Goal: Task Accomplishment & Management: Manage account settings

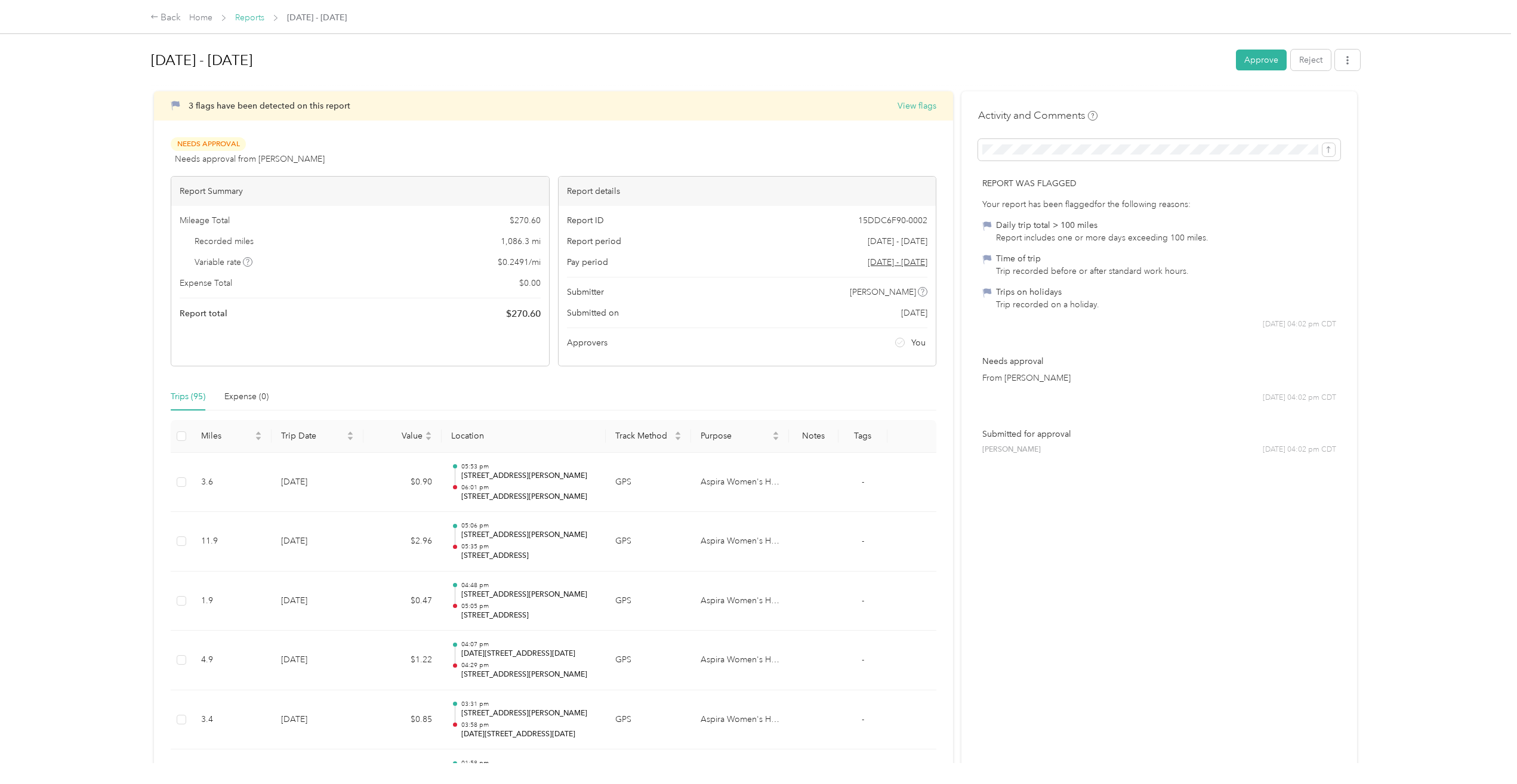
click at [248, 17] on link "Reports" at bounding box center [250, 17] width 29 height 10
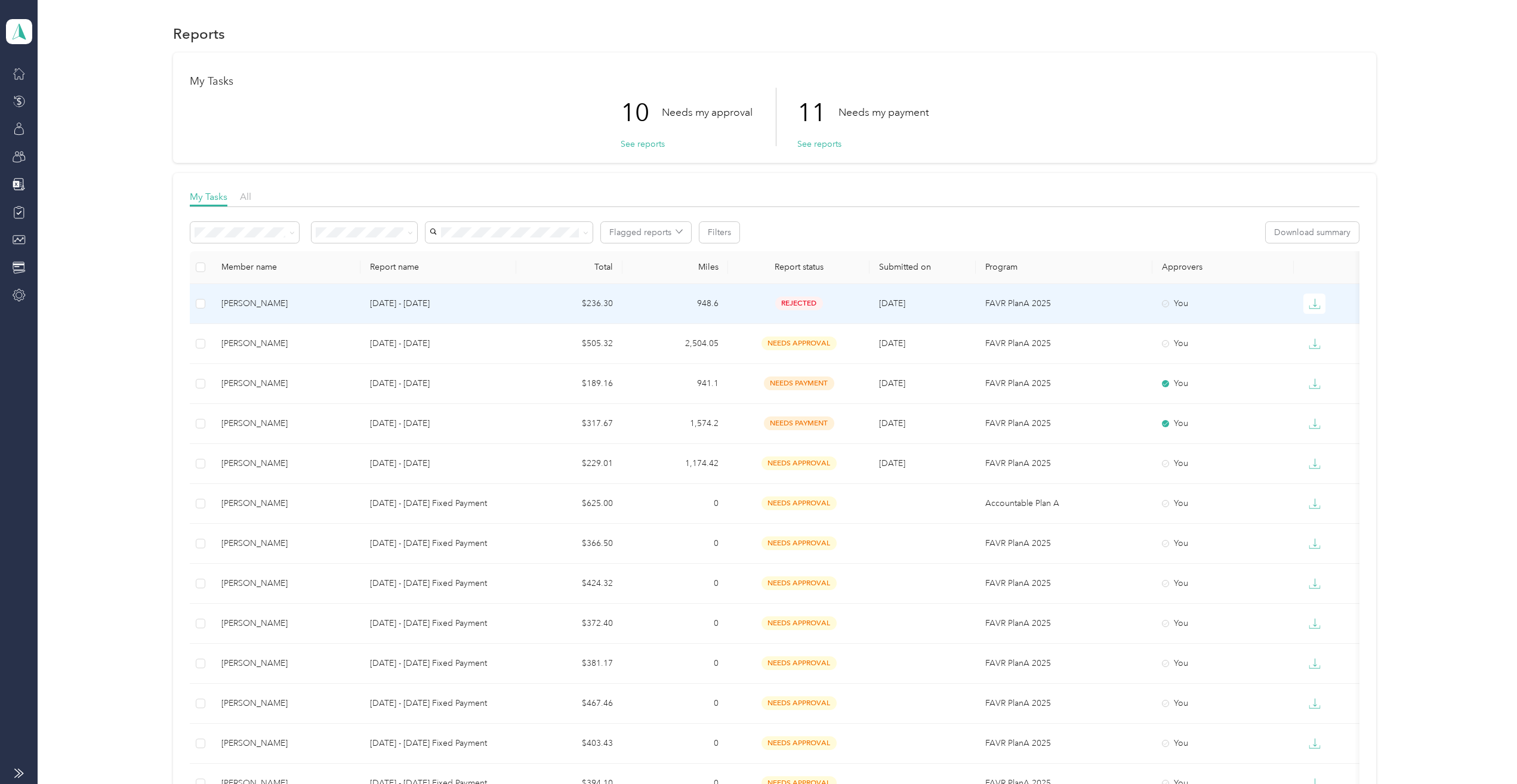
click at [264, 297] on div "Sarah M. Strange" at bounding box center [286, 304] width 129 height 13
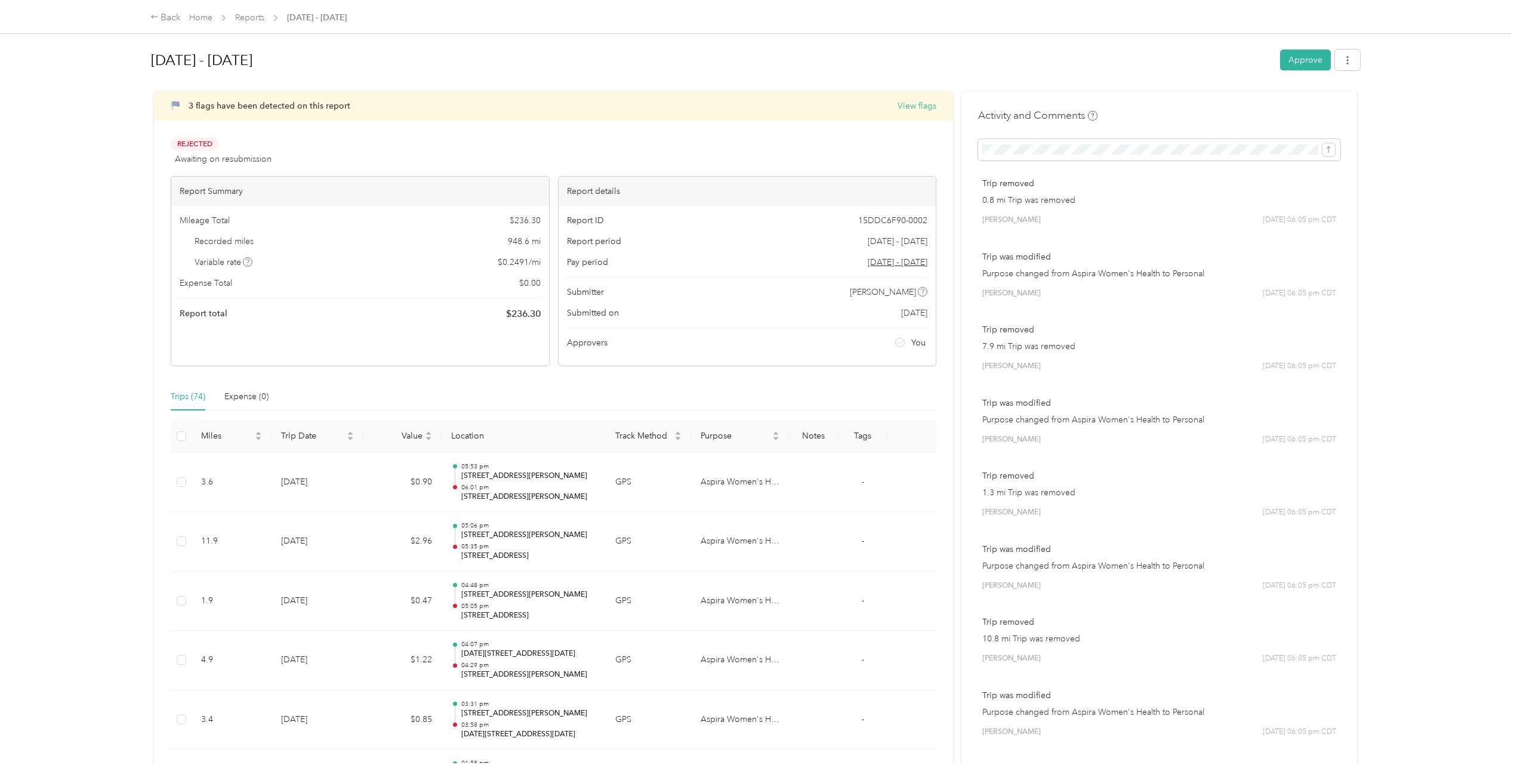
click at [463, 113] on div "3 flags have been detected on this report View flags" at bounding box center [553, 106] width 799 height 29
click at [916, 103] on button "View flags" at bounding box center [917, 105] width 39 height 13
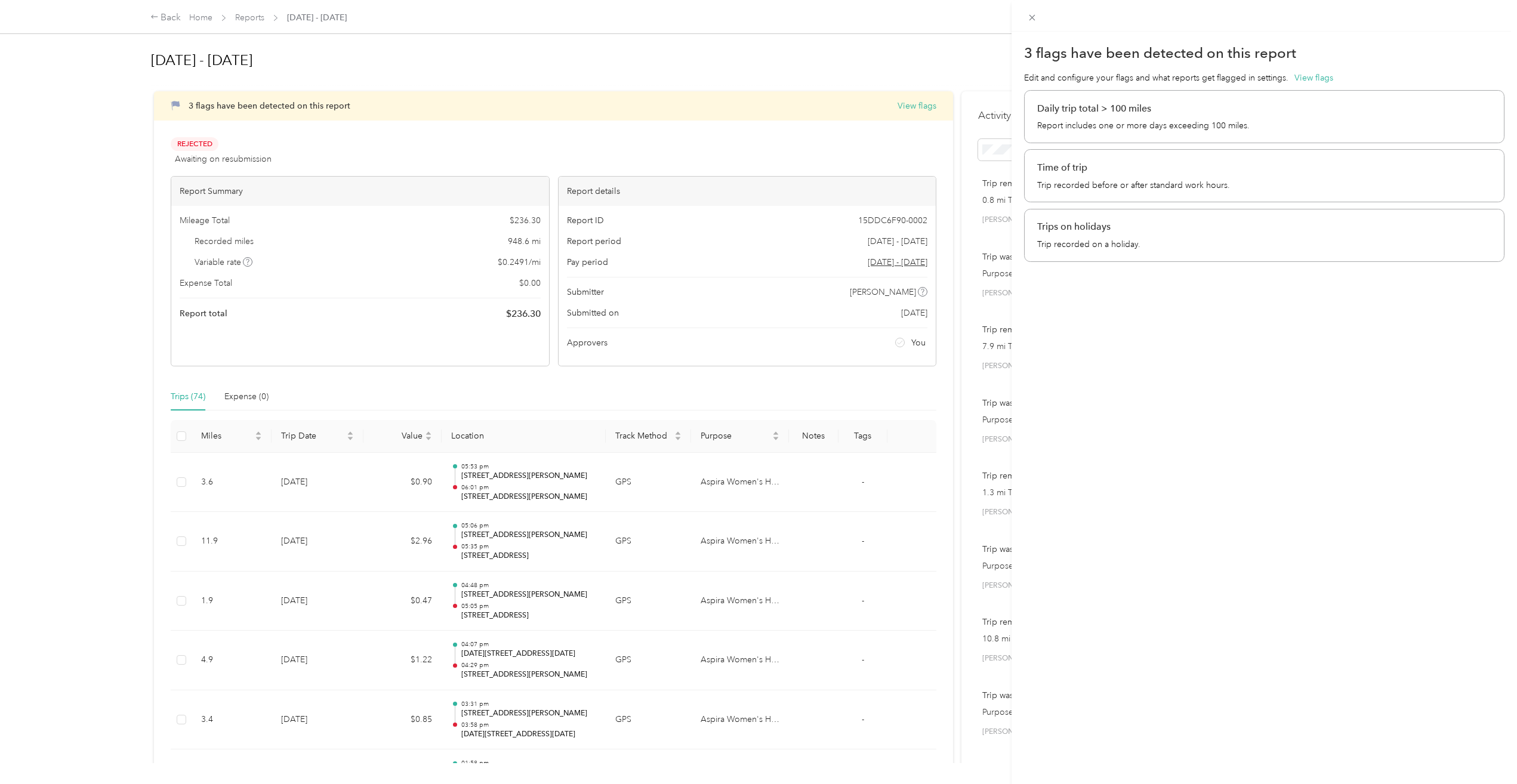
click at [948, 143] on div "3 flags have been detected on this report Edit and configure your flags and wha…" at bounding box center [758, 392] width 1517 height 784
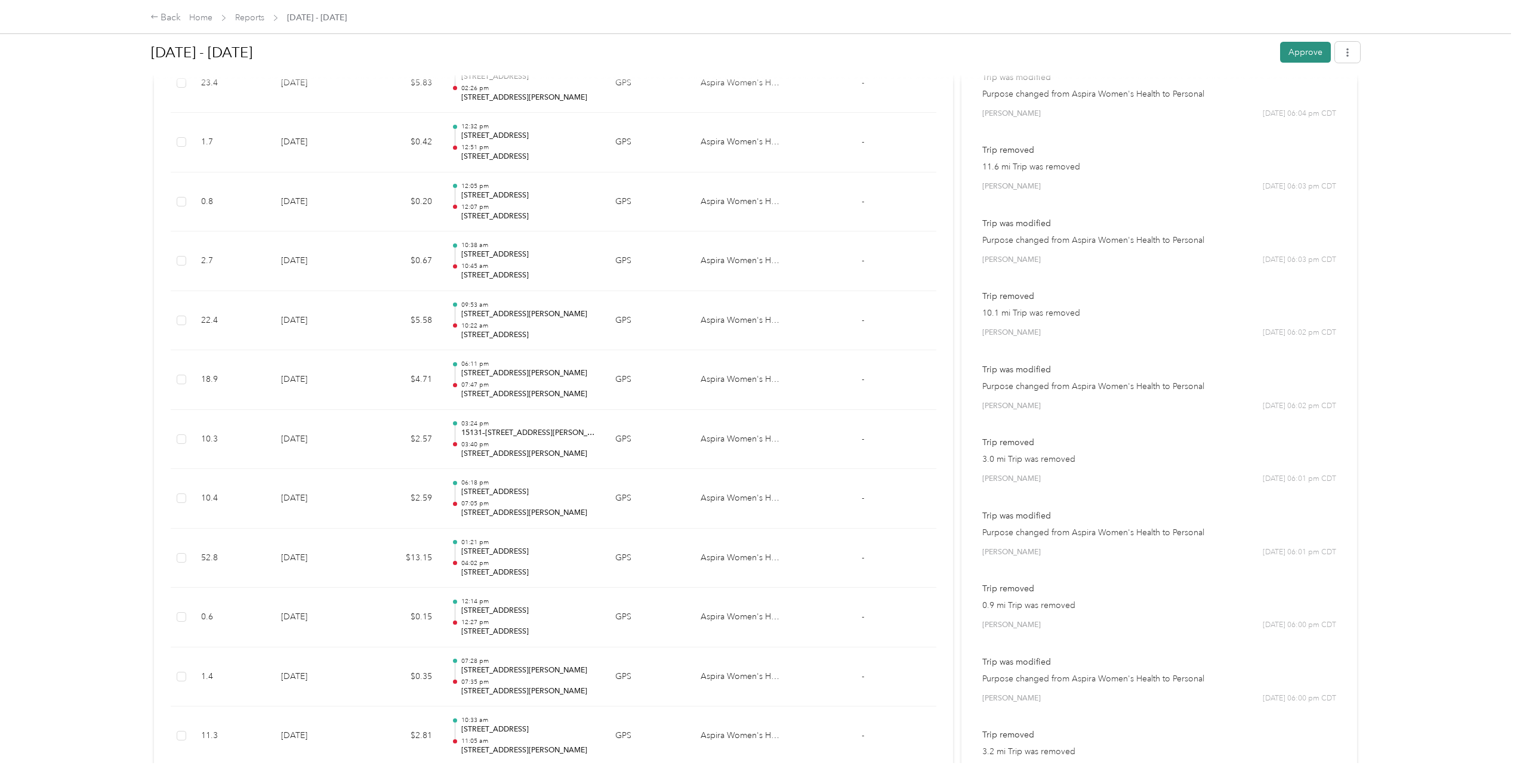
scroll to position [1308, 0]
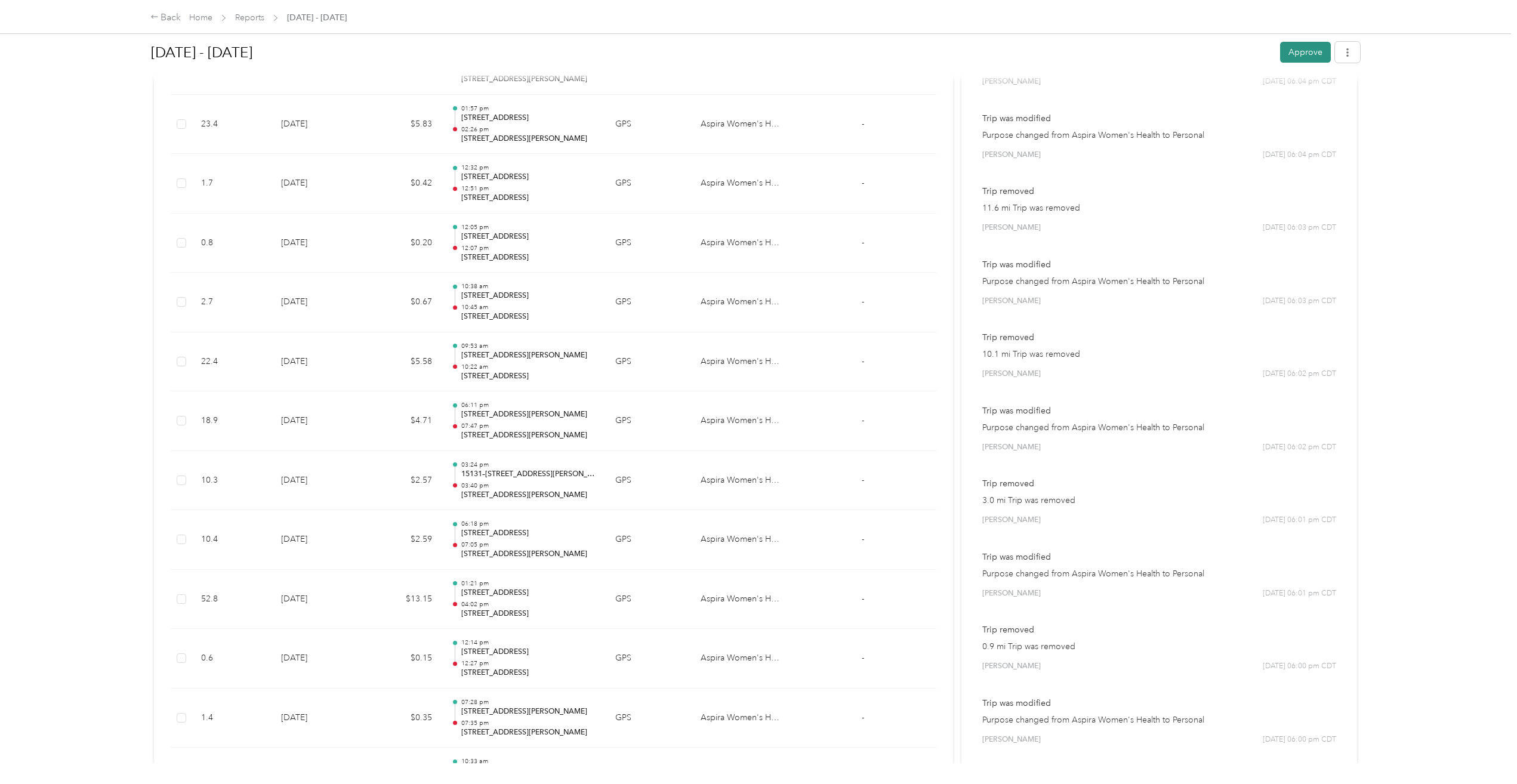
click at [1305, 51] on button "Approve" at bounding box center [1305, 52] width 51 height 21
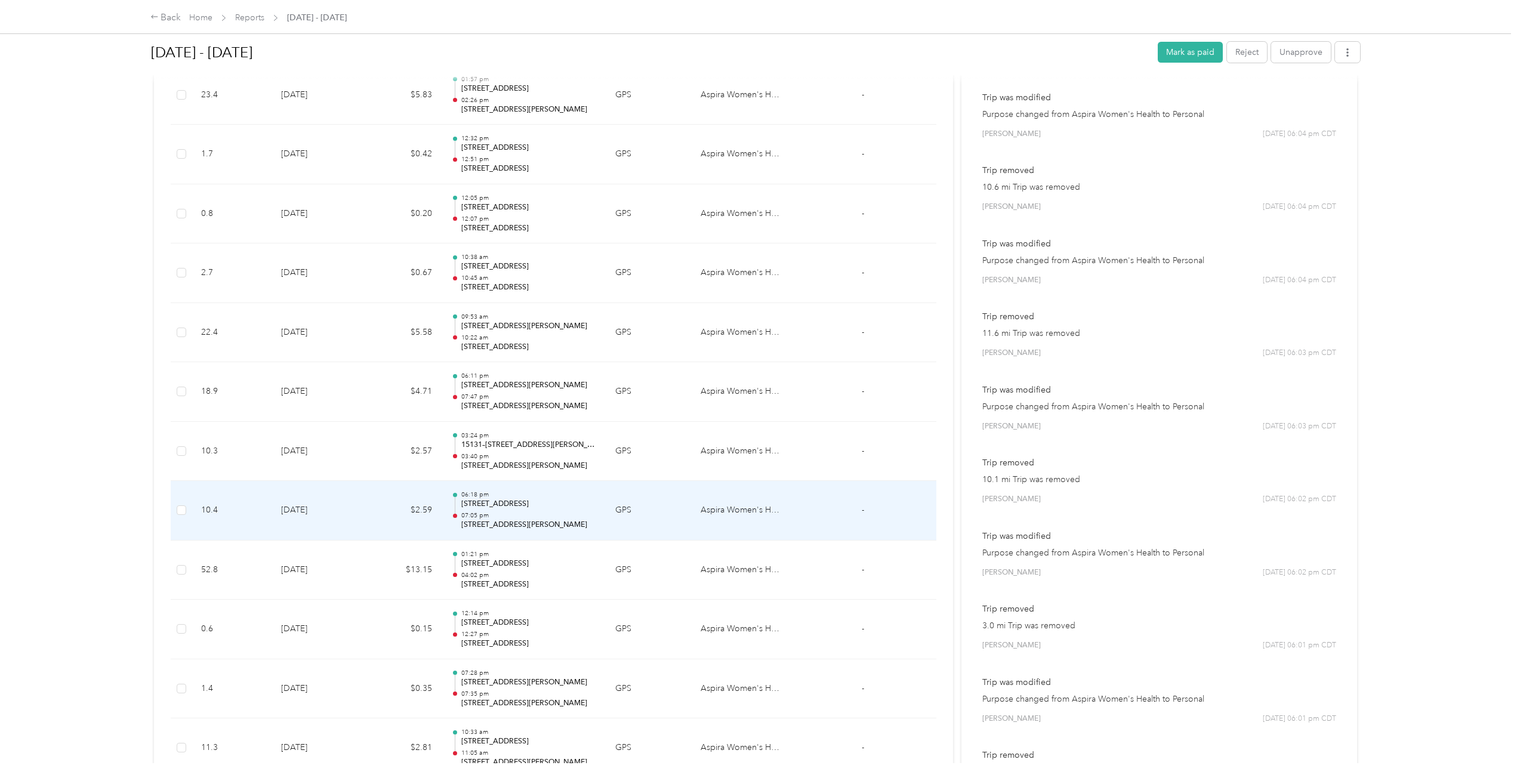
scroll to position [1278, 0]
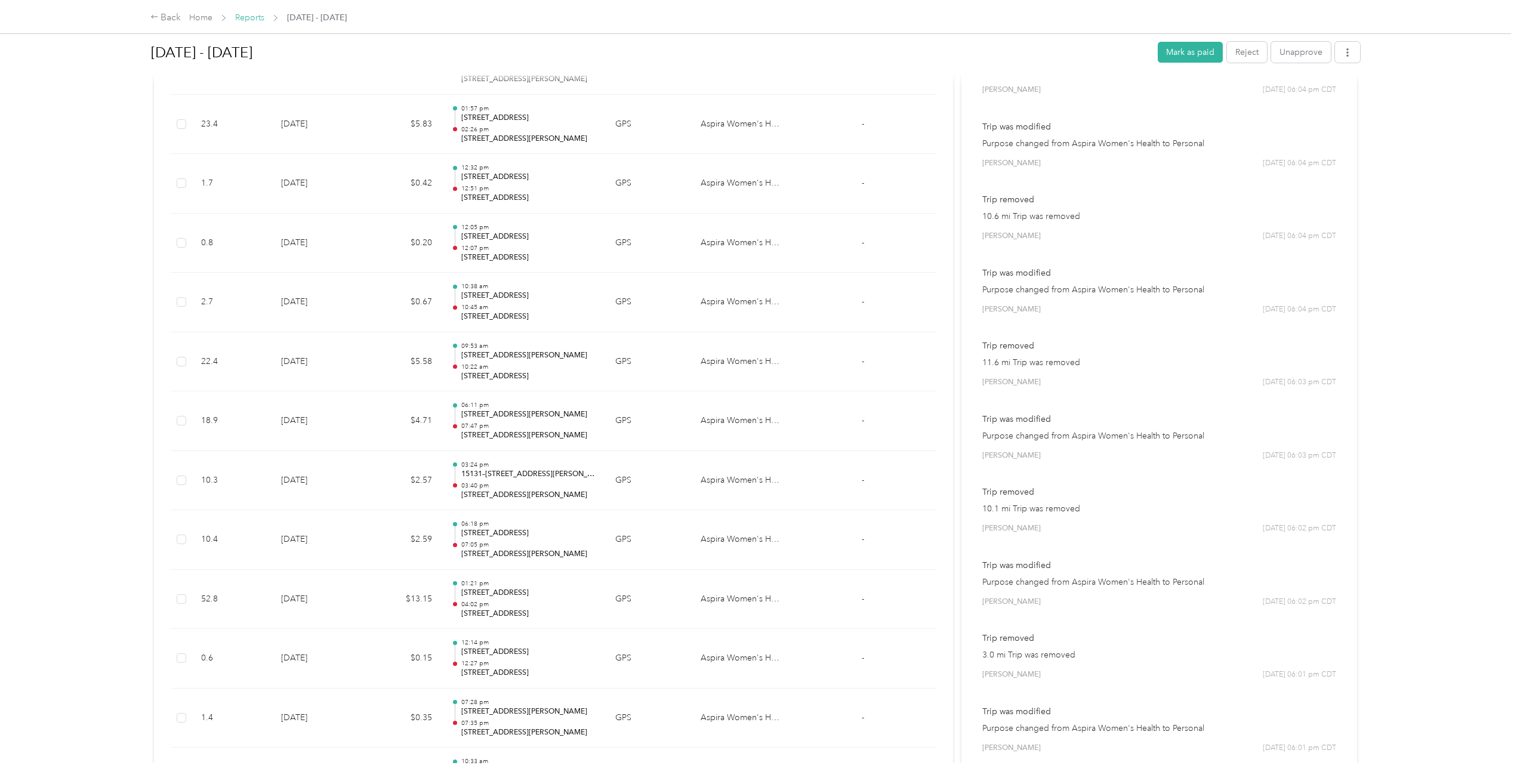
click at [246, 17] on link "Reports" at bounding box center [250, 17] width 29 height 10
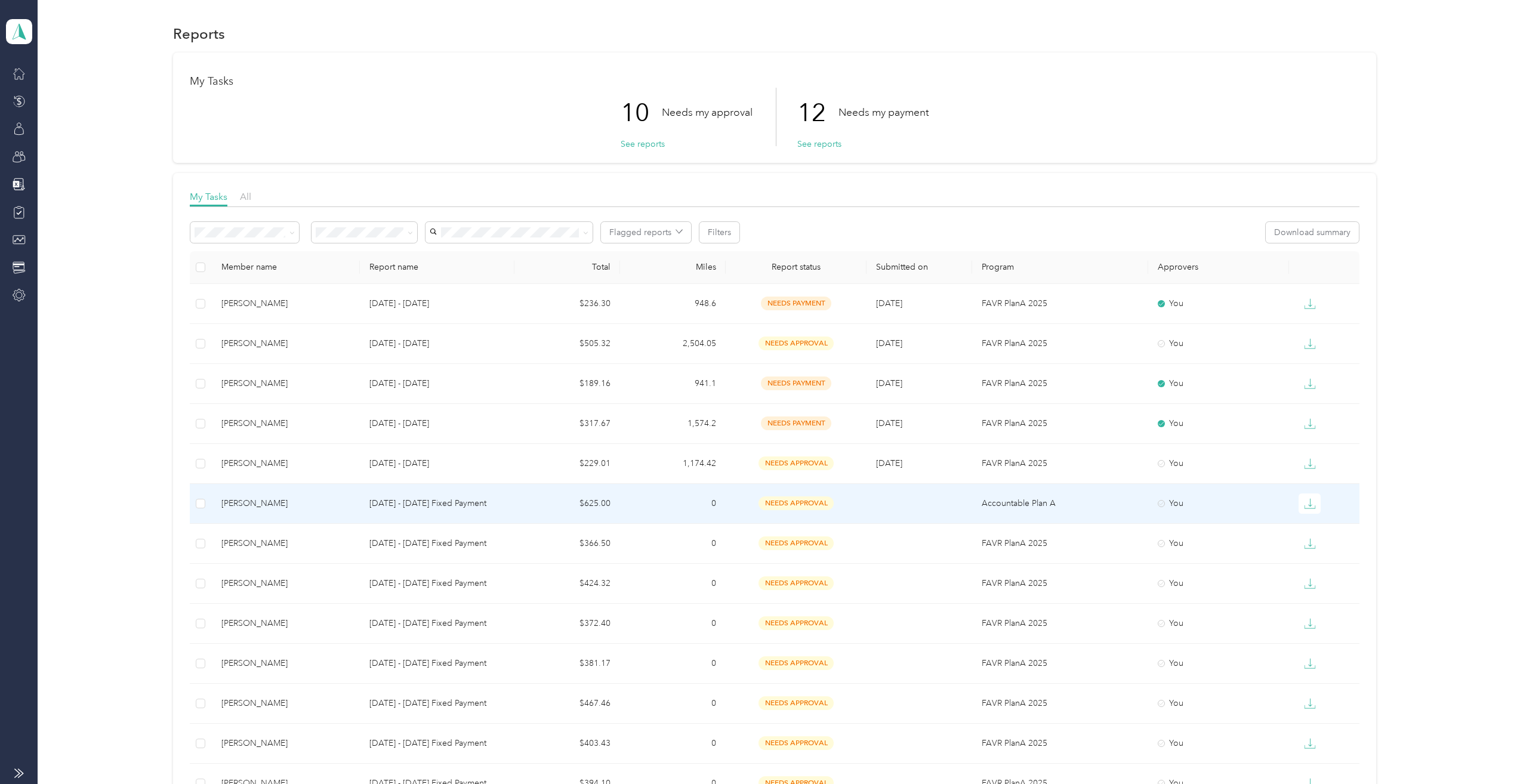
click at [262, 502] on div "James Ramey" at bounding box center [286, 504] width 129 height 13
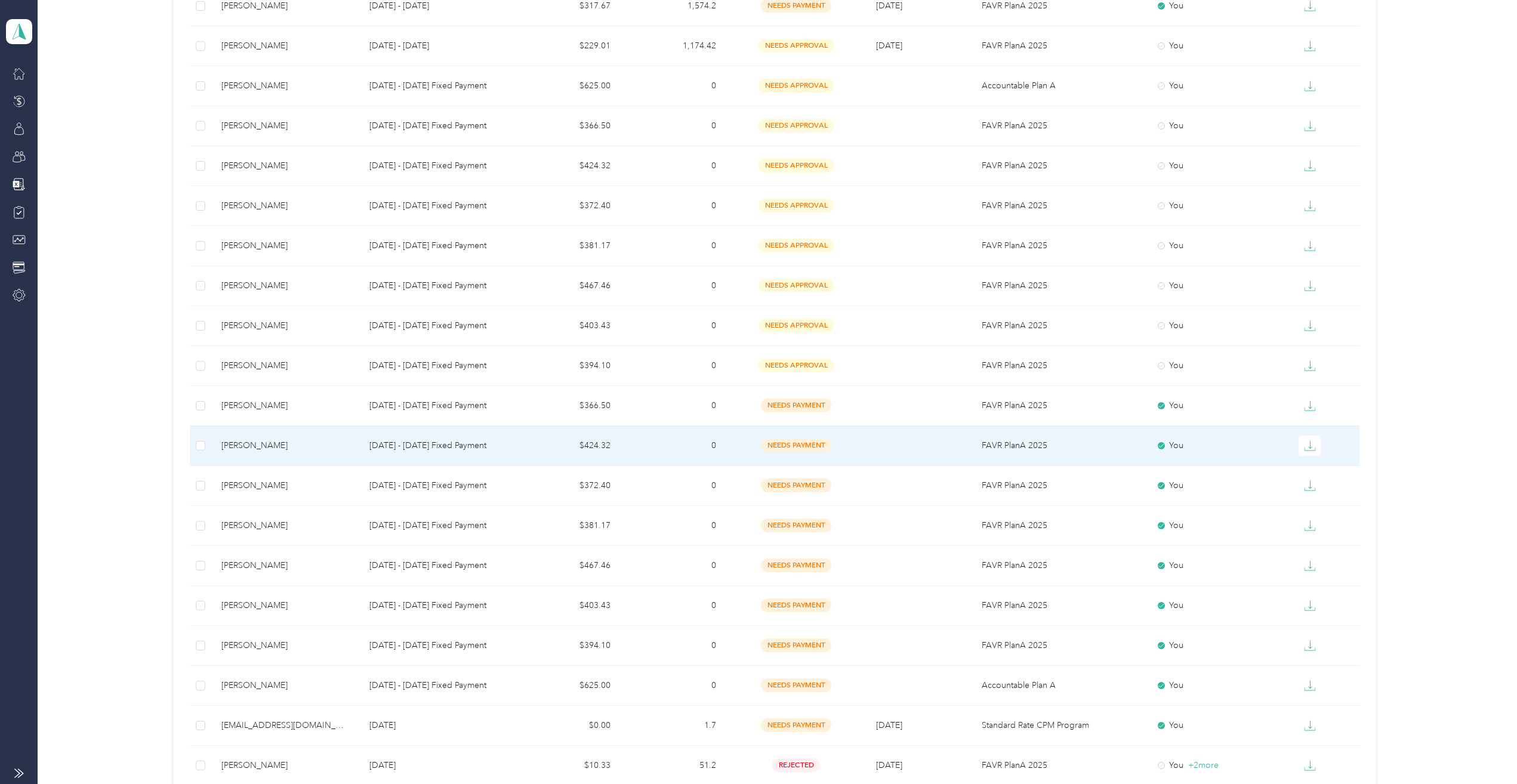
scroll to position [59, 0]
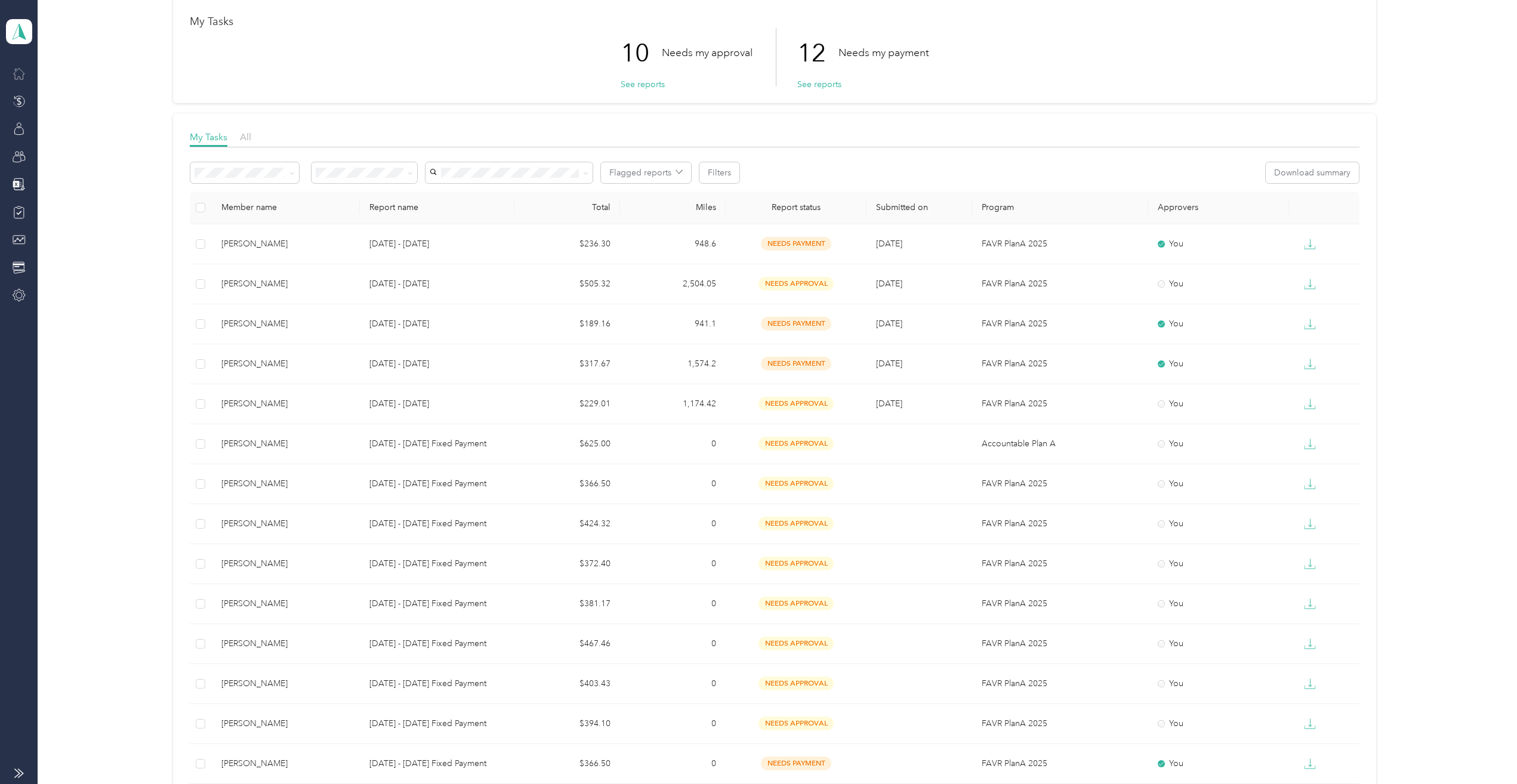
click at [12, 70] on div at bounding box center [19, 73] width 20 height 21
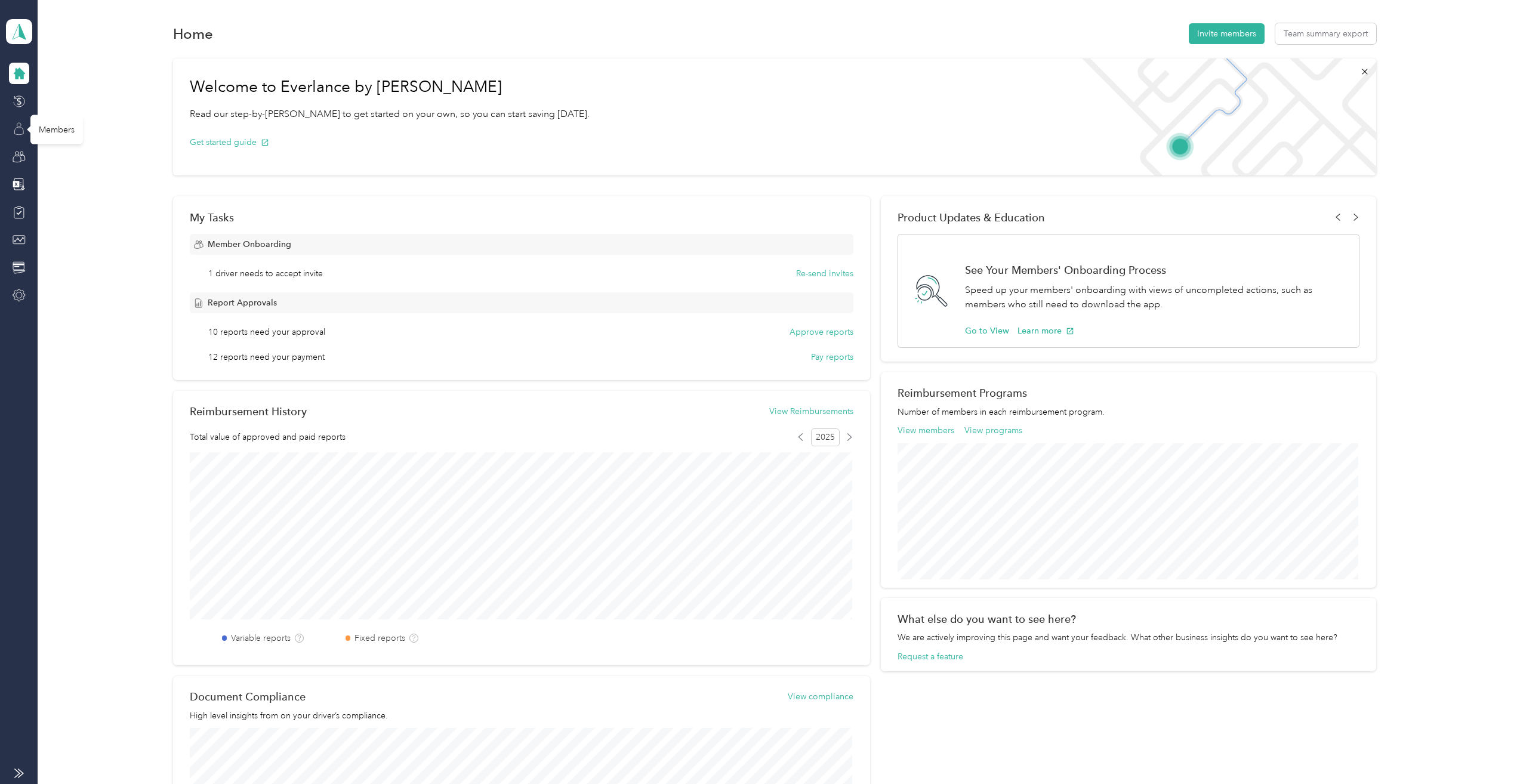
click at [13, 123] on icon at bounding box center [19, 129] width 13 height 13
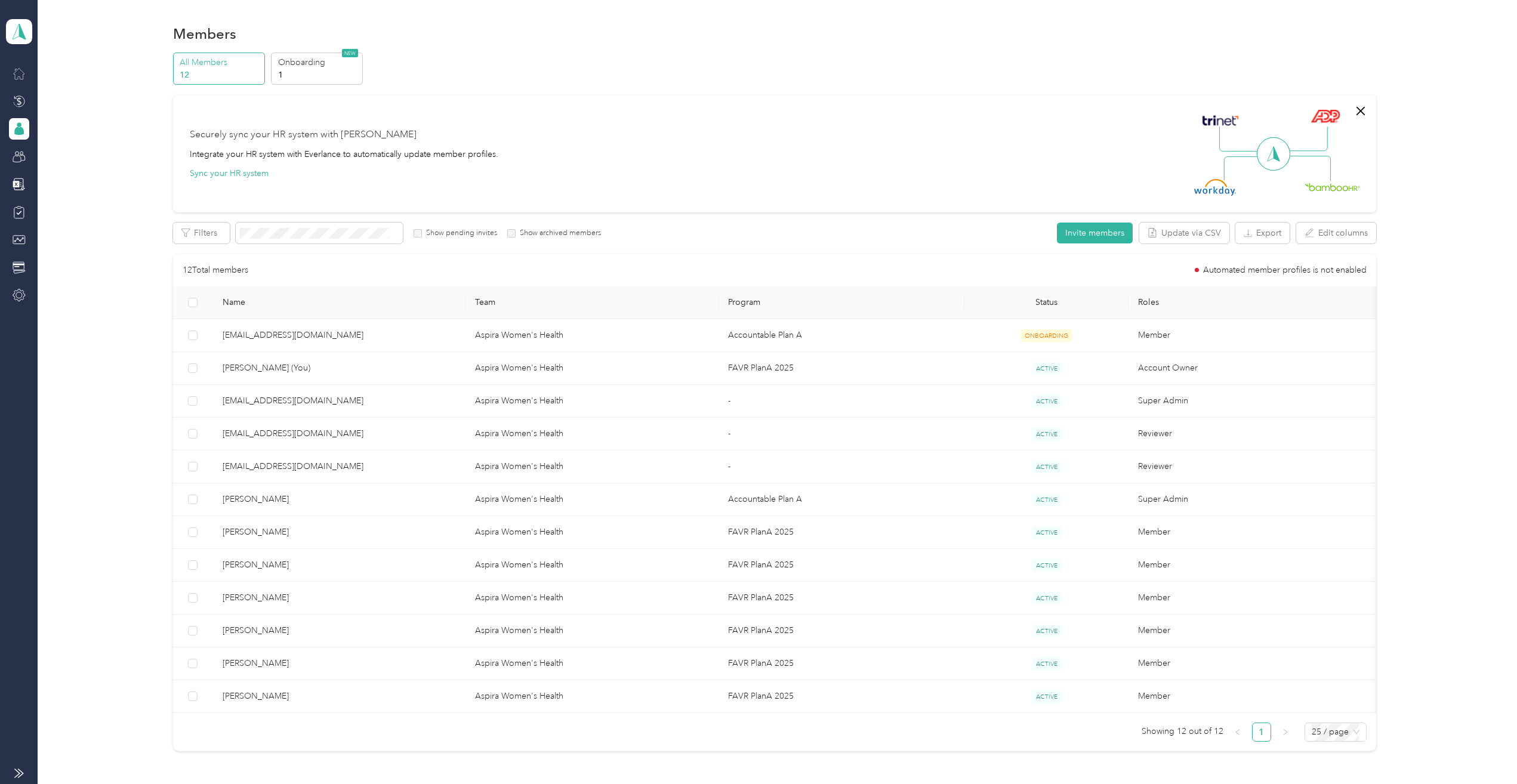
drag, startPoint x: 24, startPoint y: 30, endPoint x: 38, endPoint y: 37, distance: 15.7
click at [23, 29] on icon at bounding box center [19, 31] width 18 height 17
click at [536, 151] on div "Securely sync your HR system with Everlance Integrate your HR system with Everl…" at bounding box center [769, 153] width 1159 height 83
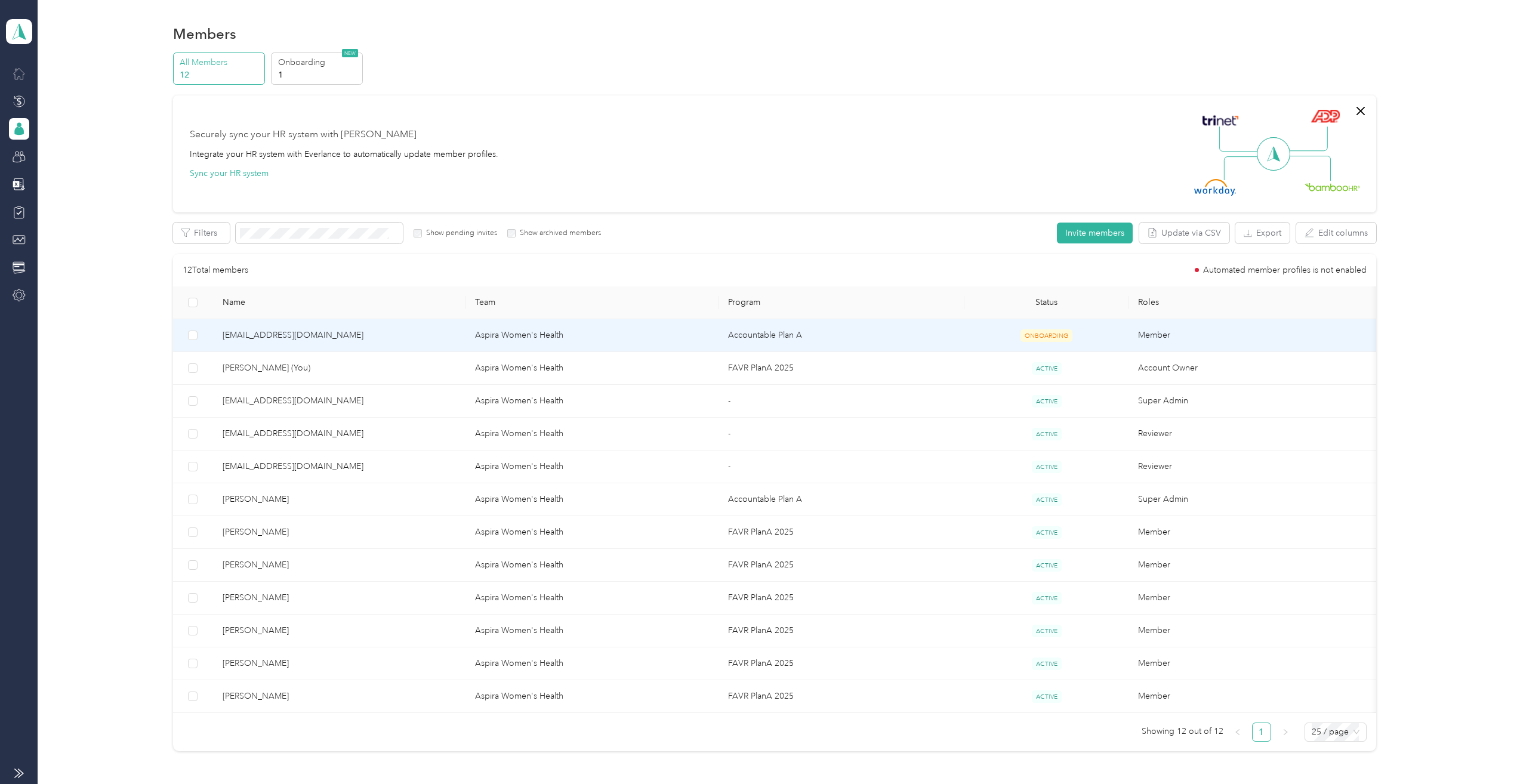
click at [274, 338] on span "[EMAIL_ADDRESS][DOMAIN_NAME]" at bounding box center [340, 336] width 234 height 13
click at [291, 336] on span "[EMAIL_ADDRESS][DOMAIN_NAME]" at bounding box center [340, 336] width 234 height 13
click at [393, 336] on span "[EMAIL_ADDRESS][DOMAIN_NAME]" at bounding box center [340, 336] width 234 height 13
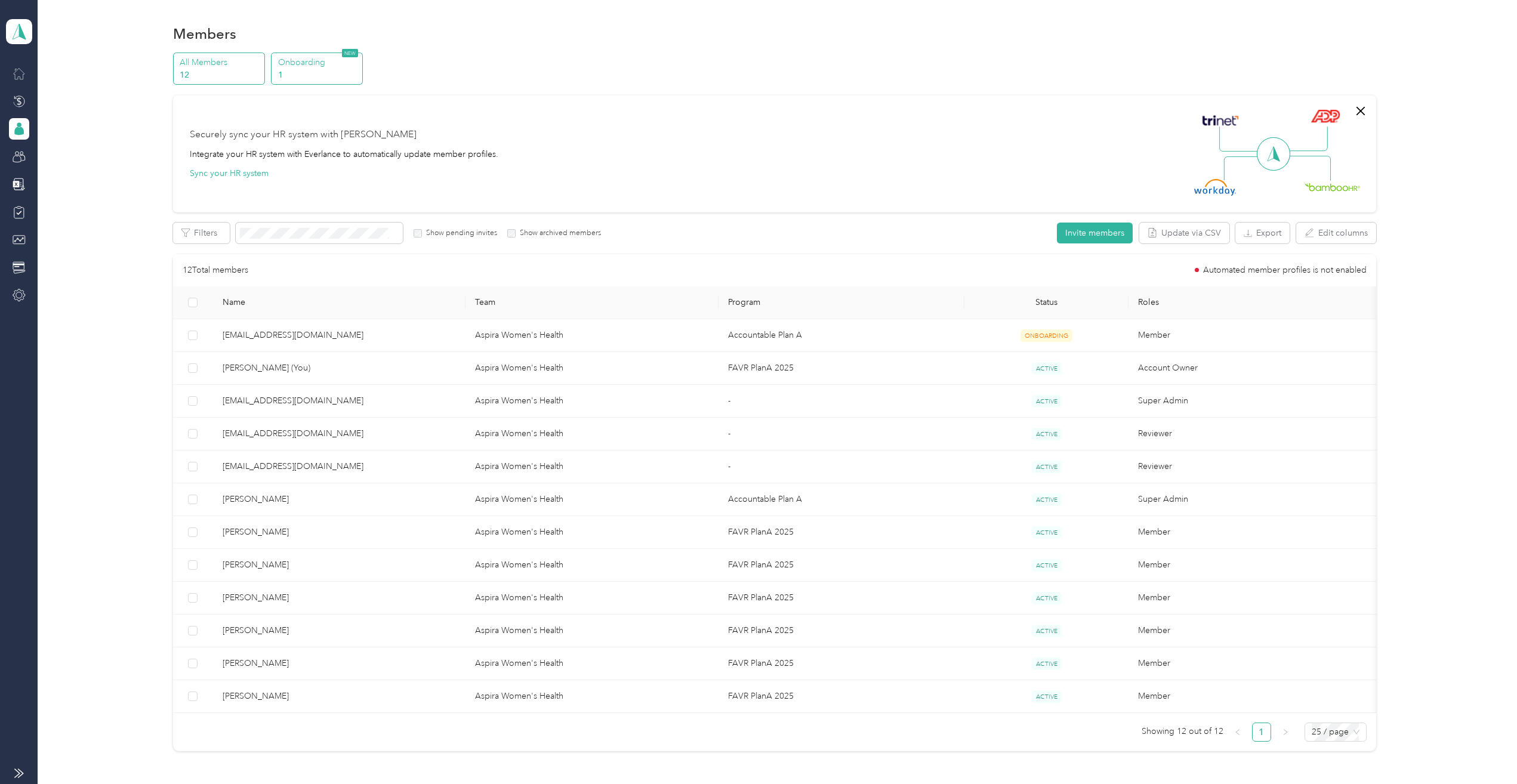
click at [309, 61] on p "Onboarding" at bounding box center [319, 62] width 81 height 13
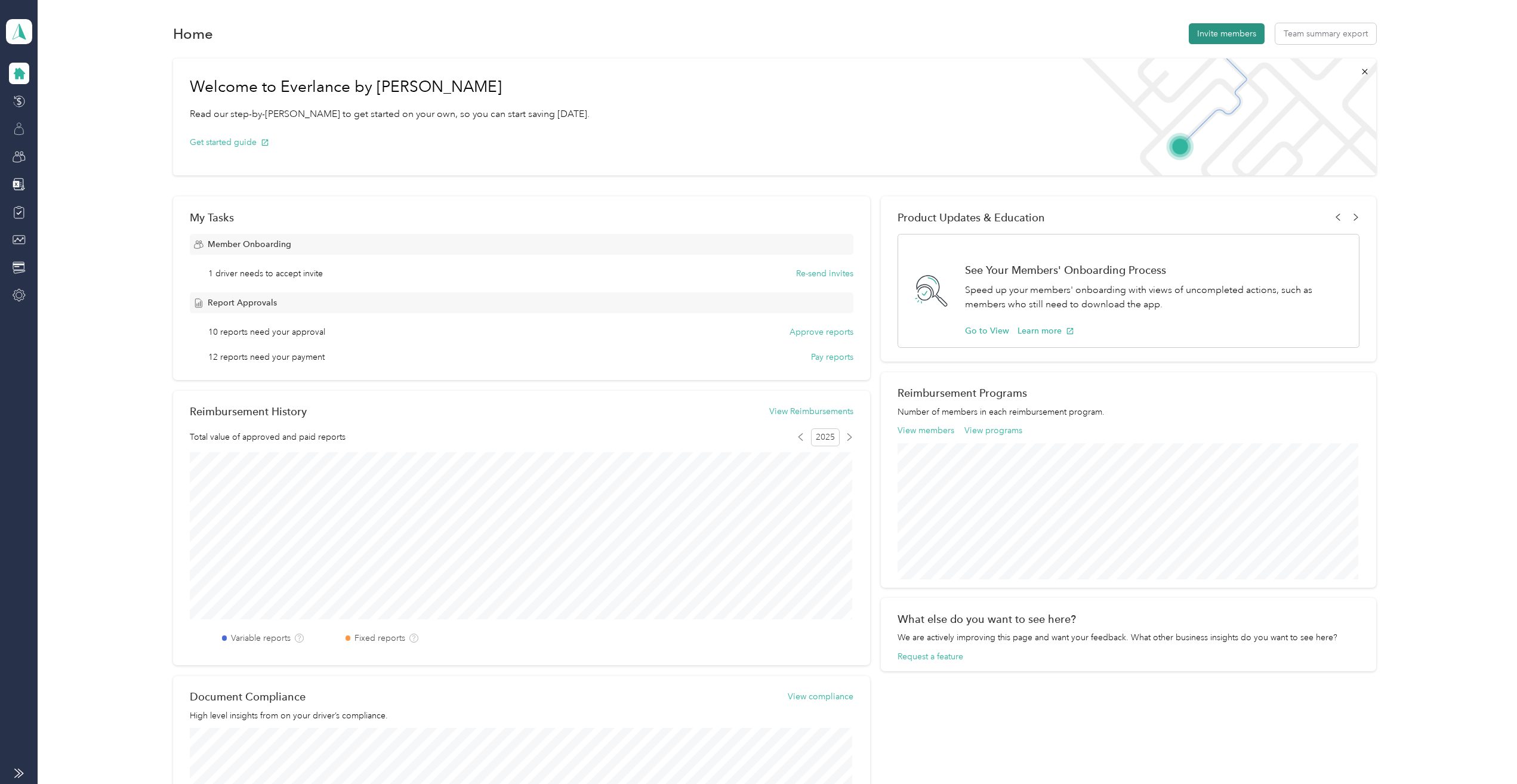
click at [1232, 32] on button "Invite members" at bounding box center [1227, 33] width 76 height 21
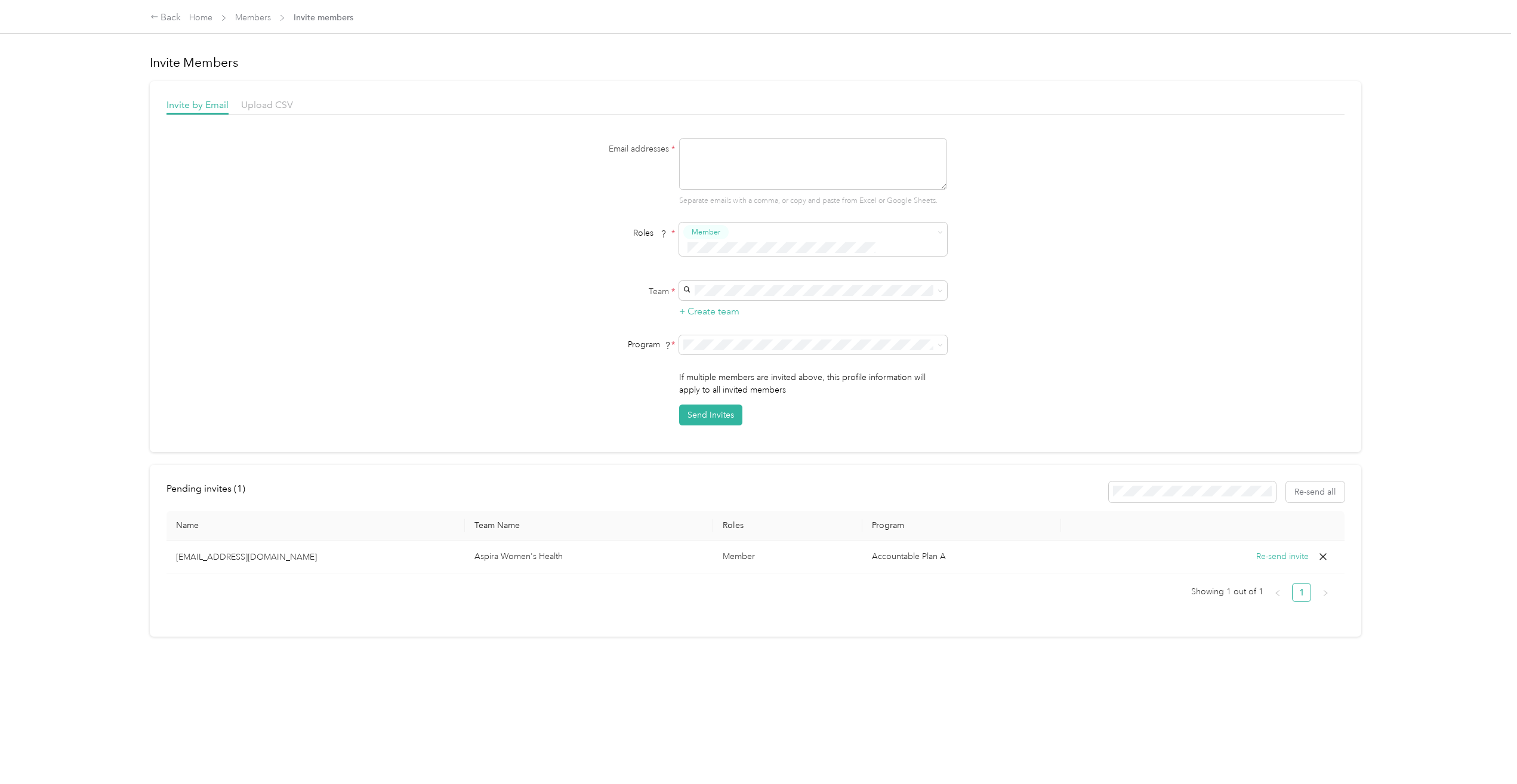
click at [185, 550] on p "[EMAIL_ADDRESS][DOMAIN_NAME]" at bounding box center [316, 556] width 279 height 13
click at [324, 550] on p "[EMAIL_ADDRESS][DOMAIN_NAME]" at bounding box center [316, 556] width 279 height 13
click at [1285, 550] on button "Re-send invite" at bounding box center [1282, 556] width 53 height 13
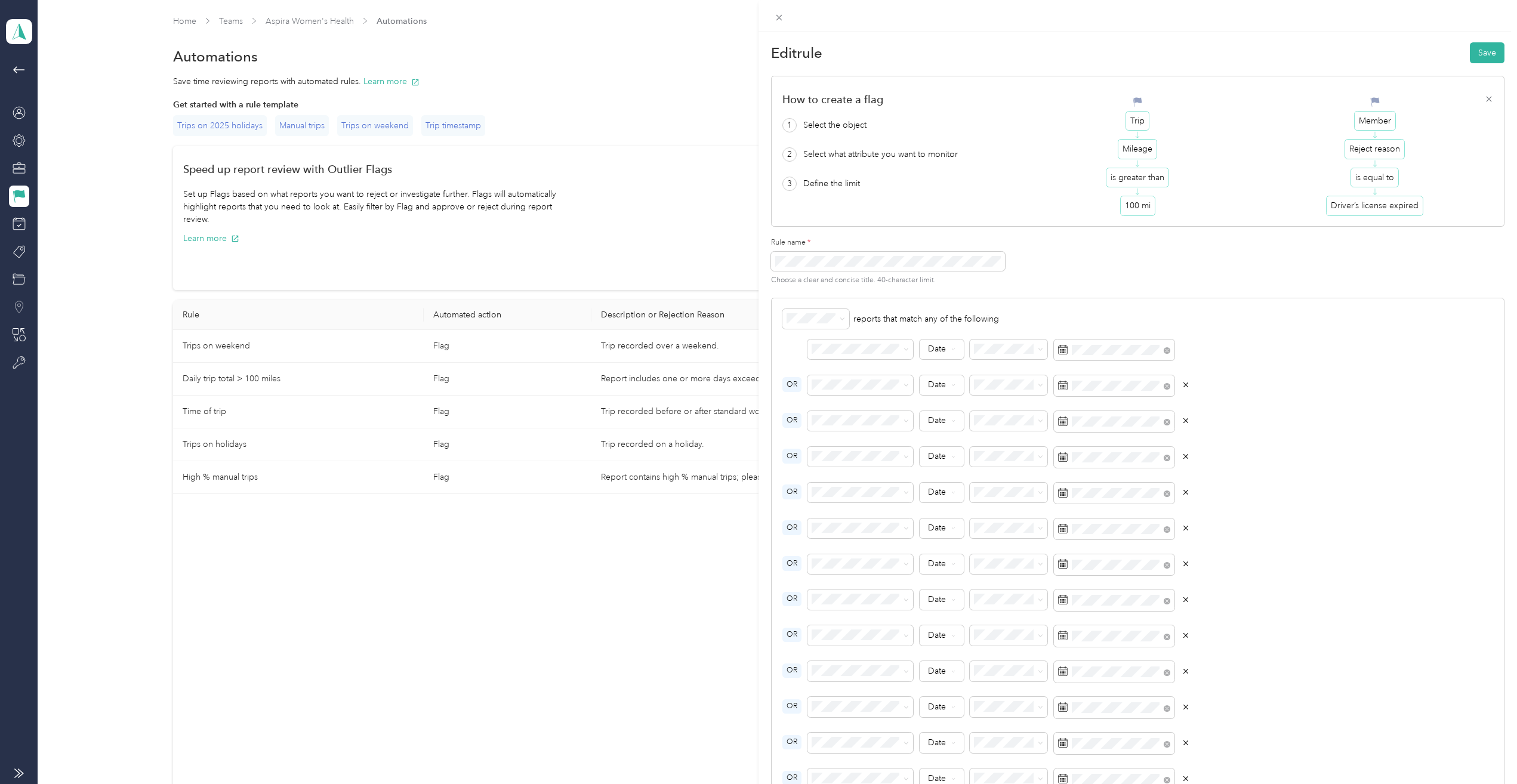
drag, startPoint x: 23, startPoint y: 286, endPoint x: 21, endPoint y: 298, distance: 12.2
click at [24, 286] on div "Edit rule Save How to create a flag 1 Select the object 2 Select what attribute…" at bounding box center [758, 392] width 1517 height 784
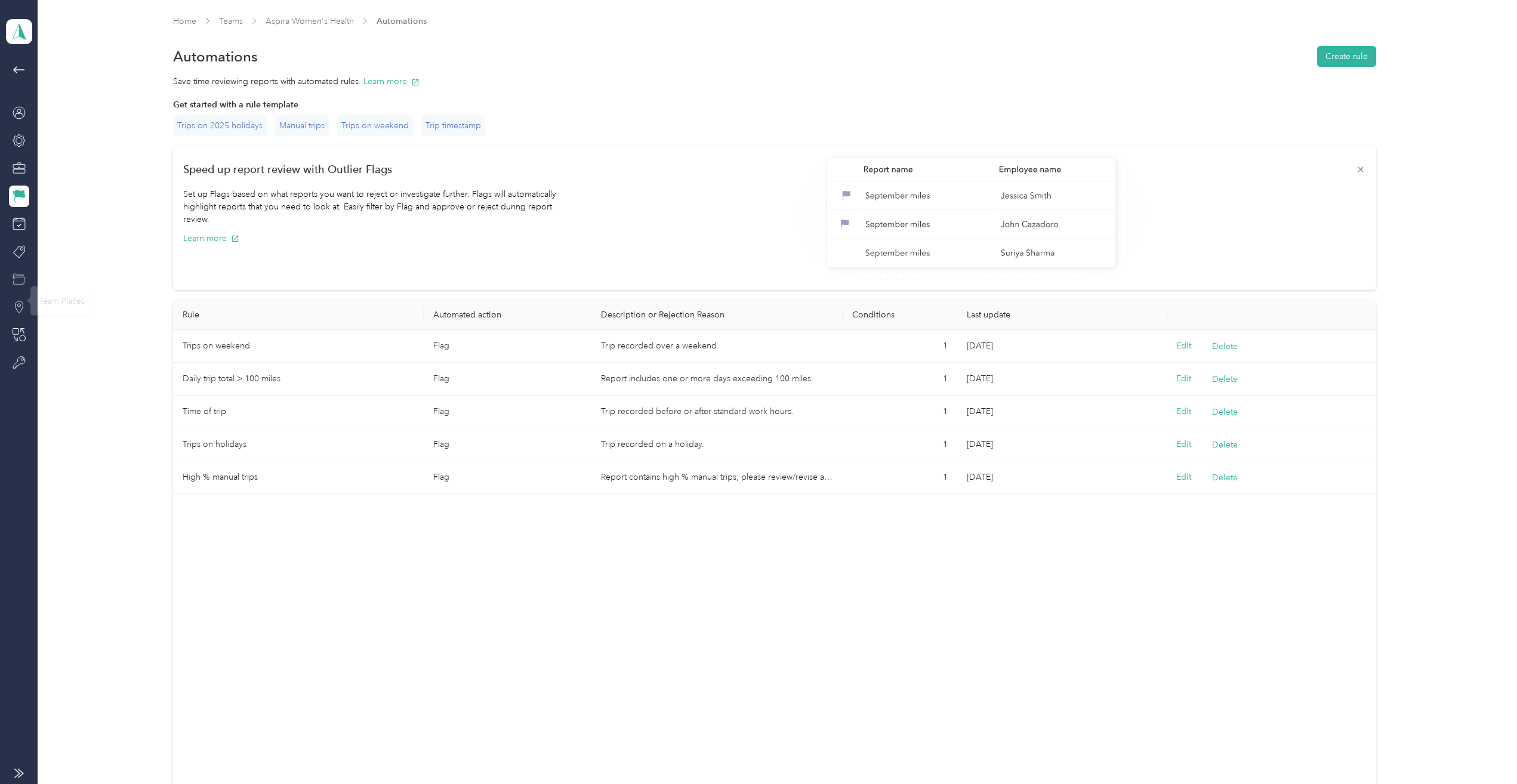
click at [14, 288] on div at bounding box center [19, 279] width 20 height 21
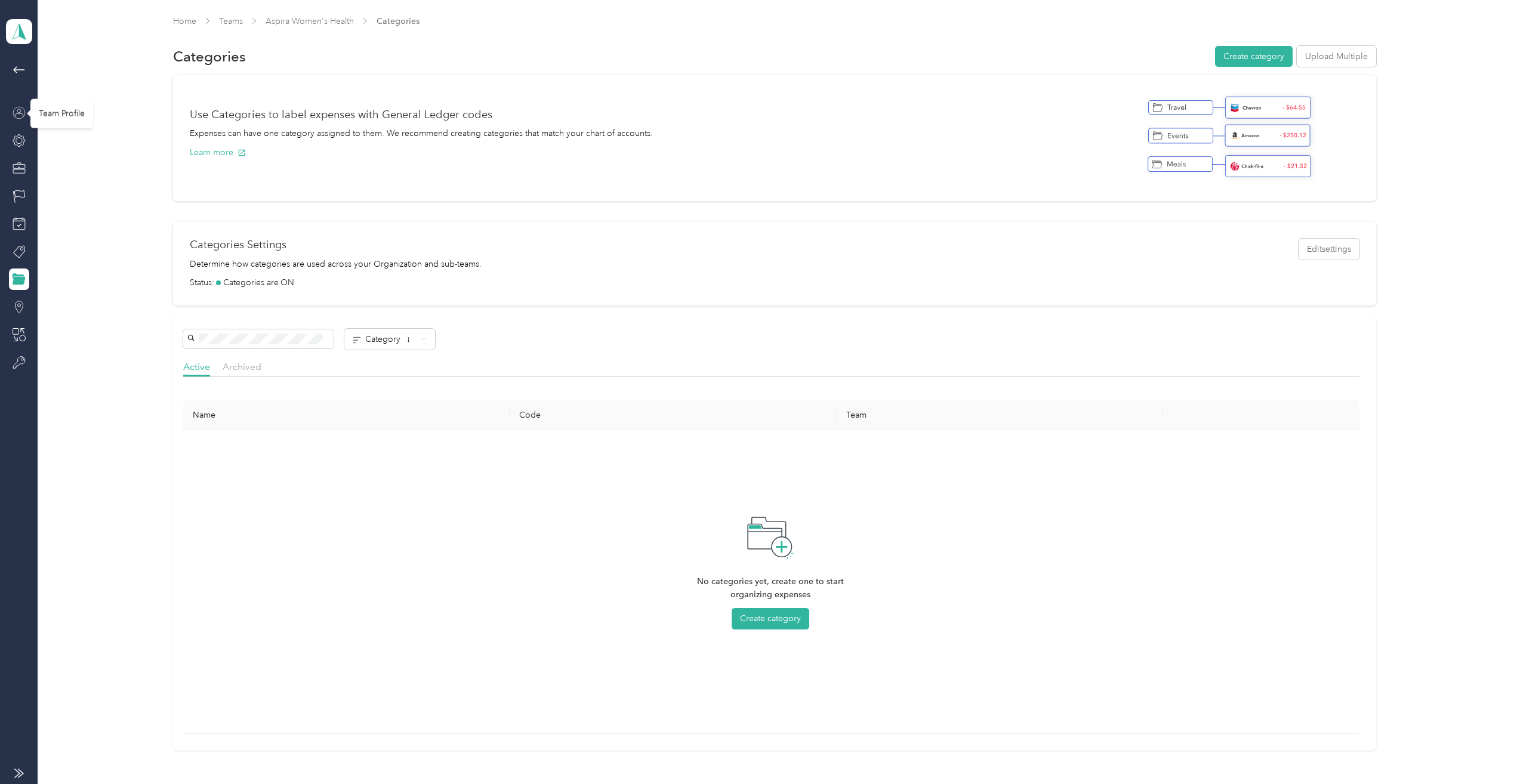
click at [18, 110] on icon at bounding box center [19, 113] width 13 height 13
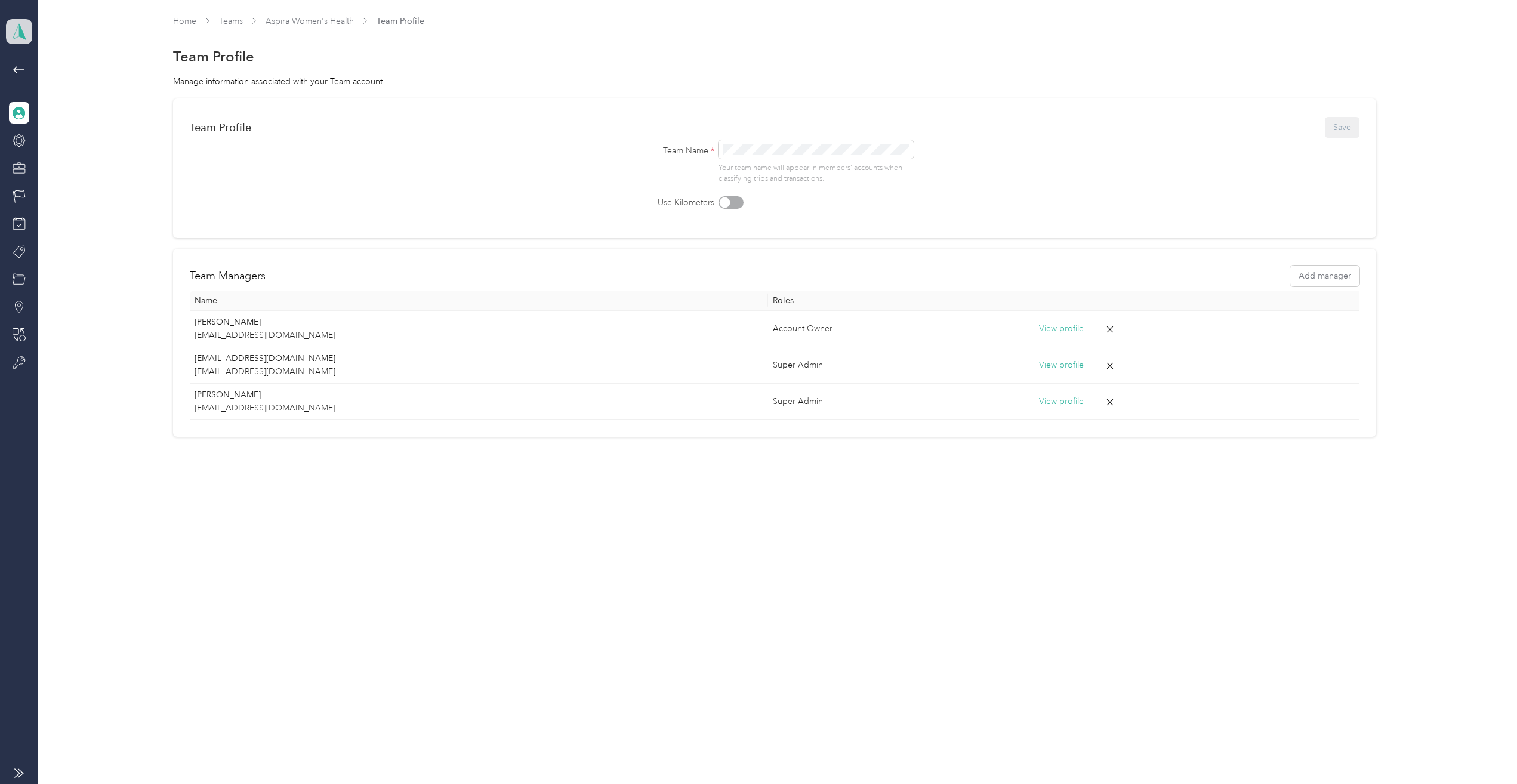
click at [14, 29] on icon at bounding box center [19, 31] width 18 height 17
click at [89, 99] on div "Team dashboard" at bounding box center [131, 97] width 234 height 21
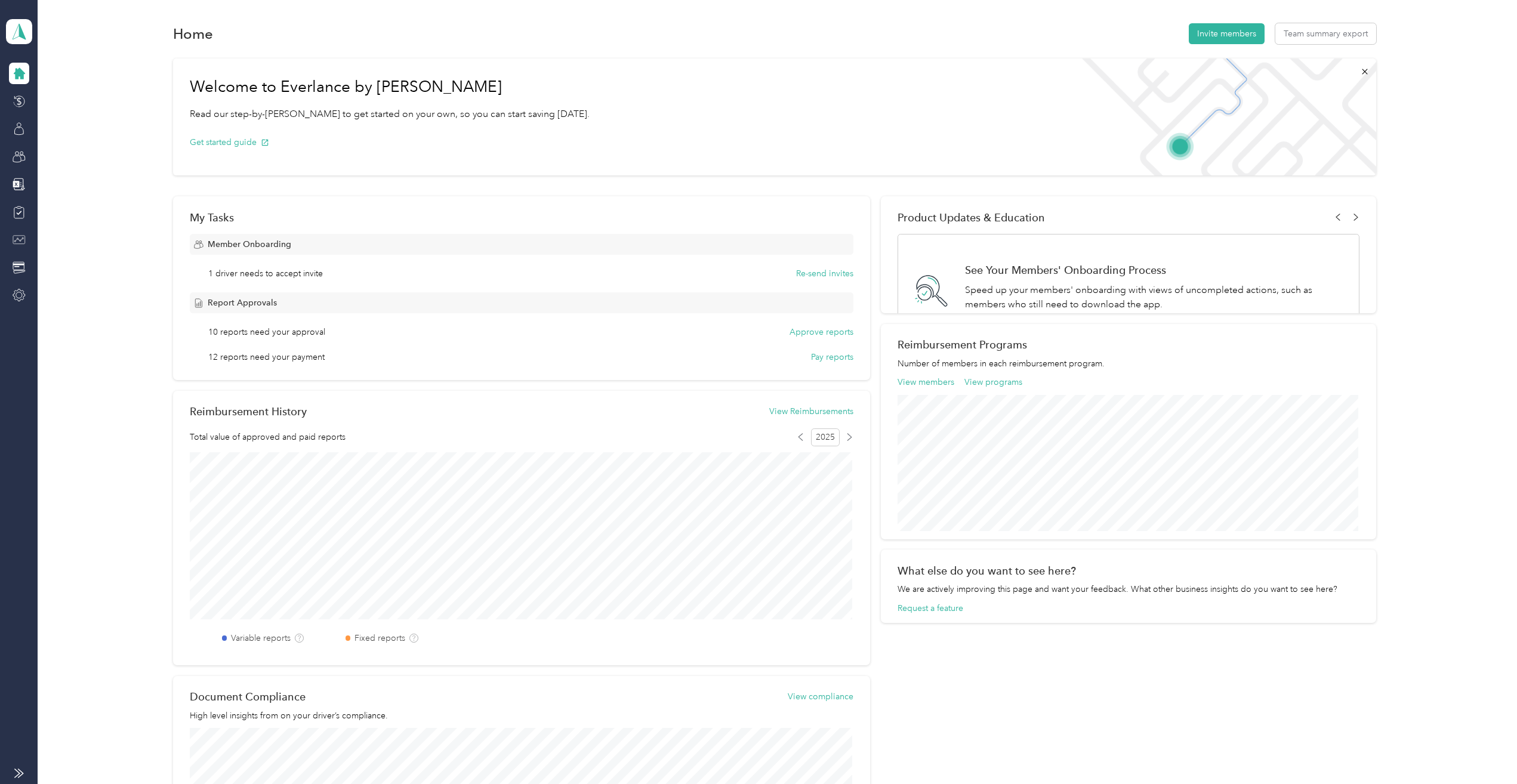
click at [16, 240] on icon at bounding box center [19, 240] width 13 height 13
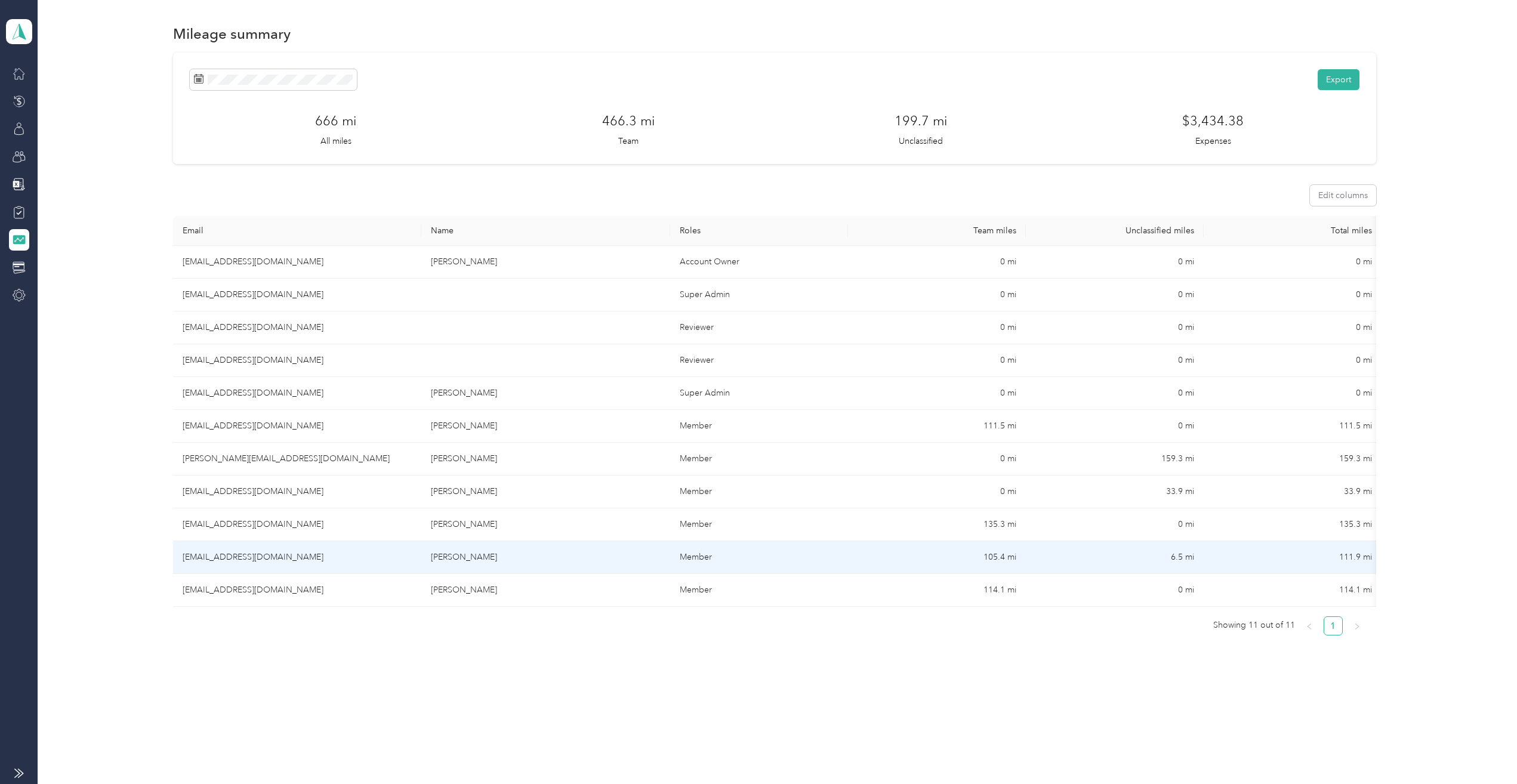
click at [1080, 562] on td "6.5 mi" at bounding box center [1115, 557] width 178 height 33
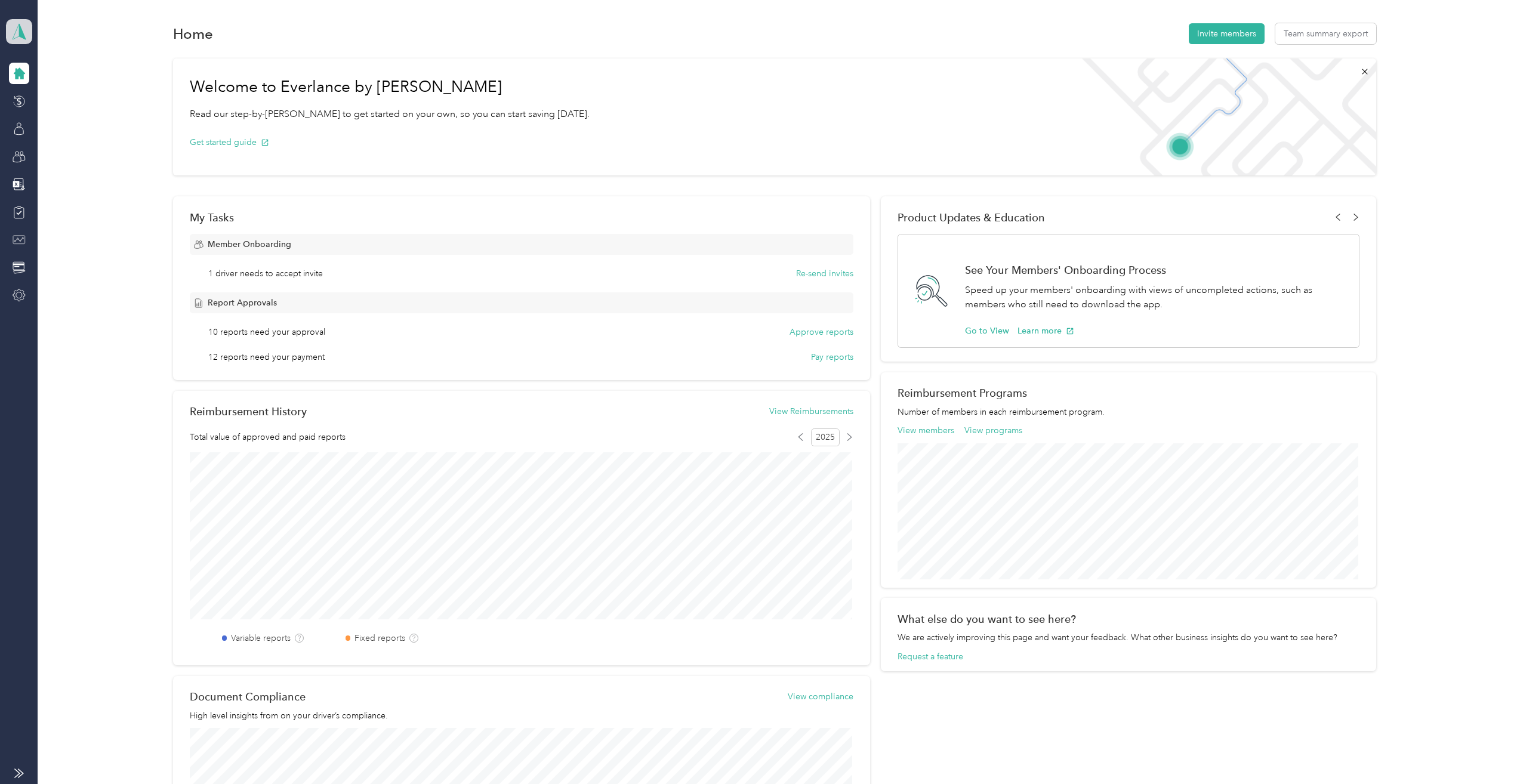
click at [10, 27] on icon at bounding box center [19, 31] width 18 height 17
drag, startPoint x: 45, startPoint y: 123, endPoint x: 97, endPoint y: 133, distance: 53.0
click at [46, 124] on div "Personal dashboard" at bounding box center [53, 125] width 75 height 13
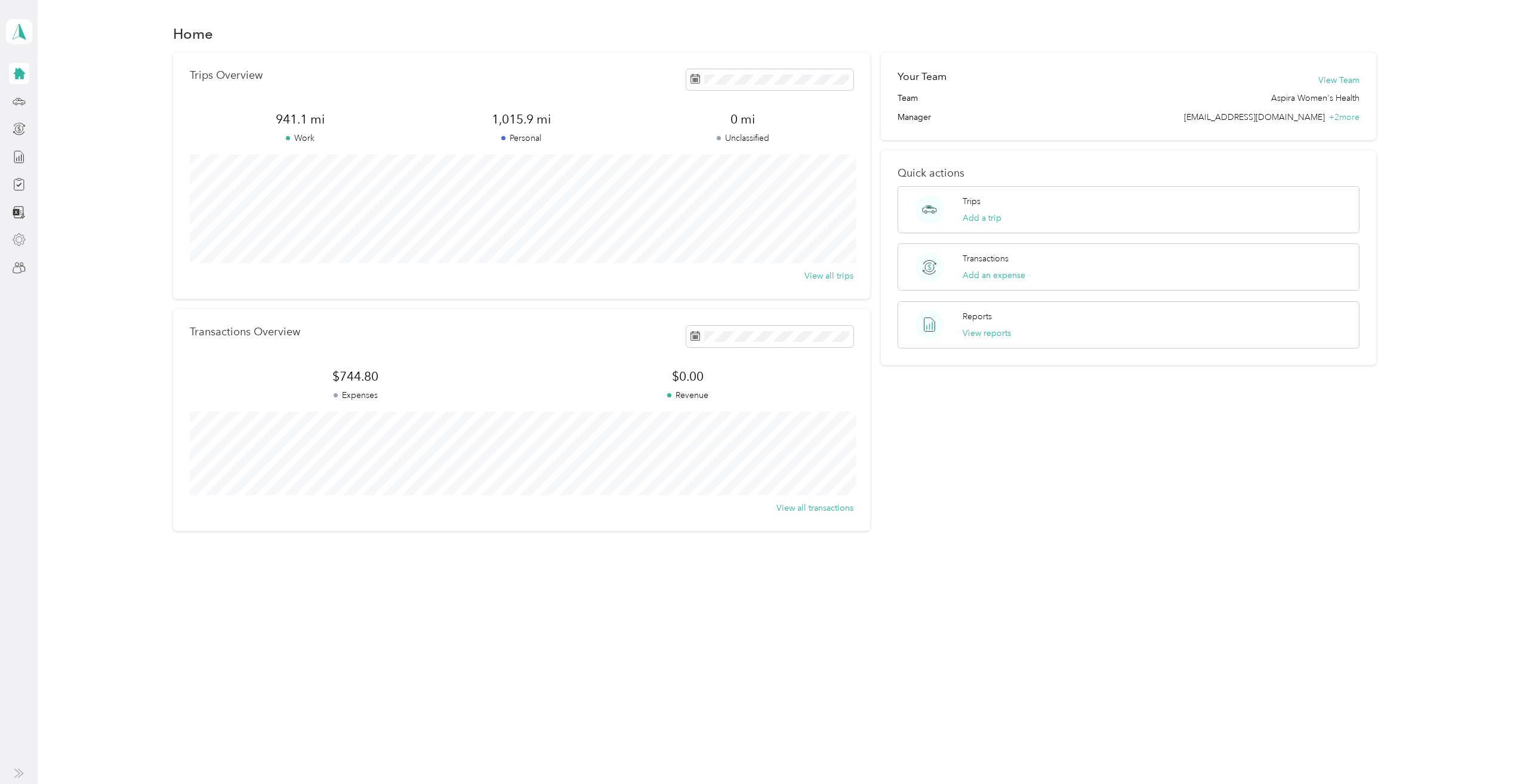
click at [20, 235] on div at bounding box center [19, 240] width 20 height 21
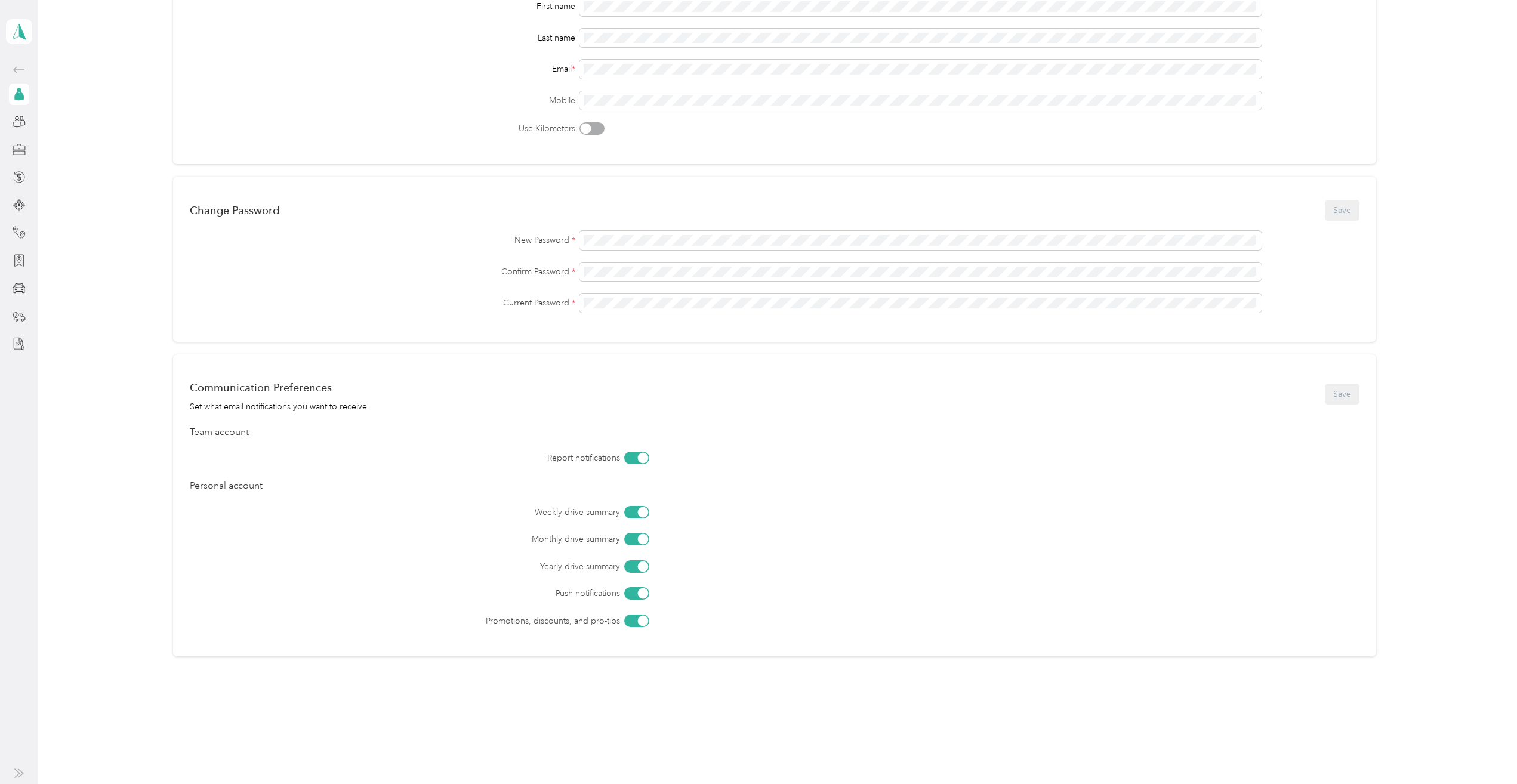
scroll to position [153, 0]
click at [22, 175] on icon at bounding box center [19, 177] width 13 height 13
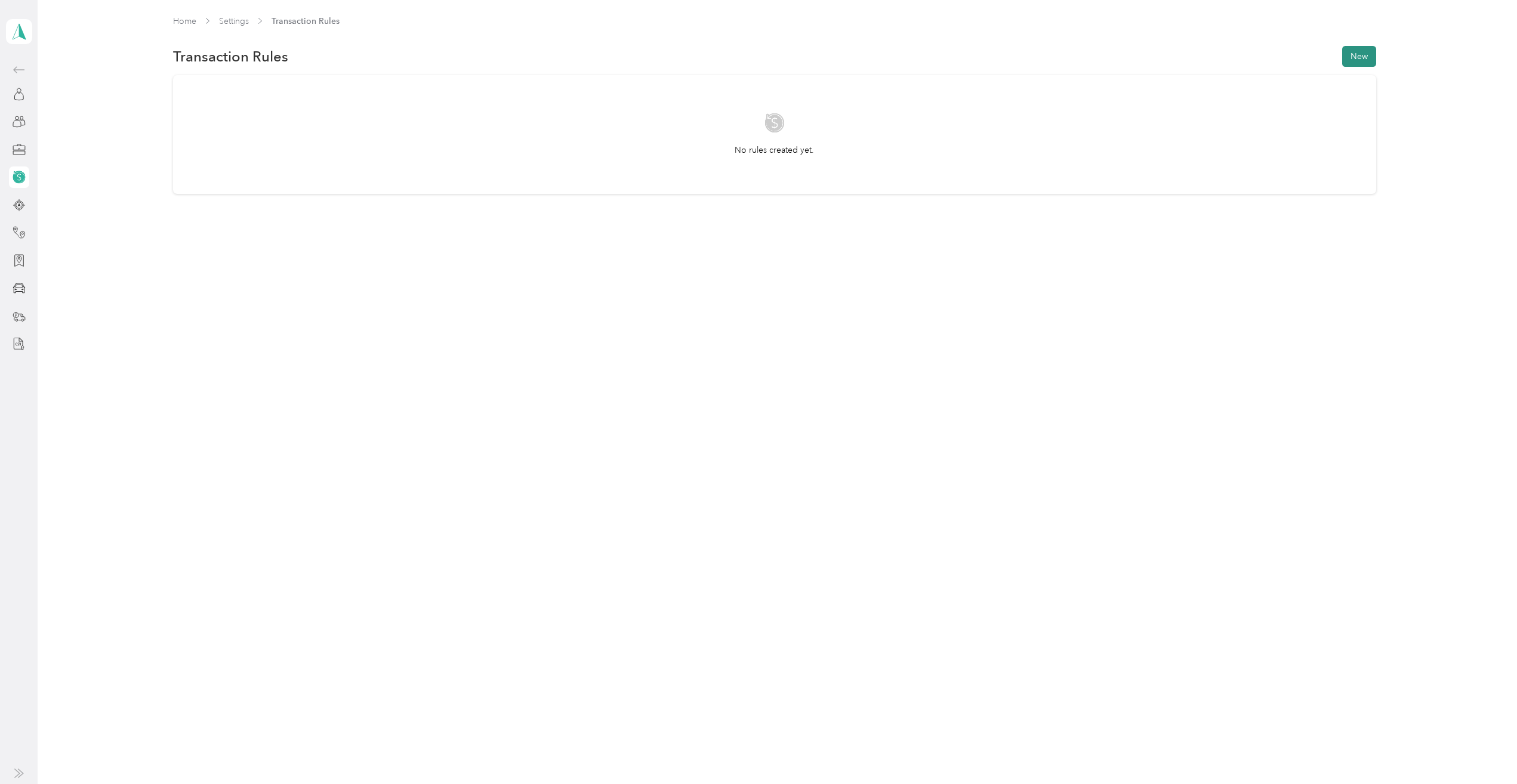
click at [1356, 53] on button "New" at bounding box center [1359, 56] width 34 height 21
click at [910, 125] on span at bounding box center [911, 129] width 5 height 10
click at [910, 129] on icon at bounding box center [911, 129] width 5 height 5
click at [977, 346] on div "New Rule Save For transactions that match all of the following AND contains Add…" at bounding box center [1137, 423] width 758 height 784
click at [902, 144] on div "AND contains" at bounding box center [1138, 134] width 711 height 29
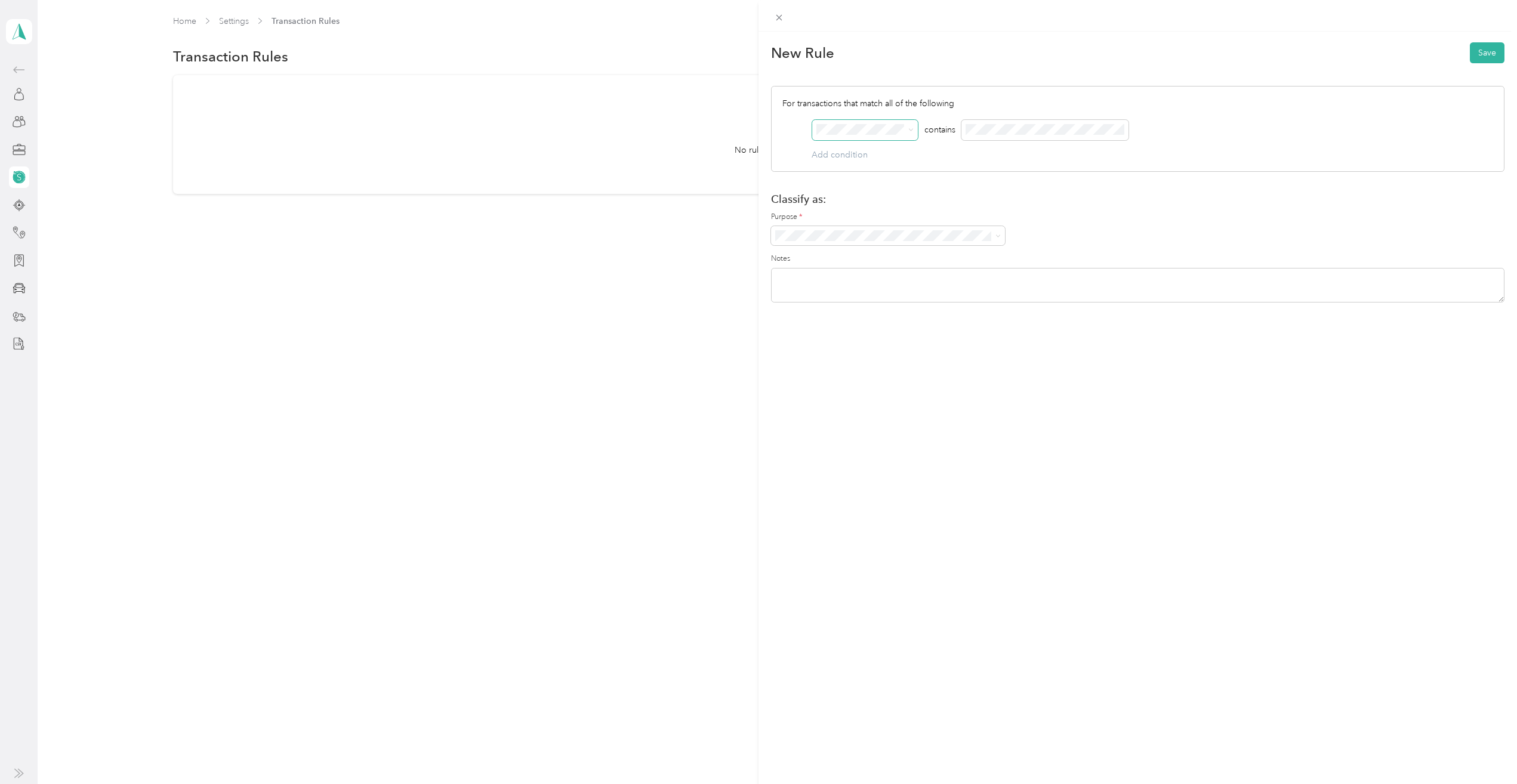
click at [881, 171] on div "For transactions that match all of the following AND contains Add condition" at bounding box center [1137, 129] width 733 height 86
click at [878, 172] on div "Expense" at bounding box center [865, 172] width 89 height 13
click at [867, 211] on div "Date" at bounding box center [865, 214] width 89 height 13
click at [909, 131] on icon at bounding box center [911, 130] width 5 height 5
click at [874, 259] on div "Day of week" at bounding box center [865, 257] width 89 height 13
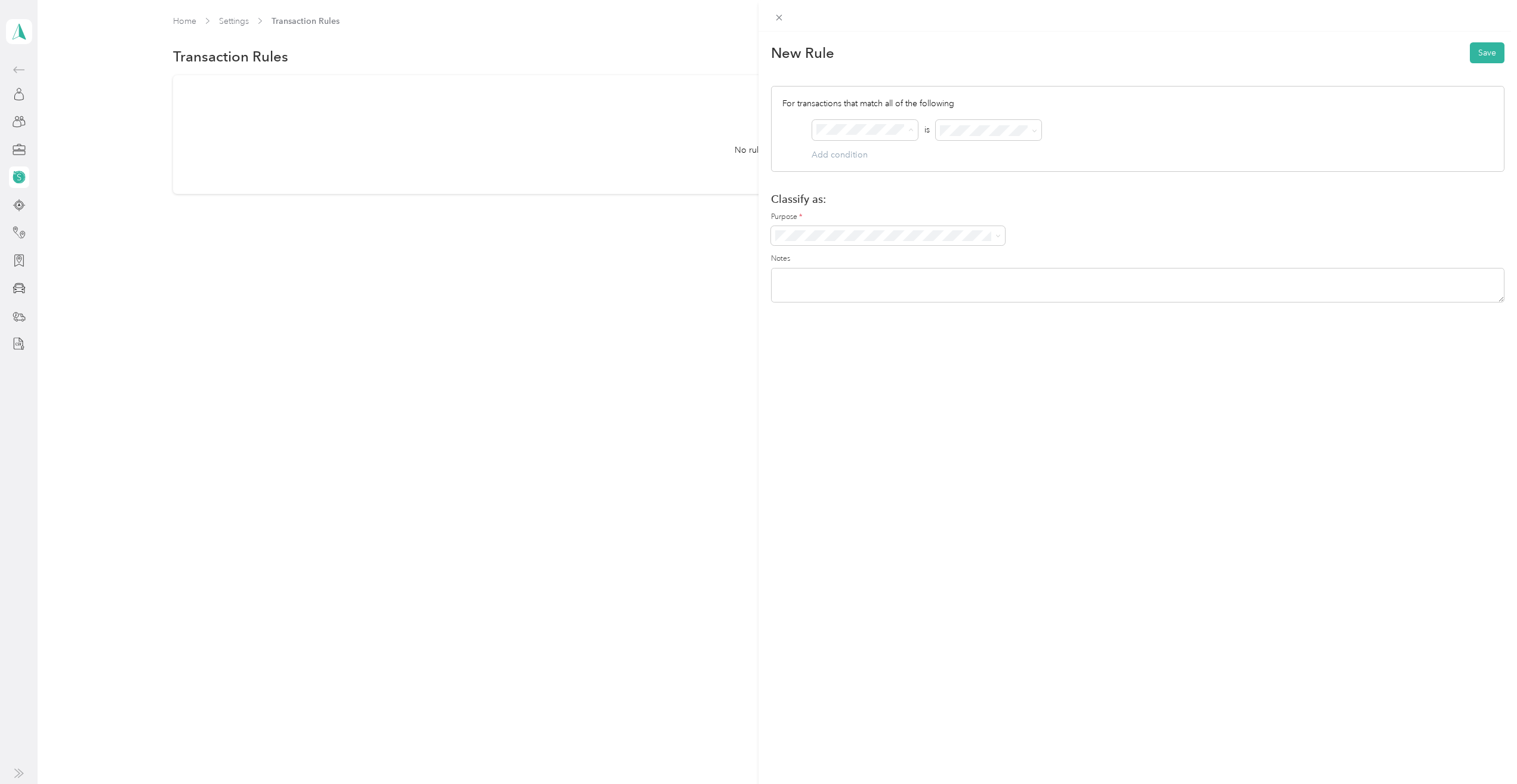
click at [709, 236] on div "New Rule Save For transactions that match all of the following AND is Add condi…" at bounding box center [758, 392] width 1517 height 784
click at [238, 20] on link "Settings" at bounding box center [234, 21] width 30 height 10
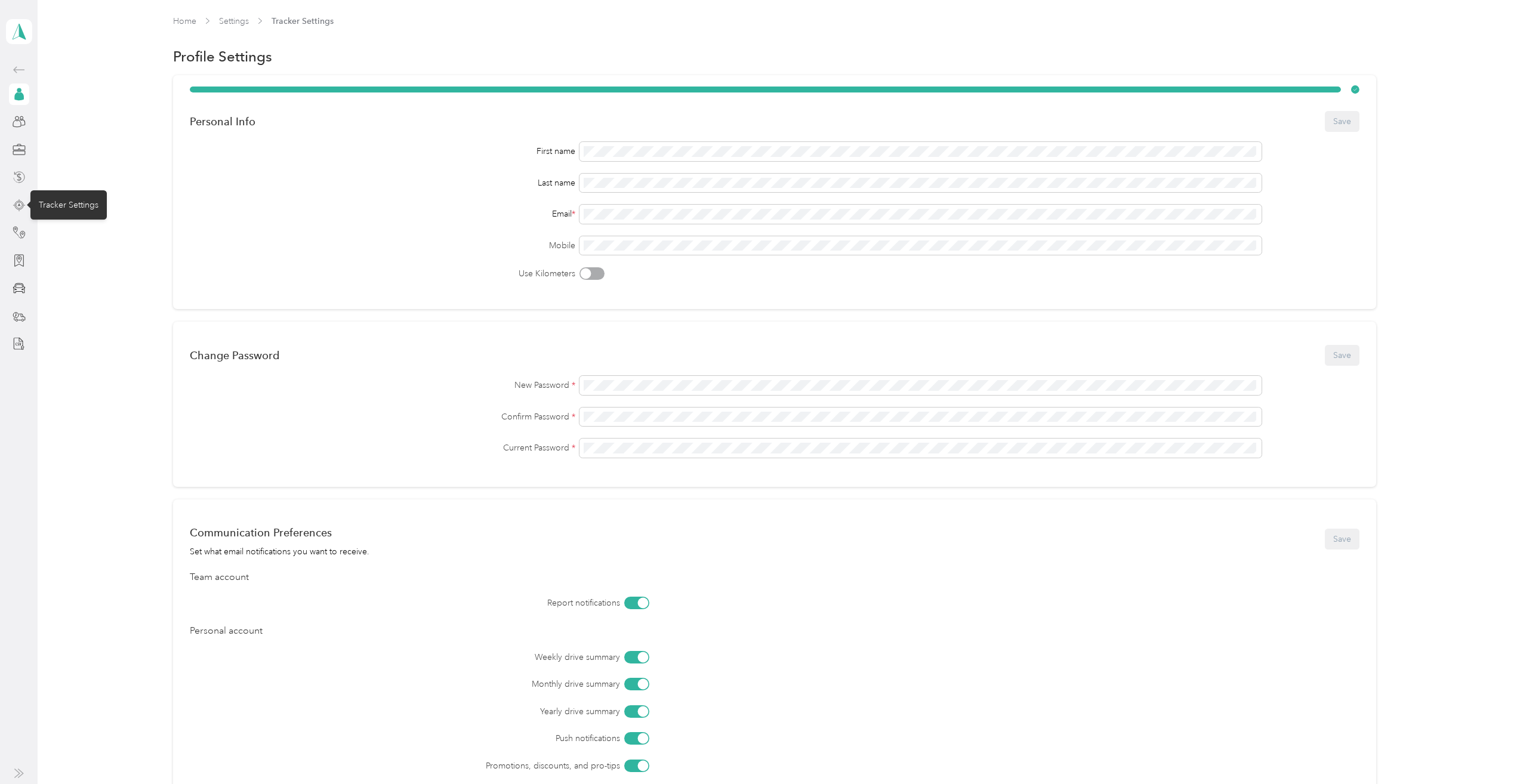
click at [17, 206] on icon at bounding box center [19, 206] width 13 height 13
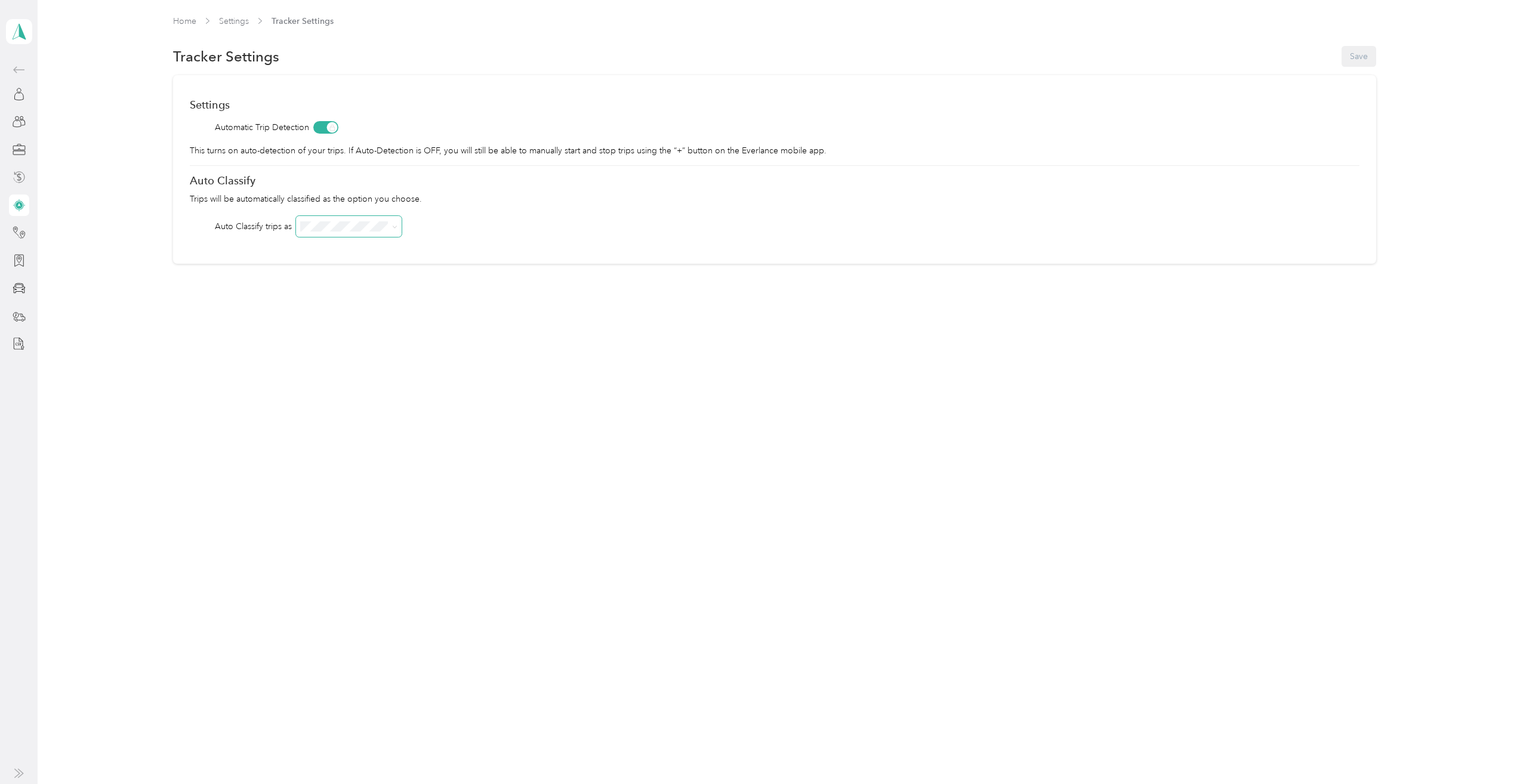
click at [390, 222] on span at bounding box center [392, 226] width 9 height 13
click at [396, 228] on icon at bounding box center [394, 227] width 5 height 5
click at [378, 249] on div "Aspira Women's Health" at bounding box center [349, 248] width 89 height 13
click at [398, 286] on div "Home Settings Tracker Settings Tracker Settings Save Settings Automatic Trip De…" at bounding box center [774, 164] width 1474 height 329
click at [17, 233] on icon at bounding box center [19, 233] width 13 height 13
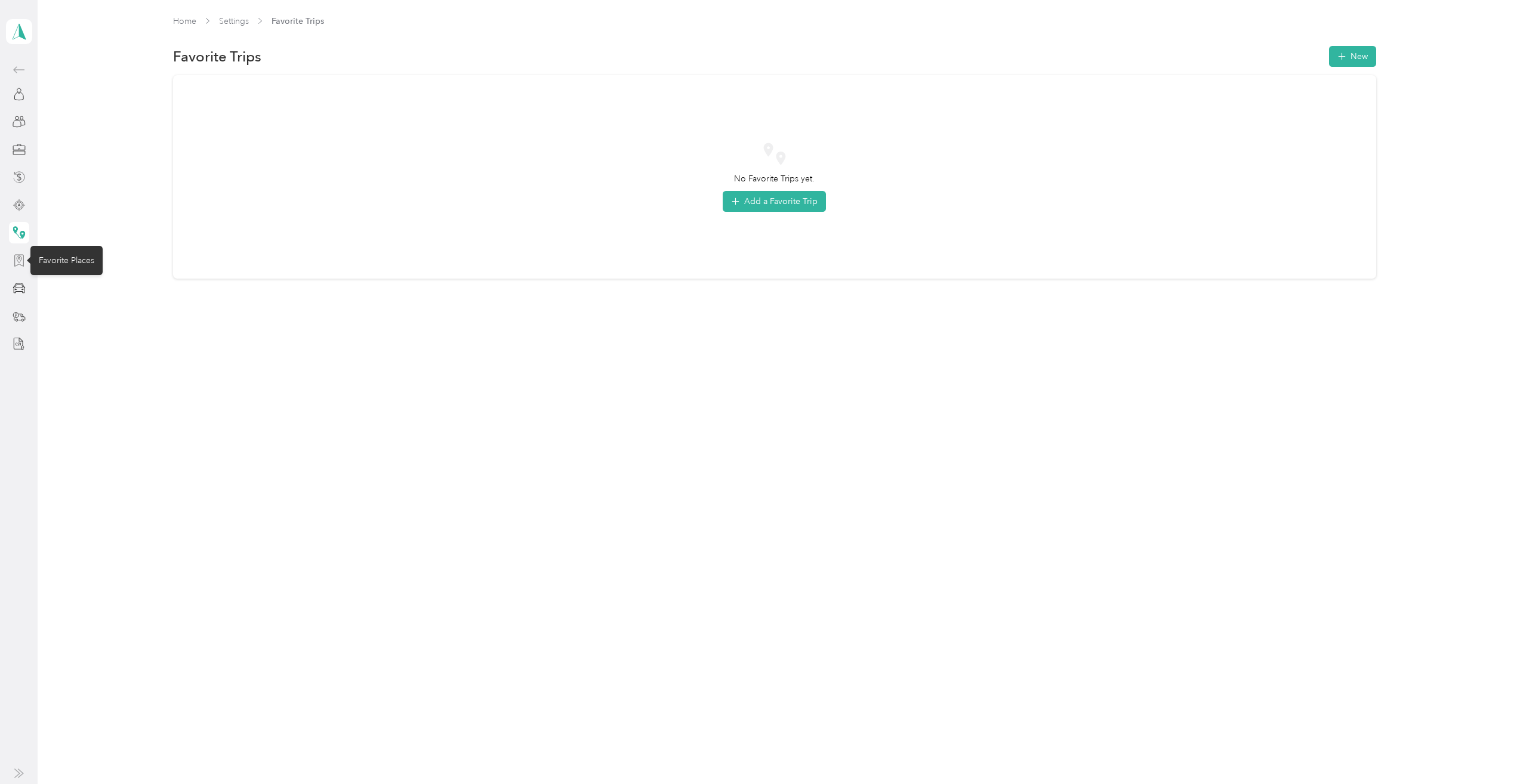
click at [19, 256] on icon at bounding box center [19, 261] width 13 height 13
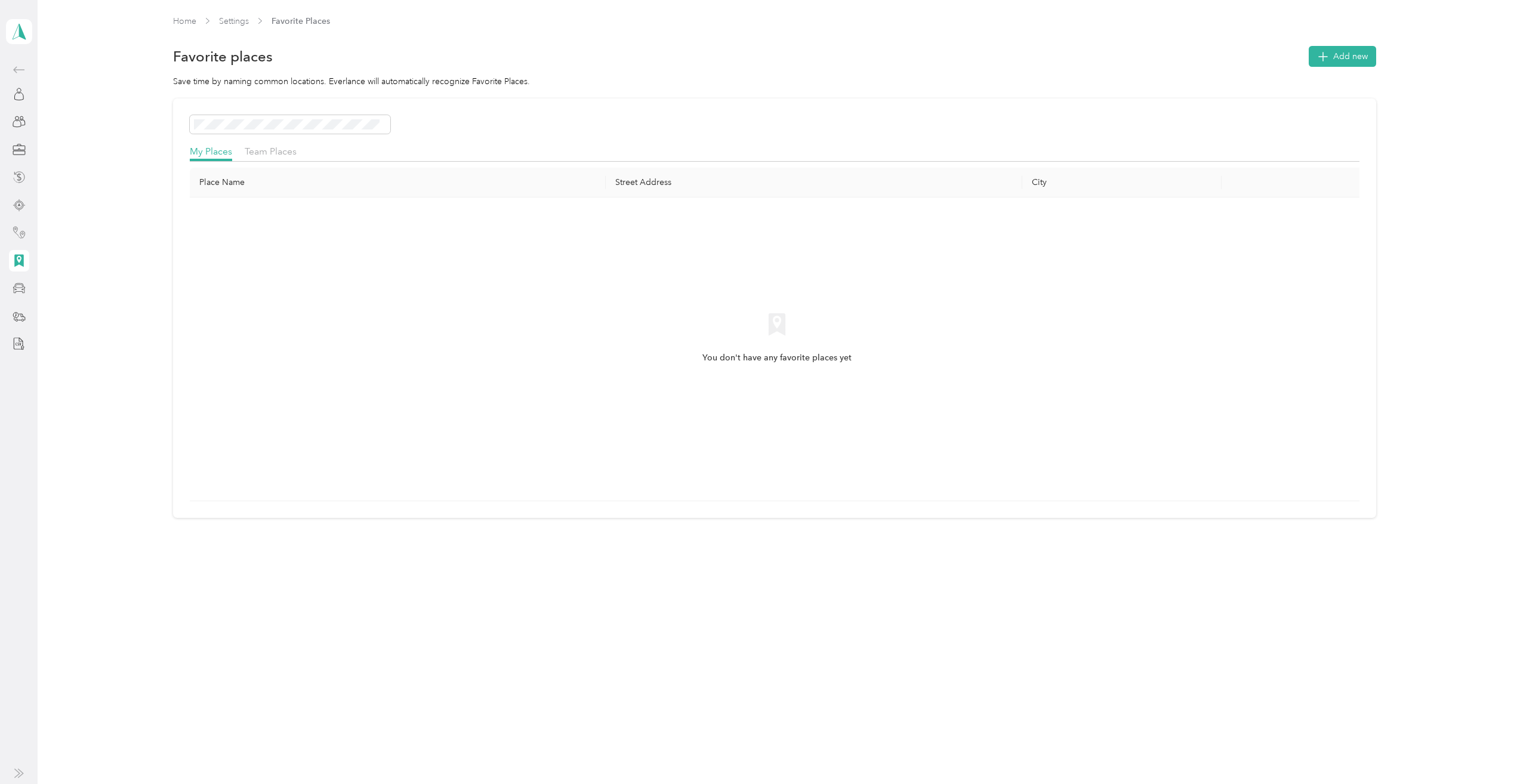
click at [20, 278] on div at bounding box center [19, 288] width 20 height 21
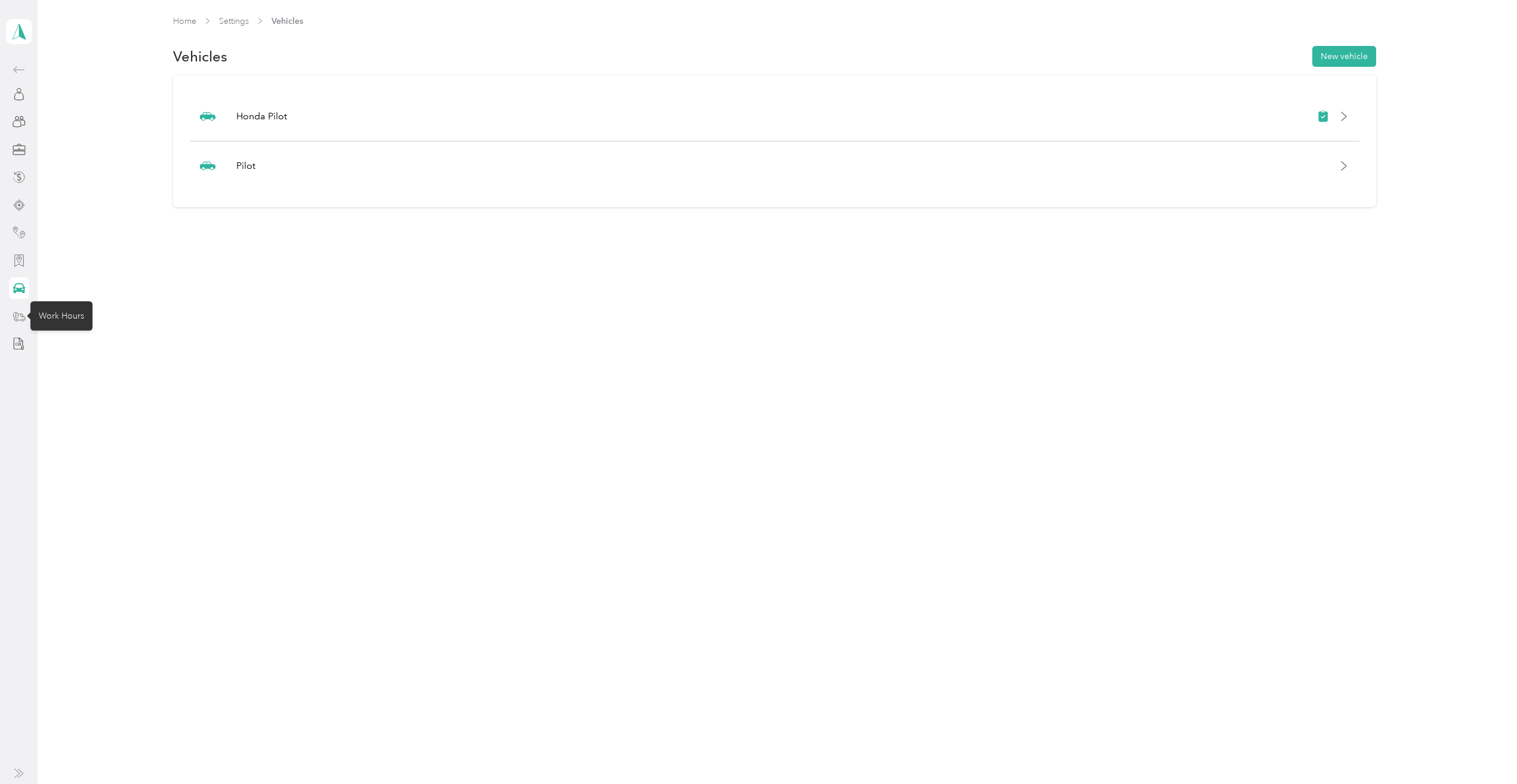
click at [20, 318] on icon at bounding box center [19, 316] width 13 height 13
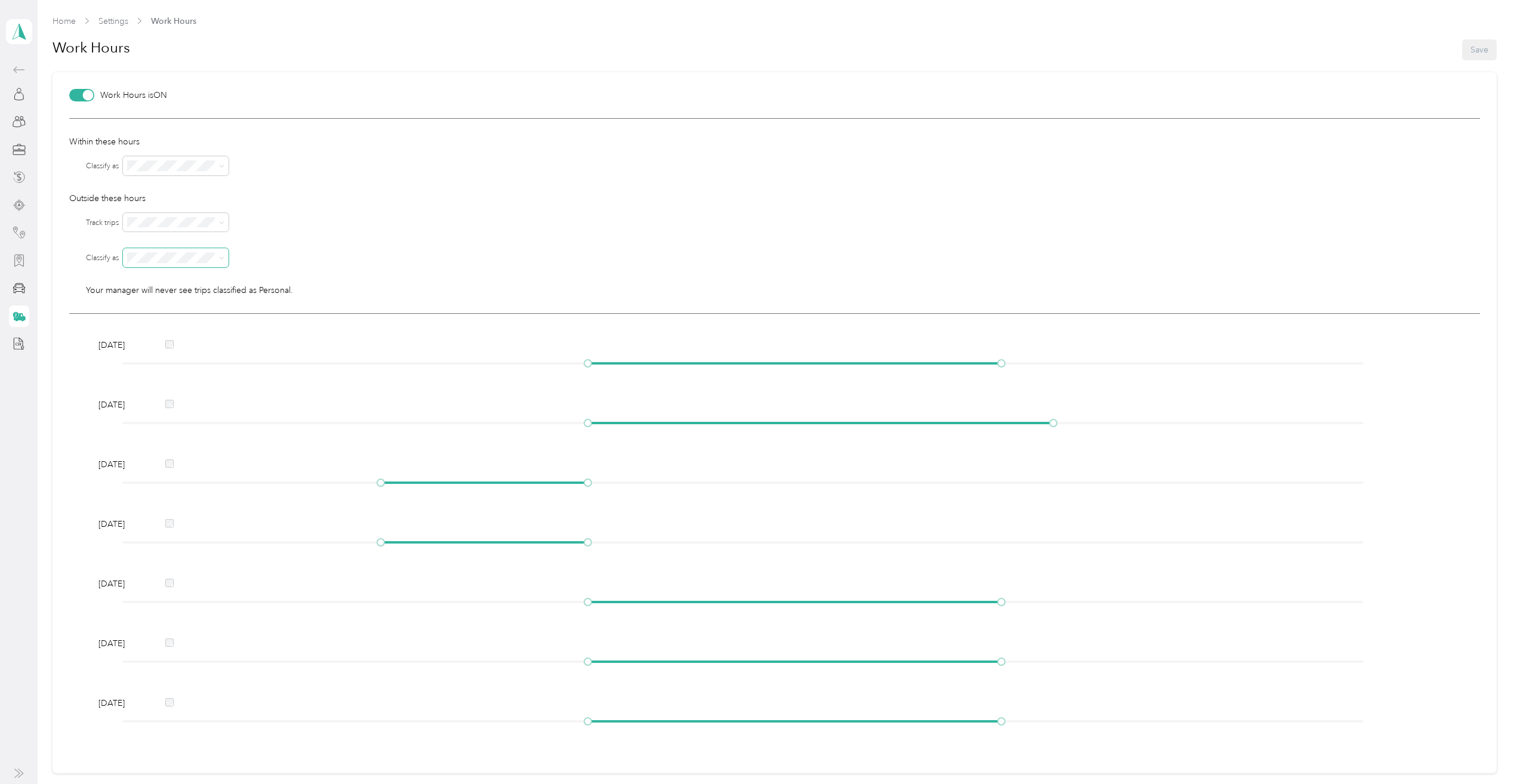
click at [219, 259] on icon at bounding box center [222, 258] width 5 height 5
click at [212, 278] on div "Aspira Women's Health" at bounding box center [176, 272] width 89 height 13
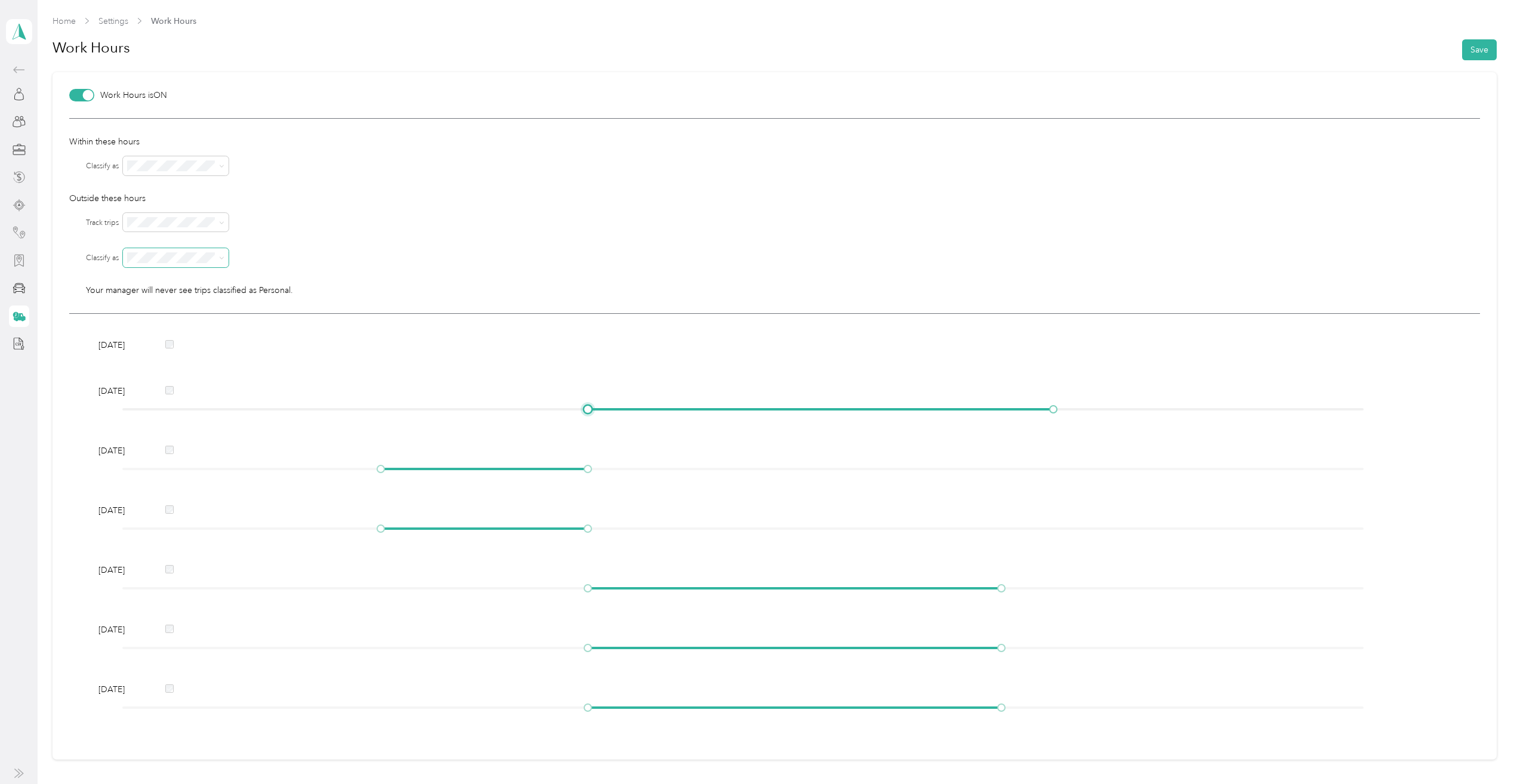
click at [619, 408] on div at bounding box center [820, 410] width 465 height 3
drag, startPoint x: 612, startPoint y: 413, endPoint x: 543, endPoint y: 411, distance: 69.0
click at [543, 411] on div at bounding box center [743, 409] width 1241 height 7
drag, startPoint x: 1049, startPoint y: 409, endPoint x: 1094, endPoint y: 412, distance: 45.1
click at [1094, 412] on div at bounding box center [743, 409] width 1241 height 7
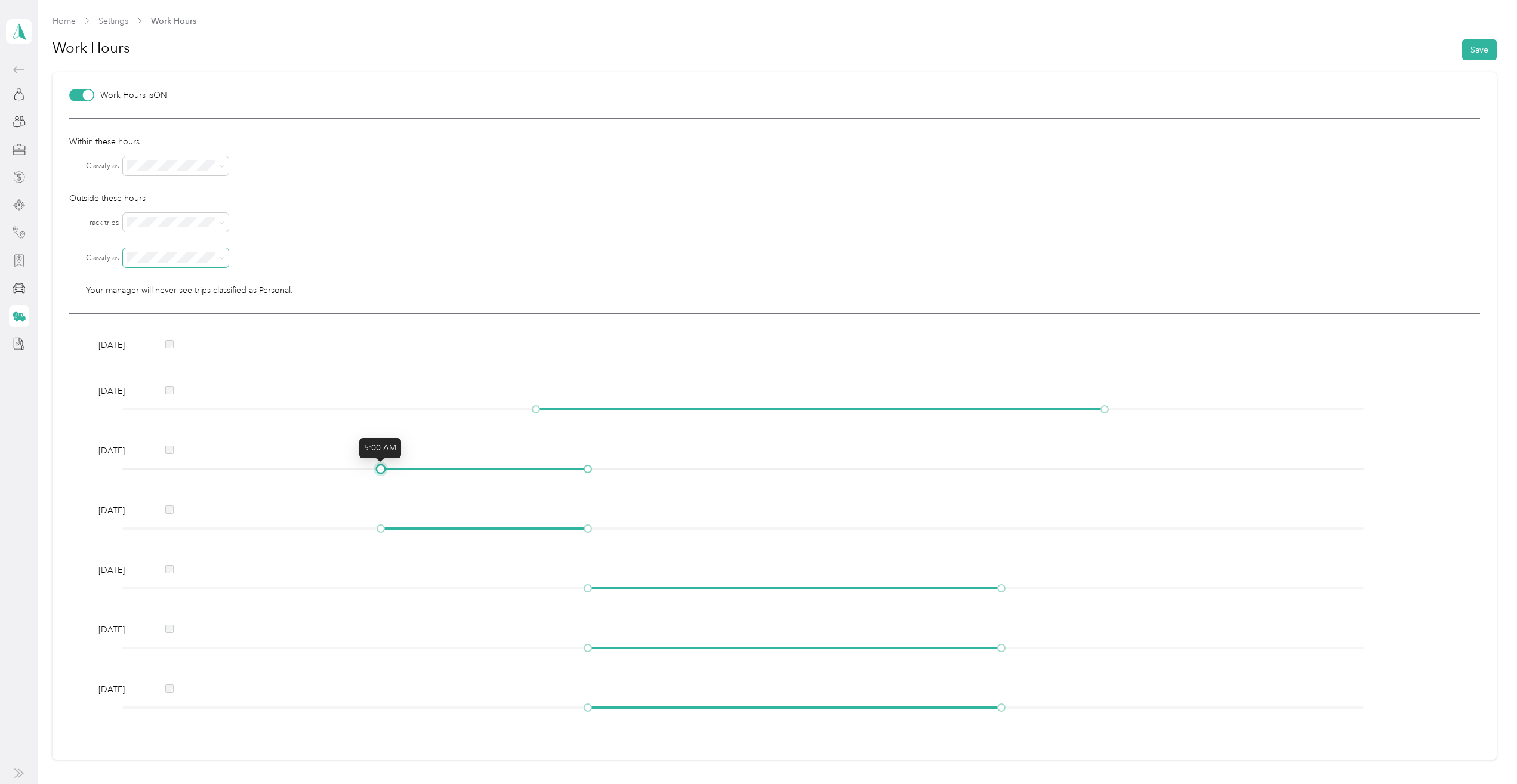
click at [378, 466] on div at bounding box center [380, 468] width 6 height 6
drag, startPoint x: 377, startPoint y: 466, endPoint x: 534, endPoint y: 466, distance: 157.0
click at [534, 466] on div at bounding box center [535, 468] width 6 height 6
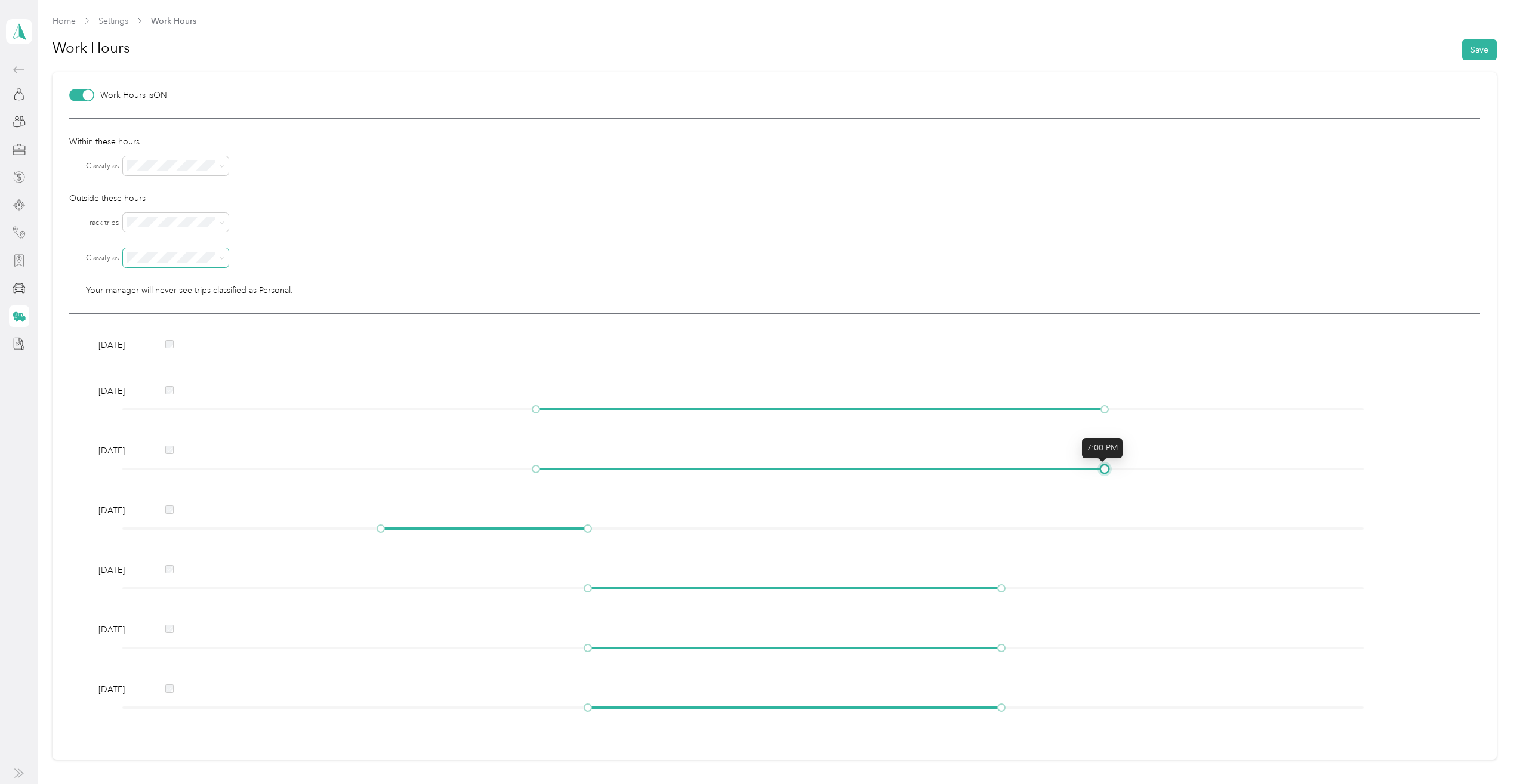
drag, startPoint x: 583, startPoint y: 467, endPoint x: 1098, endPoint y: 480, distance: 515.2
click at [1098, 480] on div "Monday Tuesday Wednesday Thursday Friday Saturday Sunday" at bounding box center [775, 528] width 1411 height 429
drag, startPoint x: 383, startPoint y: 525, endPoint x: 537, endPoint y: 526, distance: 154.0
click at [537, 526] on div at bounding box center [535, 528] width 6 height 6
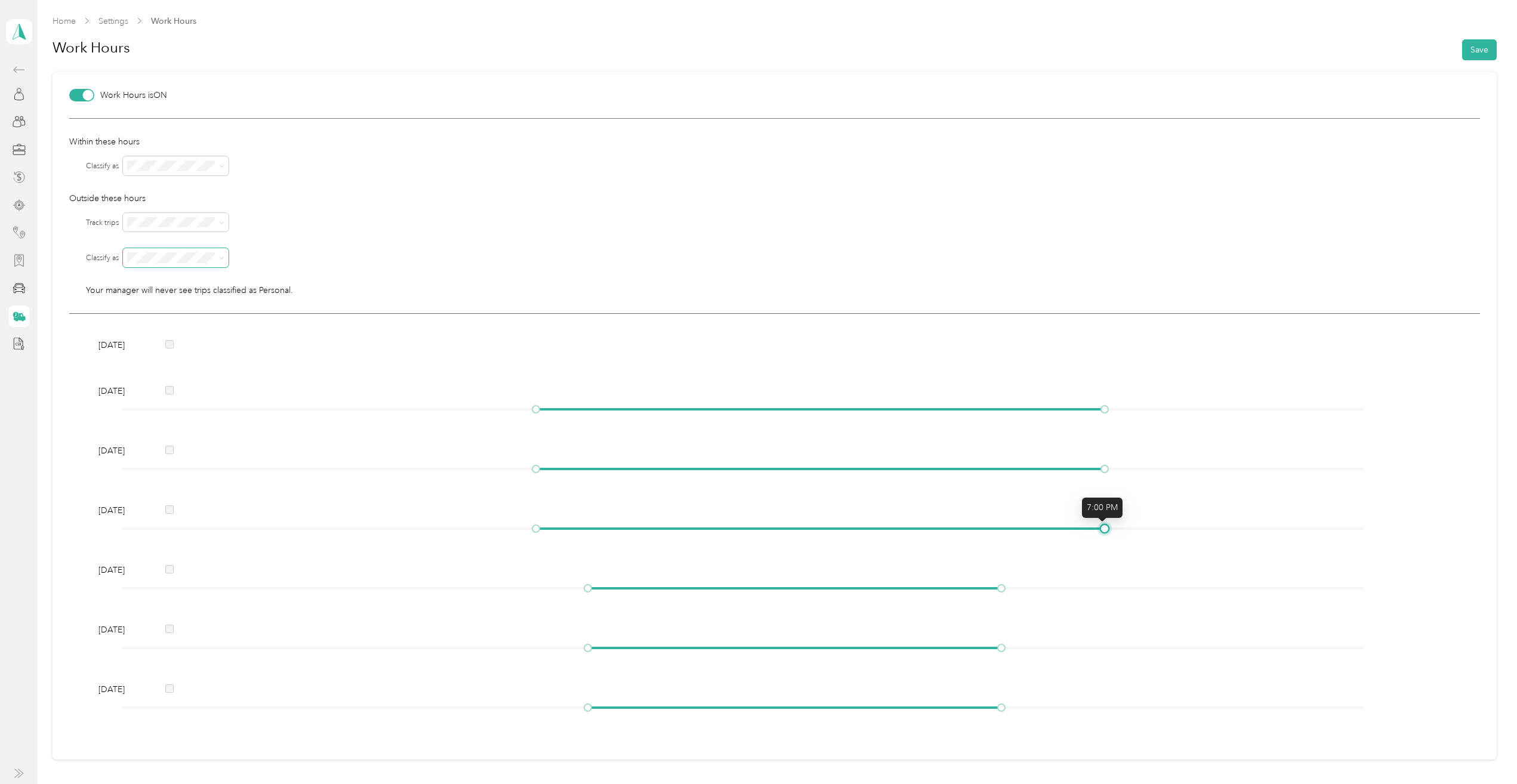
drag, startPoint x: 584, startPoint y: 524, endPoint x: 1089, endPoint y: 541, distance: 505.3
click at [1089, 541] on div "Monday Tuesday Wednesday Thursday Friday Saturday Sunday" at bounding box center [775, 528] width 1411 height 429
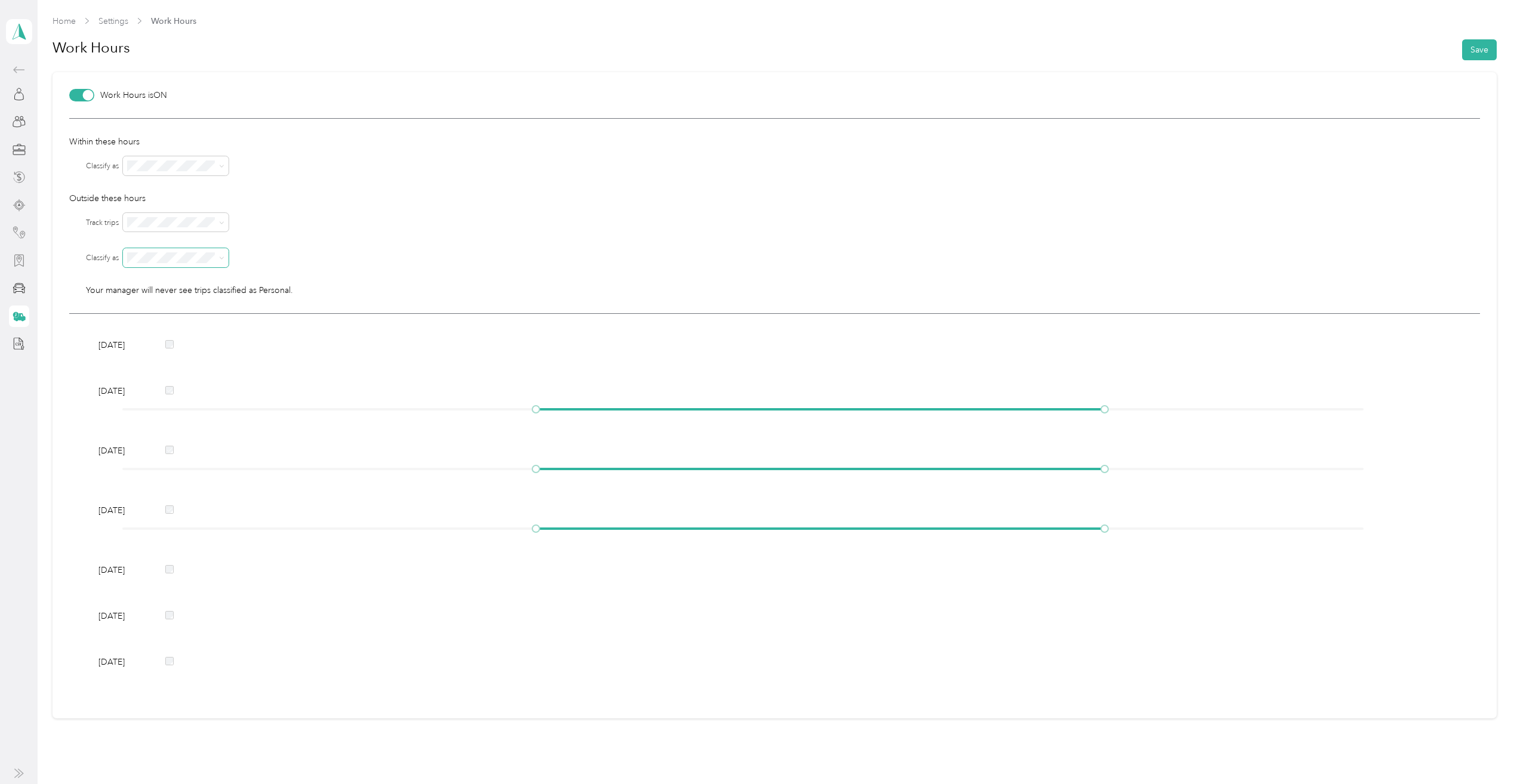
click at [164, 347] on div "Monday" at bounding box center [774, 345] width 1361 height 13
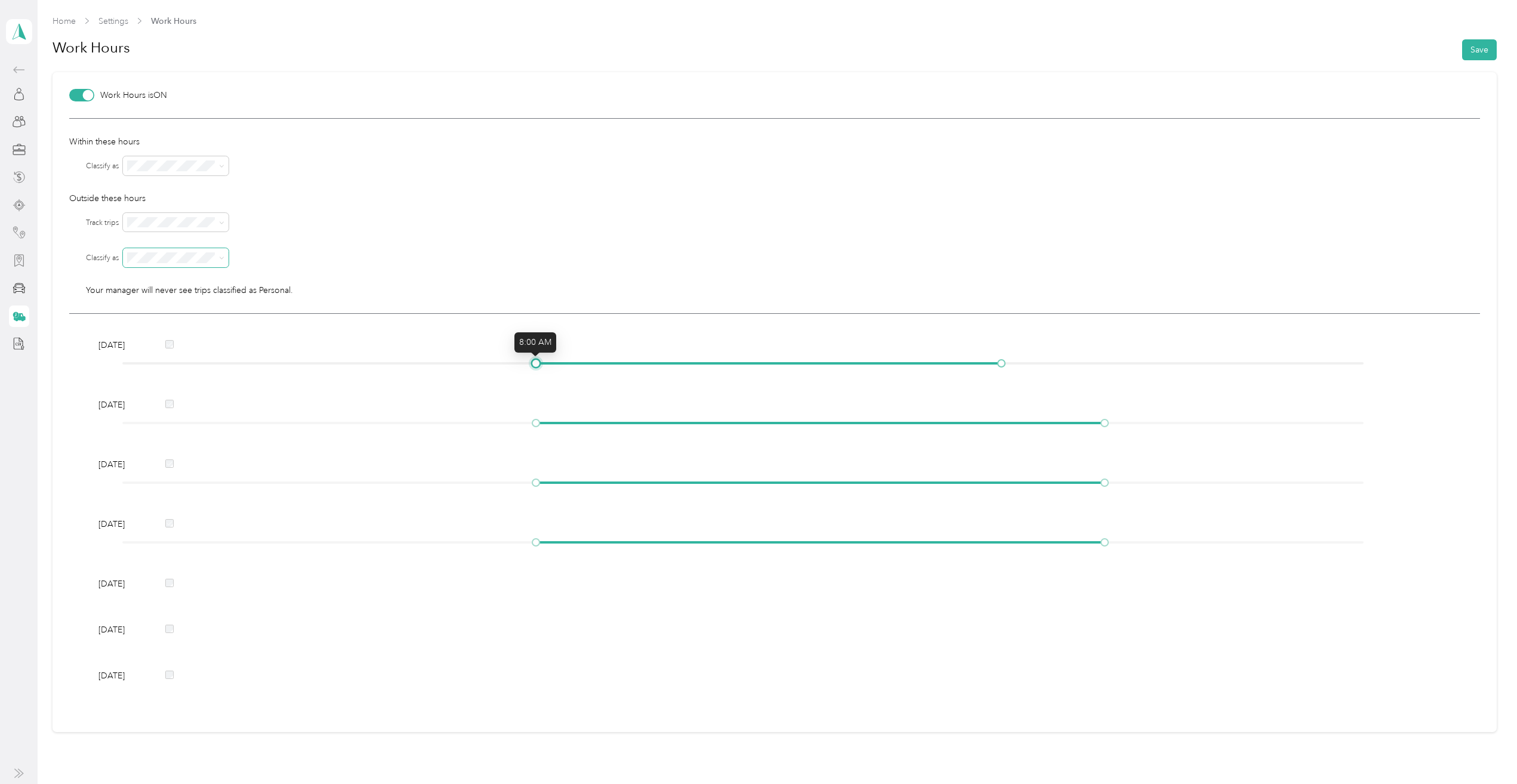
drag, startPoint x: 583, startPoint y: 363, endPoint x: 537, endPoint y: 364, distance: 46.0
click at [537, 364] on div at bounding box center [535, 363] width 6 height 6
drag, startPoint x: 1000, startPoint y: 362, endPoint x: 1108, endPoint y: 366, distance: 108.1
click at [1108, 366] on div at bounding box center [743, 363] width 1241 height 7
drag, startPoint x: 586, startPoint y: 603, endPoint x: 570, endPoint y: 601, distance: 16.1
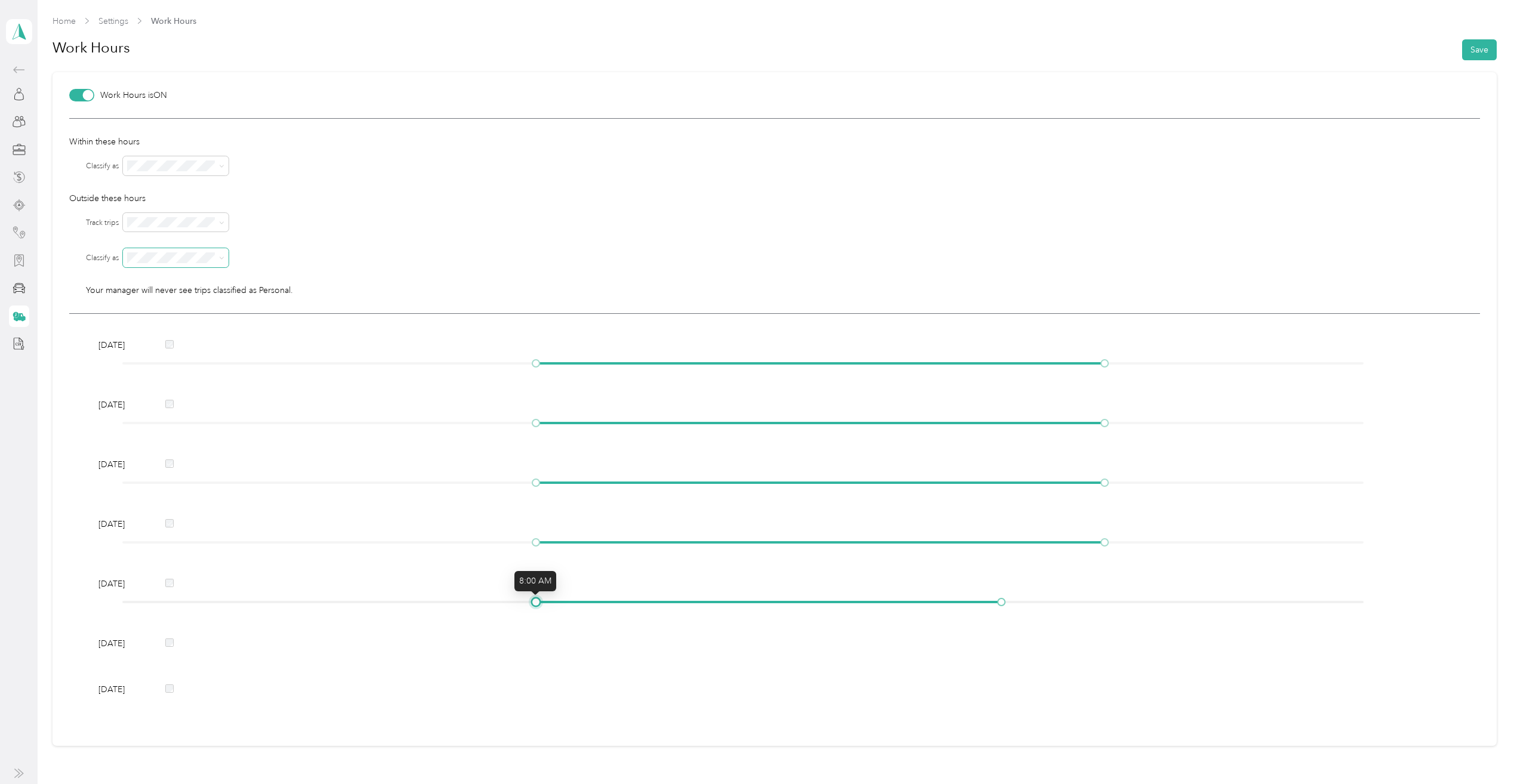
click at [545, 601] on div at bounding box center [743, 602] width 1241 height 7
drag, startPoint x: 1002, startPoint y: 603, endPoint x: 1106, endPoint y: 603, distance: 104.0
click at [1106, 603] on div at bounding box center [1105, 602] width 6 height 6
drag, startPoint x: 164, startPoint y: 342, endPoint x: 162, endPoint y: 466, distance: 124.0
click at [164, 342] on div "Monday" at bounding box center [774, 345] width 1361 height 13
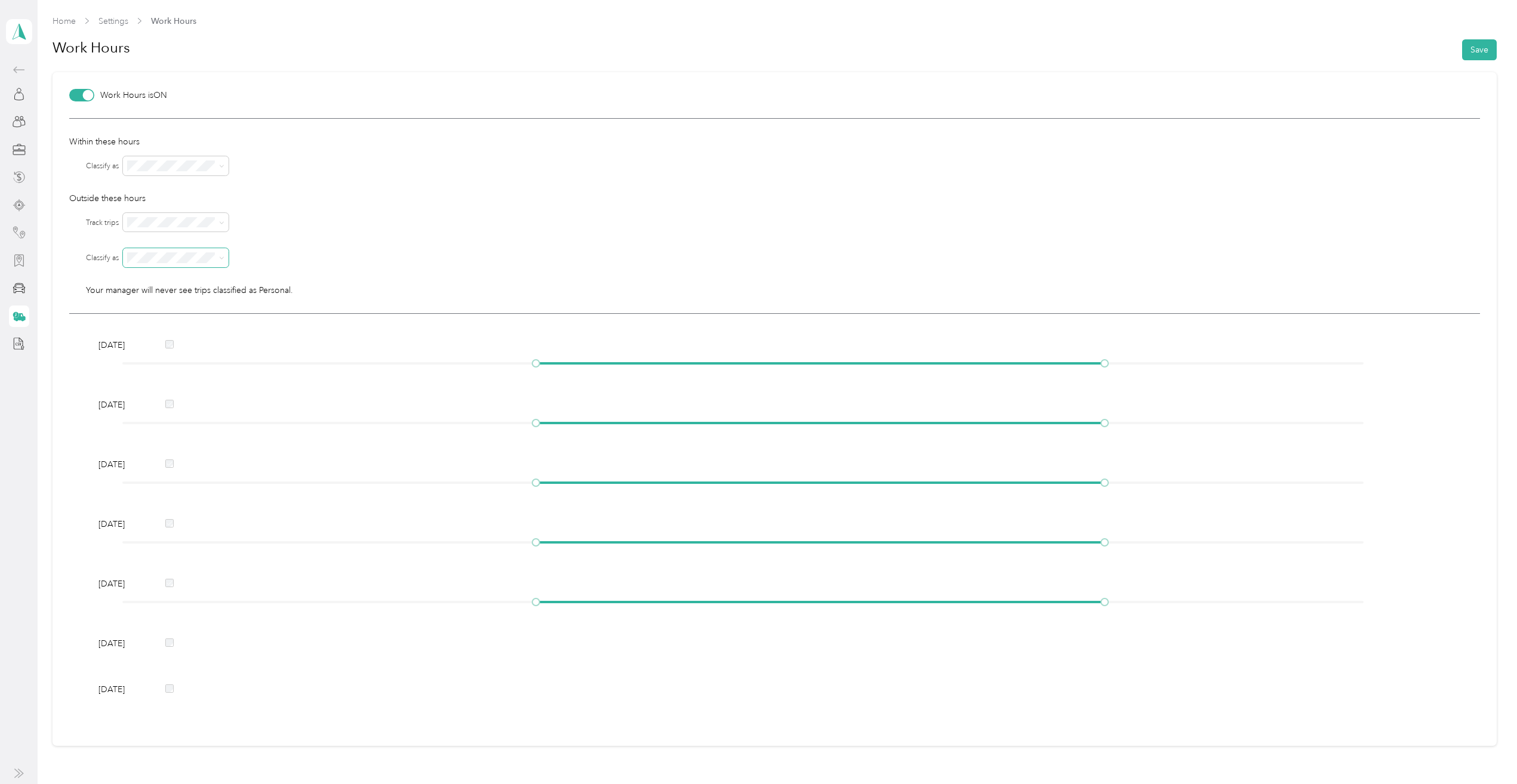
click at [162, 584] on div "Friday" at bounding box center [774, 584] width 1361 height 13
click at [1462, 56] on button "Save" at bounding box center [1480, 49] width 35 height 21
click at [224, 256] on icon at bounding box center [222, 258] width 5 height 5
click at [194, 308] on div "Personal" at bounding box center [176, 312] width 89 height 13
drag, startPoint x: 586, startPoint y: 601, endPoint x: 544, endPoint y: 599, distance: 42.0
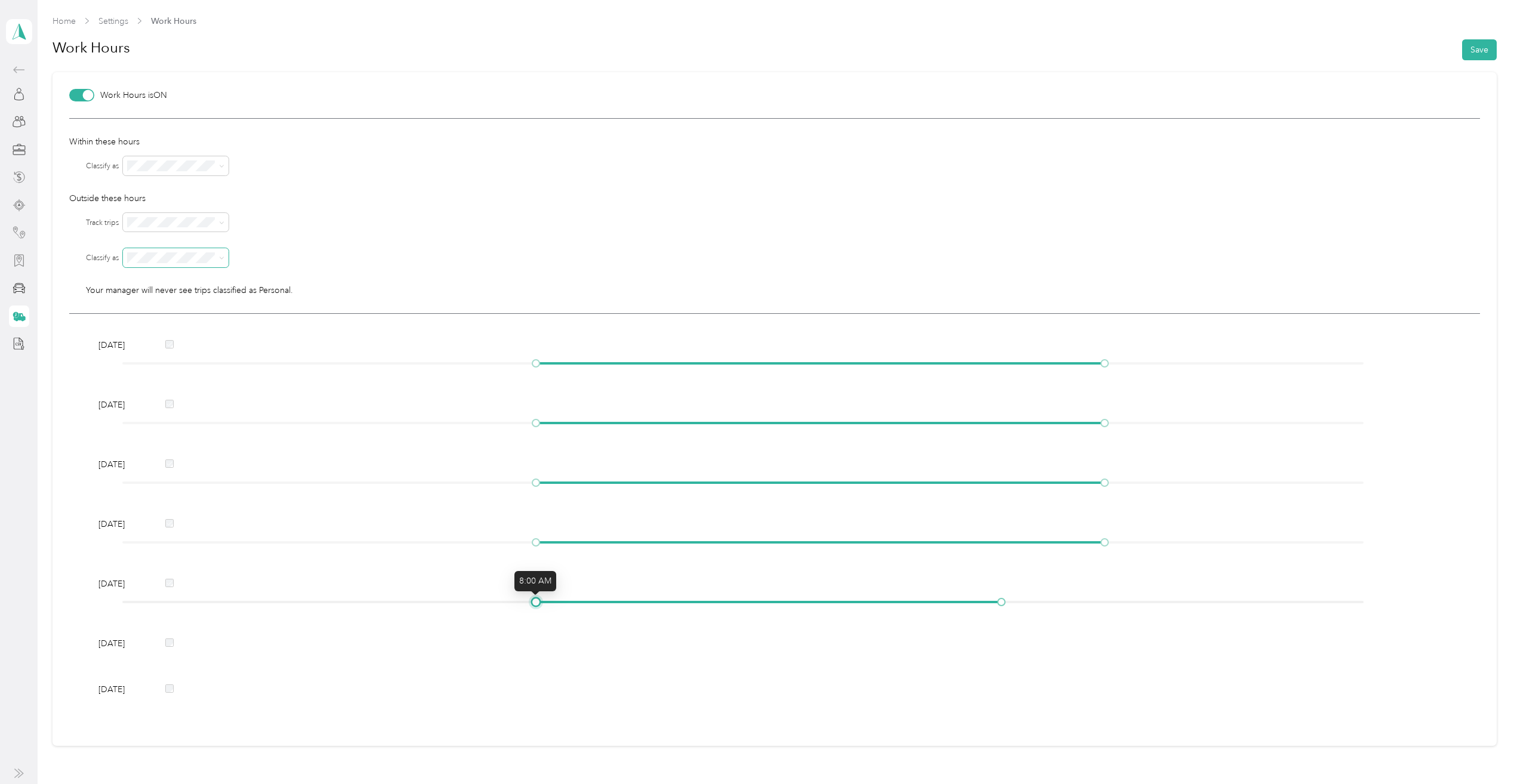
click at [544, 599] on div at bounding box center [743, 602] width 1241 height 7
drag, startPoint x: 1002, startPoint y: 601, endPoint x: 1081, endPoint y: 593, distance: 79.4
click at [1081, 593] on div "Friday" at bounding box center [774, 595] width 1361 height 35
drag, startPoint x: 1101, startPoint y: 539, endPoint x: 1076, endPoint y: 542, distance: 25.2
click at [1076, 542] on div at bounding box center [1079, 542] width 6 height 6
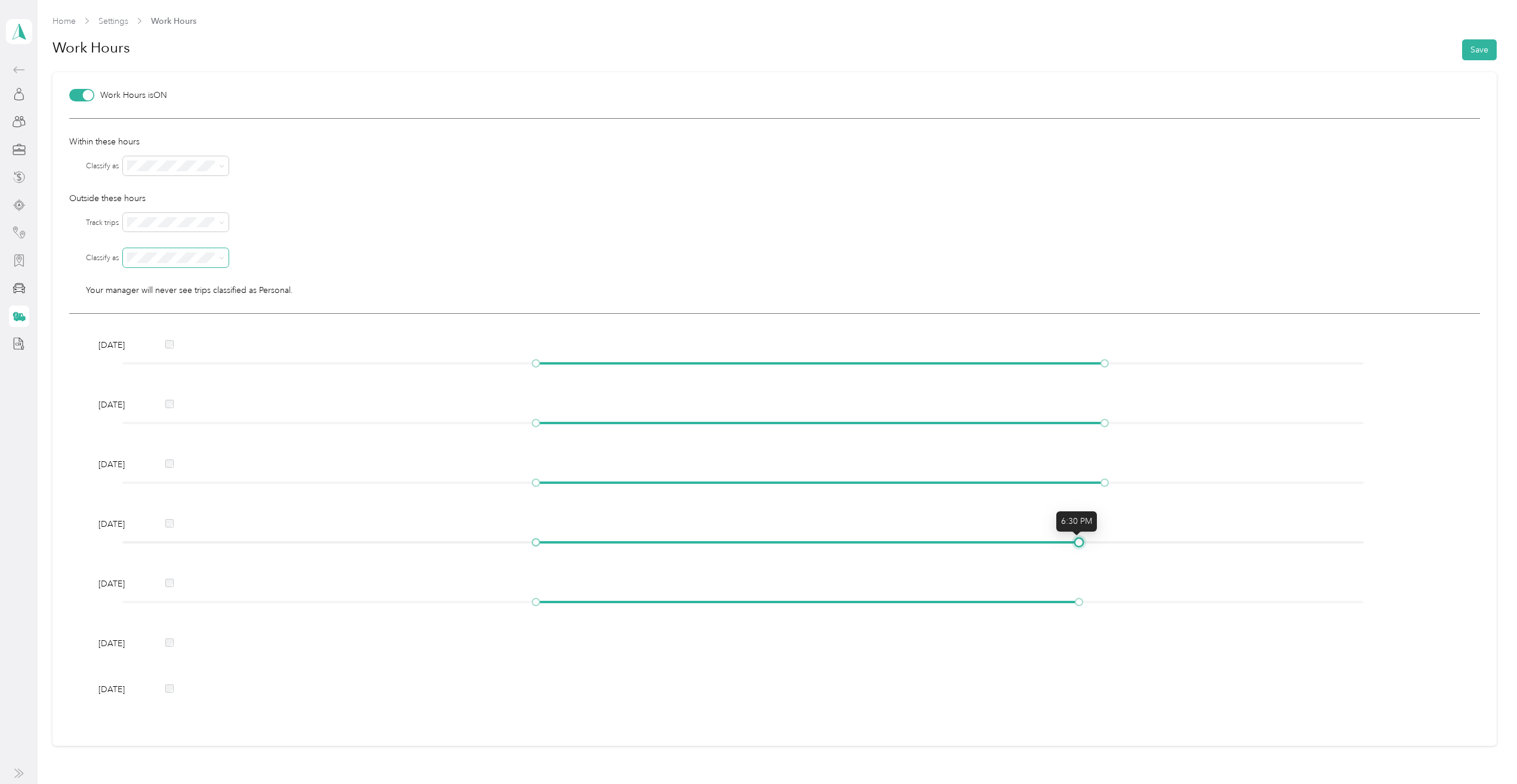
drag, startPoint x: 1077, startPoint y: 540, endPoint x: 1071, endPoint y: 540, distance: 6.0
click at [1071, 540] on div at bounding box center [743, 542] width 1241 height 7
drag, startPoint x: 1075, startPoint y: 603, endPoint x: 1059, endPoint y: 598, distance: 16.8
click at [1059, 599] on div at bounding box center [743, 602] width 1241 height 7
drag, startPoint x: 1074, startPoint y: 542, endPoint x: 1046, endPoint y: 544, distance: 28.1
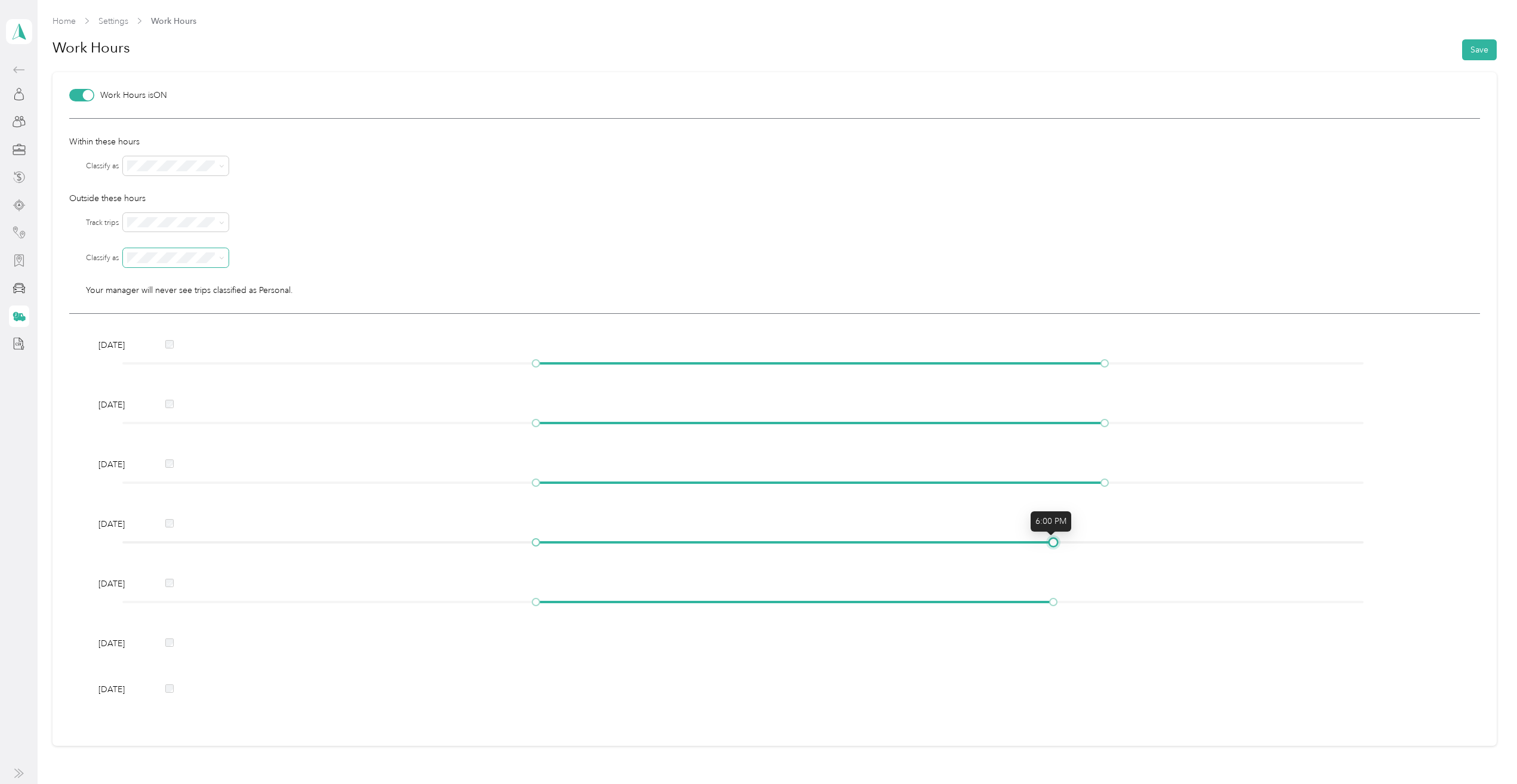
click at [1050, 544] on div at bounding box center [1053, 542] width 6 height 6
drag, startPoint x: 1099, startPoint y: 482, endPoint x: 1055, endPoint y: 490, distance: 44.7
click at [1055, 490] on div "Wednesday" at bounding box center [774, 476] width 1361 height 35
drag, startPoint x: 1101, startPoint y: 422, endPoint x: 1051, endPoint y: 428, distance: 50.4
click at [1051, 428] on div "Tuesday" at bounding box center [774, 416] width 1361 height 35
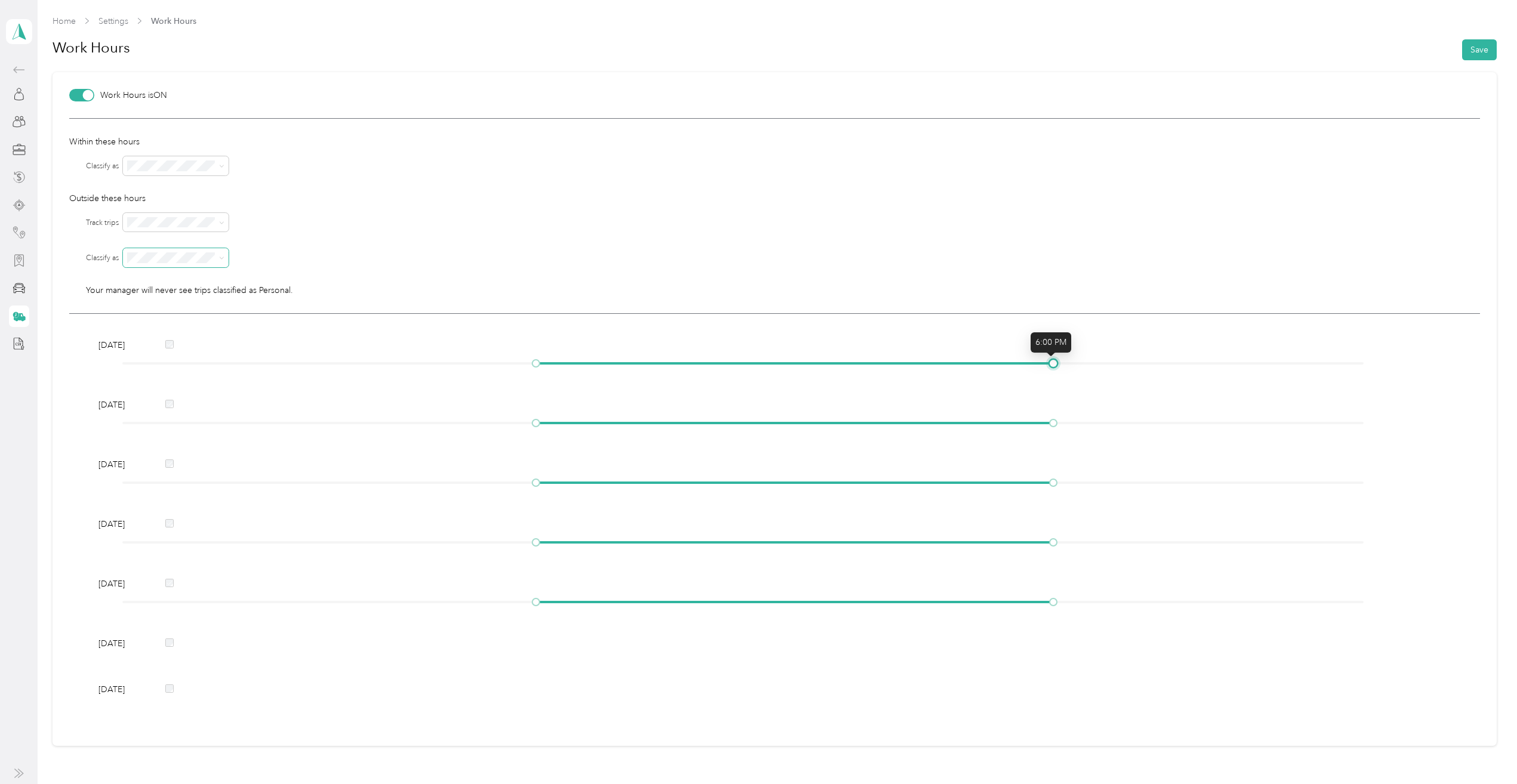
drag, startPoint x: 1095, startPoint y: 362, endPoint x: 1051, endPoint y: 372, distance: 45.1
click at [1051, 372] on div "Monday" at bounding box center [774, 356] width 1361 height 35
click at [15, 91] on icon at bounding box center [19, 94] width 13 height 13
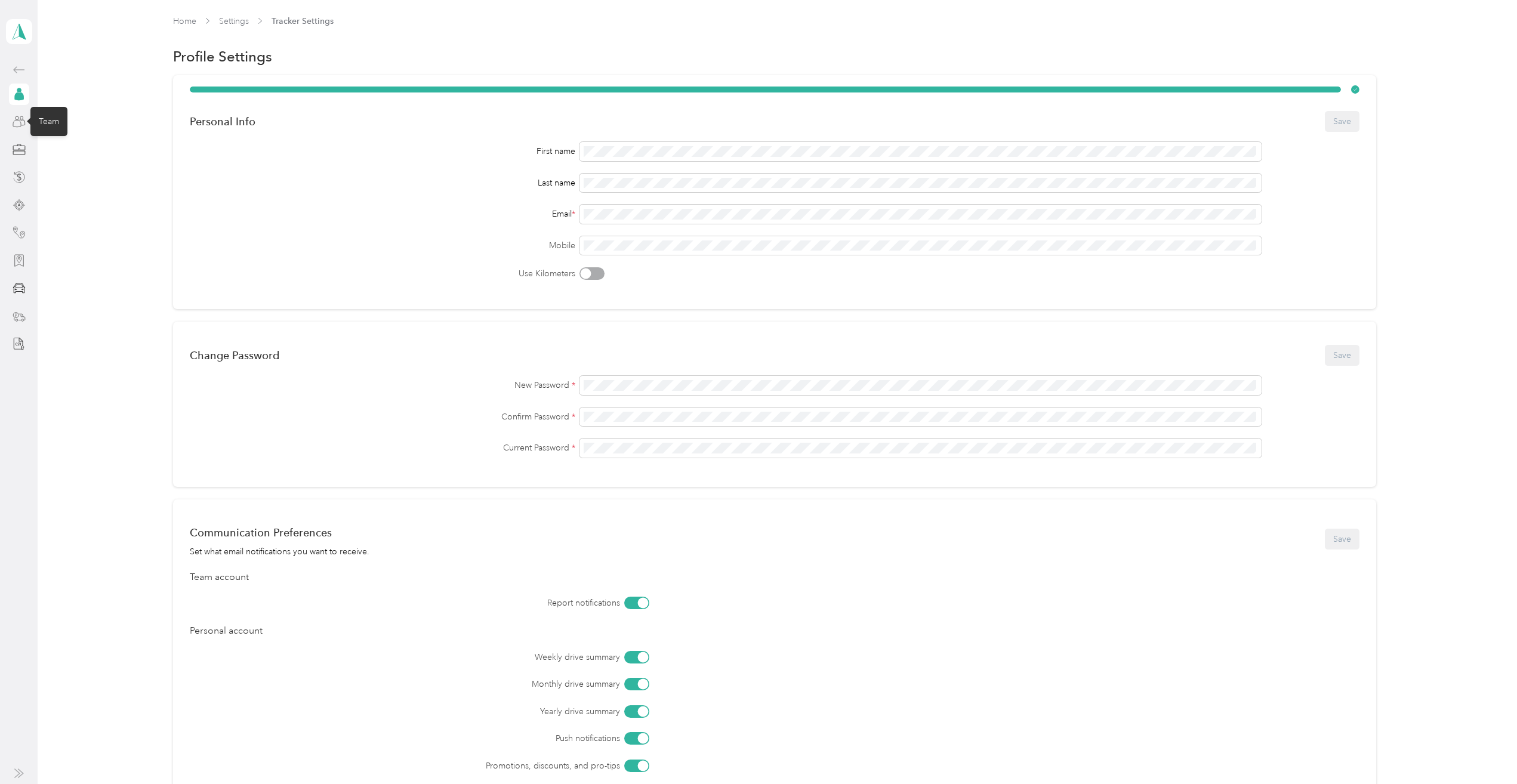
click at [17, 123] on icon at bounding box center [19, 122] width 13 height 13
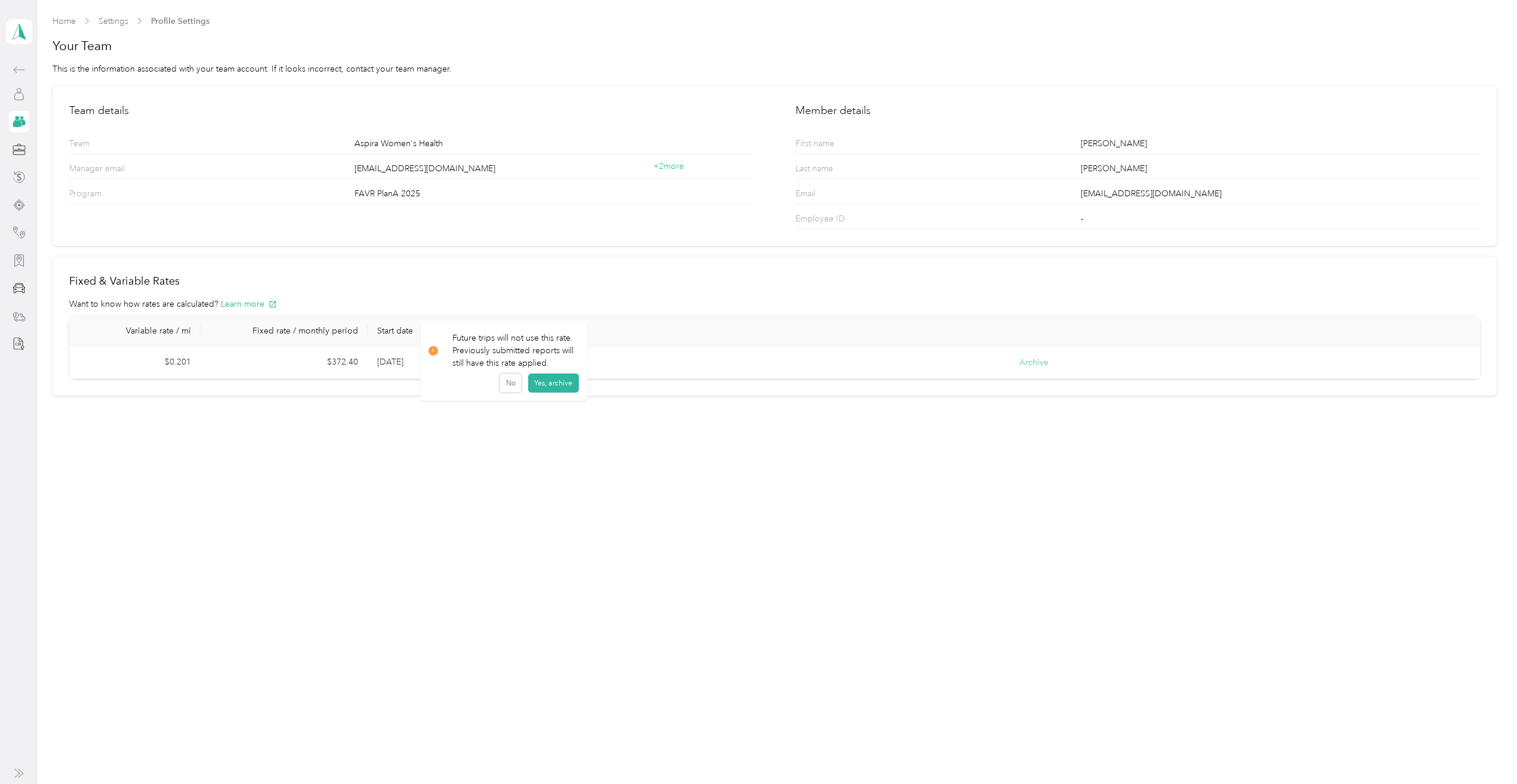
click at [1041, 364] on button "Archive" at bounding box center [1034, 362] width 29 height 13
click at [556, 385] on button "Yes, archive" at bounding box center [553, 383] width 51 height 19
click at [6, 23] on span at bounding box center [19, 32] width 26 height 25
click at [55, 100] on div "Team dashboard" at bounding box center [48, 98] width 64 height 13
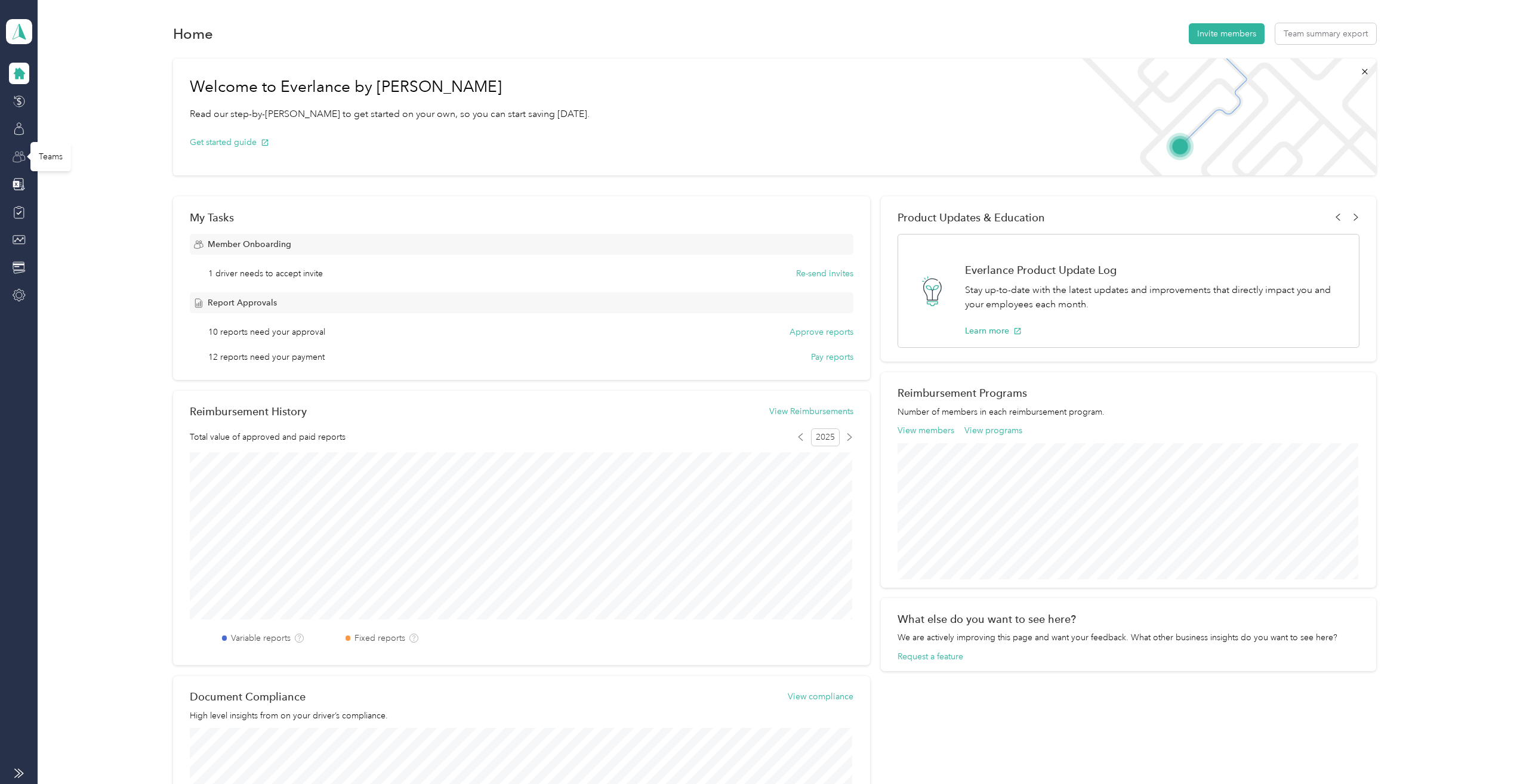
click at [20, 159] on icon at bounding box center [19, 157] width 13 height 13
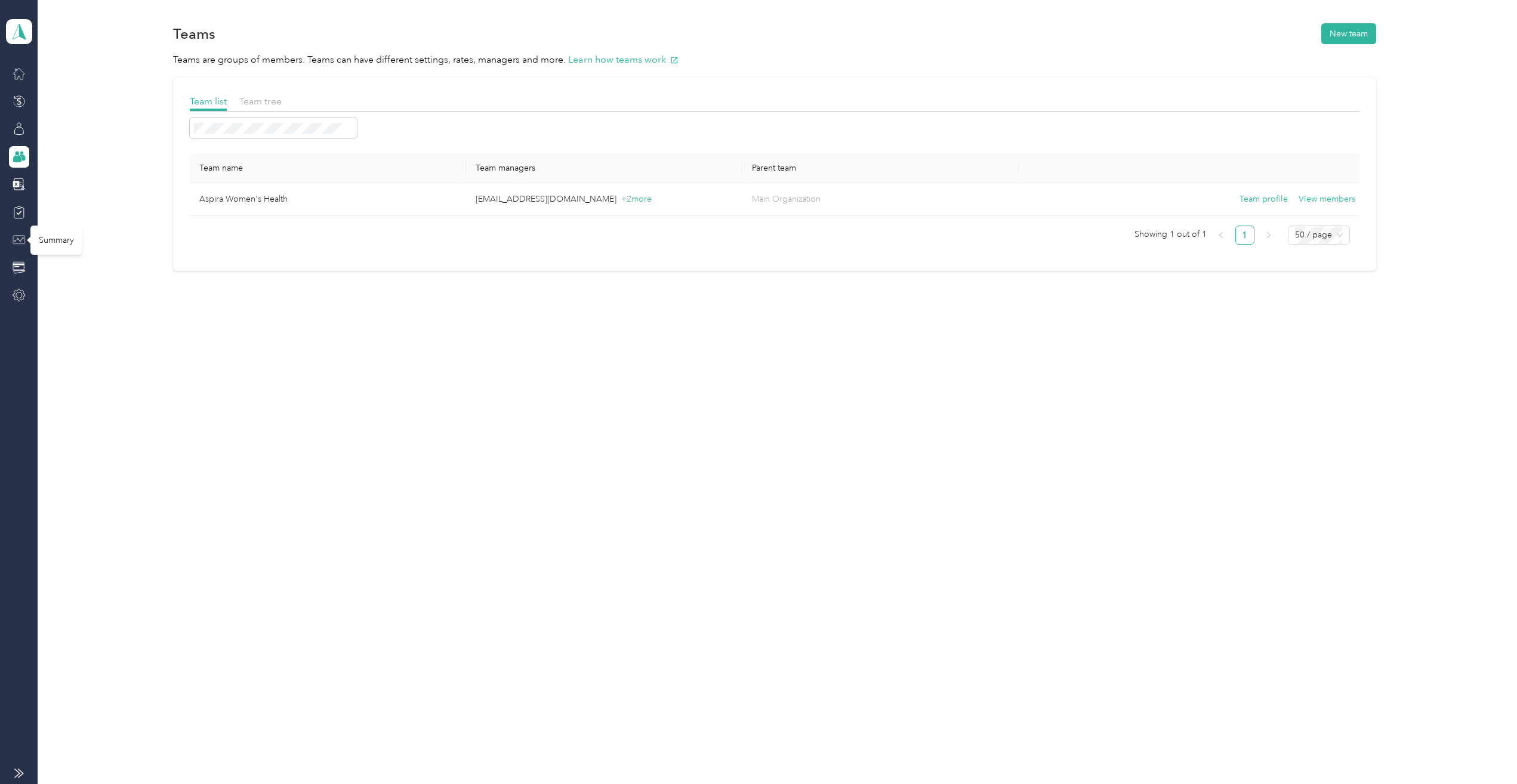
click at [21, 240] on icon at bounding box center [19, 240] width 9 height 5
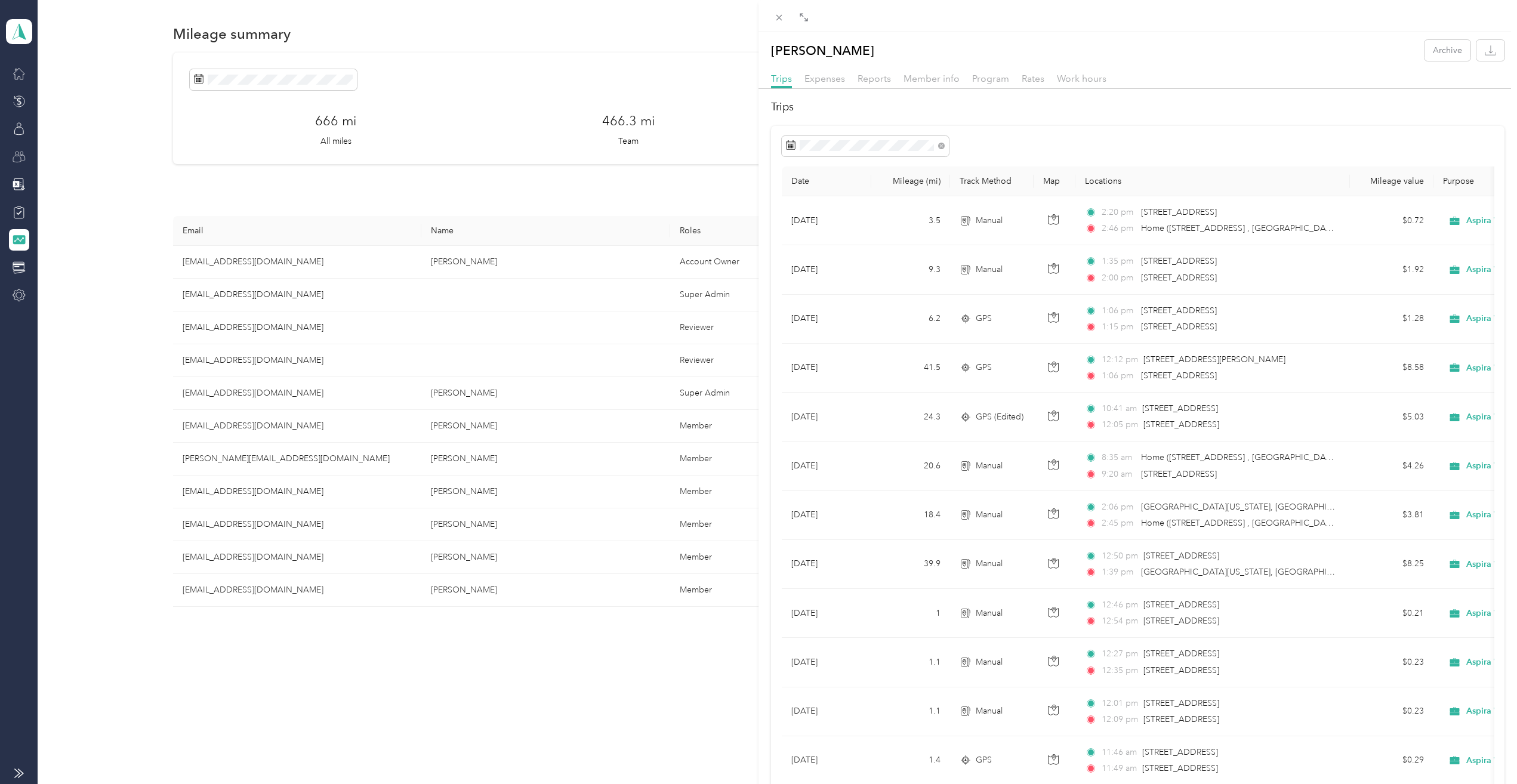
click at [236, 262] on div "Lottie A. Wilder Archive Trips Expenses Reports Member info Program Rates Work …" at bounding box center [758, 392] width 1517 height 784
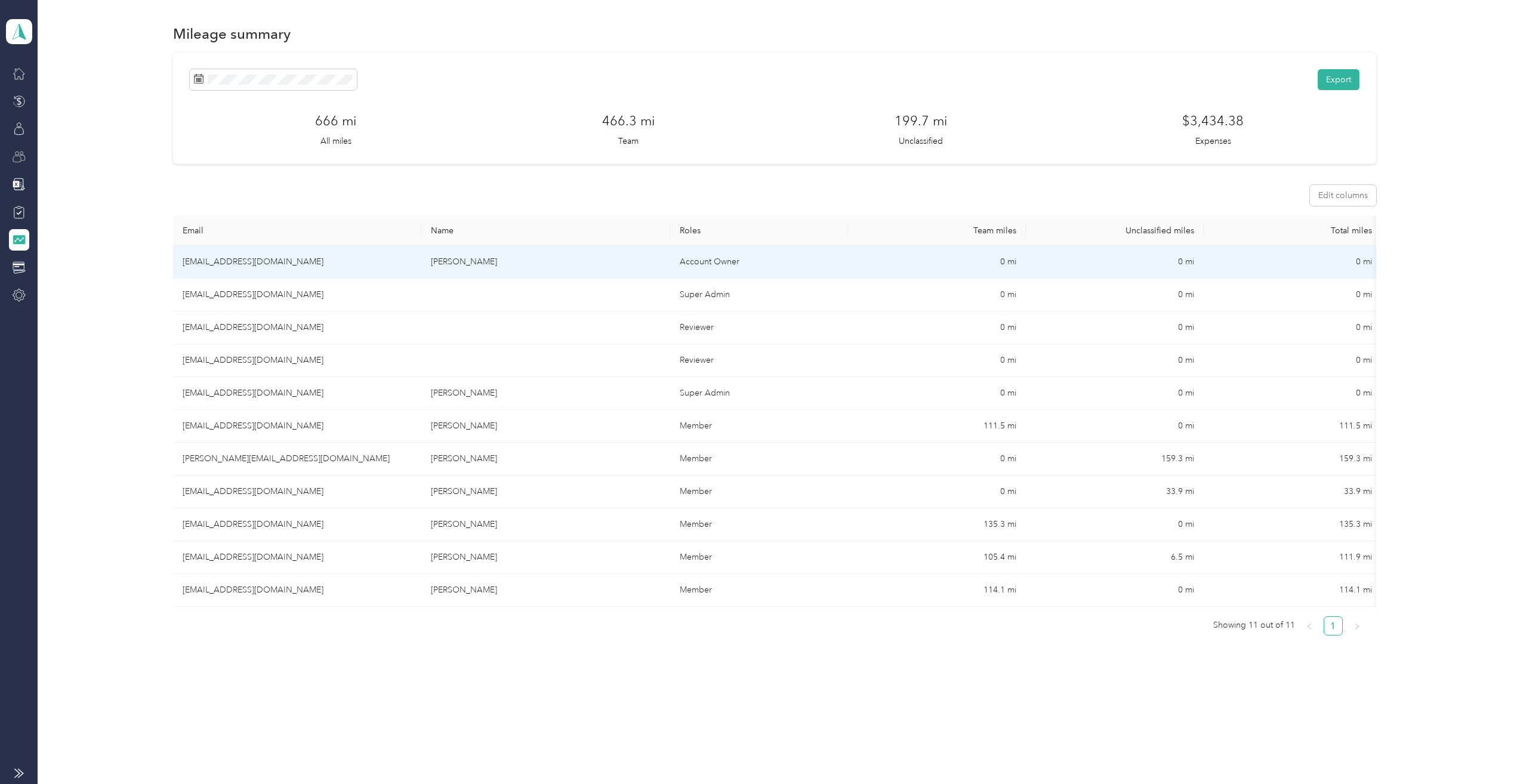
click at [659, 264] on td "Mark E. Steinberg" at bounding box center [545, 262] width 249 height 33
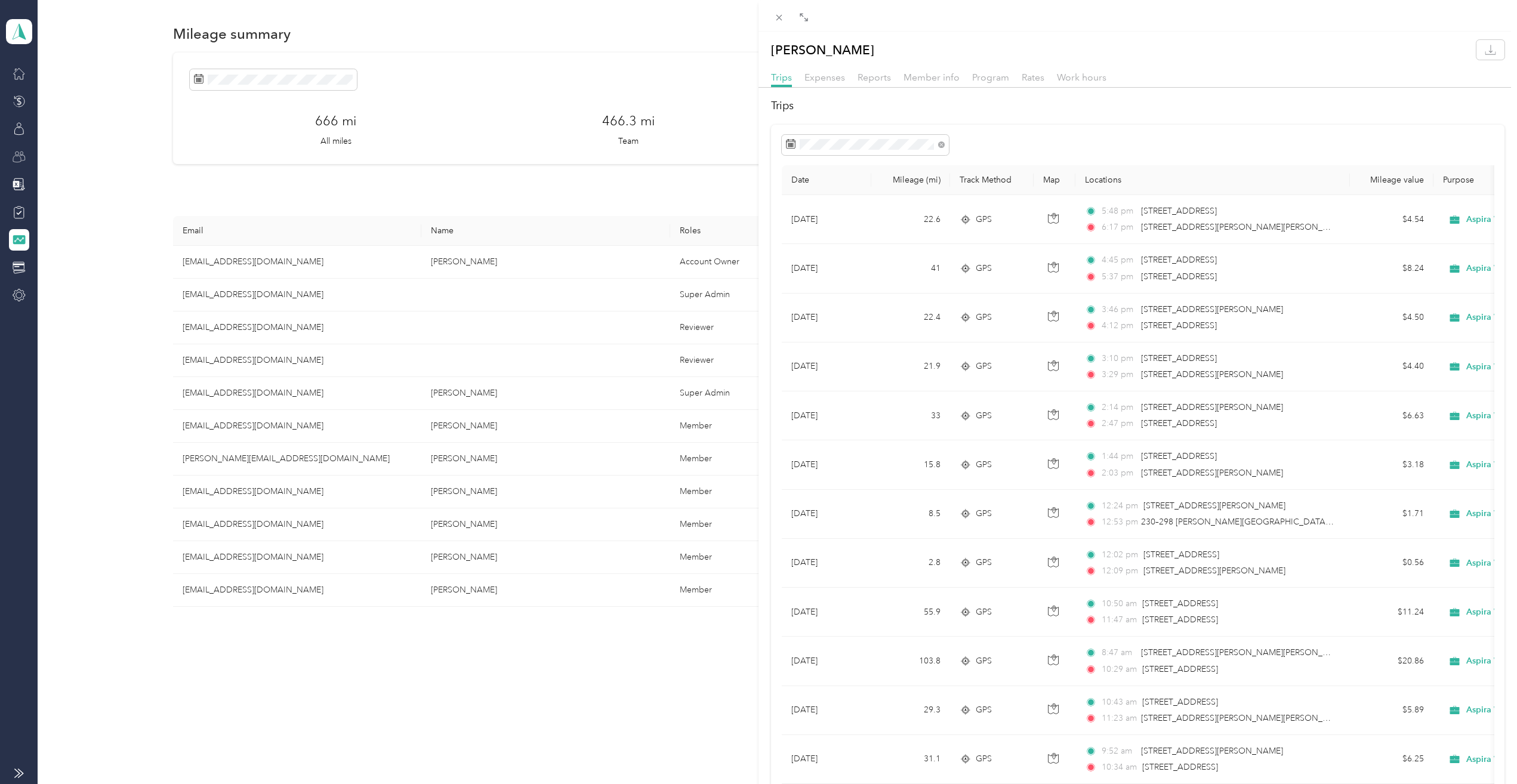
click at [1261, 133] on div "Date Mileage (mi) Track Method Map Locations Mileage value Purpose Sep 17, 2025…" at bounding box center [1137, 799] width 733 height 1350
click at [1073, 77] on span "Work hours" at bounding box center [1082, 77] width 49 height 11
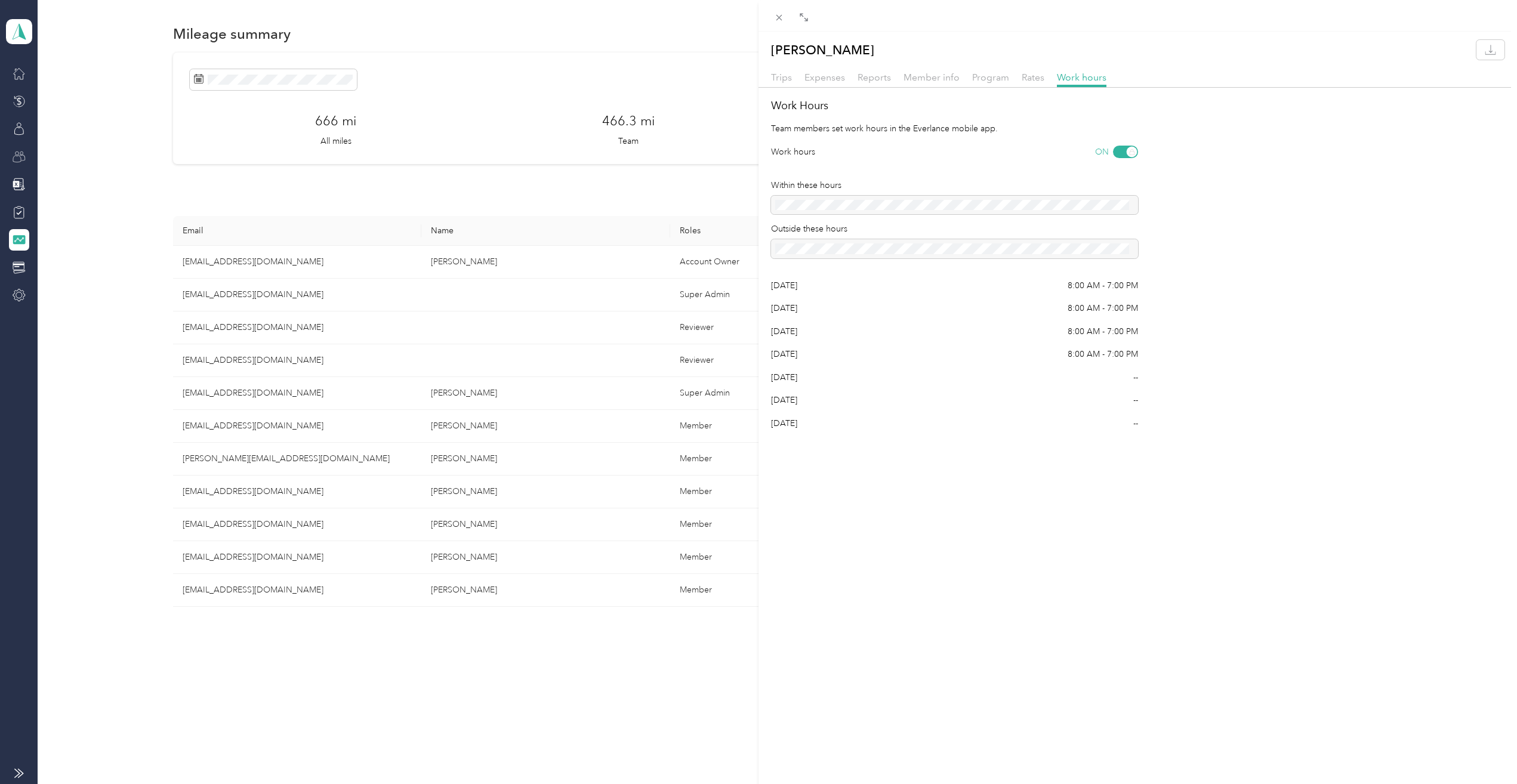
drag, startPoint x: 952, startPoint y: 250, endPoint x: 958, endPoint y: 248, distance: 6.3
click at [954, 251] on div at bounding box center [954, 249] width 367 height 19
click at [1116, 151] on div "ON" at bounding box center [1117, 151] width 43 height 13
click at [1119, 145] on div "ON" at bounding box center [1117, 151] width 43 height 13
click at [17, 202] on div "Mark E. Steinberg Trips Expenses Reports Member info Program Rates Work hours W…" at bounding box center [758, 392] width 1517 height 784
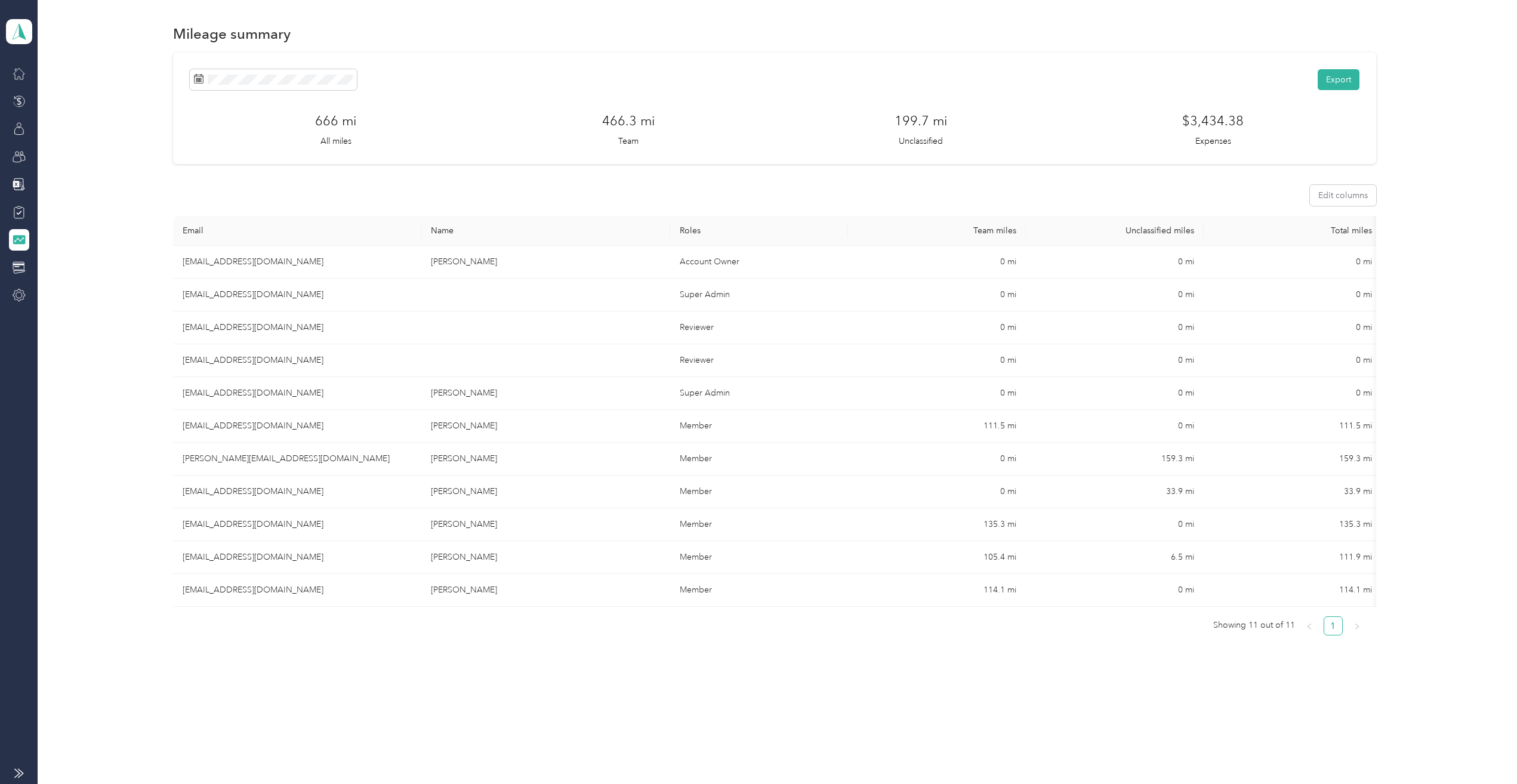
click at [17, 186] on div at bounding box center [758, 392] width 1517 height 784
click at [19, 182] on icon at bounding box center [16, 184] width 7 height 7
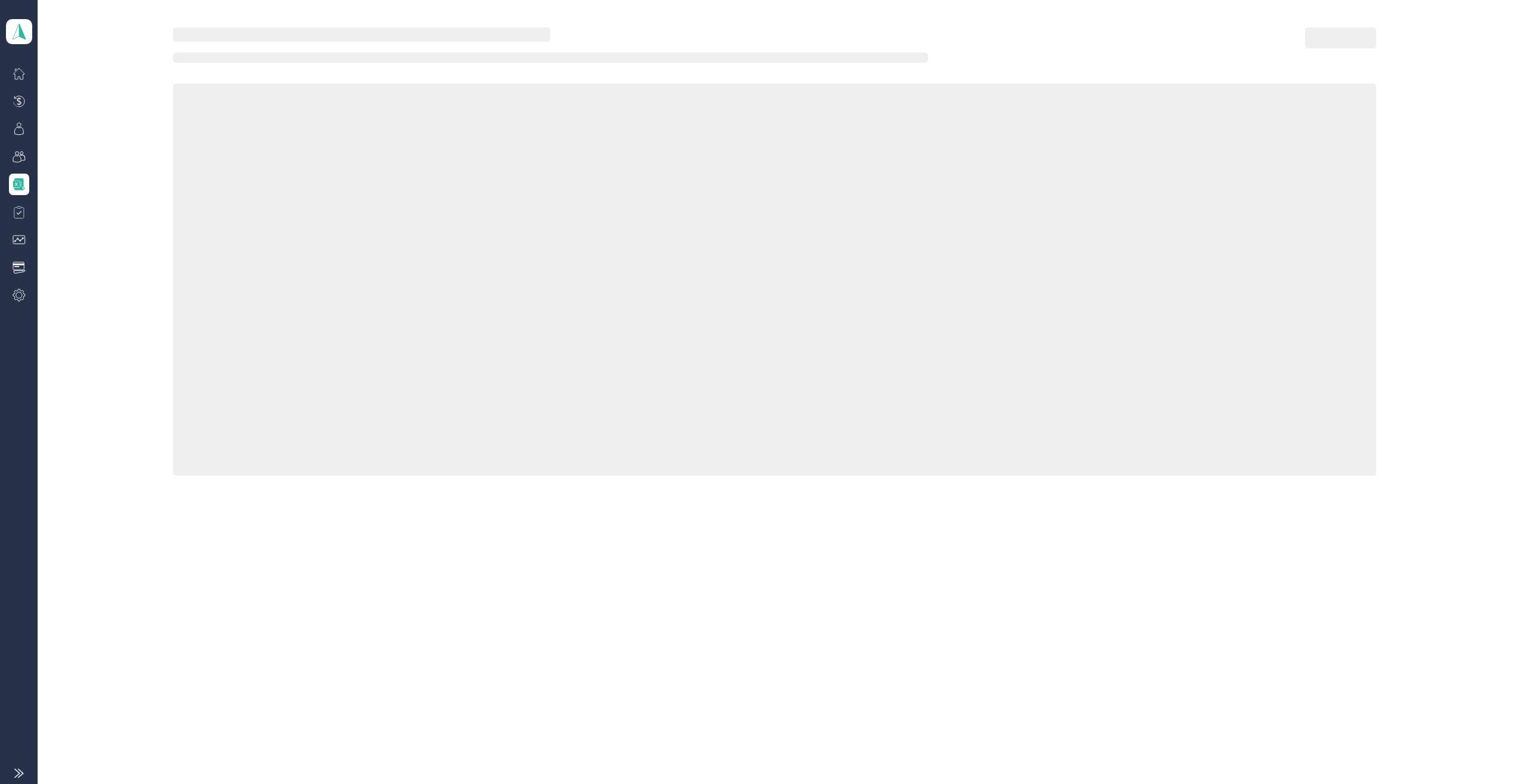
click at [16, 210] on icon at bounding box center [19, 212] width 13 height 13
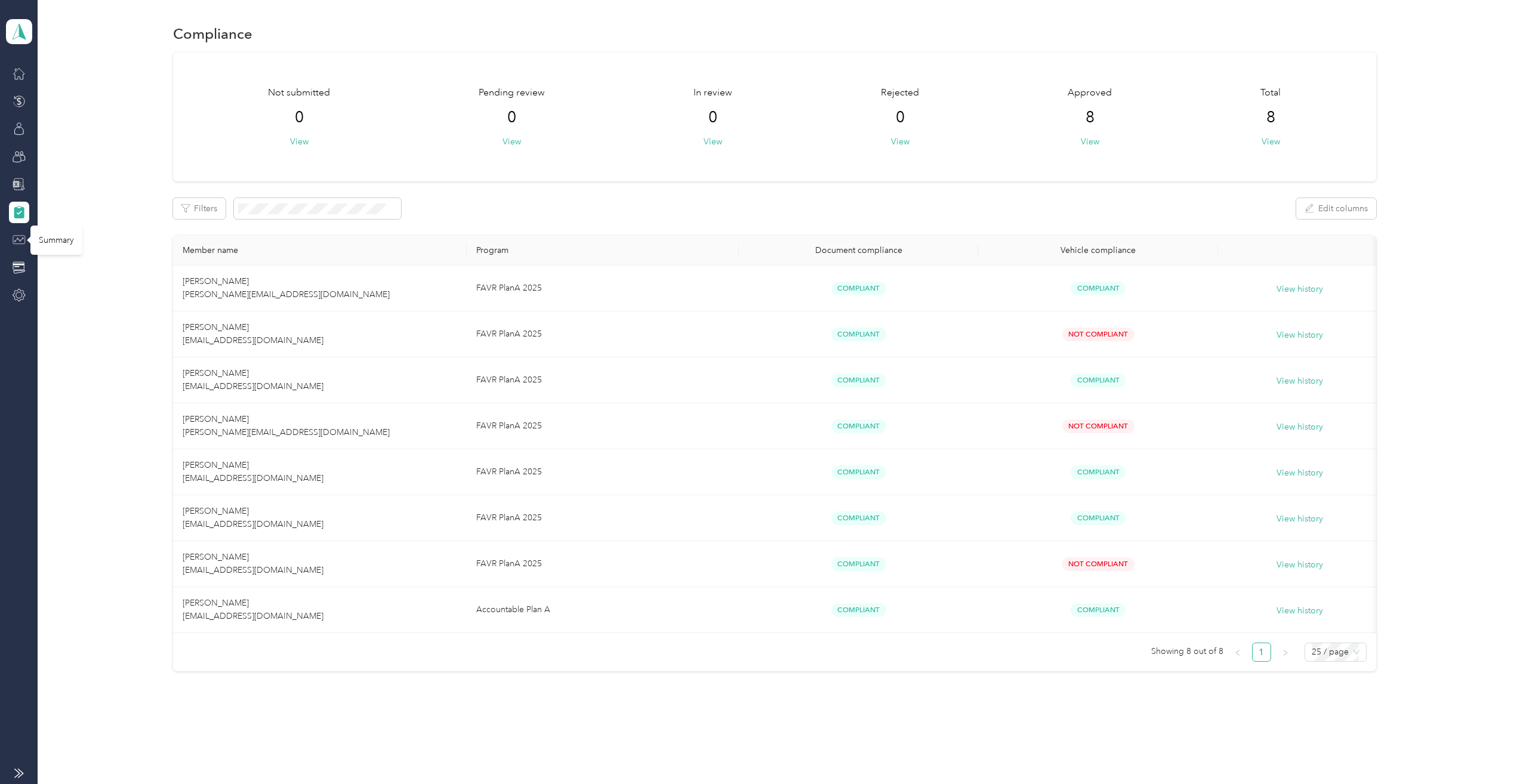
click at [23, 240] on icon at bounding box center [19, 240] width 13 height 13
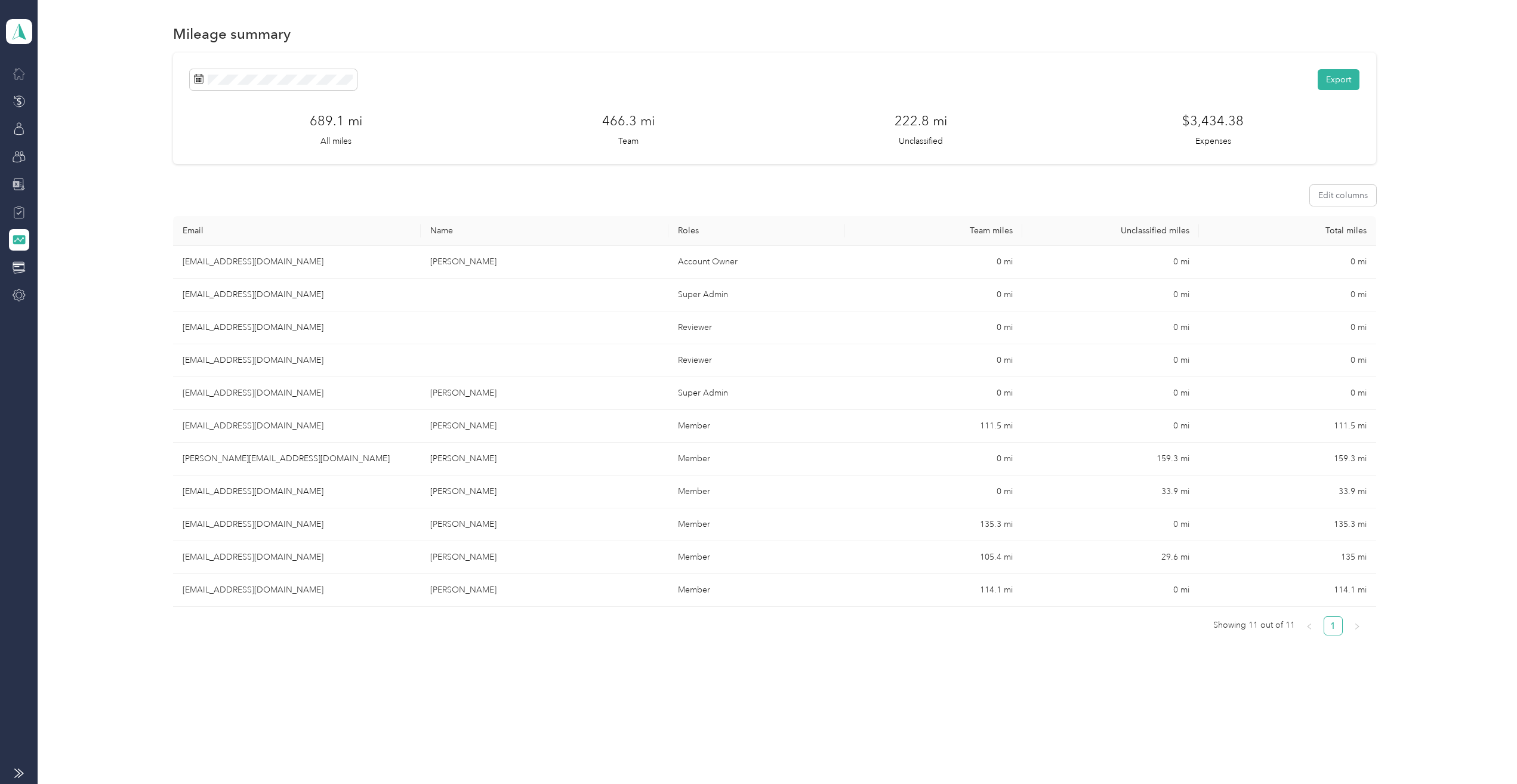
click at [22, 81] on div at bounding box center [19, 73] width 20 height 21
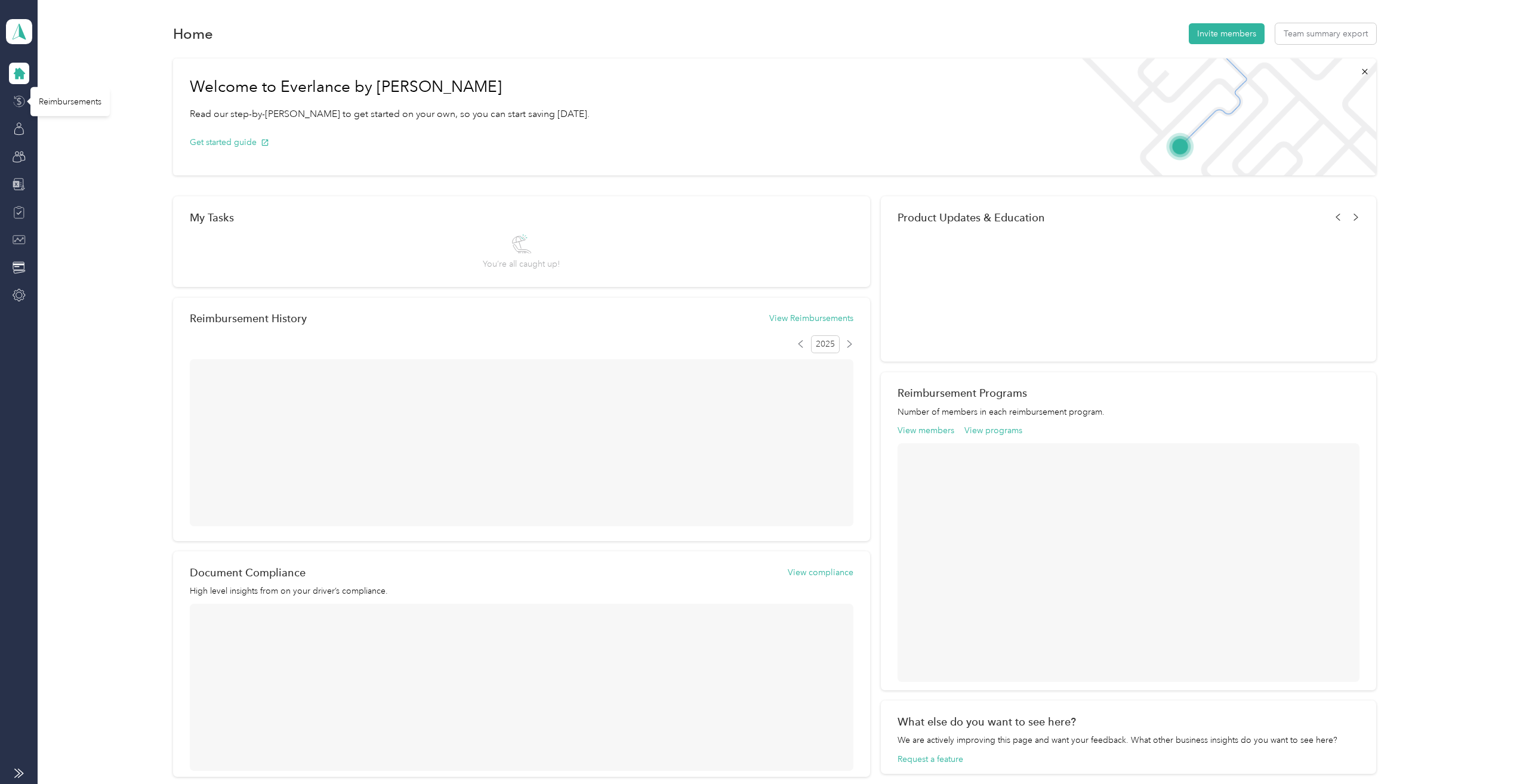
click at [14, 101] on icon at bounding box center [19, 101] width 13 height 13
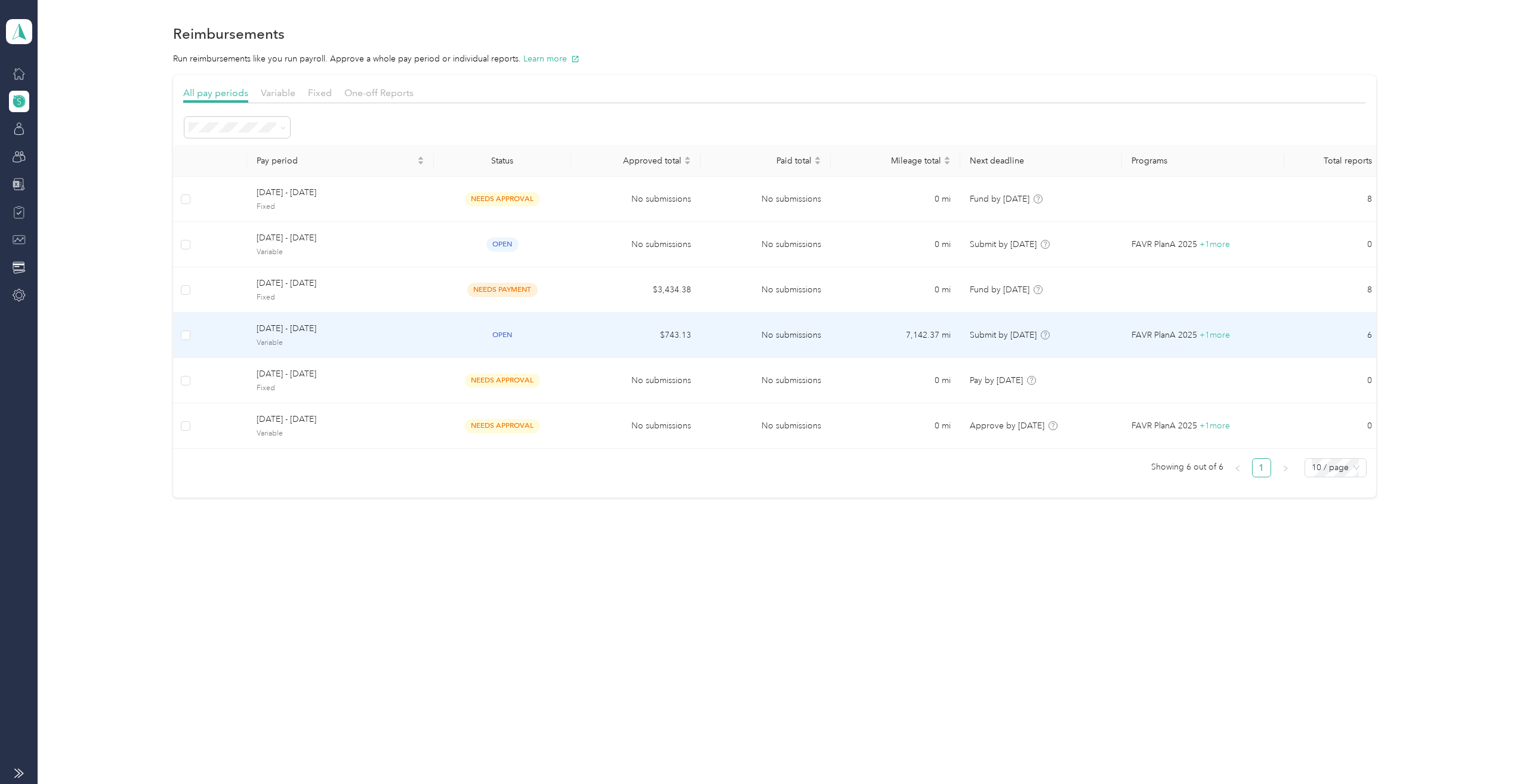
click at [356, 342] on span "Variable" at bounding box center [340, 343] width 167 height 11
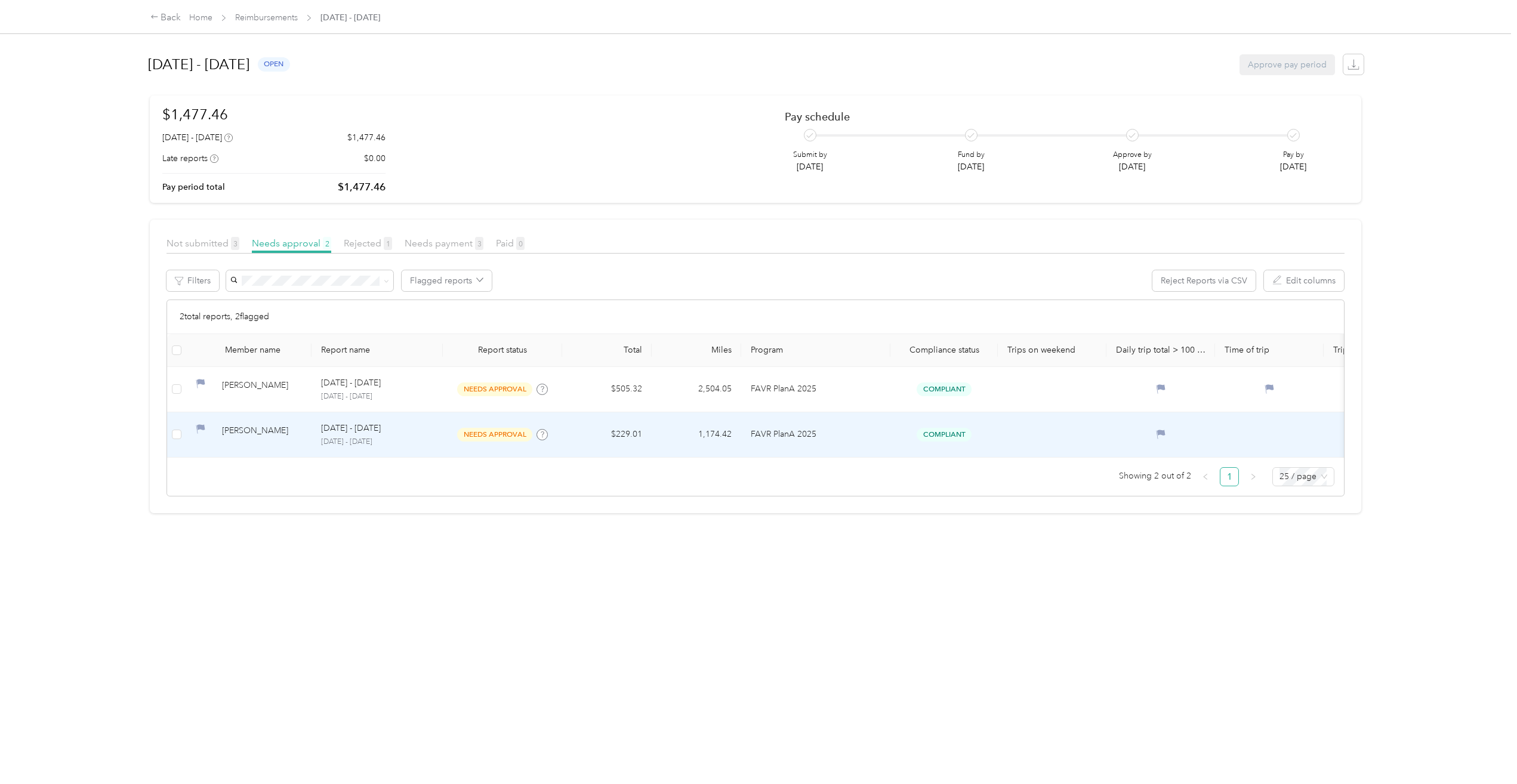
click at [258, 431] on div "Jason N. Risola" at bounding box center [262, 434] width 80 height 21
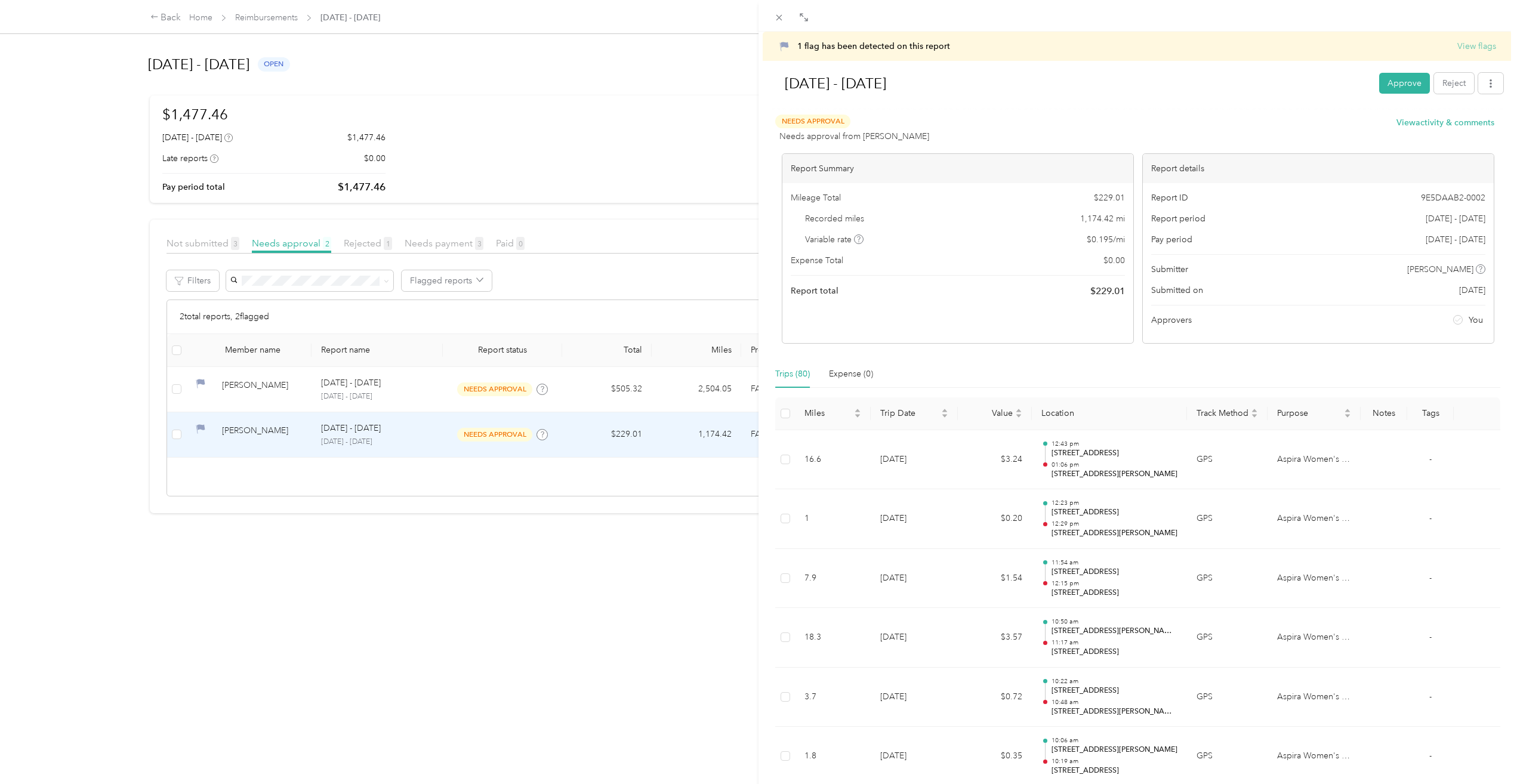
click at [1470, 43] on button "View flags" at bounding box center [1477, 46] width 39 height 13
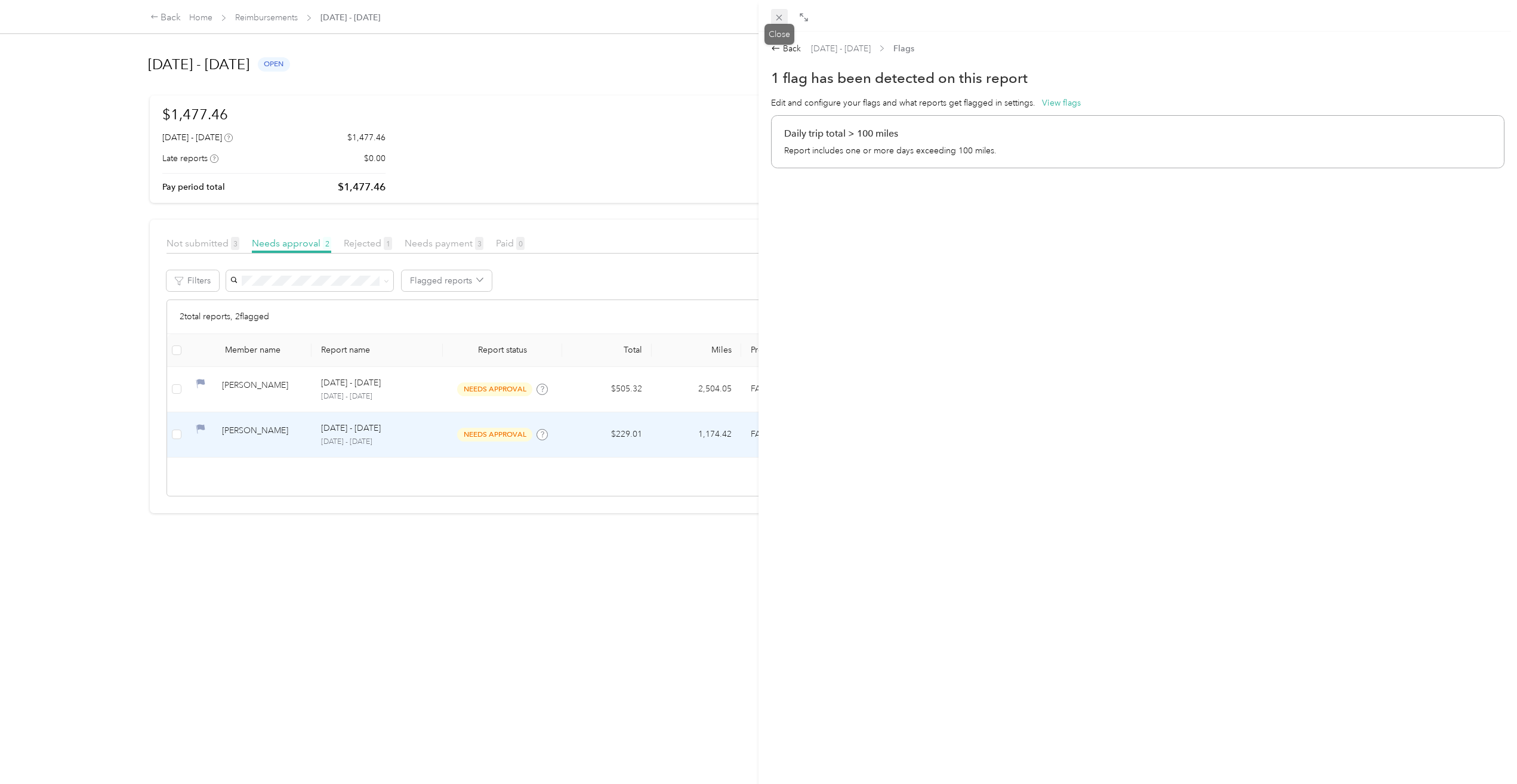
click at [776, 17] on icon at bounding box center [779, 17] width 10 height 10
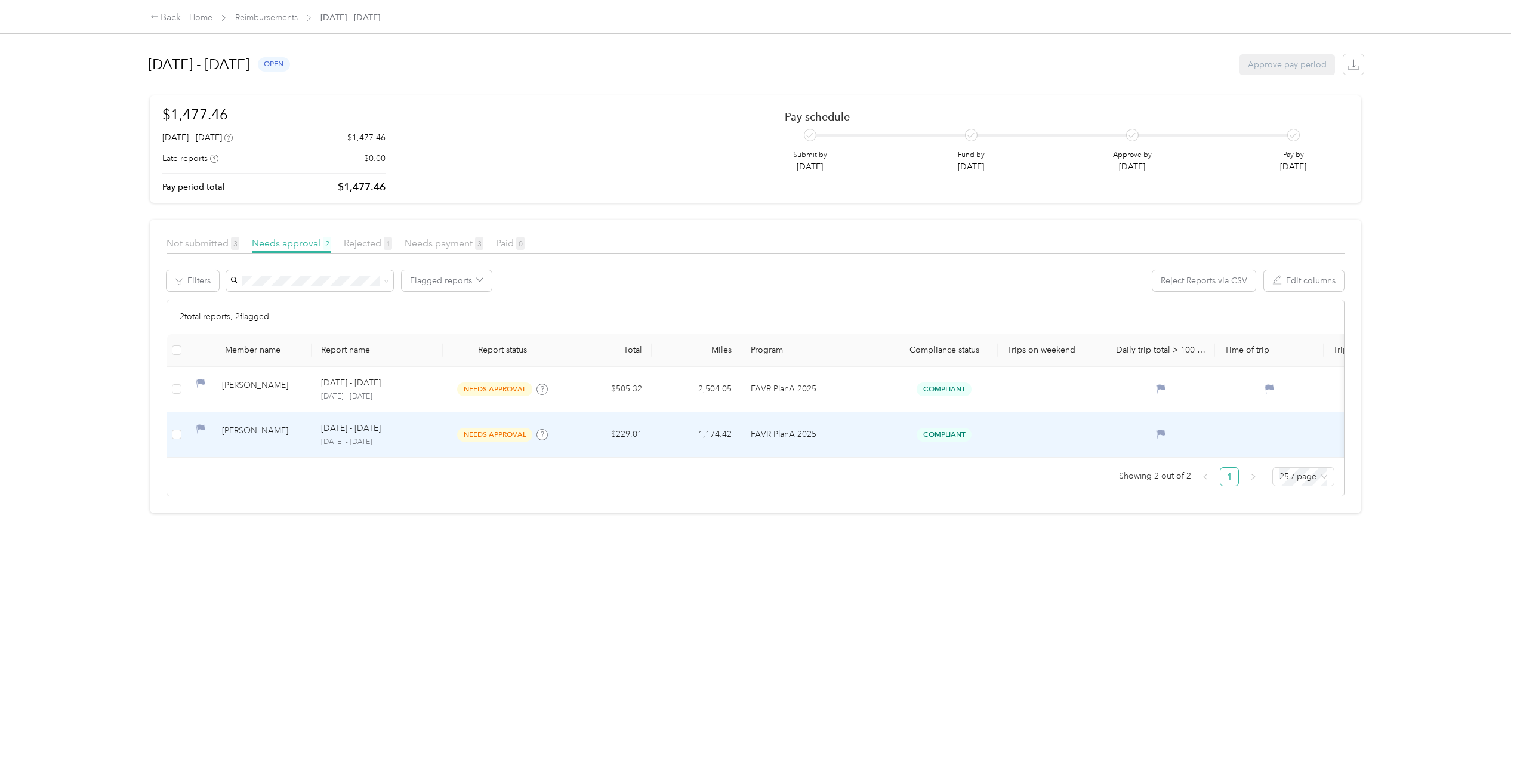
click at [330, 443] on p "September 1 - 30, 2025" at bounding box center [377, 442] width 112 height 11
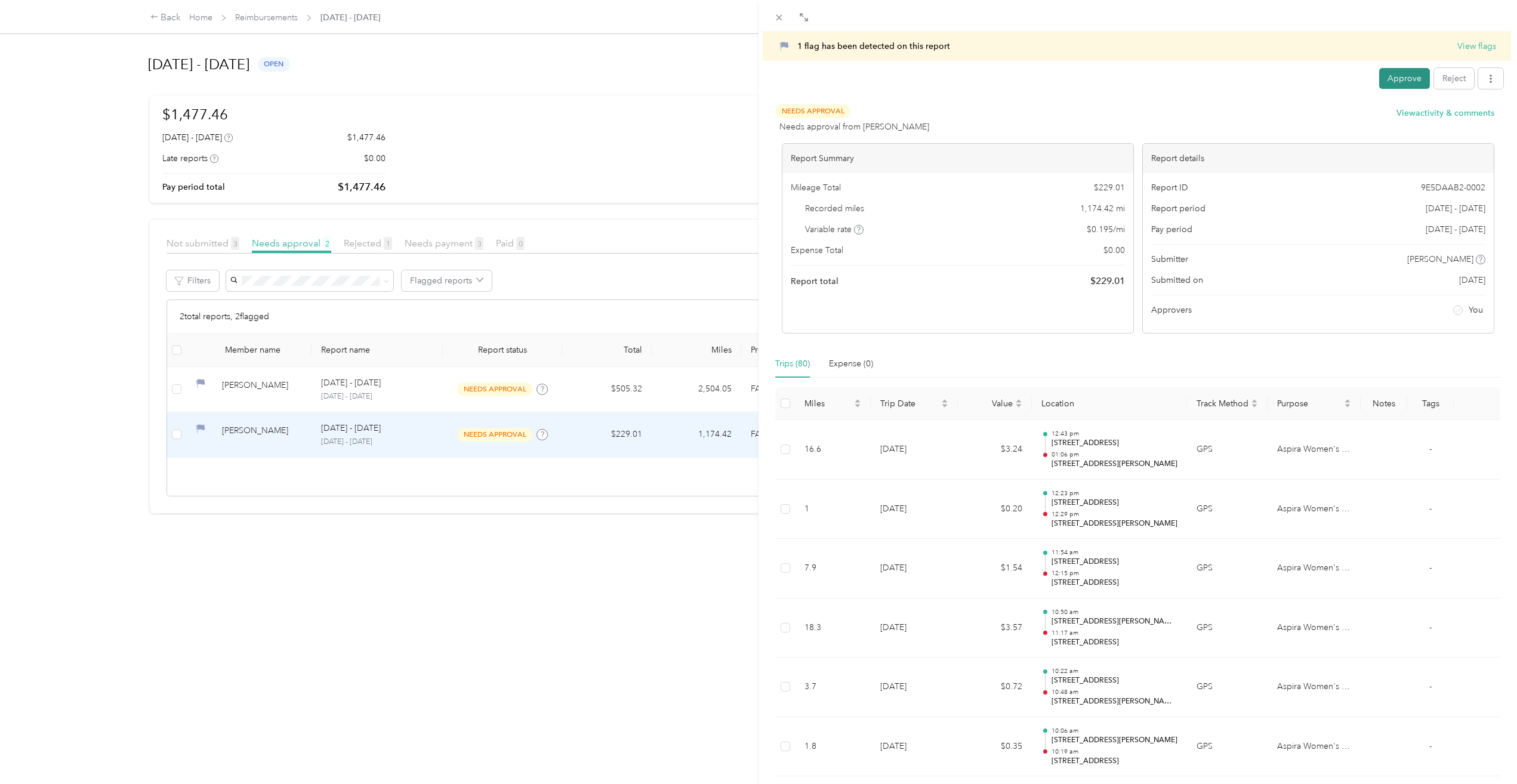
click at [1390, 71] on button "Approve" at bounding box center [1404, 78] width 51 height 21
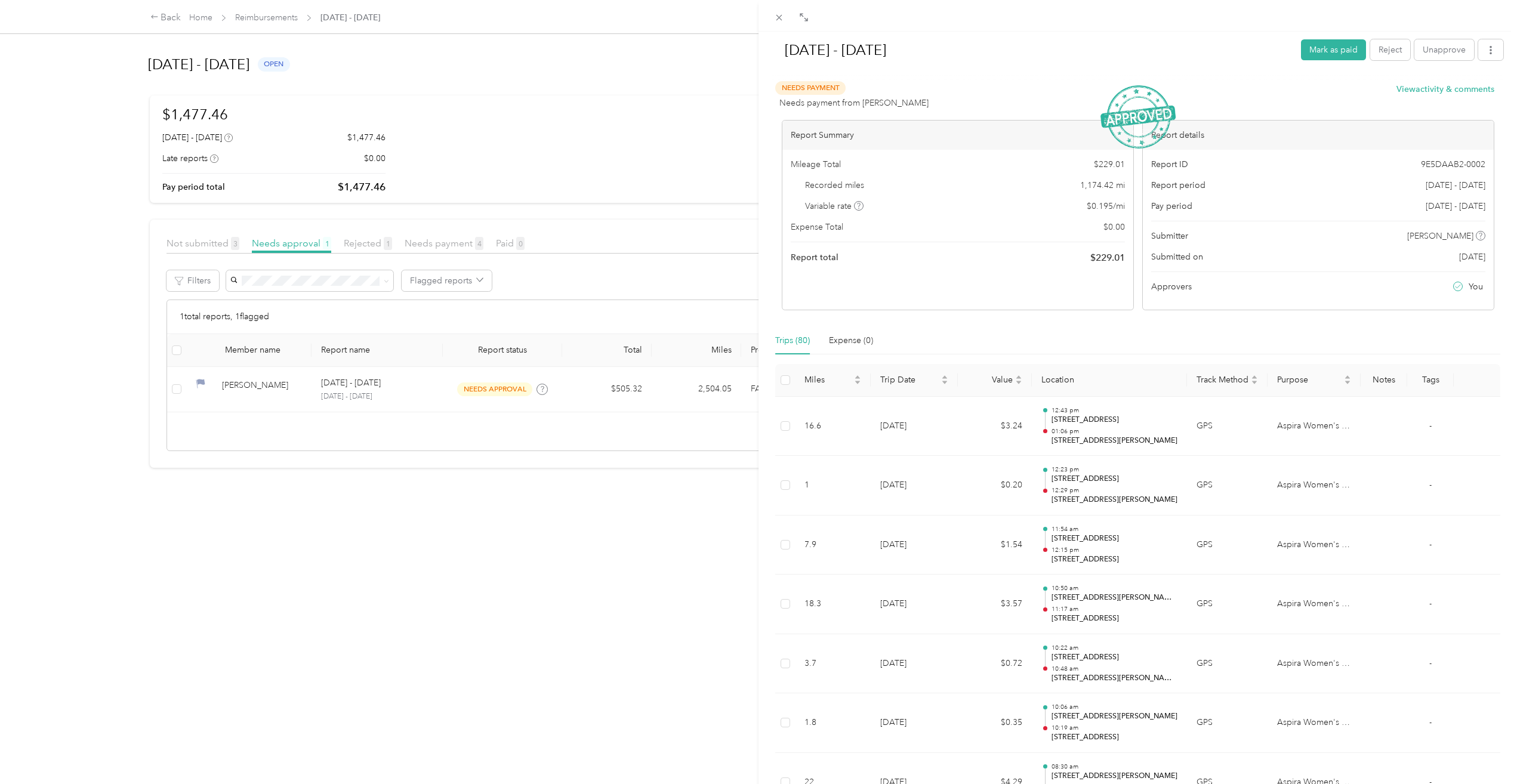
drag, startPoint x: 24, startPoint y: 1, endPoint x: 272, endPoint y: 21, distance: 248.8
click at [272, 21] on div "Sep 1 - 30, 2025 Mark as paid Reject Unapprove Needs Payment Needs payment from…" at bounding box center [758, 392] width 1517 height 784
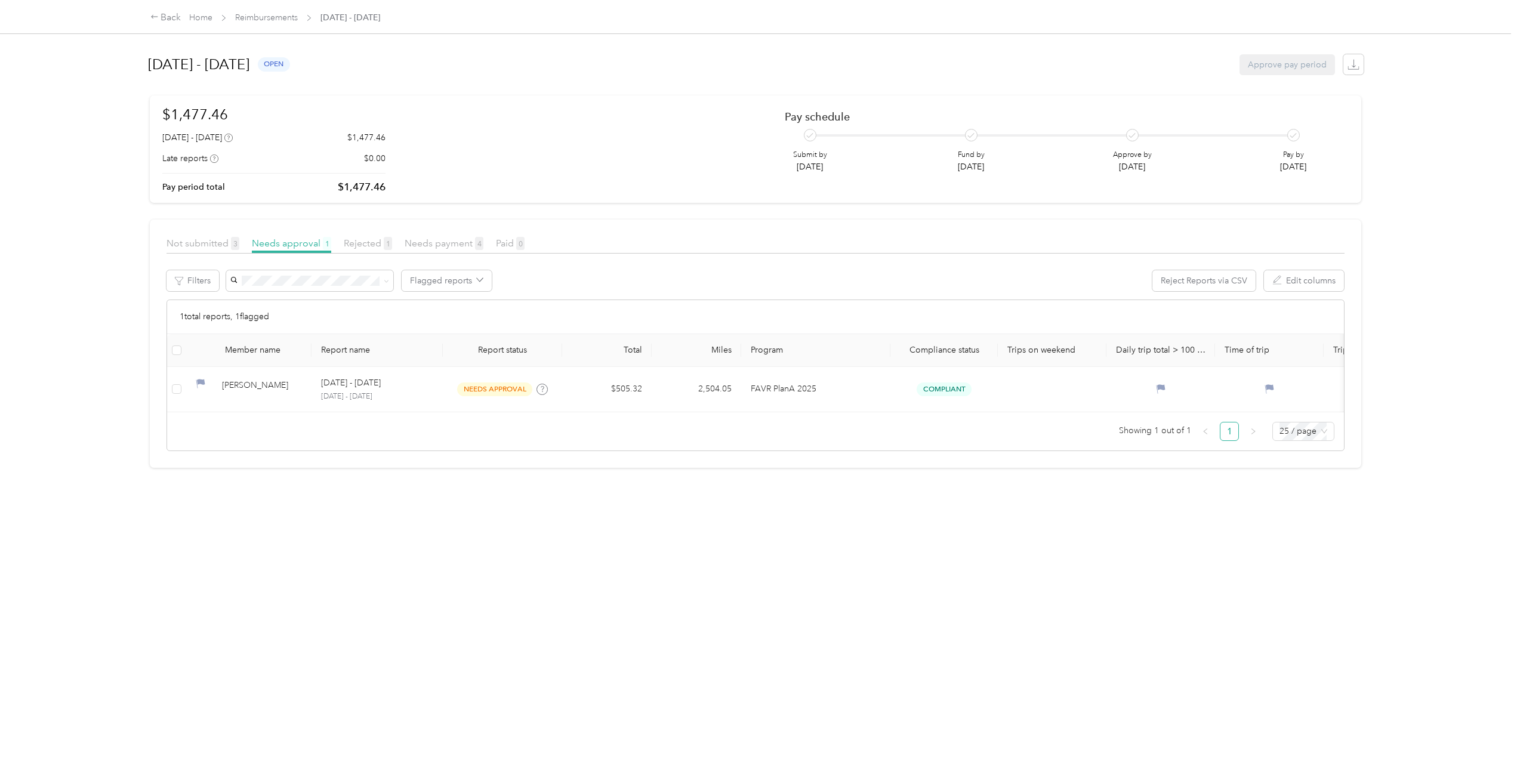
click at [272, 17] on div at bounding box center [758, 392] width 1517 height 784
click at [272, 17] on link "Reimbursements" at bounding box center [266, 17] width 63 height 10
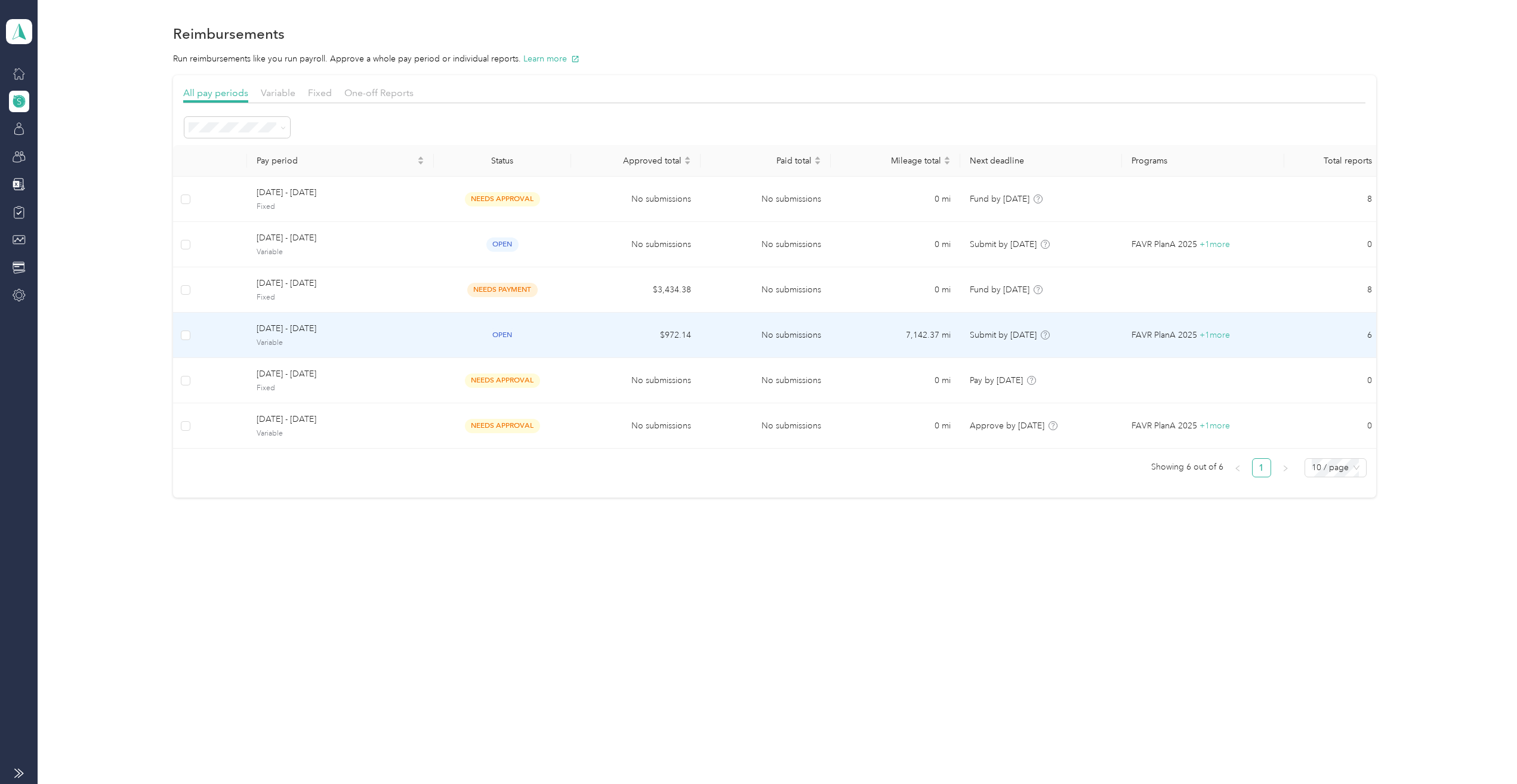
click at [386, 335] on span "September 1 - 30, 2025" at bounding box center [340, 329] width 167 height 13
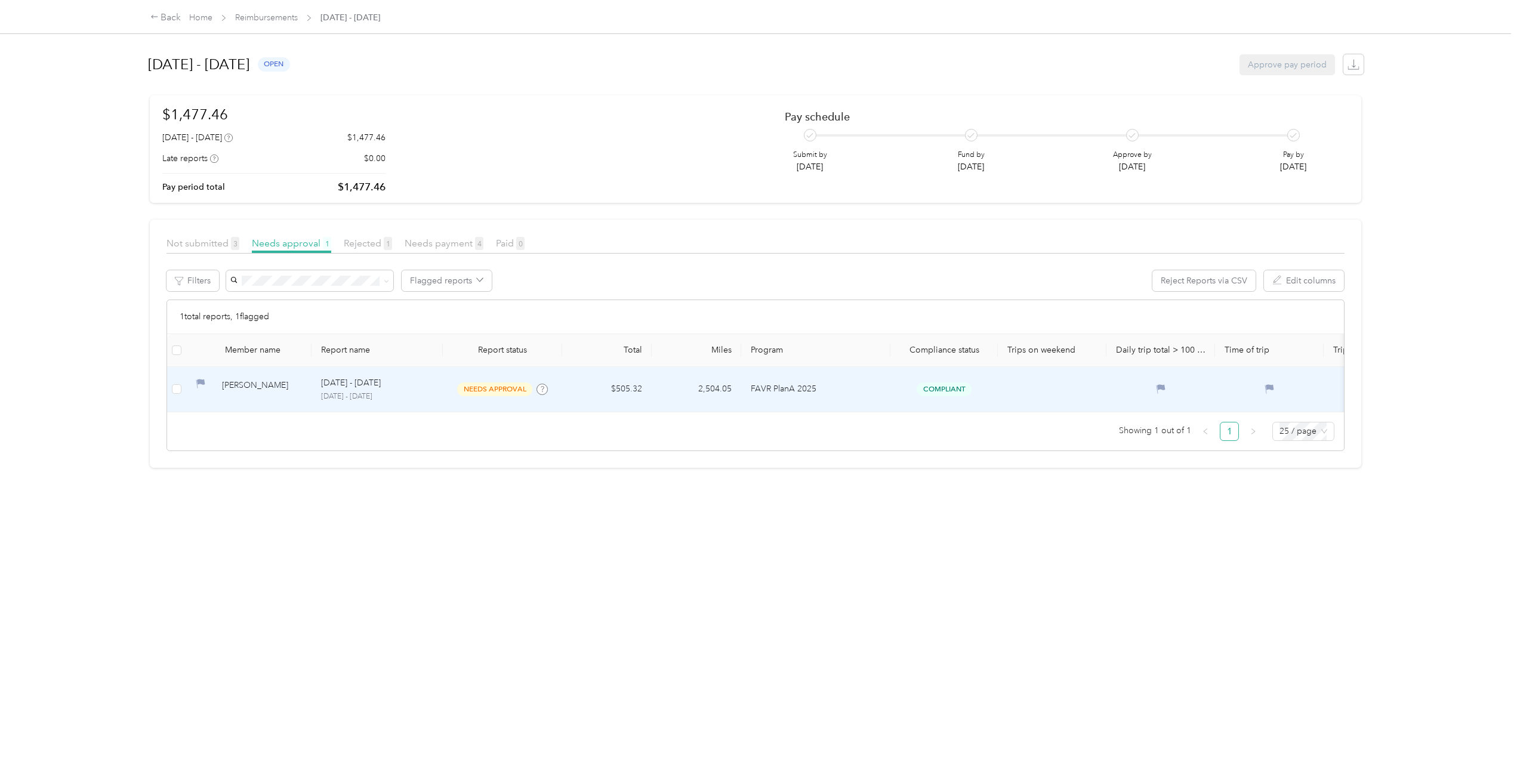
click at [295, 382] on div "Kristi A. Mccaughan" at bounding box center [262, 389] width 80 height 21
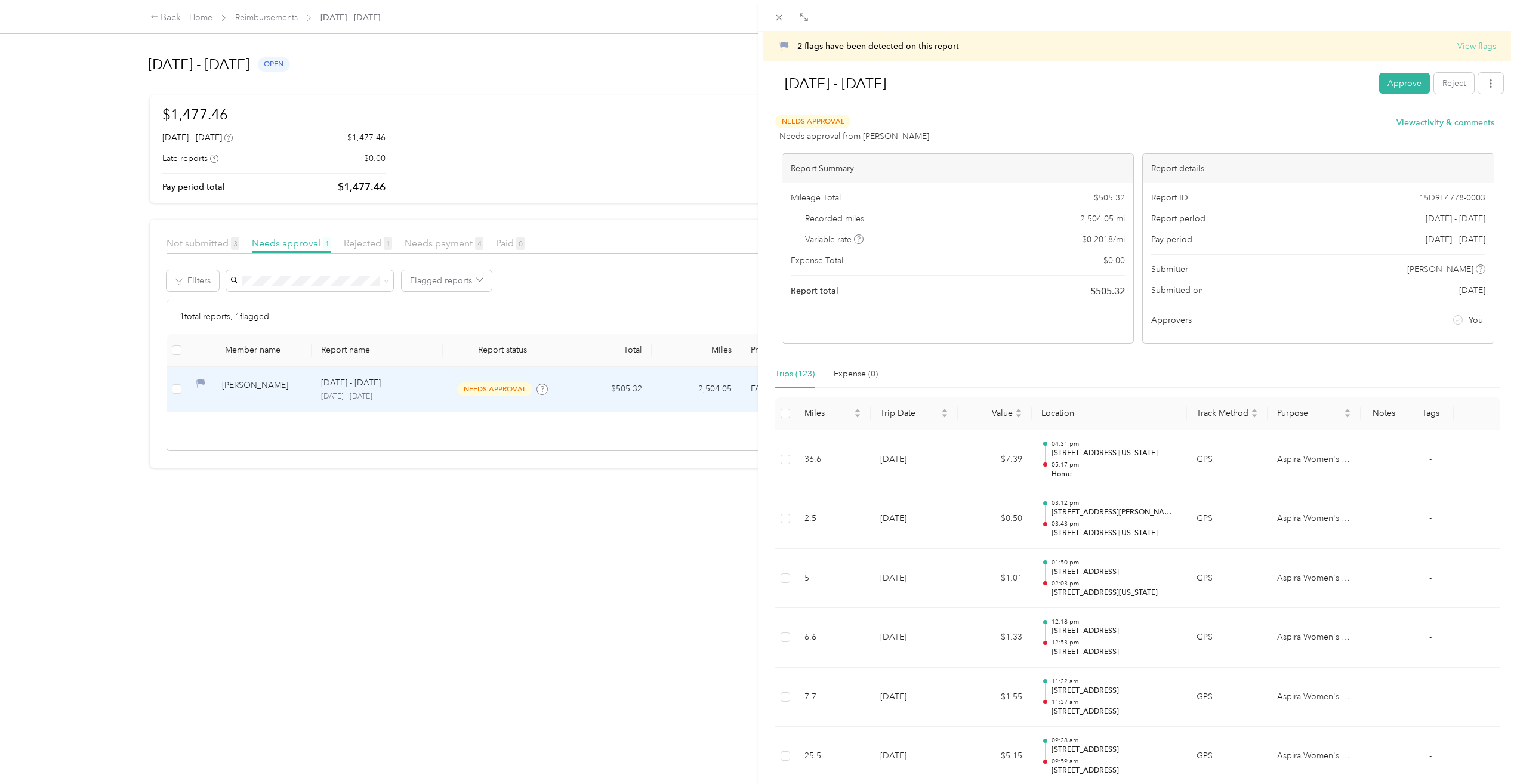
click at [1466, 46] on button "View flags" at bounding box center [1477, 46] width 39 height 13
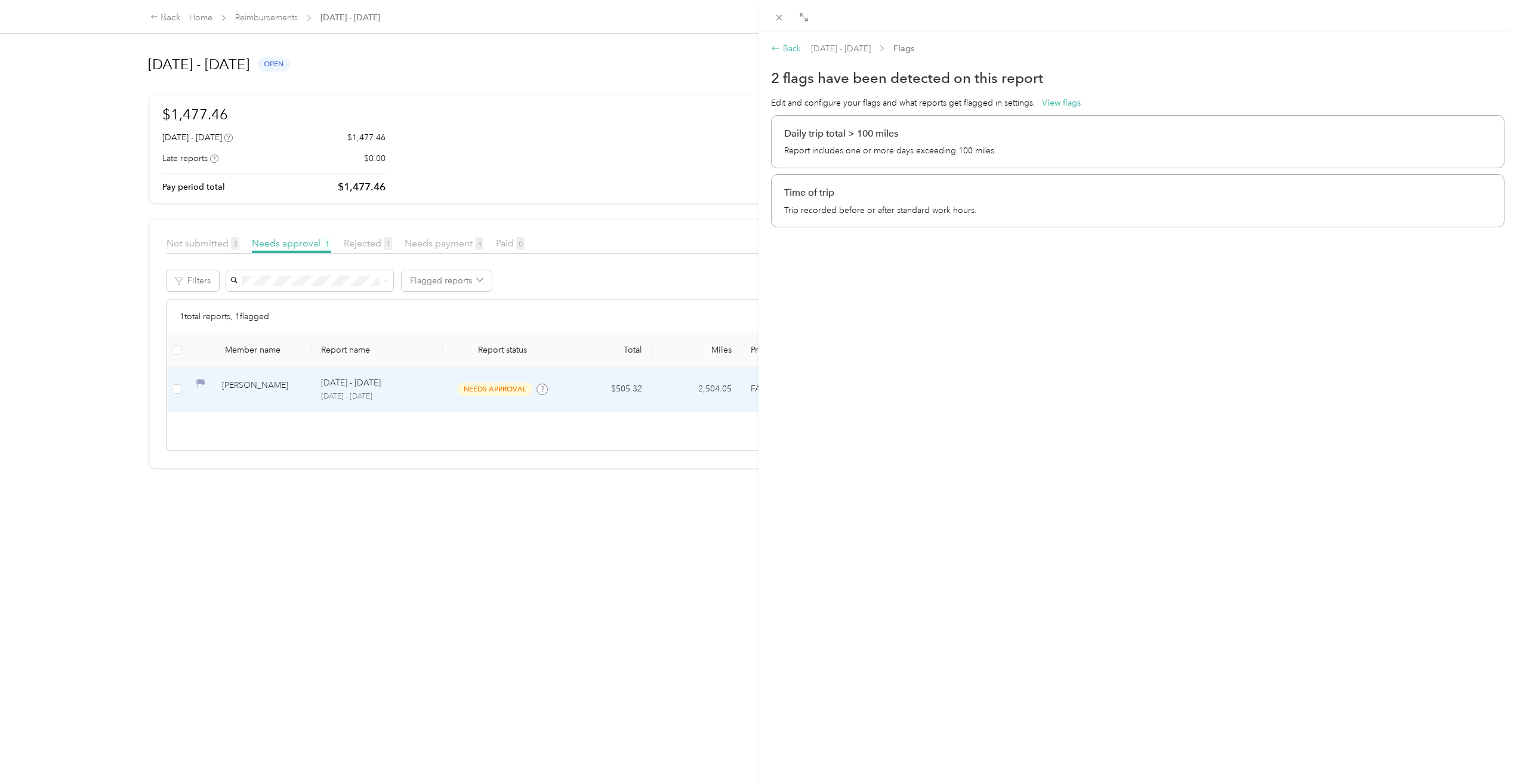
click at [788, 48] on div "Back" at bounding box center [786, 48] width 30 height 13
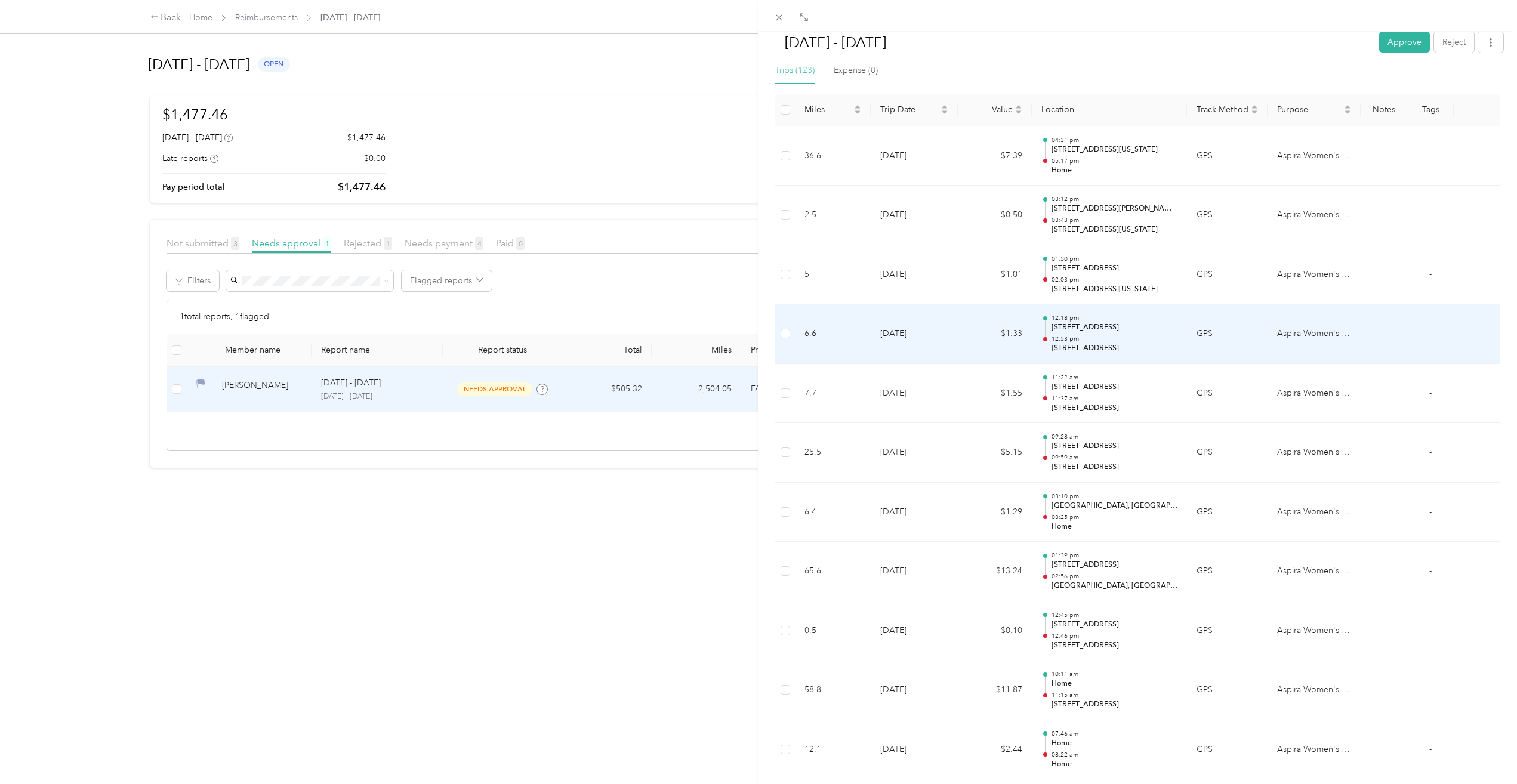
scroll to position [298, 0]
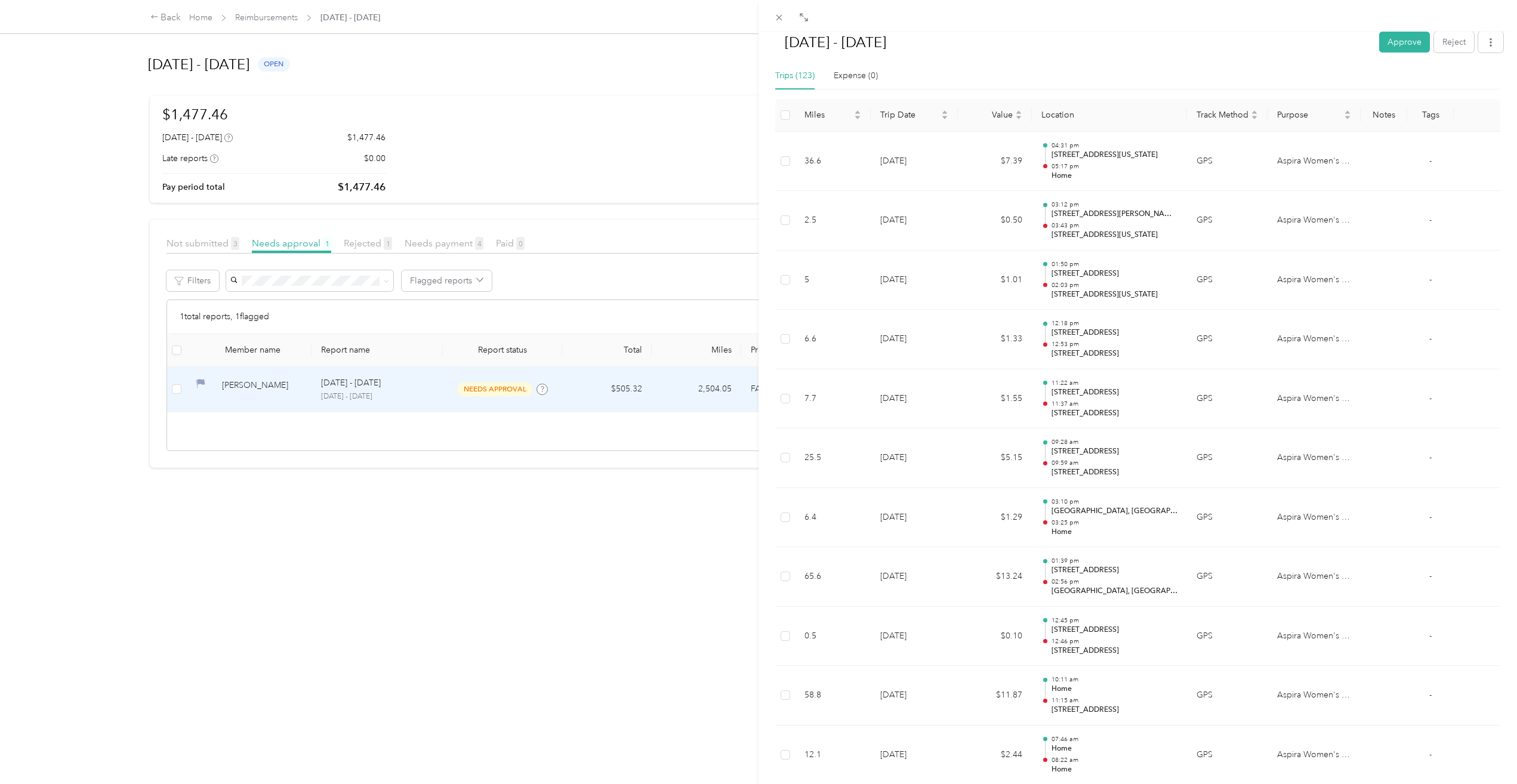
drag, startPoint x: 1390, startPoint y: 41, endPoint x: 1153, endPoint y: 121, distance: 250.1
click at [1390, 41] on button "Approve" at bounding box center [1404, 41] width 51 height 21
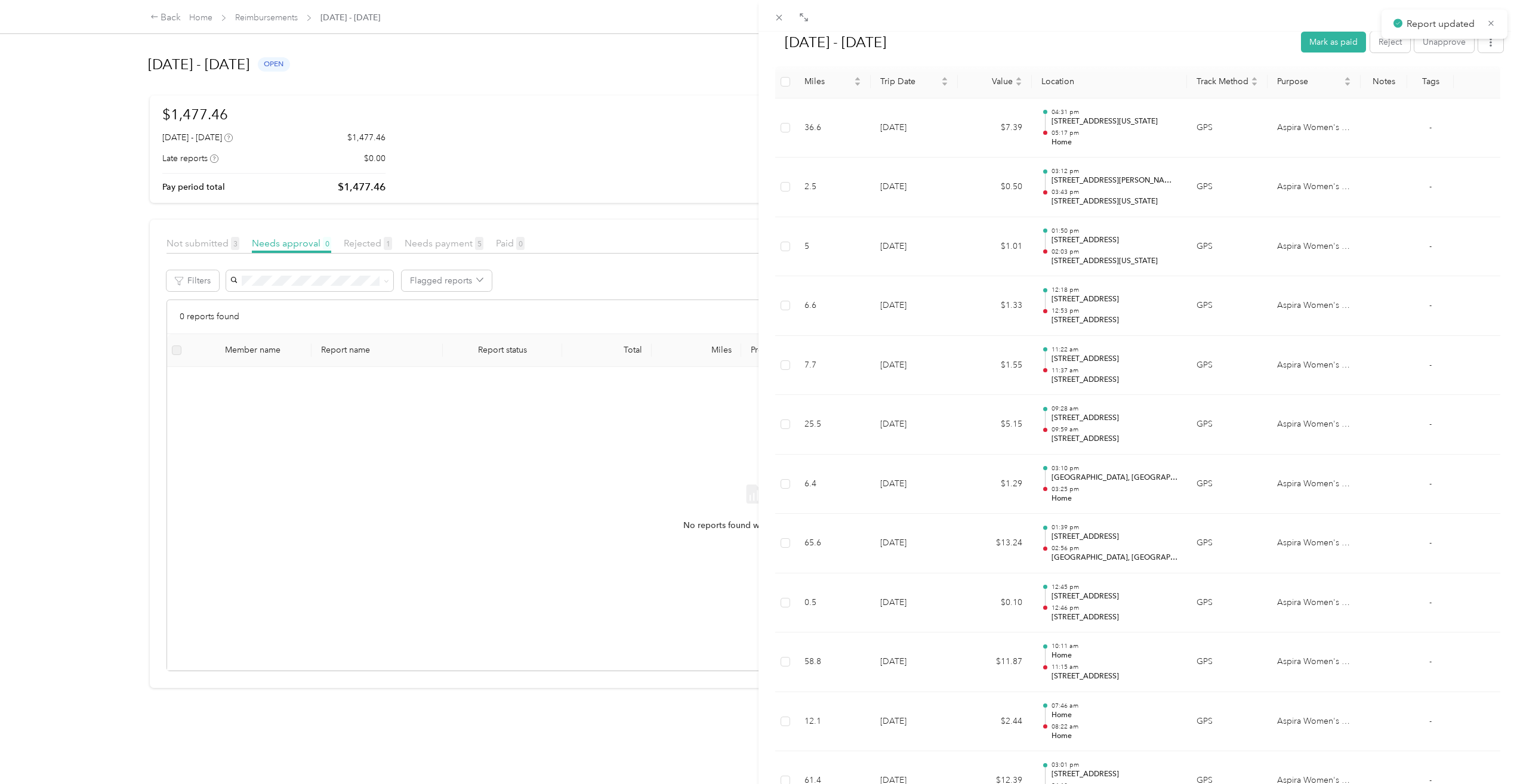
scroll to position [265, 0]
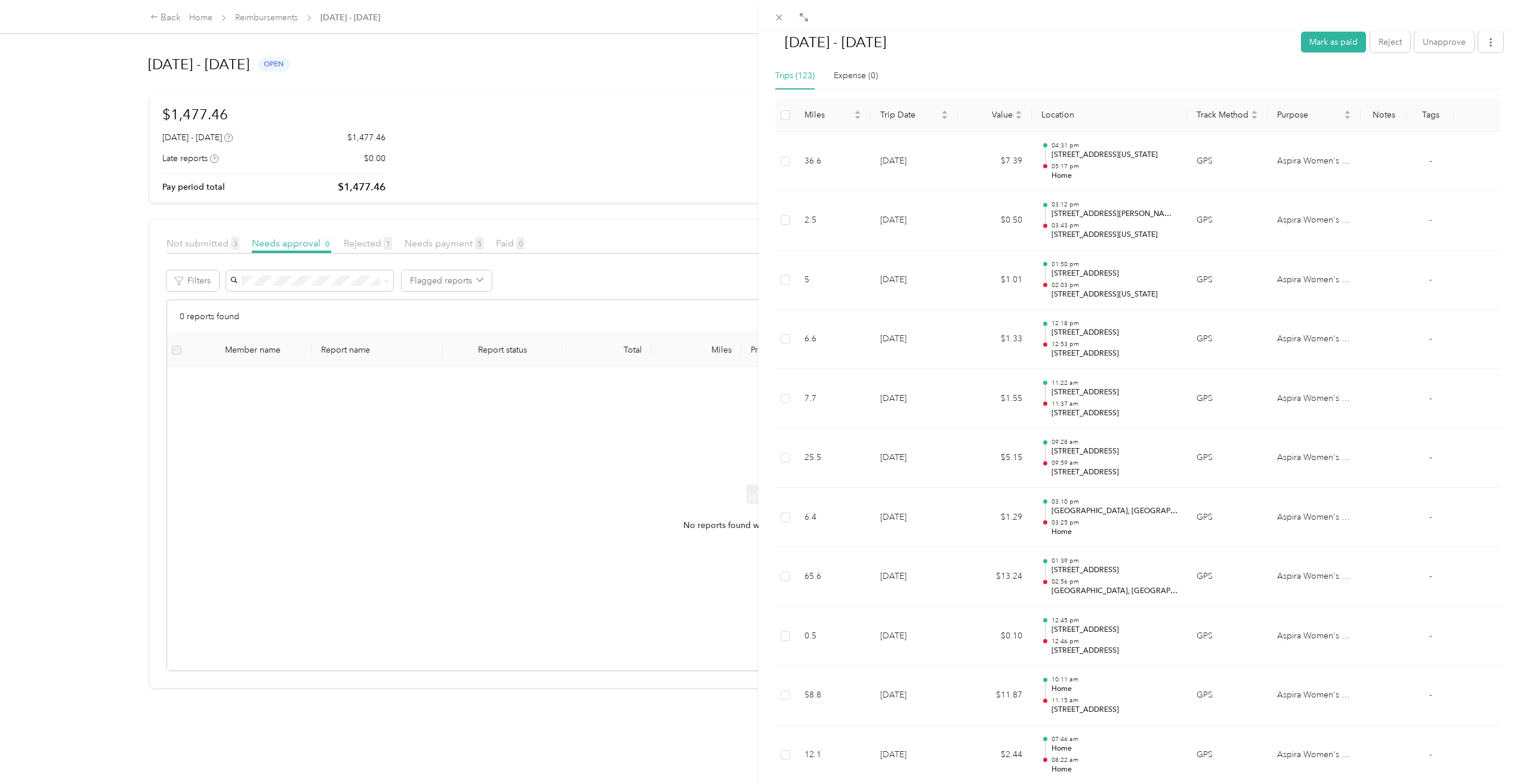
click at [200, 19] on div "Sep 1 - 30, 2025 Mark as paid Reject Unapprove Needs Payment Needs payment from…" at bounding box center [758, 392] width 1517 height 784
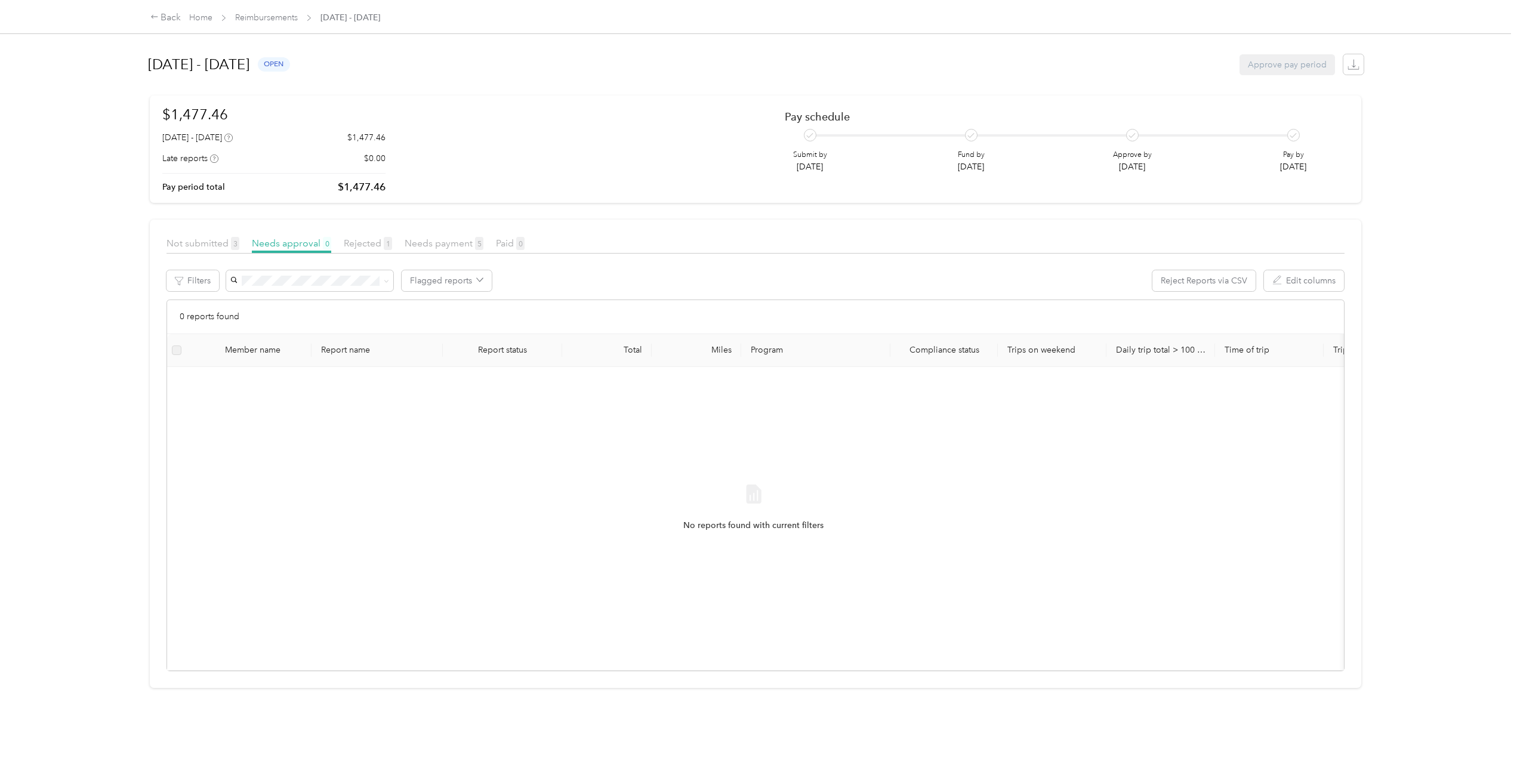
click at [201, 17] on div at bounding box center [758, 392] width 1517 height 784
click at [201, 15] on link "Home" at bounding box center [200, 17] width 23 height 10
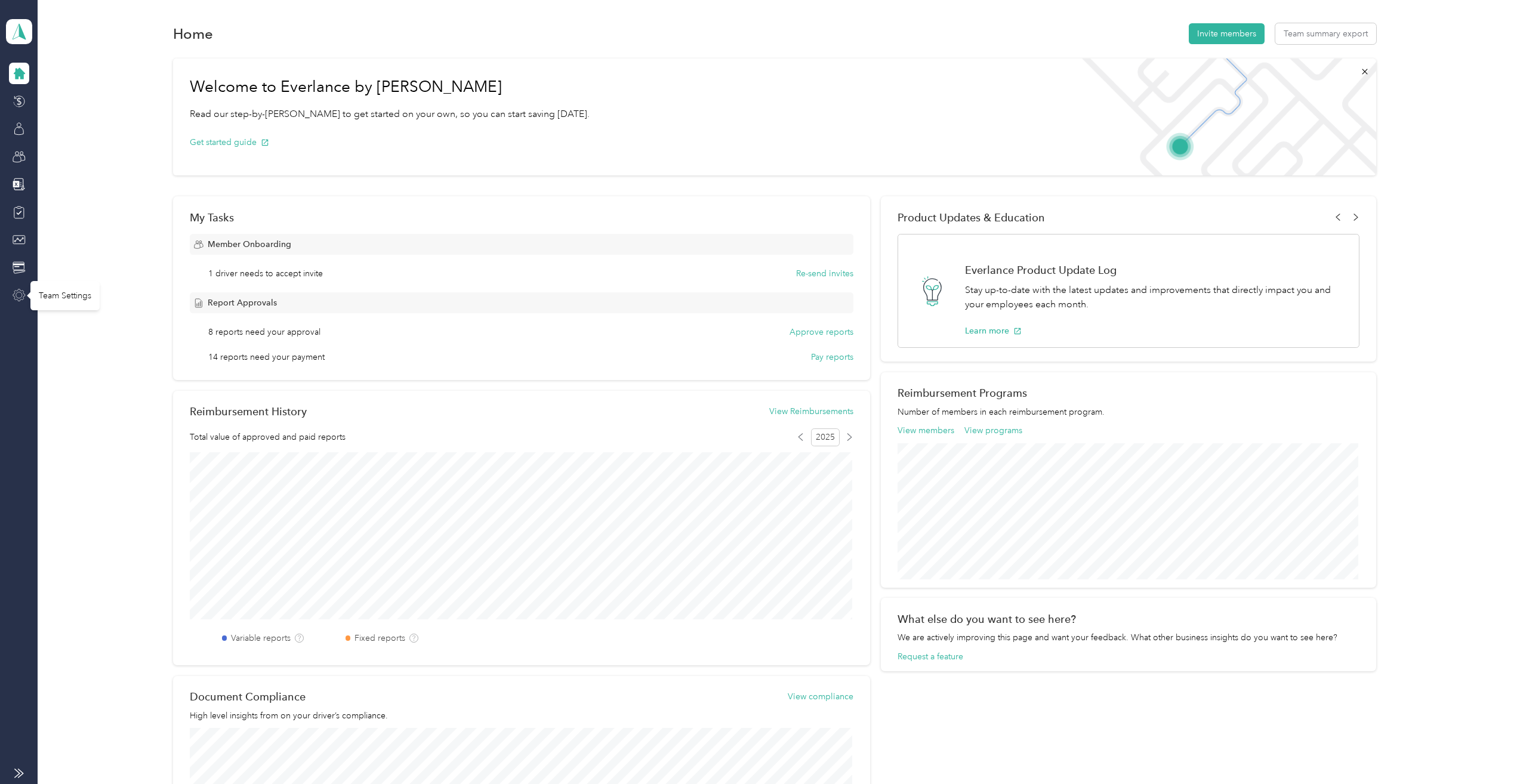
click at [17, 294] on icon at bounding box center [19, 296] width 13 height 13
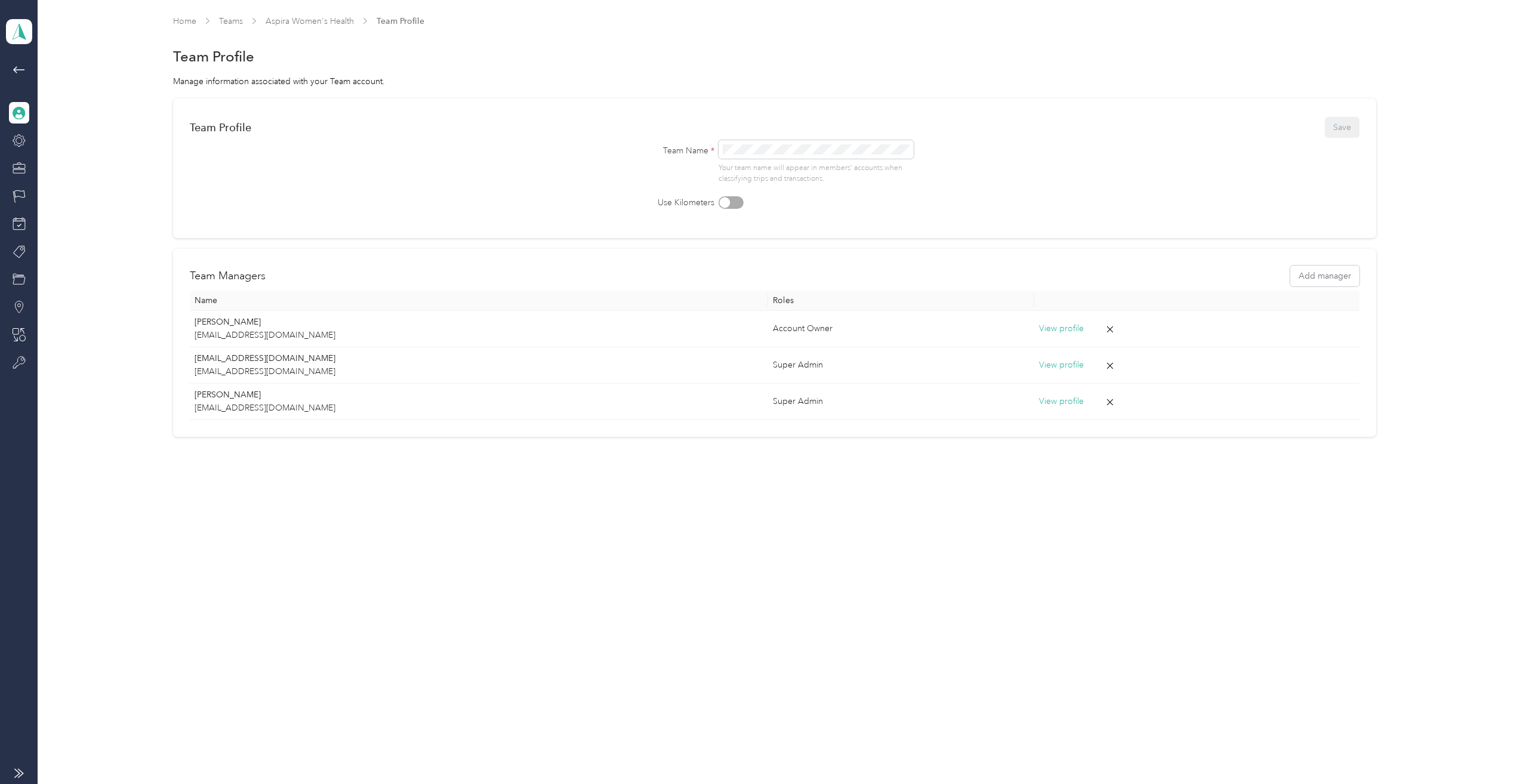
click at [16, 110] on icon at bounding box center [19, 113] width 12 height 12
click at [20, 136] on icon at bounding box center [19, 141] width 13 height 13
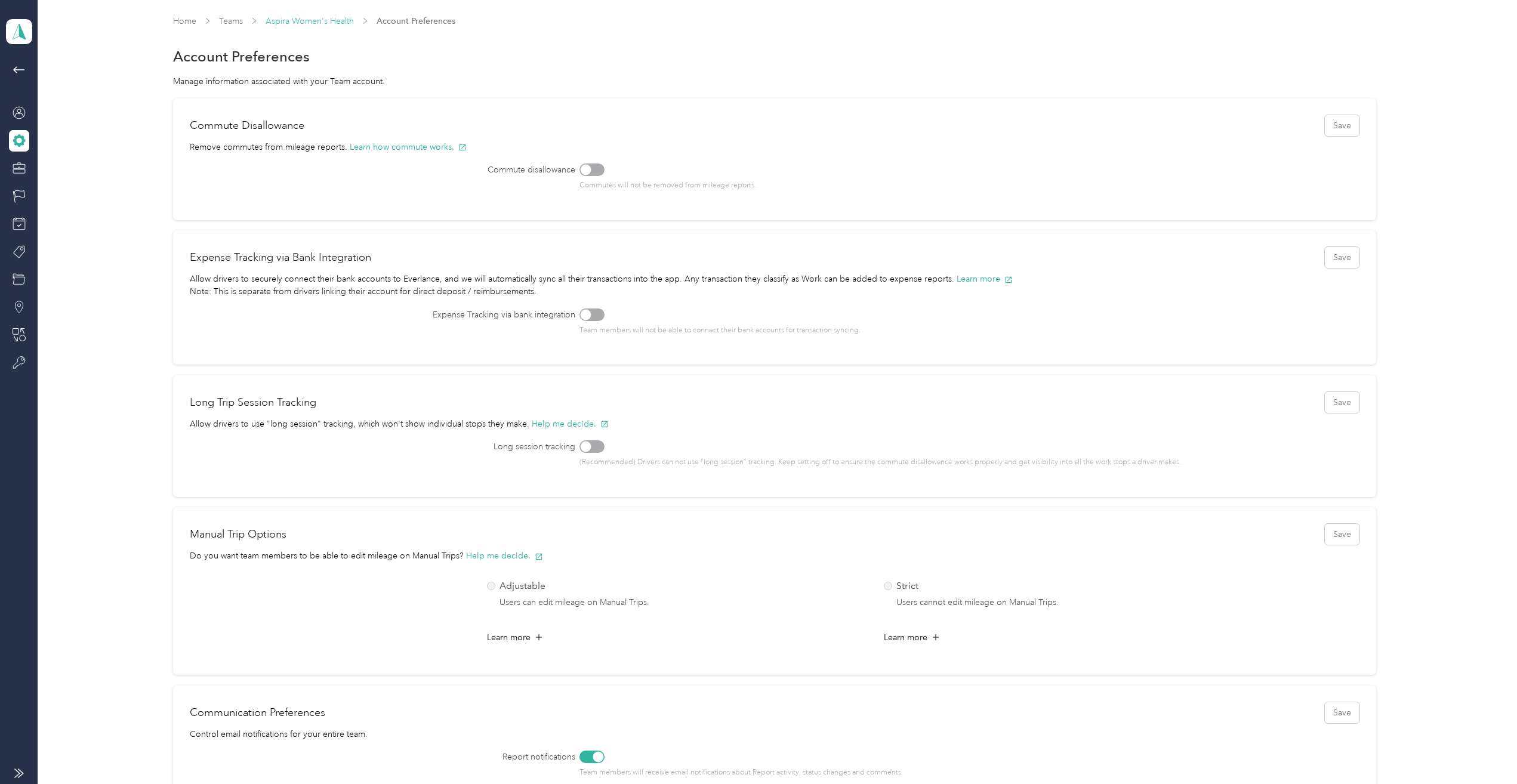
click at [309, 20] on link "Aspira Women's Health" at bounding box center [310, 21] width 88 height 10
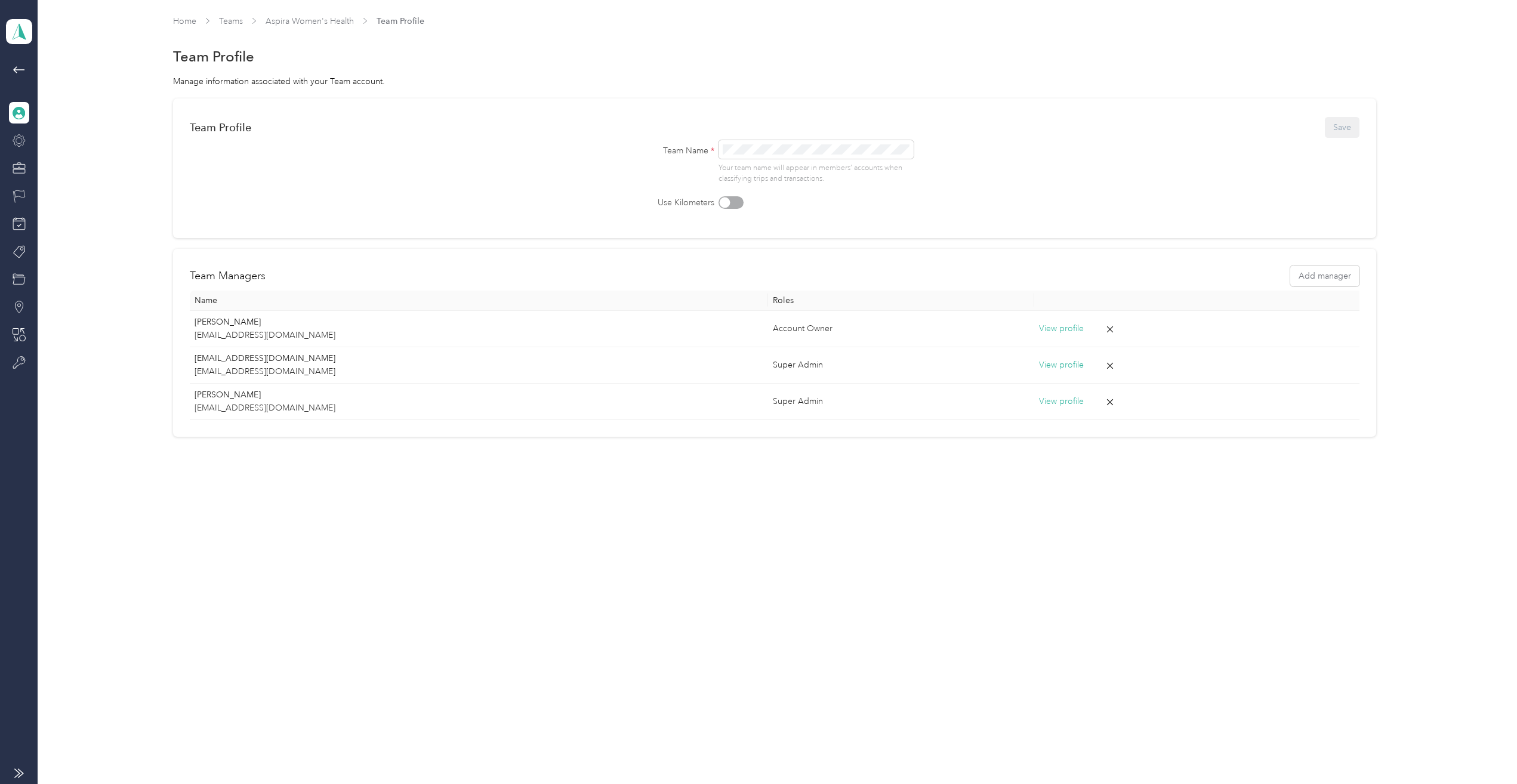
click at [22, 193] on icon at bounding box center [19, 196] width 13 height 13
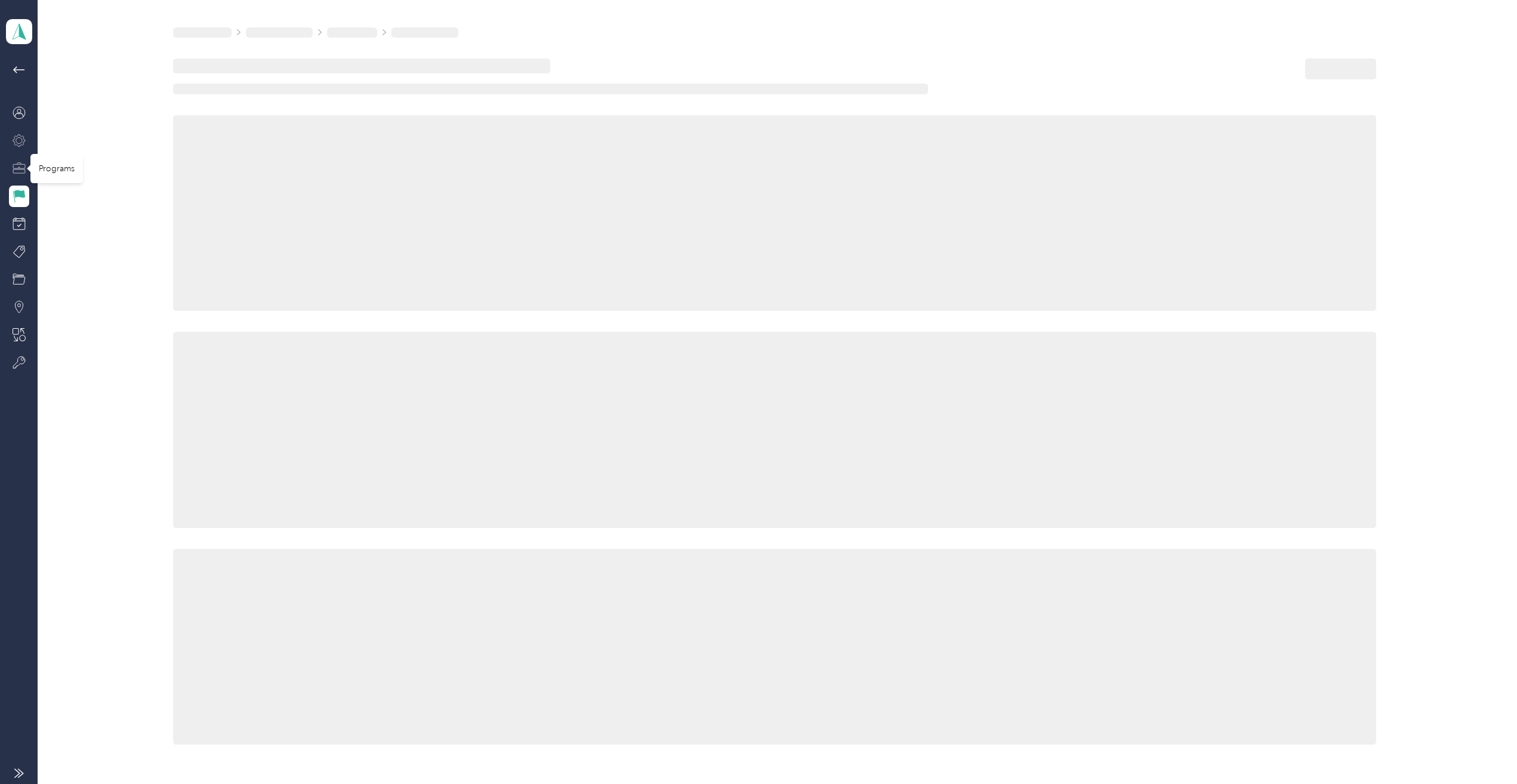
click at [19, 165] on icon at bounding box center [19, 168] width 13 height 13
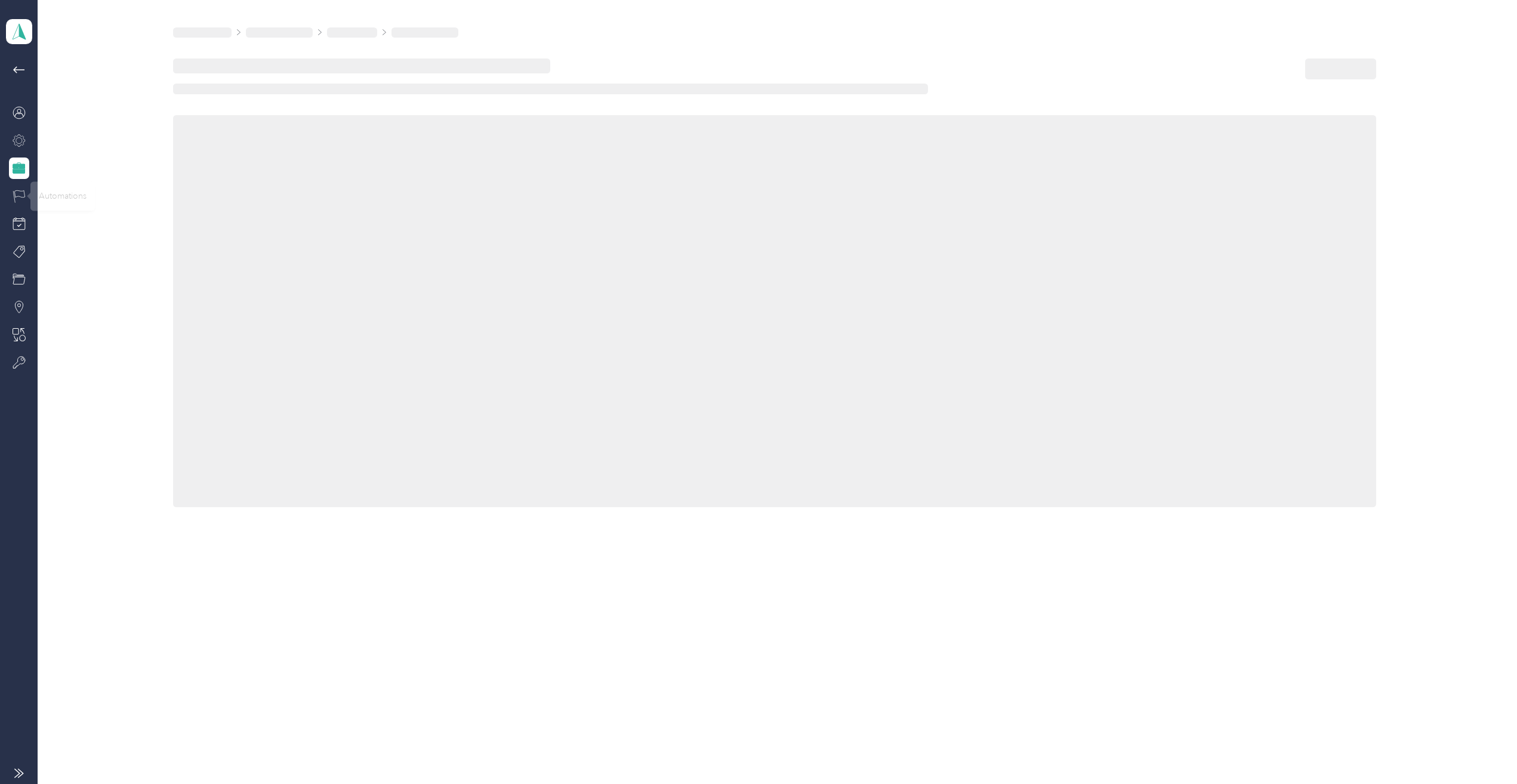
click at [19, 193] on icon at bounding box center [19, 196] width 13 height 13
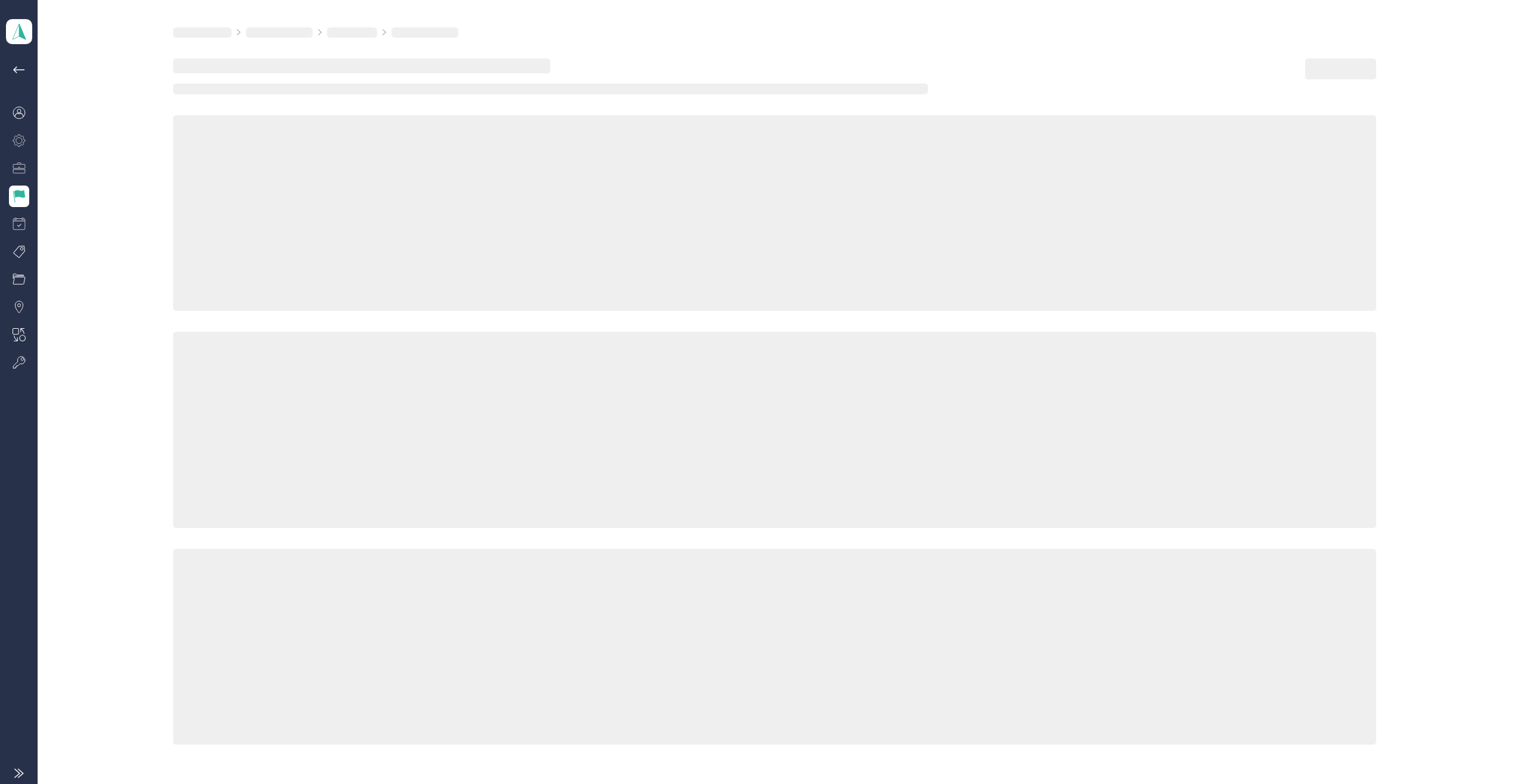
click at [19, 224] on icon at bounding box center [19, 224] width 13 height 13
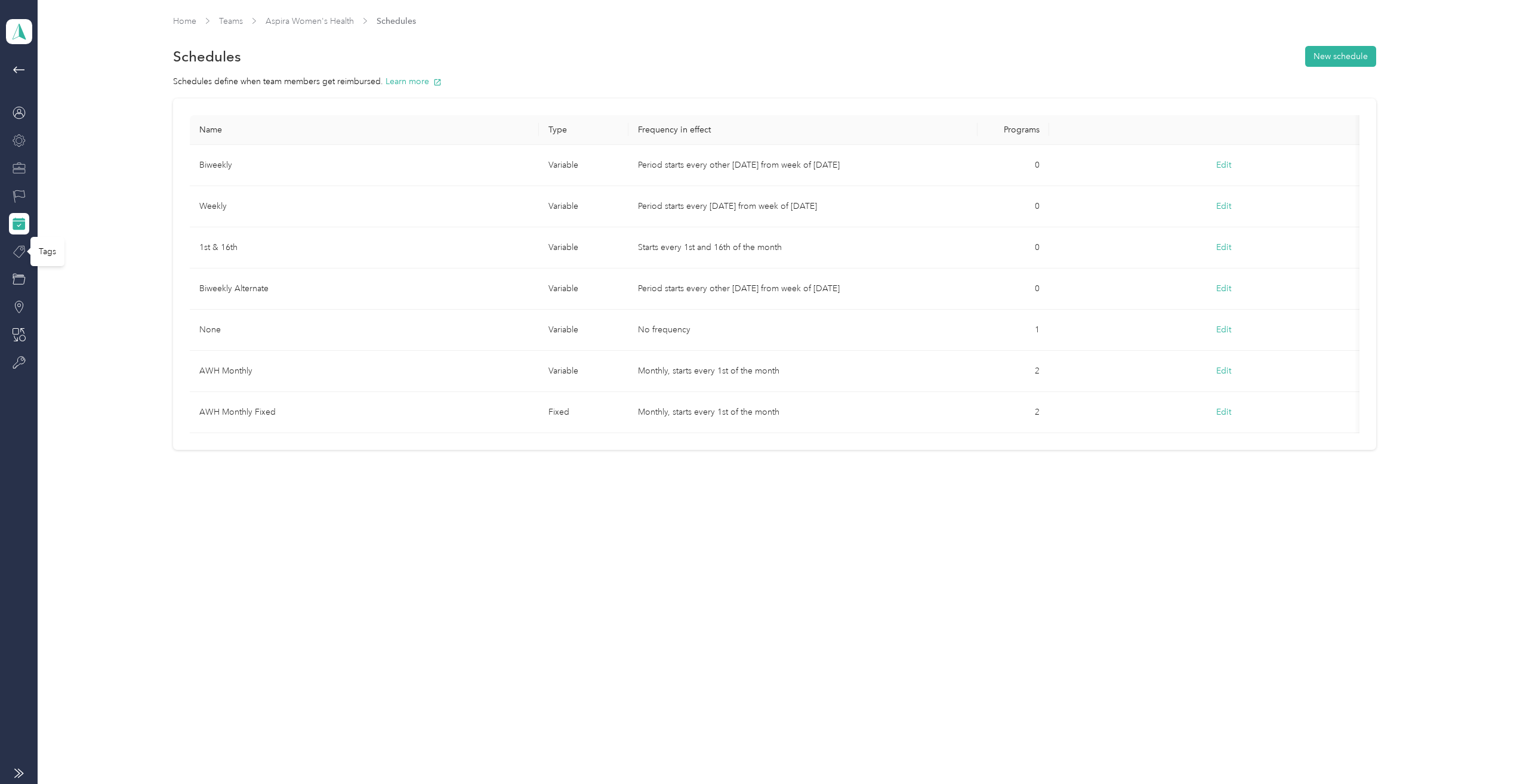
click at [18, 251] on icon at bounding box center [19, 252] width 13 height 13
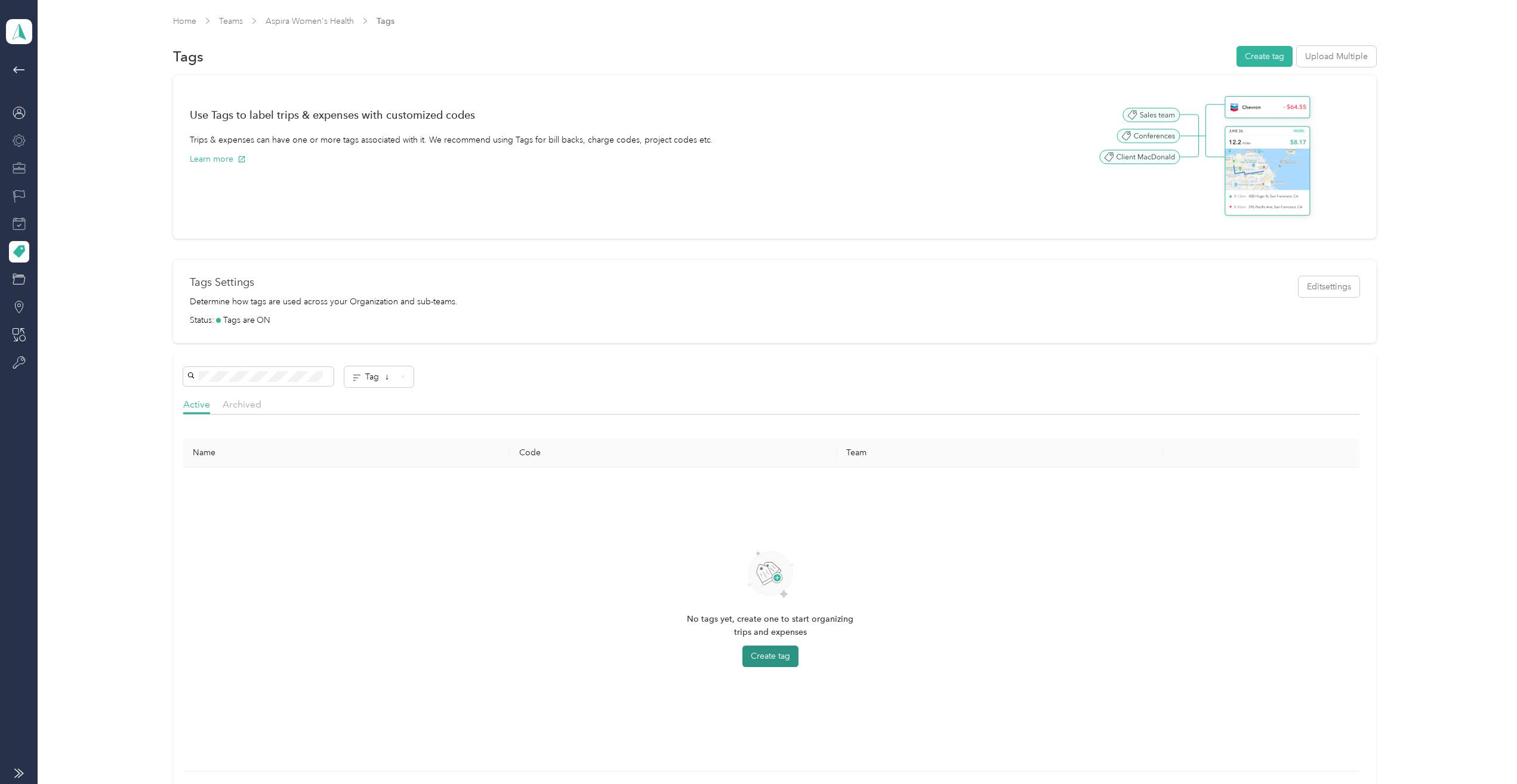
click at [770, 654] on button "Create tag" at bounding box center [770, 656] width 56 height 21
click at [17, 303] on icon at bounding box center [19, 308] width 13 height 13
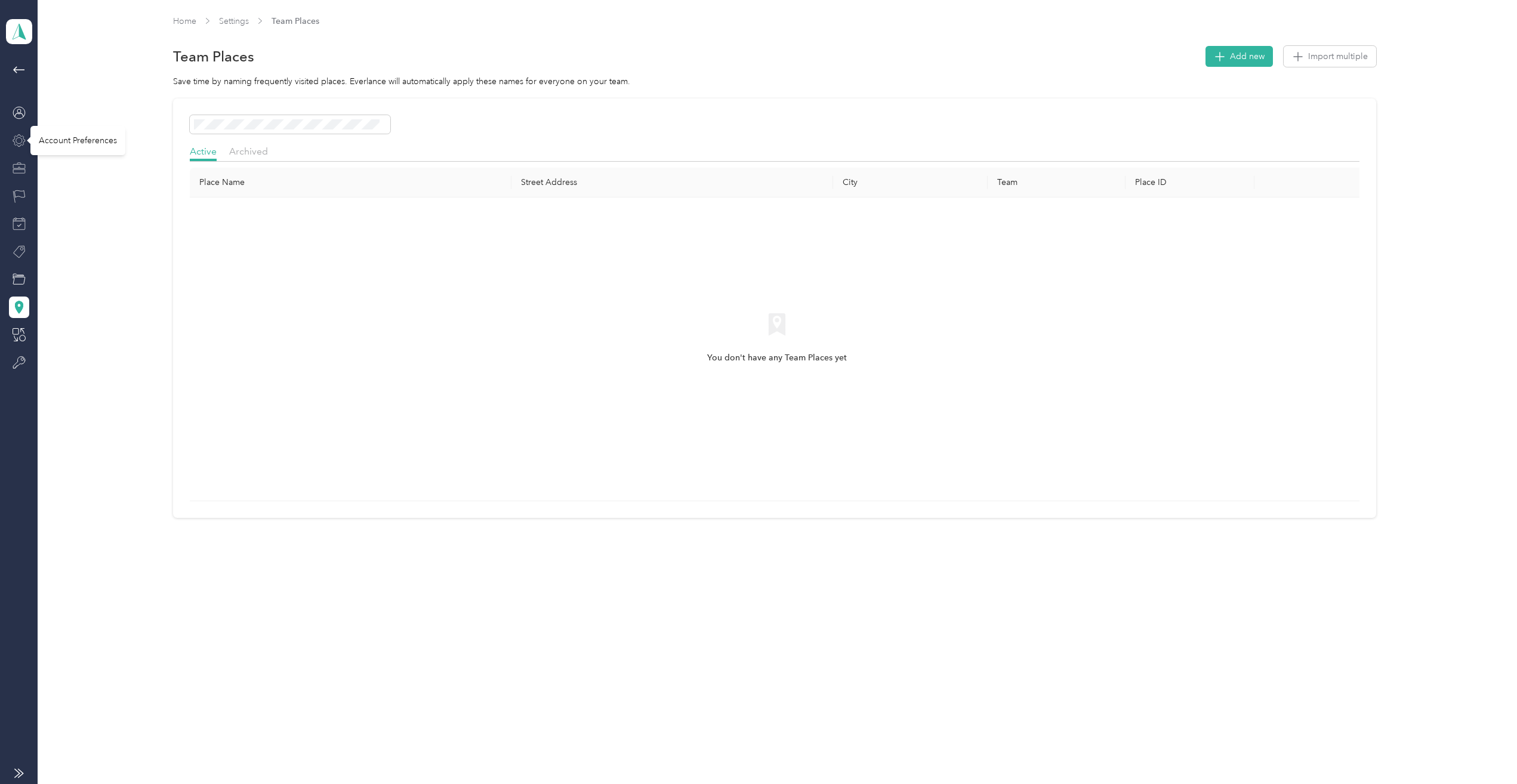
click at [17, 139] on icon at bounding box center [19, 141] width 13 height 13
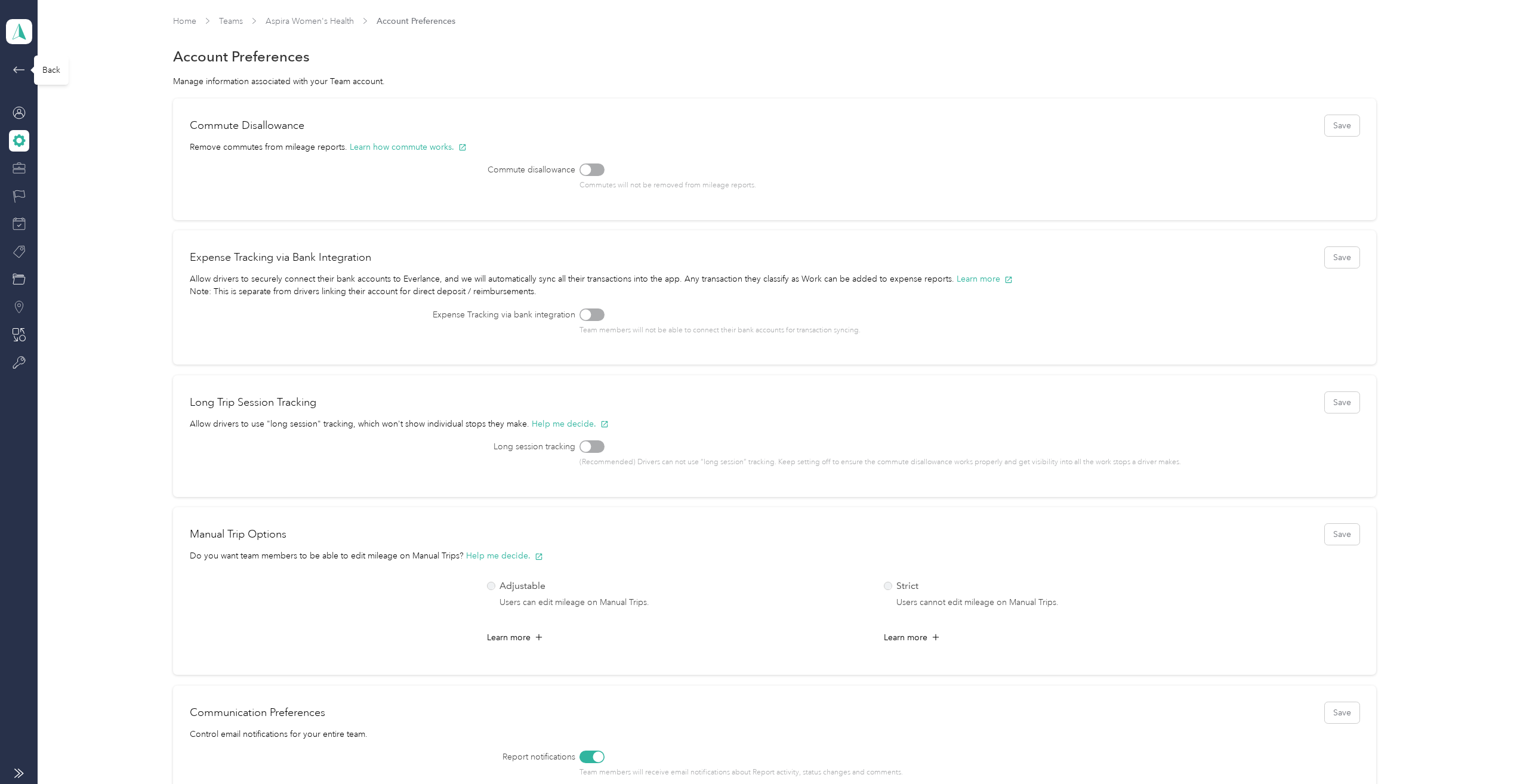
click at [16, 70] on icon at bounding box center [19, 69] width 11 height 7
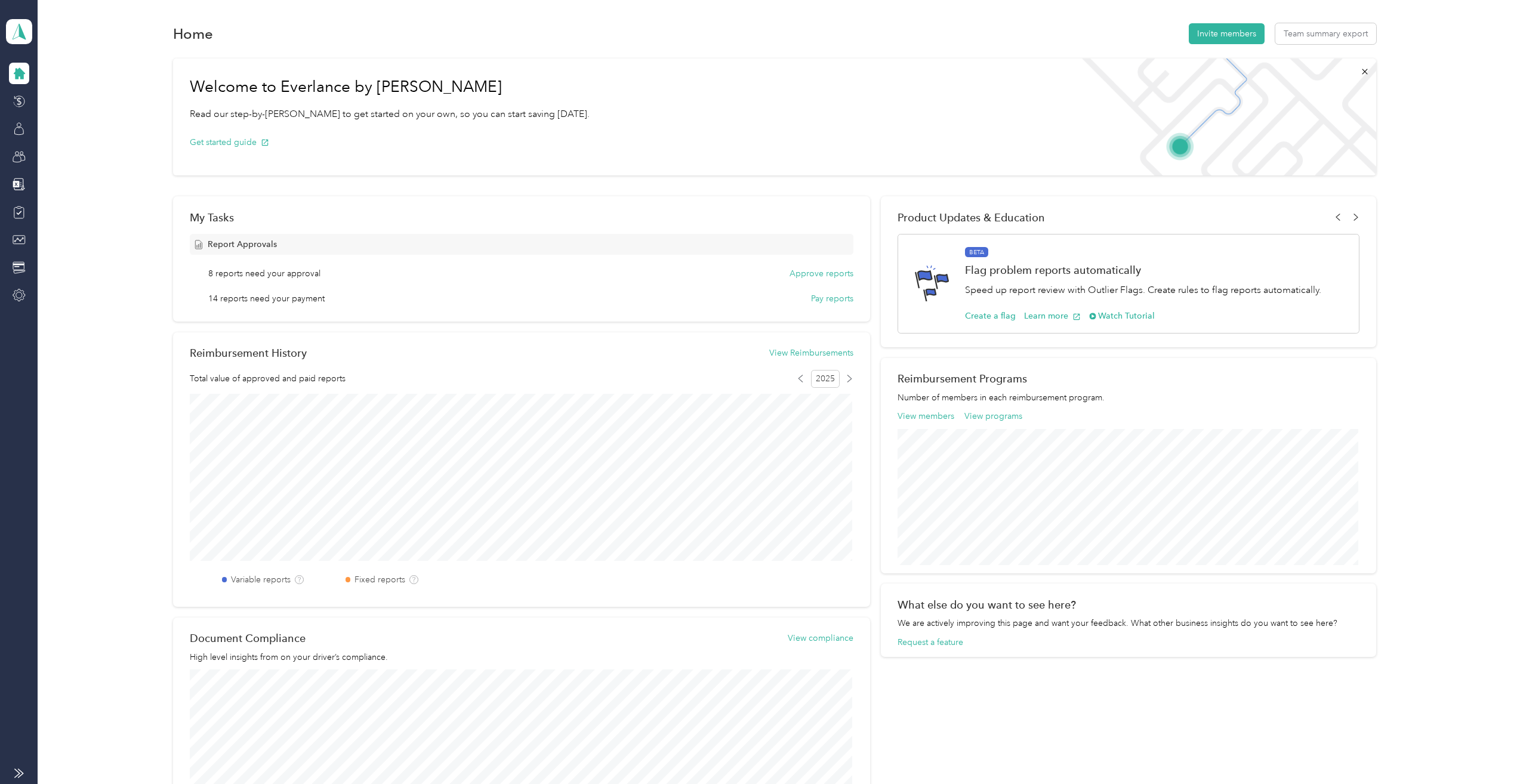
click at [980, 285] on p "Speed up report review with Outlier Flags. Create rules to flag reports automat…" at bounding box center [1143, 290] width 356 height 15
click at [987, 315] on button "Create a flag" at bounding box center [990, 316] width 51 height 13
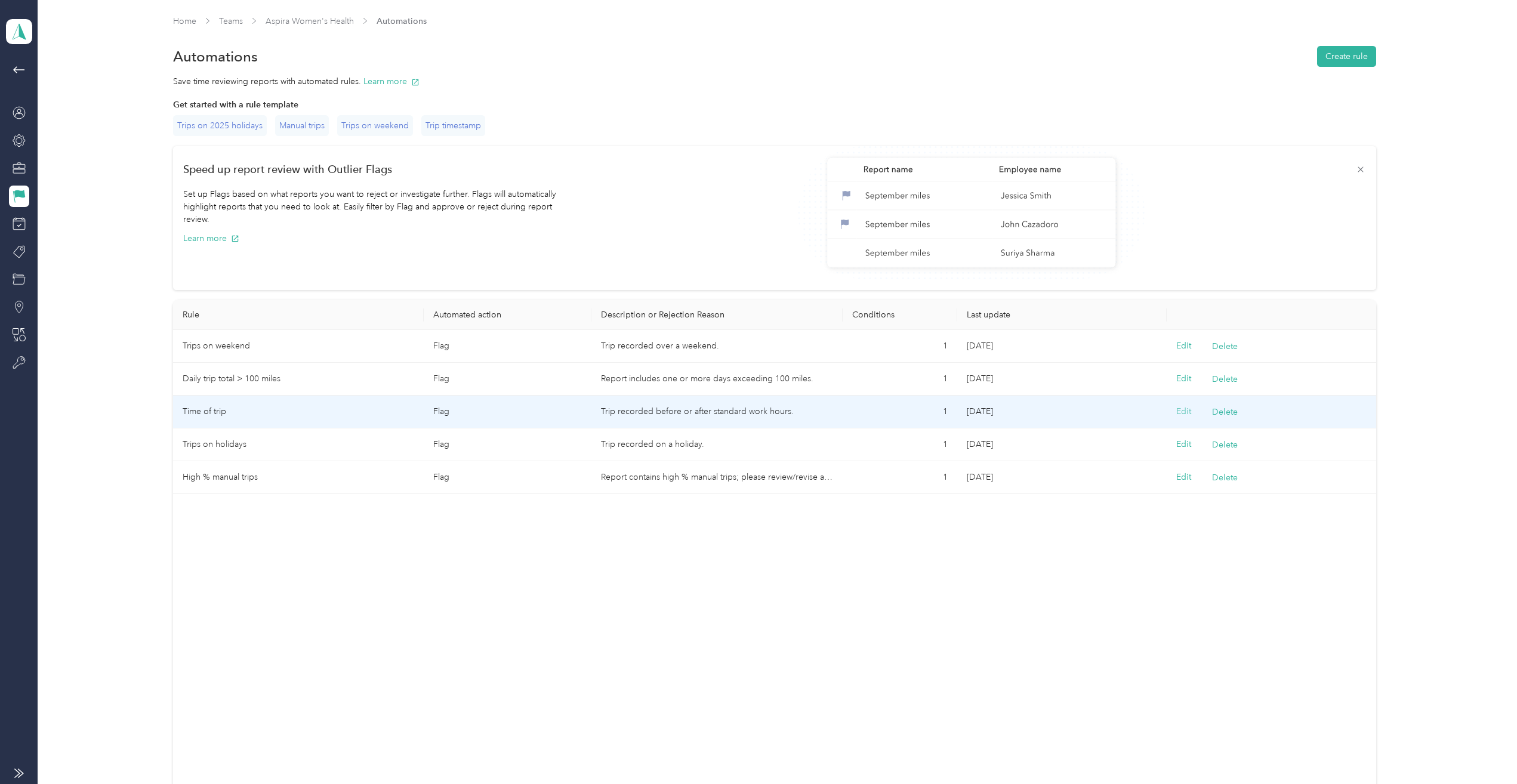
click at [1181, 410] on button "Edit" at bounding box center [1183, 412] width 15 height 13
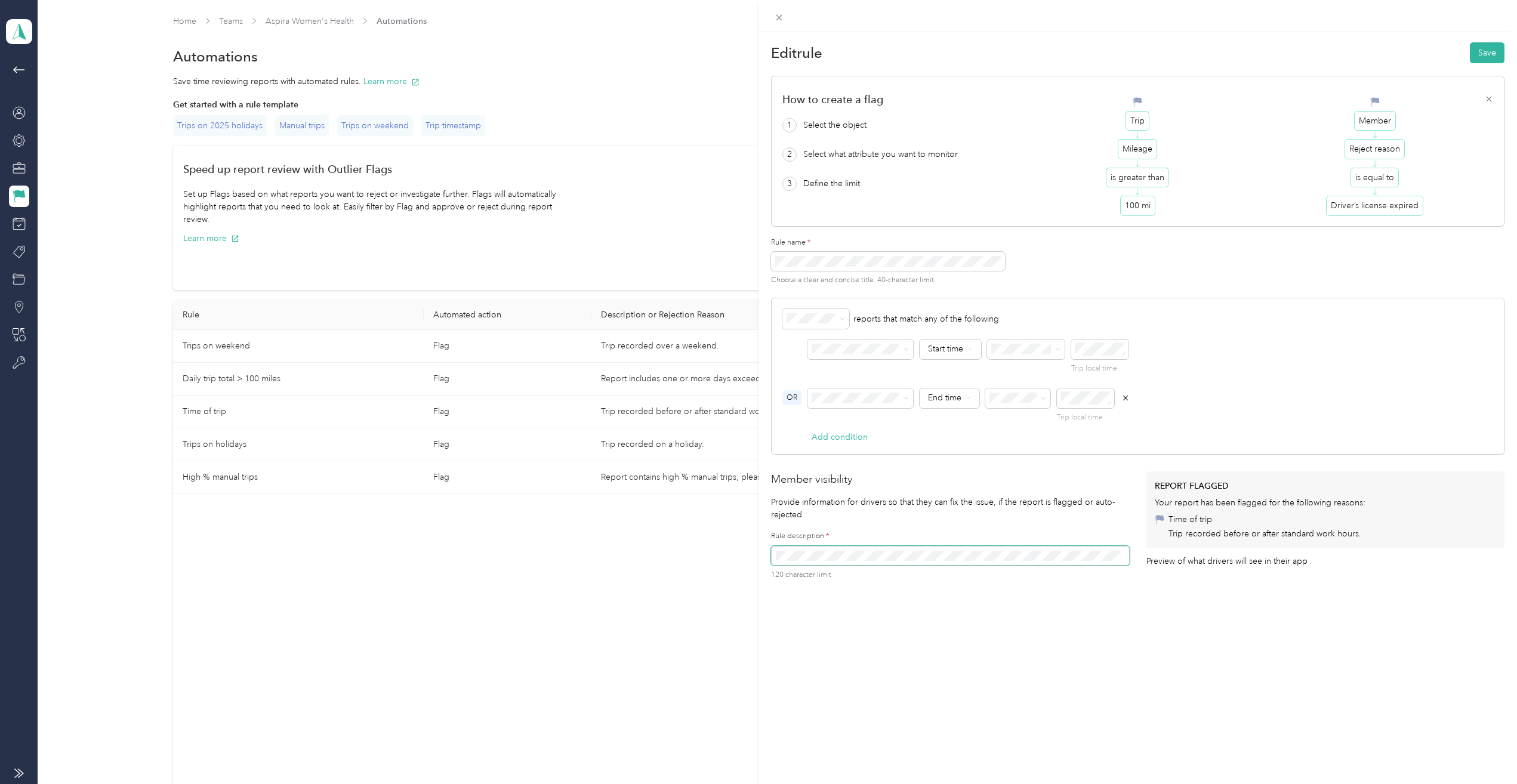
click at [1234, 371] on div "OR Start time Trip local time" at bounding box center [1138, 361] width 711 height 43
click at [565, 555] on div "Edit rule Save How to create a flag 1 Select the object 2 Select what attribute…" at bounding box center [758, 392] width 1517 height 784
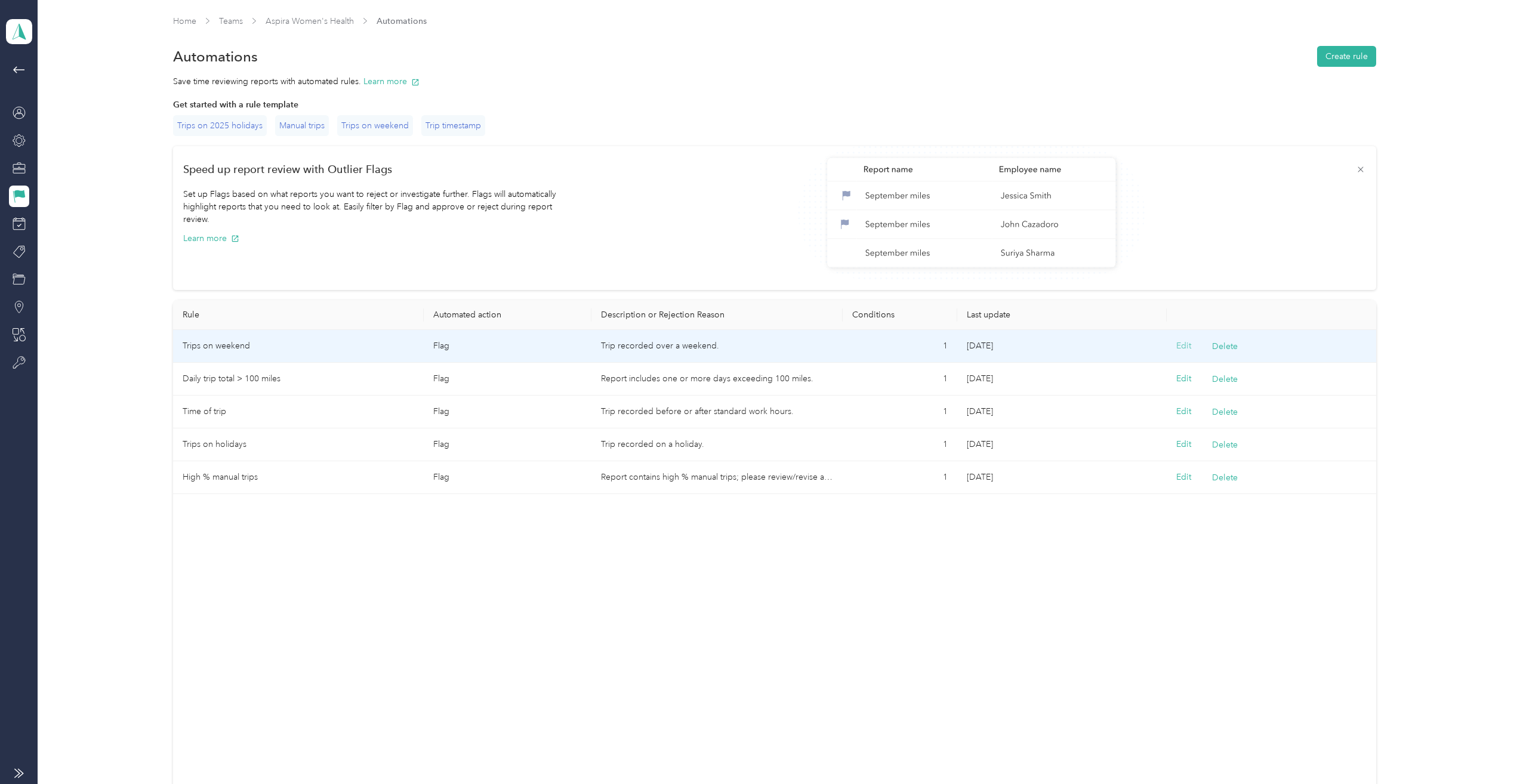
click at [1180, 342] on button "Edit" at bounding box center [1183, 346] width 15 height 13
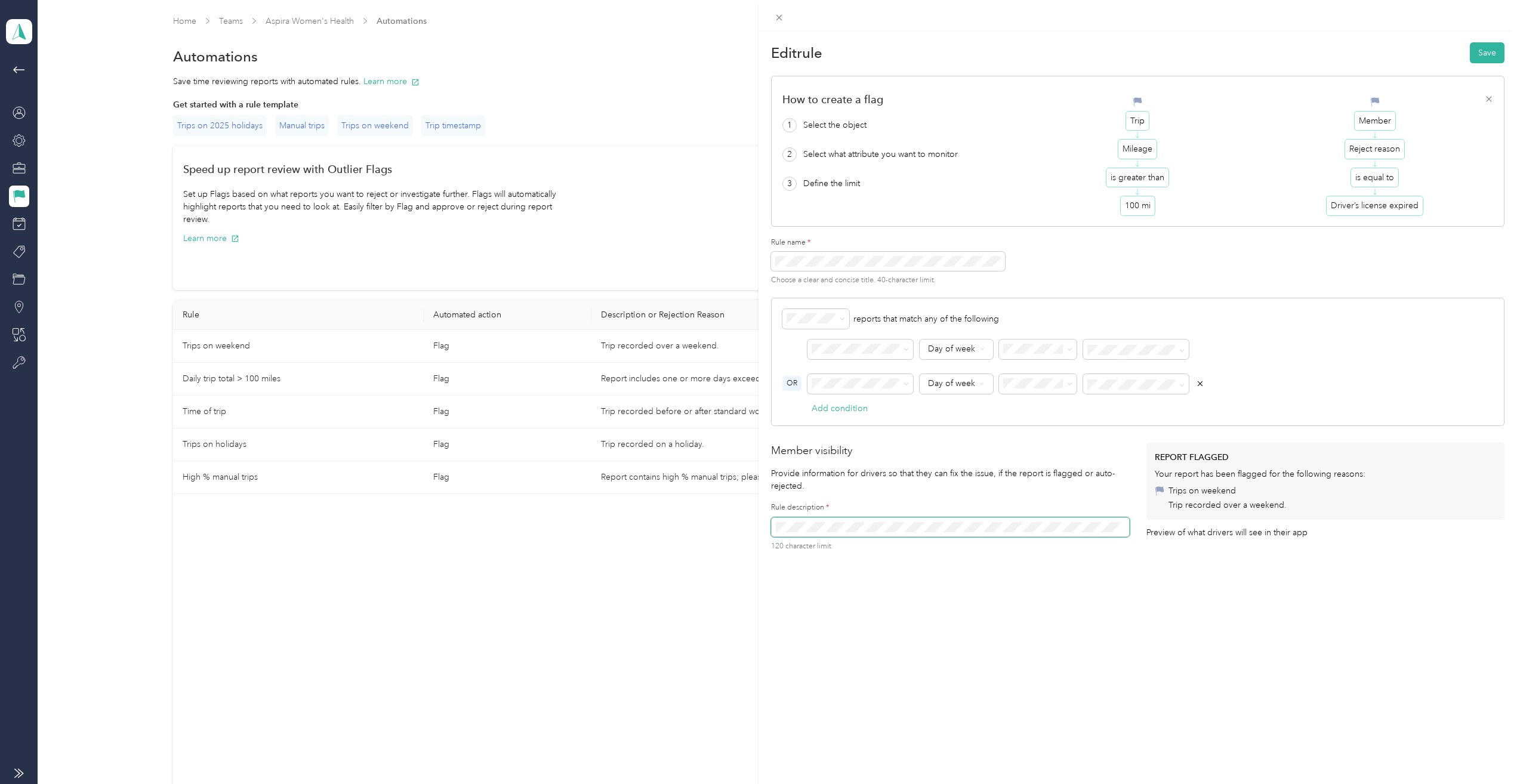
click at [631, 537] on div "Edit rule Save How to create a flag 1 Select the object 2 Select what attribute…" at bounding box center [758, 392] width 1517 height 784
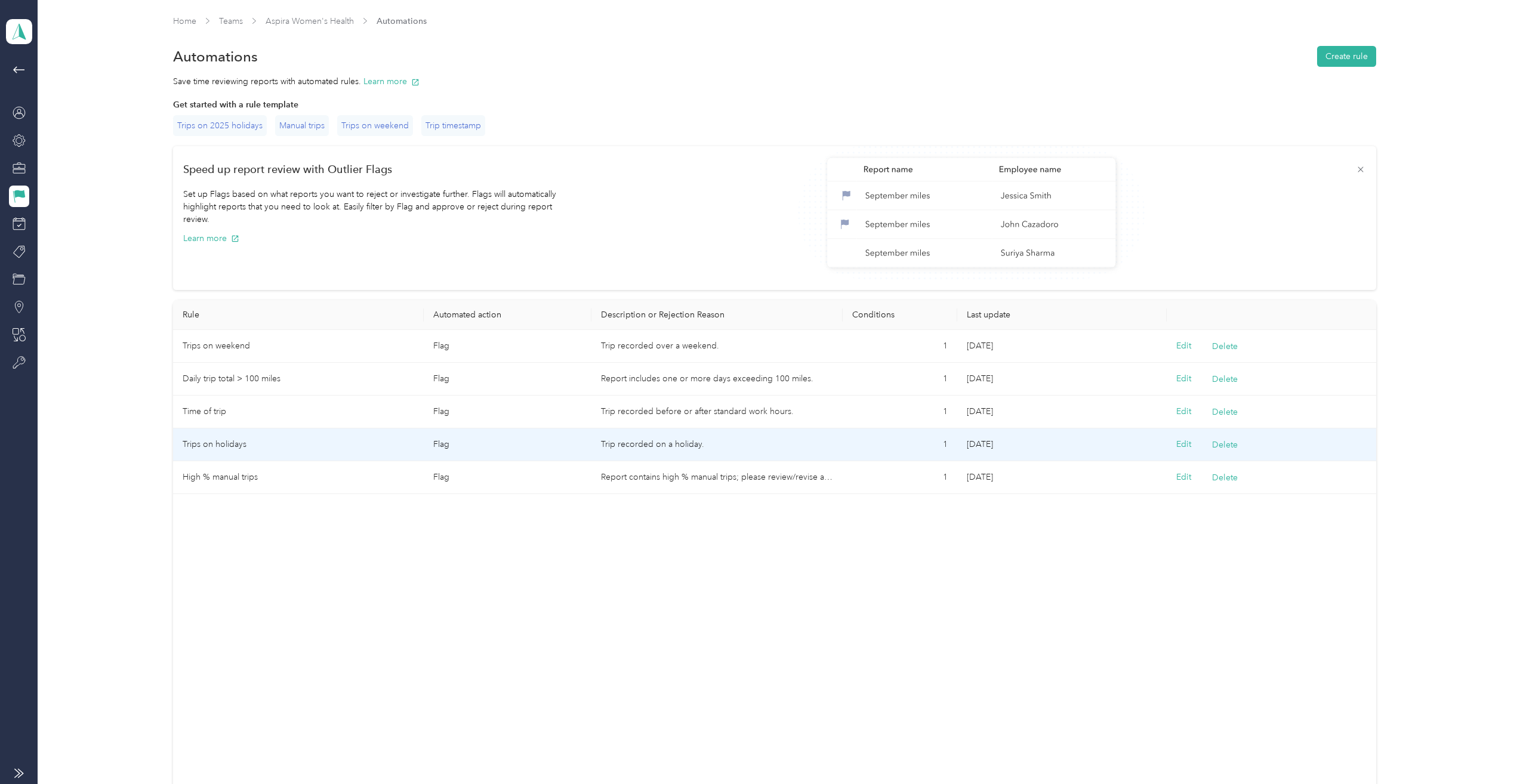
click at [233, 442] on td "Trips on holidays" at bounding box center [298, 444] width 251 height 33
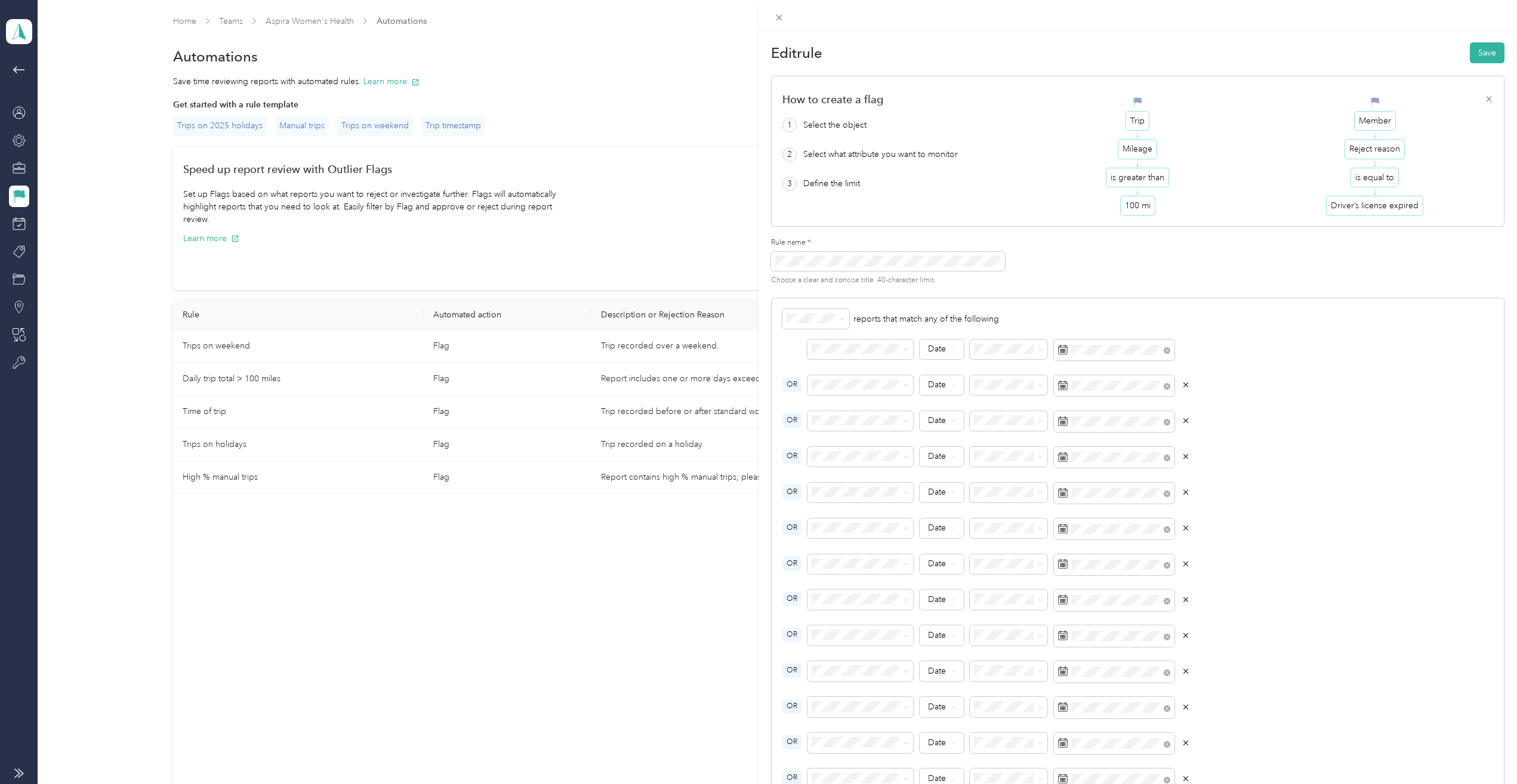
scroll to position [298, 0]
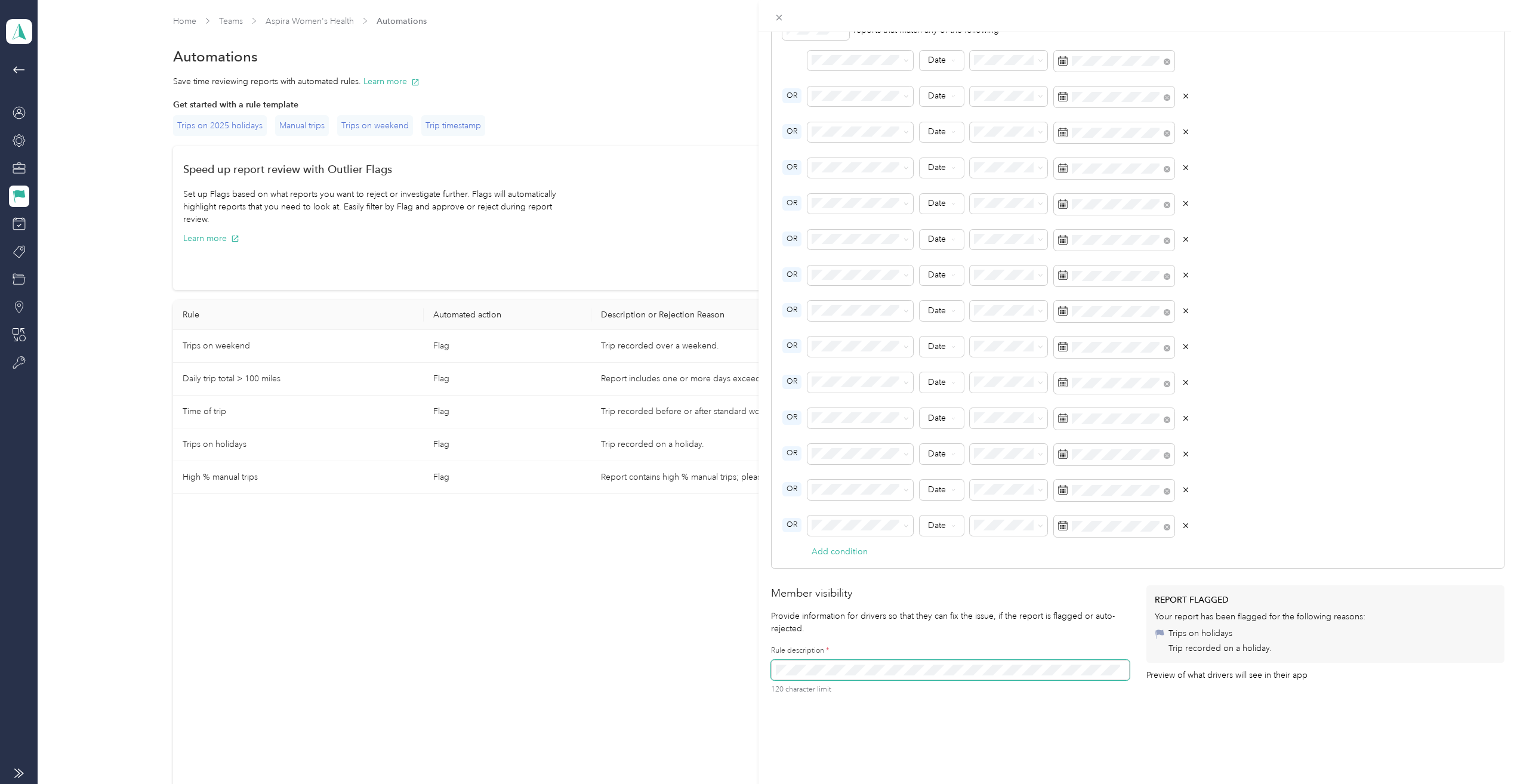
click at [236, 474] on div "Edit rule Save How to create a flag 1 Select the object 2 Select what attribute…" at bounding box center [758, 392] width 1517 height 784
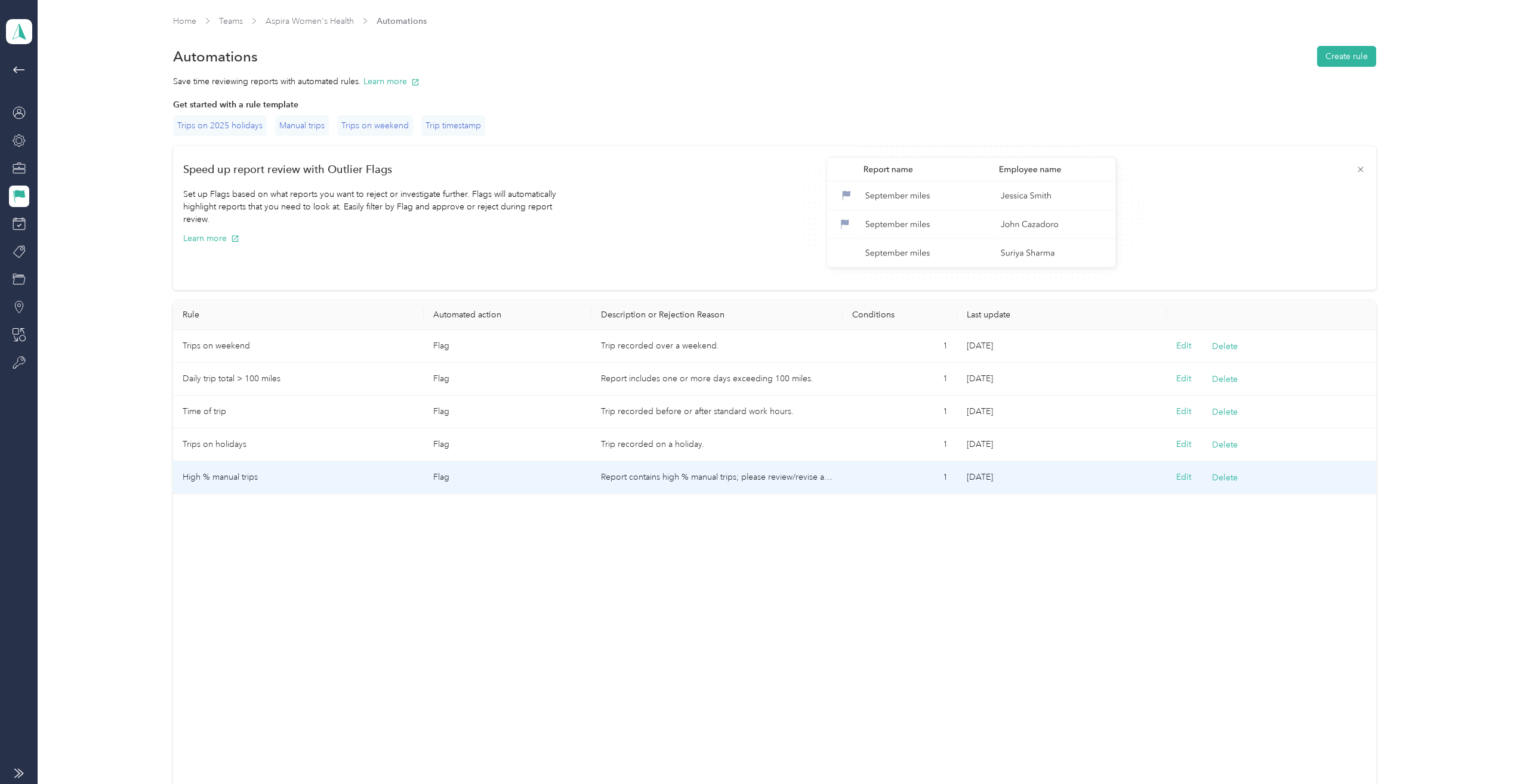
click at [239, 476] on td "High % manual trips" at bounding box center [298, 477] width 251 height 33
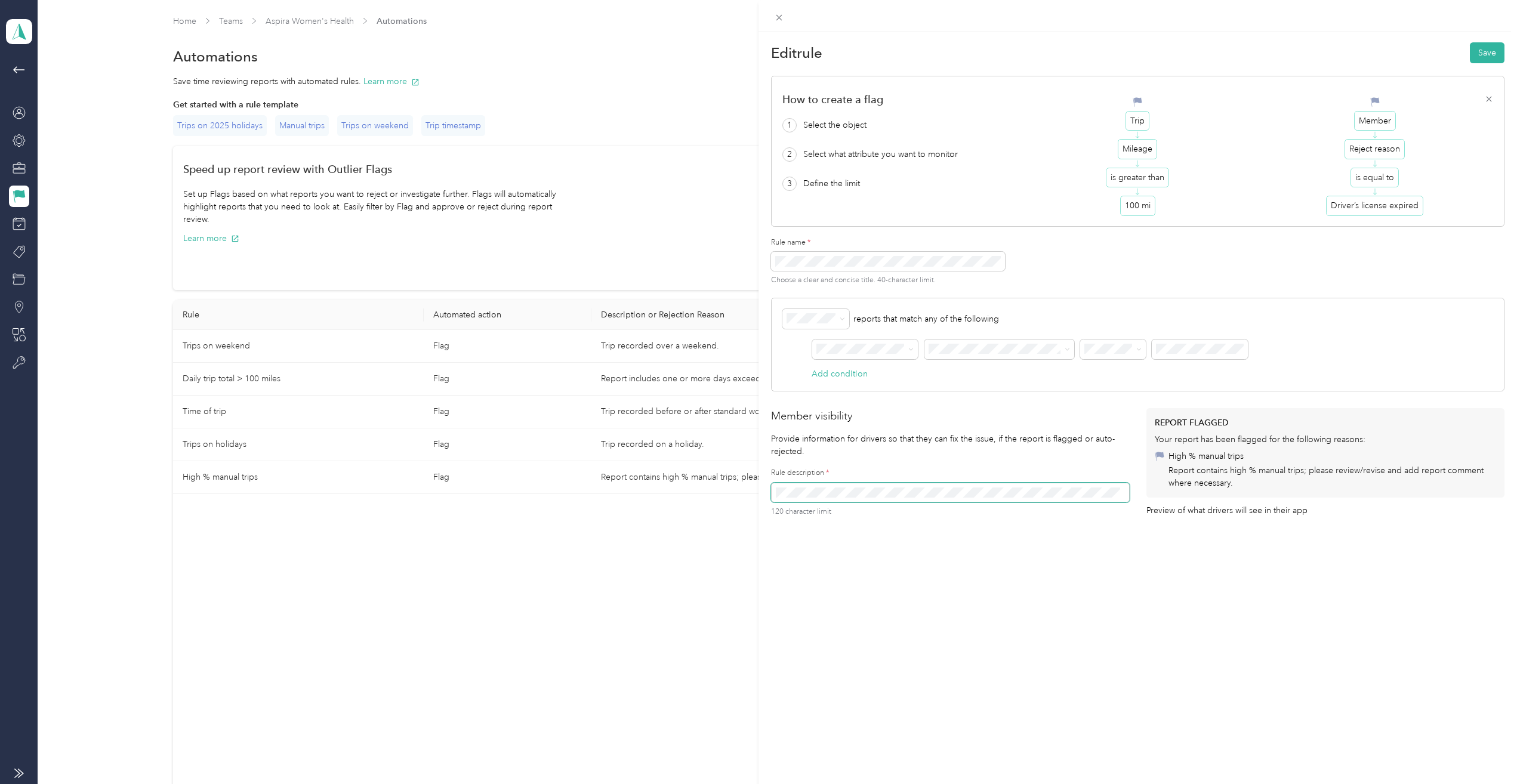
click at [310, 17] on div "Edit rule Save How to create a flag 1 Select the object 2 Select what attribute…" at bounding box center [758, 392] width 1517 height 784
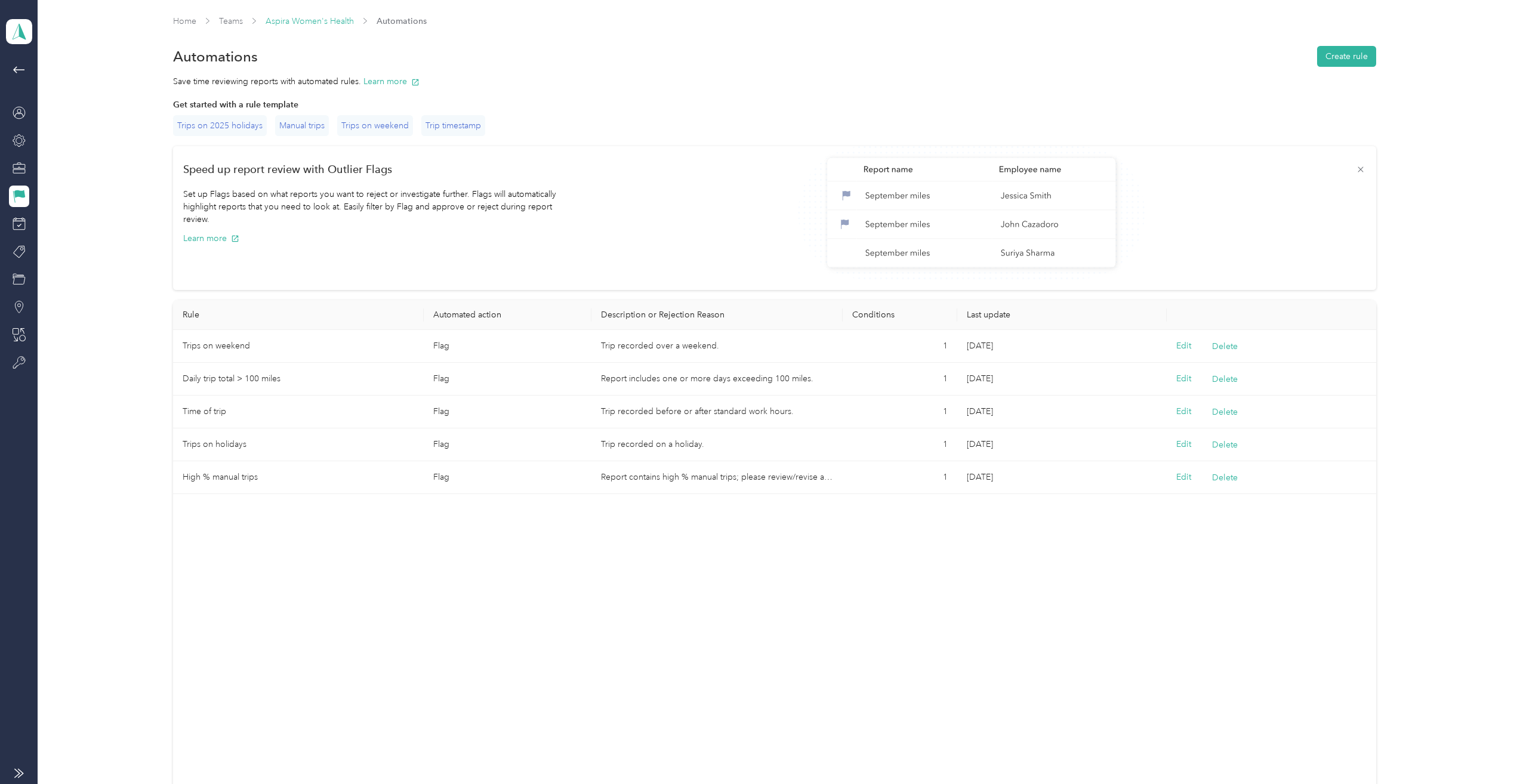
click at [310, 19] on link "Aspira Women's Health" at bounding box center [310, 21] width 88 height 10
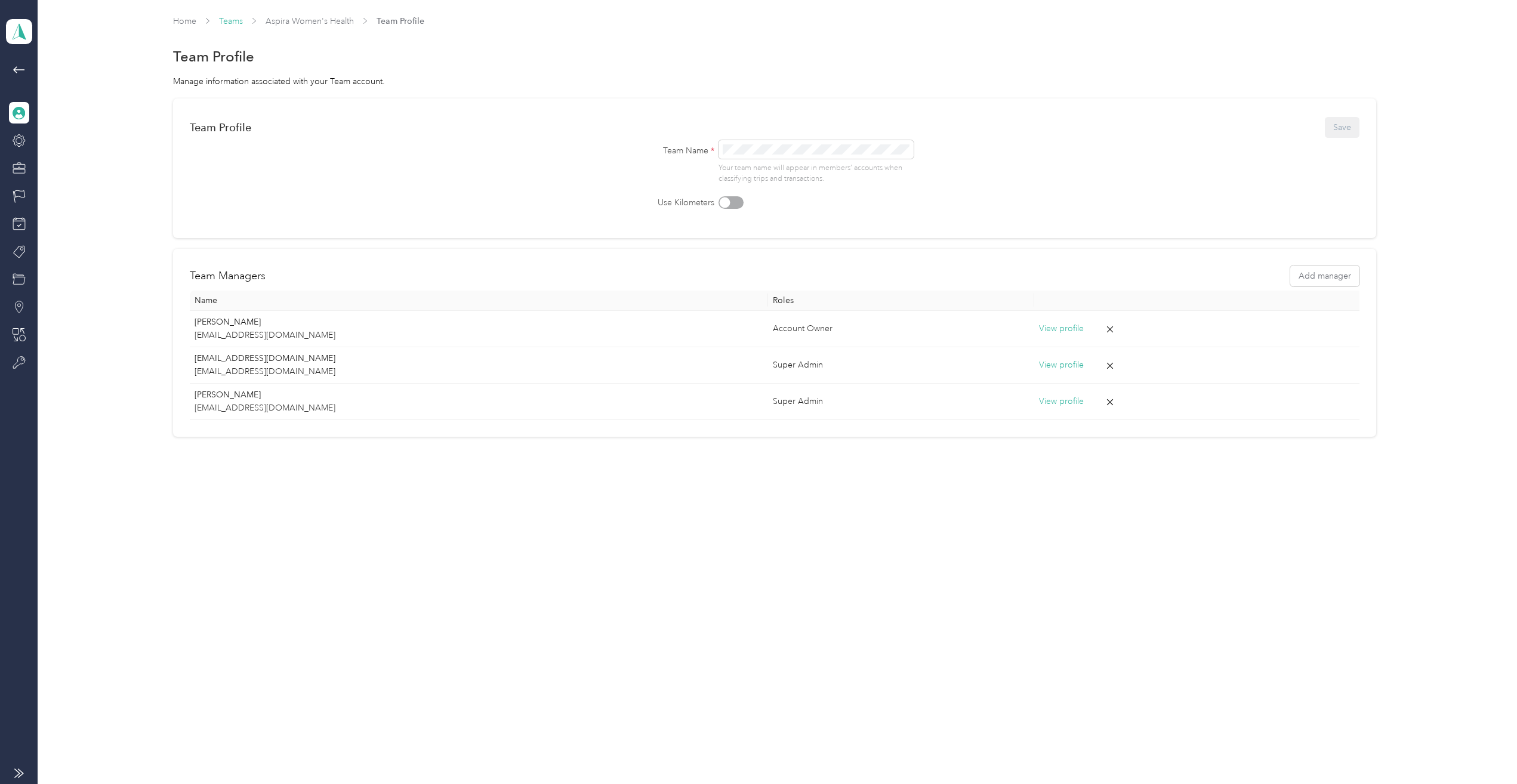
click at [236, 19] on link "Teams" at bounding box center [231, 21] width 24 height 10
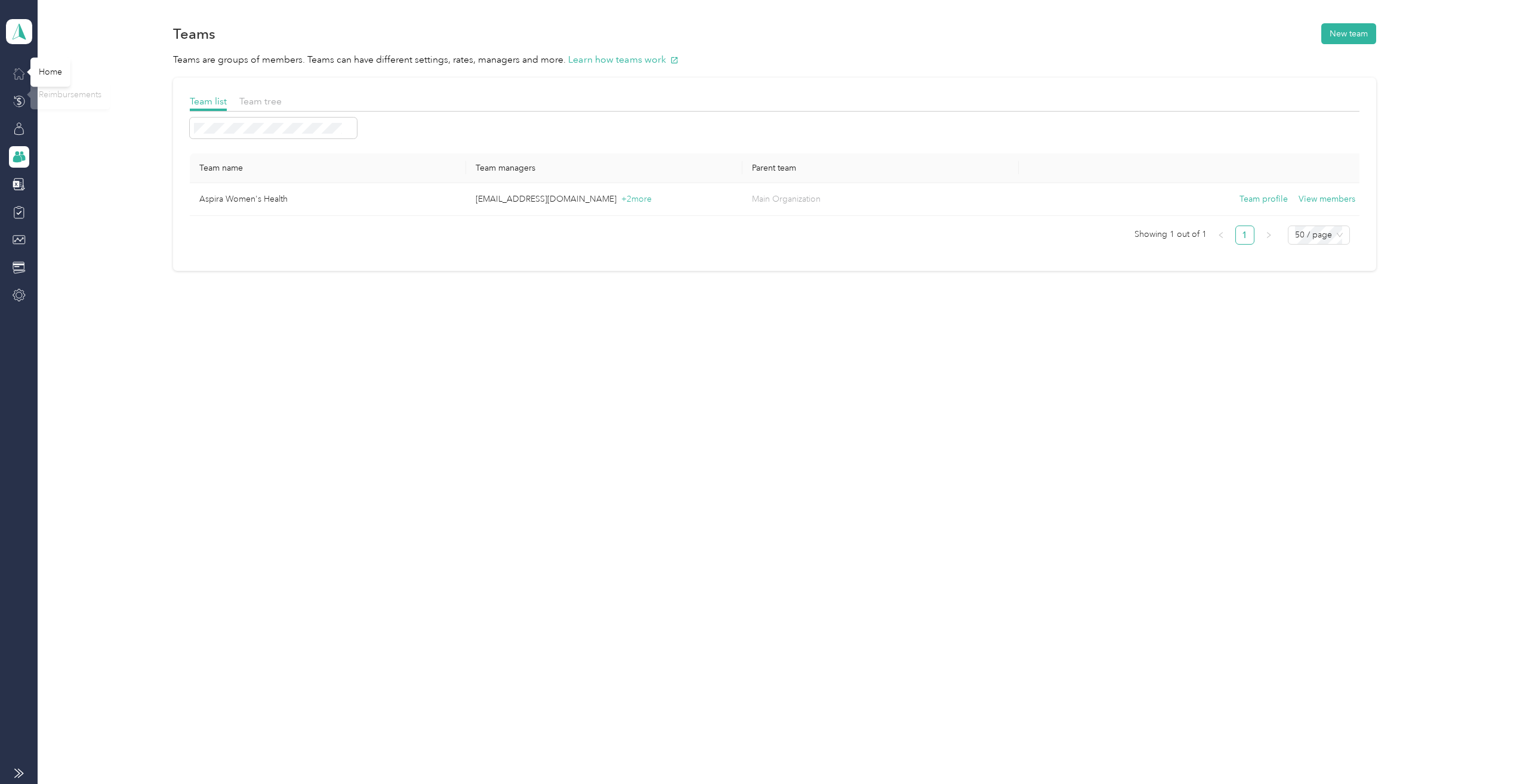
click at [21, 73] on icon at bounding box center [19, 73] width 13 height 13
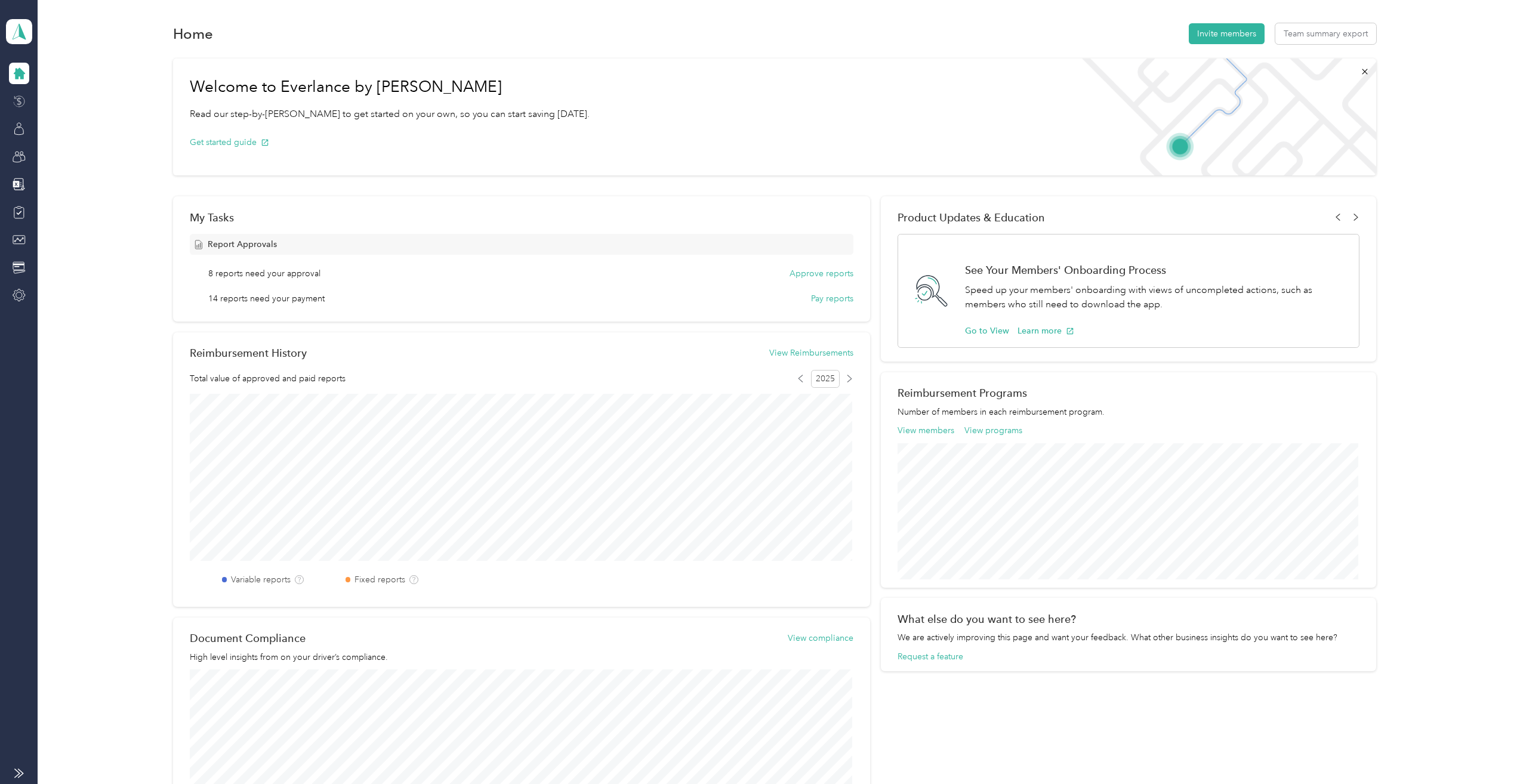
click at [19, 99] on icon at bounding box center [19, 101] width 13 height 13
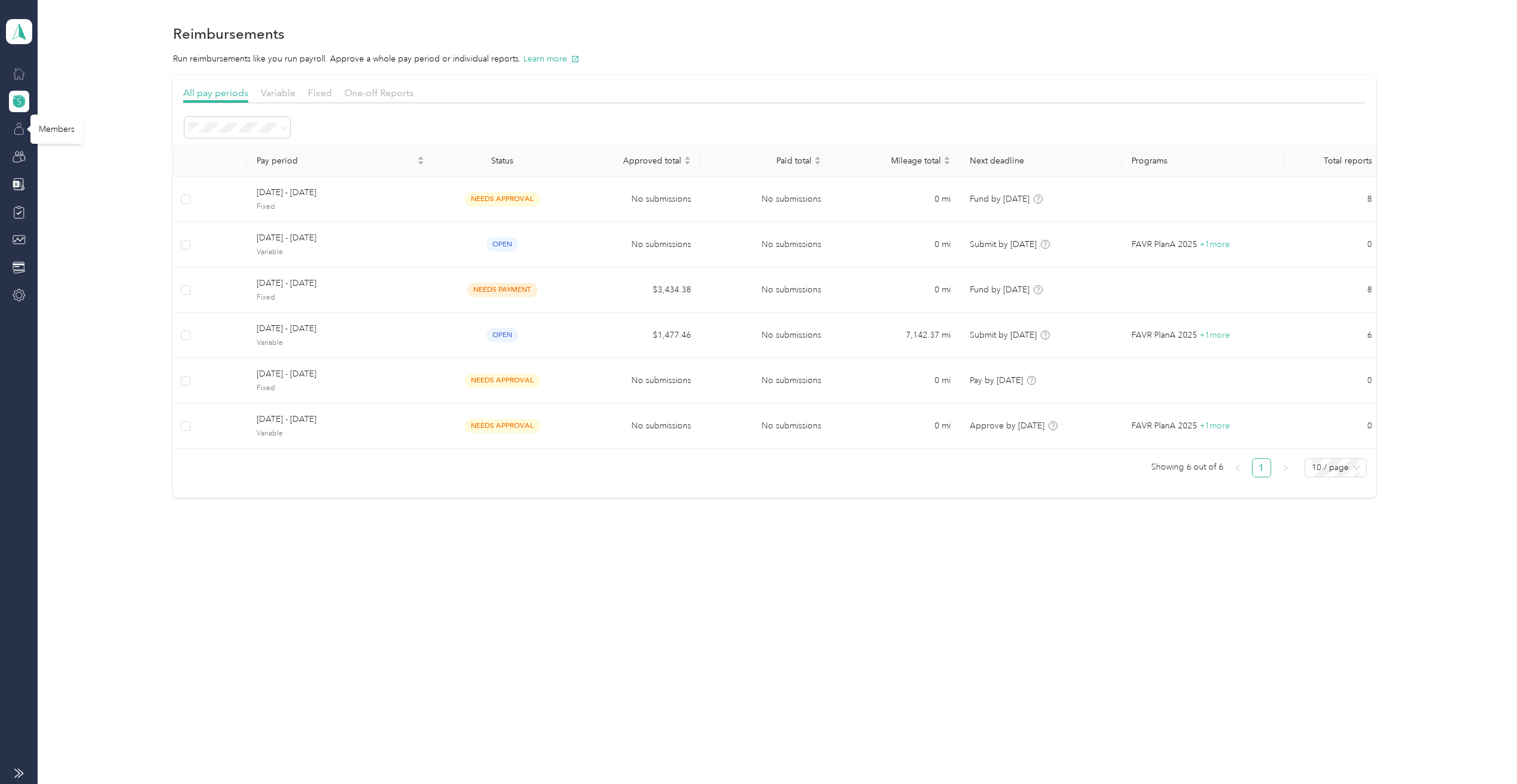
click at [20, 132] on icon at bounding box center [19, 129] width 13 height 13
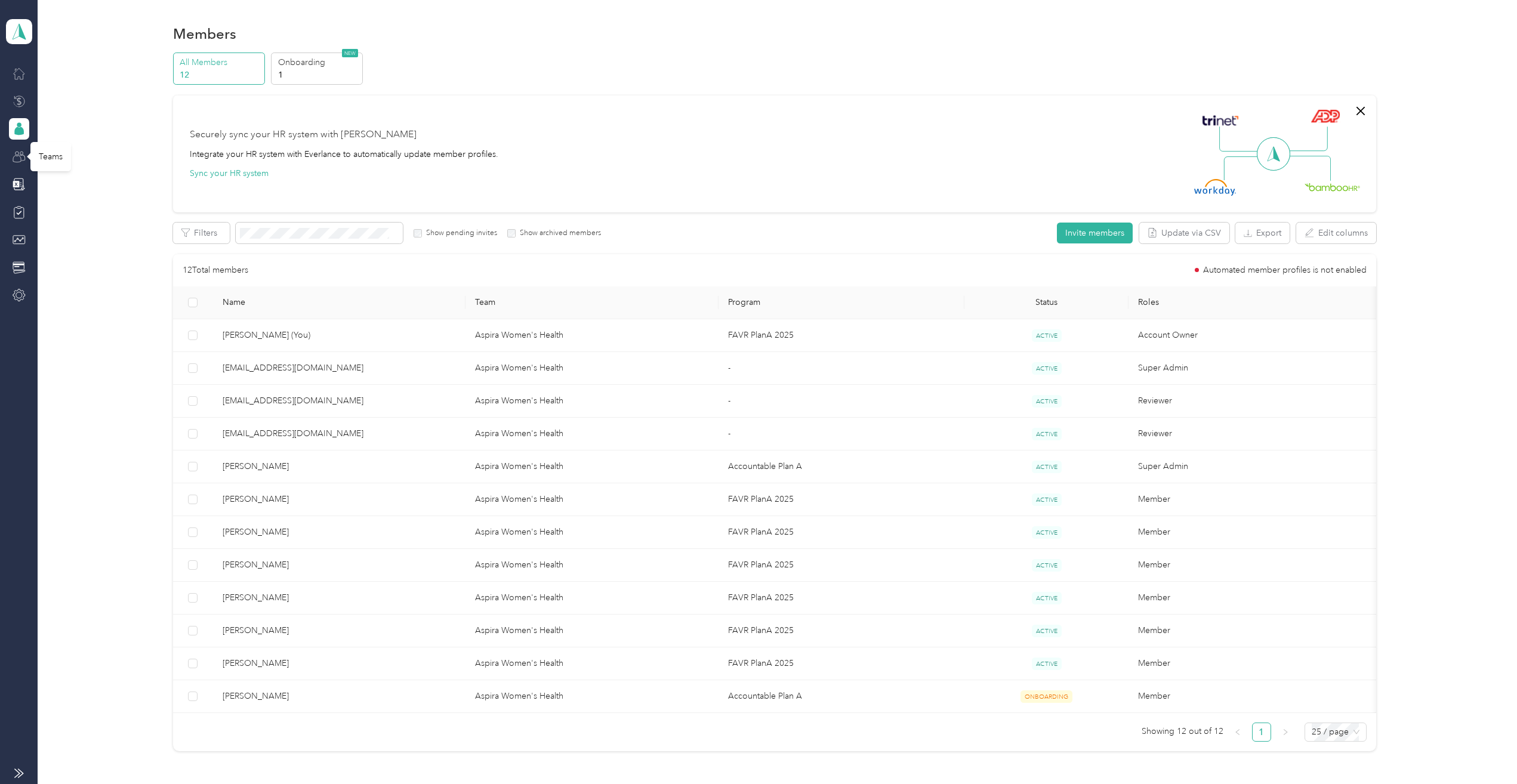
click at [18, 155] on icon at bounding box center [17, 158] width 8 height 7
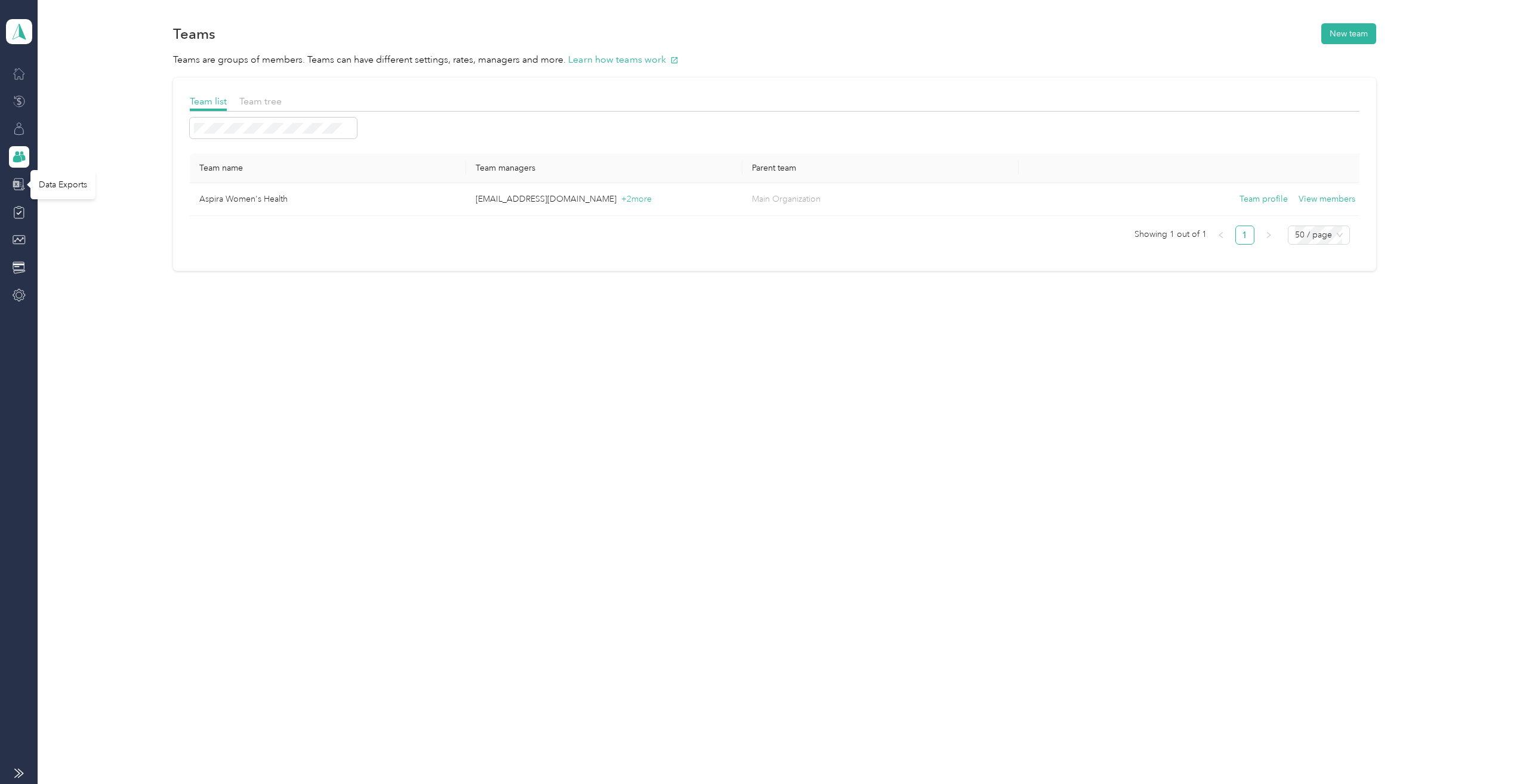
click at [17, 190] on icon at bounding box center [19, 184] width 13 height 13
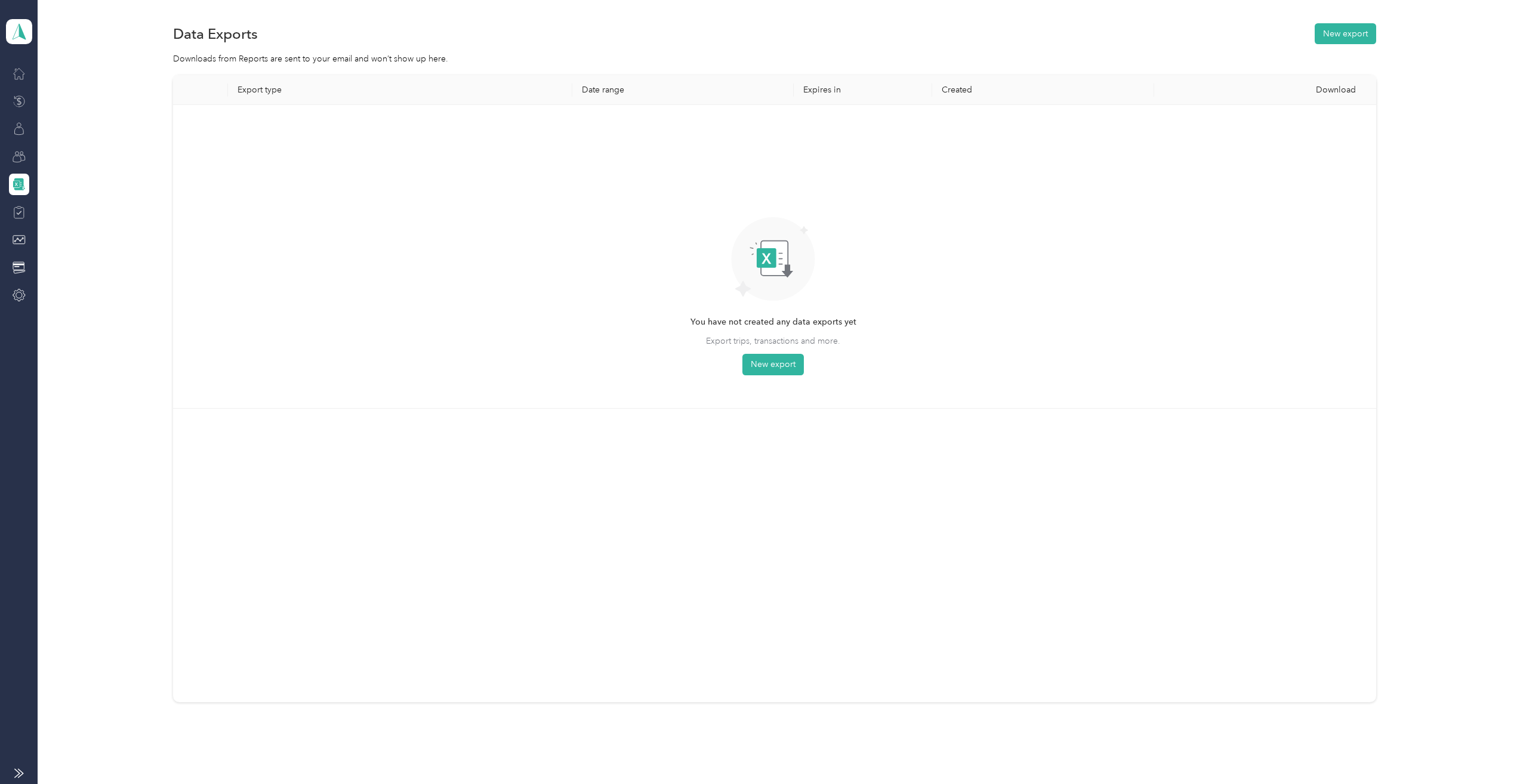
click at [19, 213] on icon at bounding box center [19, 212] width 5 height 3
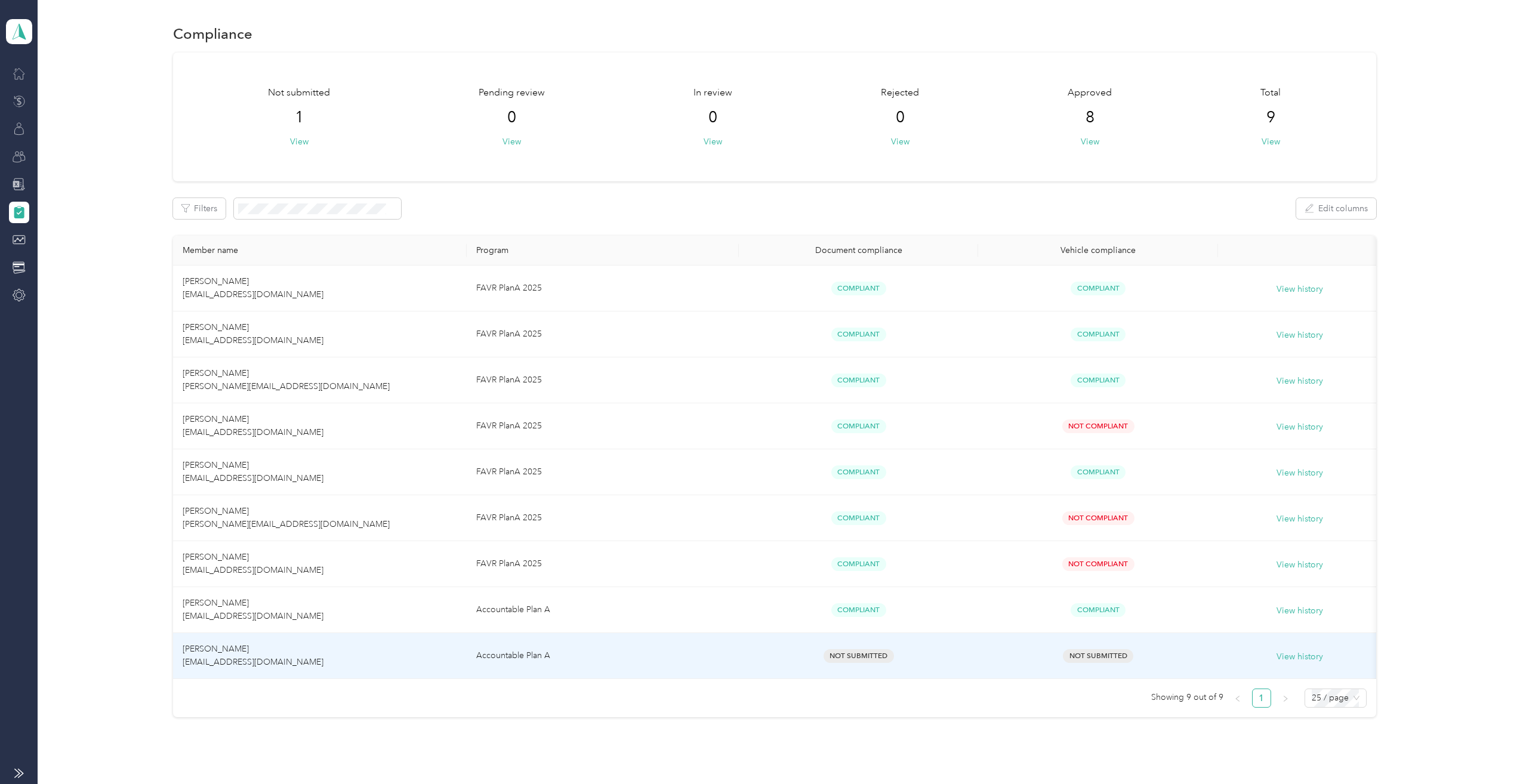
click at [372, 655] on td "[PERSON_NAME] [EMAIL_ADDRESS][DOMAIN_NAME]" at bounding box center [320, 656] width 294 height 46
click at [664, 661] on td "Accountable Plan A" at bounding box center [603, 656] width 272 height 46
click at [1297, 657] on button "View history" at bounding box center [1300, 657] width 47 height 13
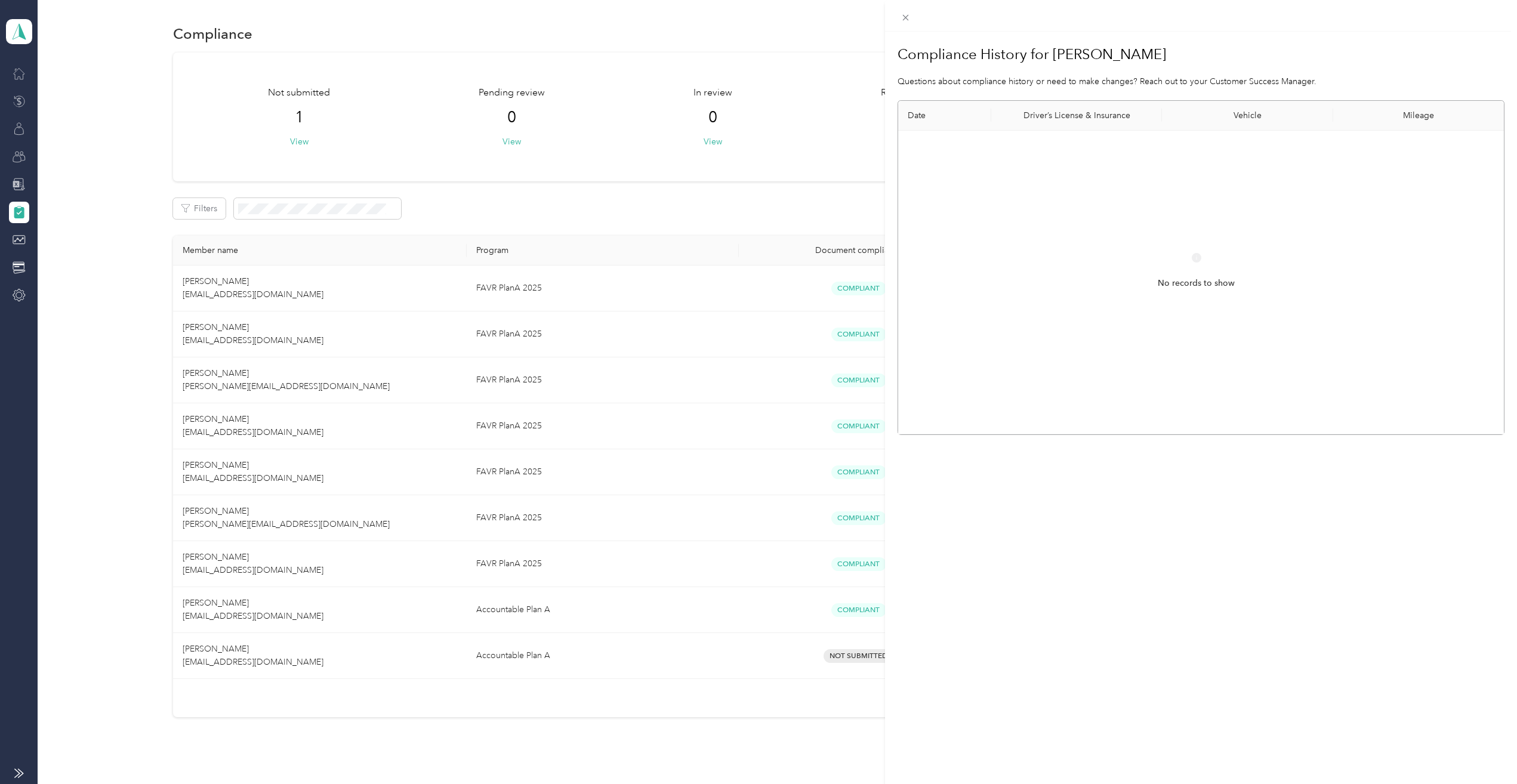
click at [1009, 493] on div "Compliance History for Mike Buhle Questions about compliance history or need to…" at bounding box center [1201, 423] width 632 height 784
click at [19, 71] on div "Compliance History for Mike Buhle Questions about compliance history or need to…" at bounding box center [758, 392] width 1517 height 784
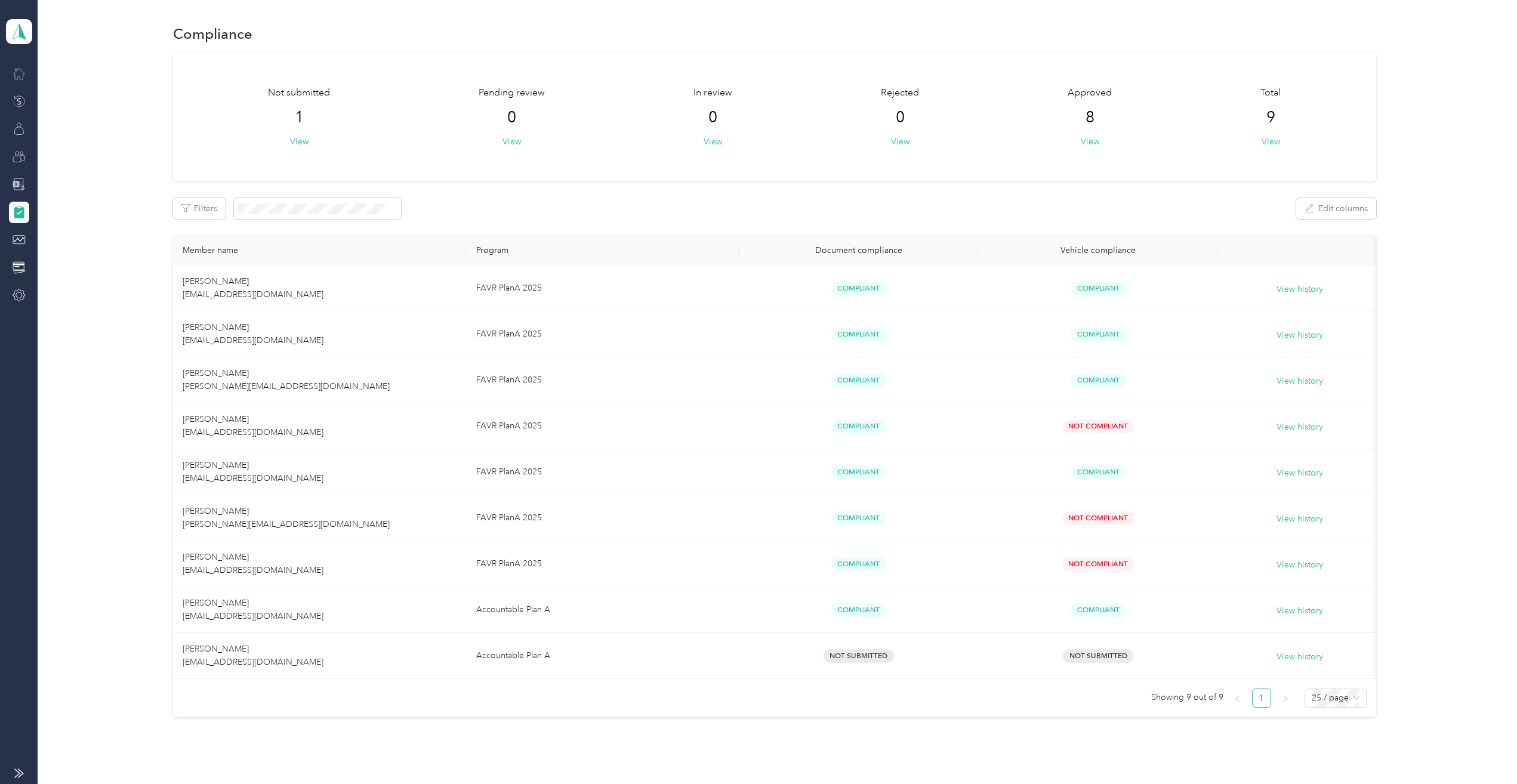
click at [19, 76] on icon at bounding box center [19, 73] width 13 height 13
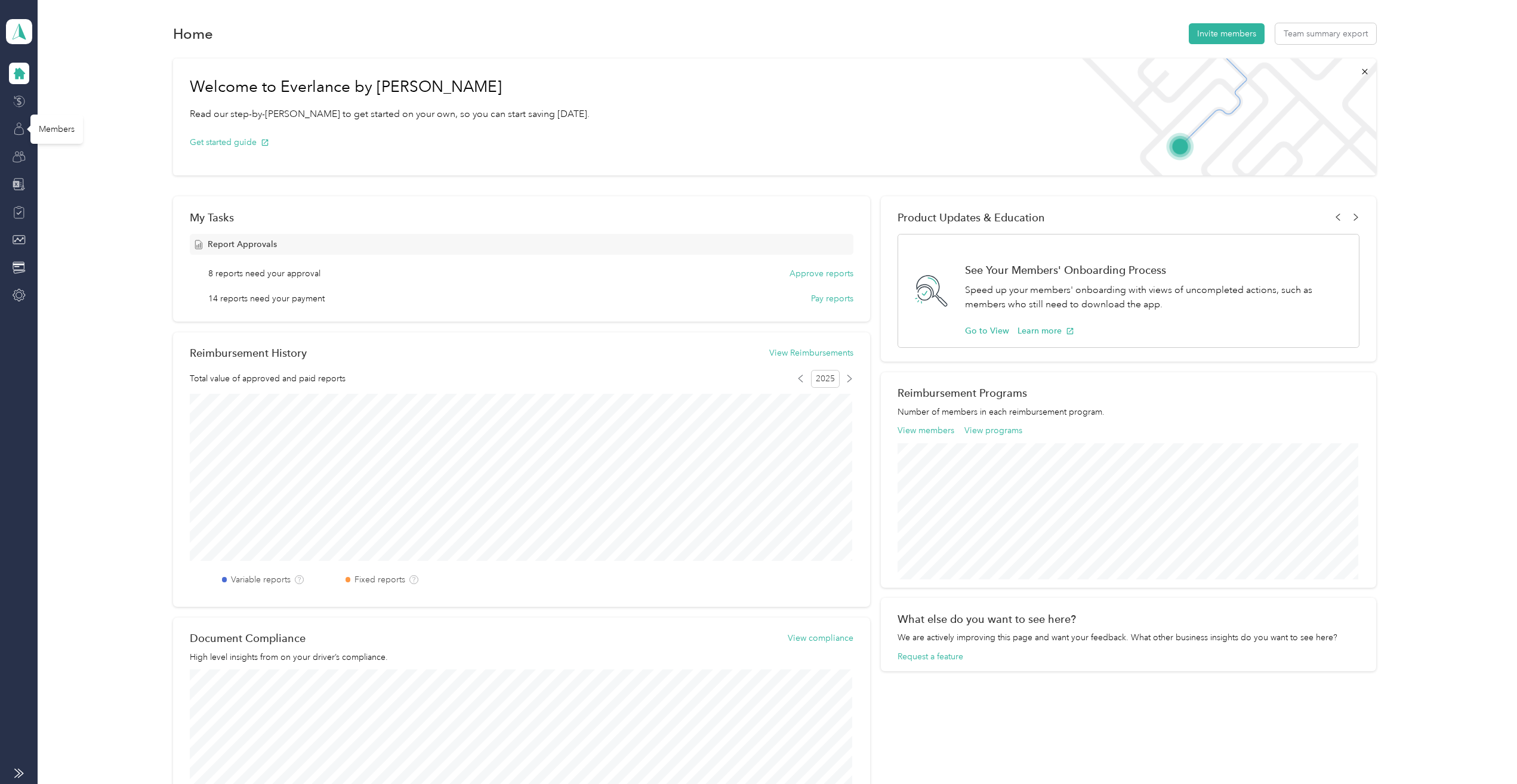
click at [16, 128] on icon at bounding box center [19, 129] width 13 height 13
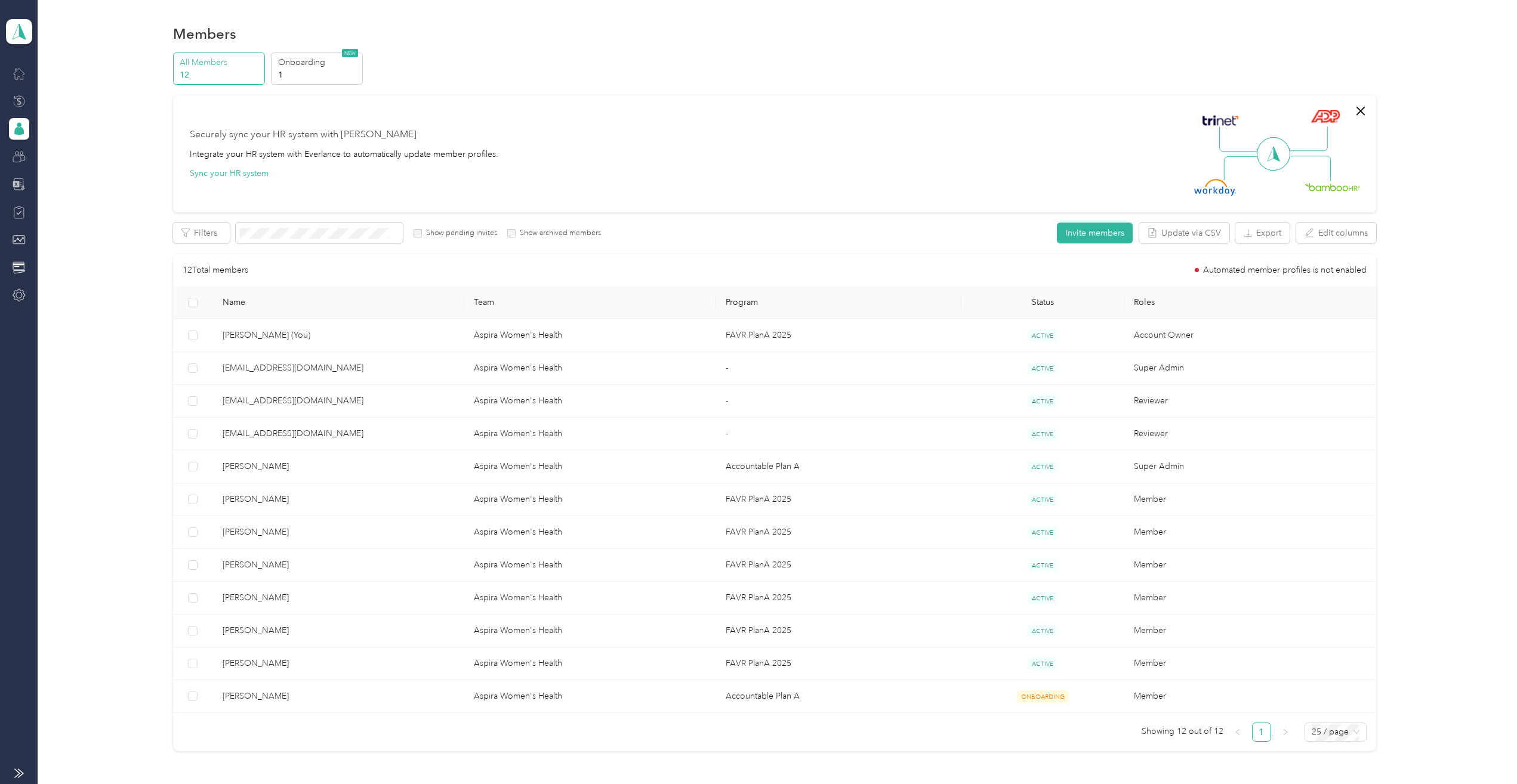
click at [17, 162] on icon at bounding box center [19, 157] width 13 height 13
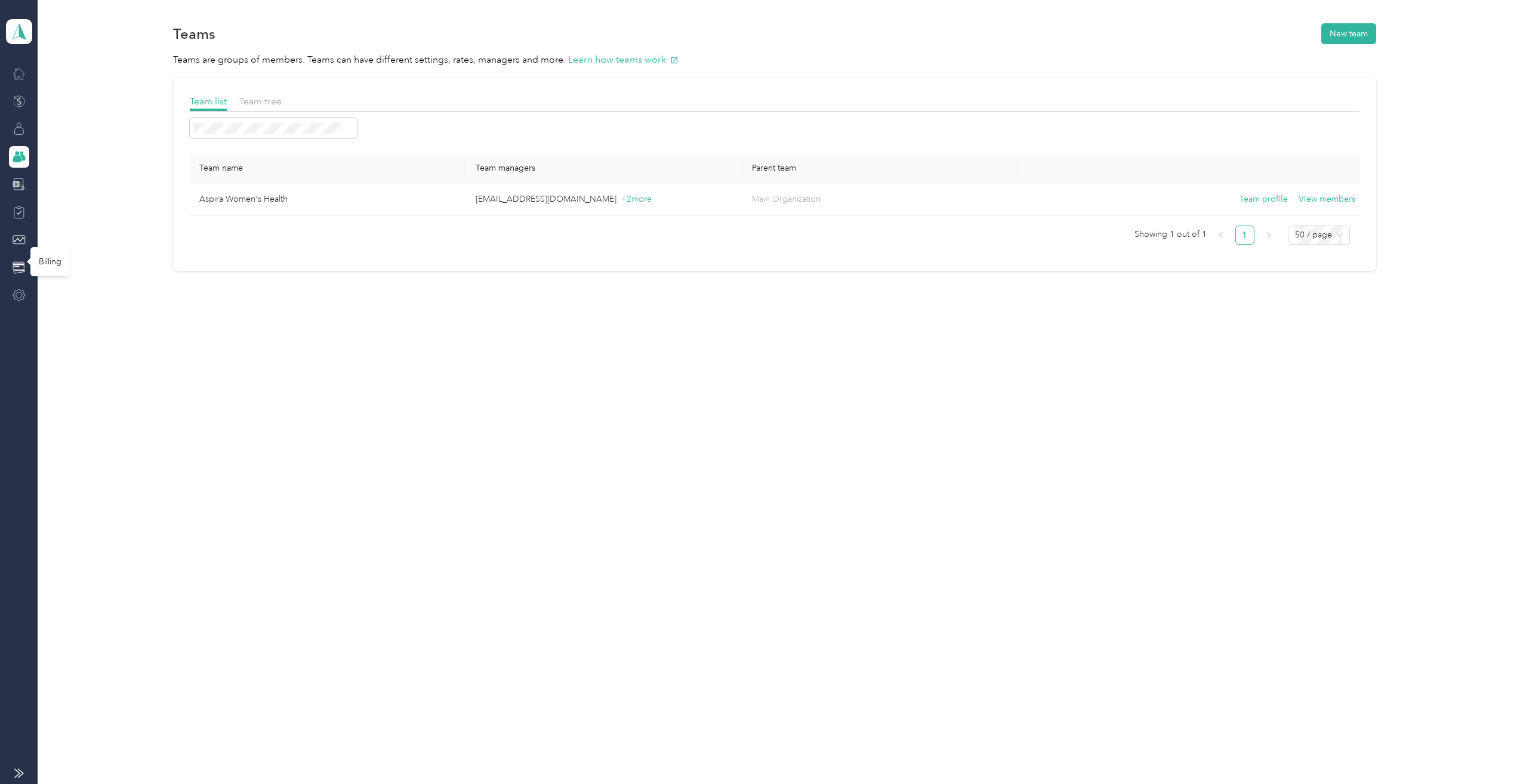
click at [18, 288] on div at bounding box center [19, 296] width 20 height 21
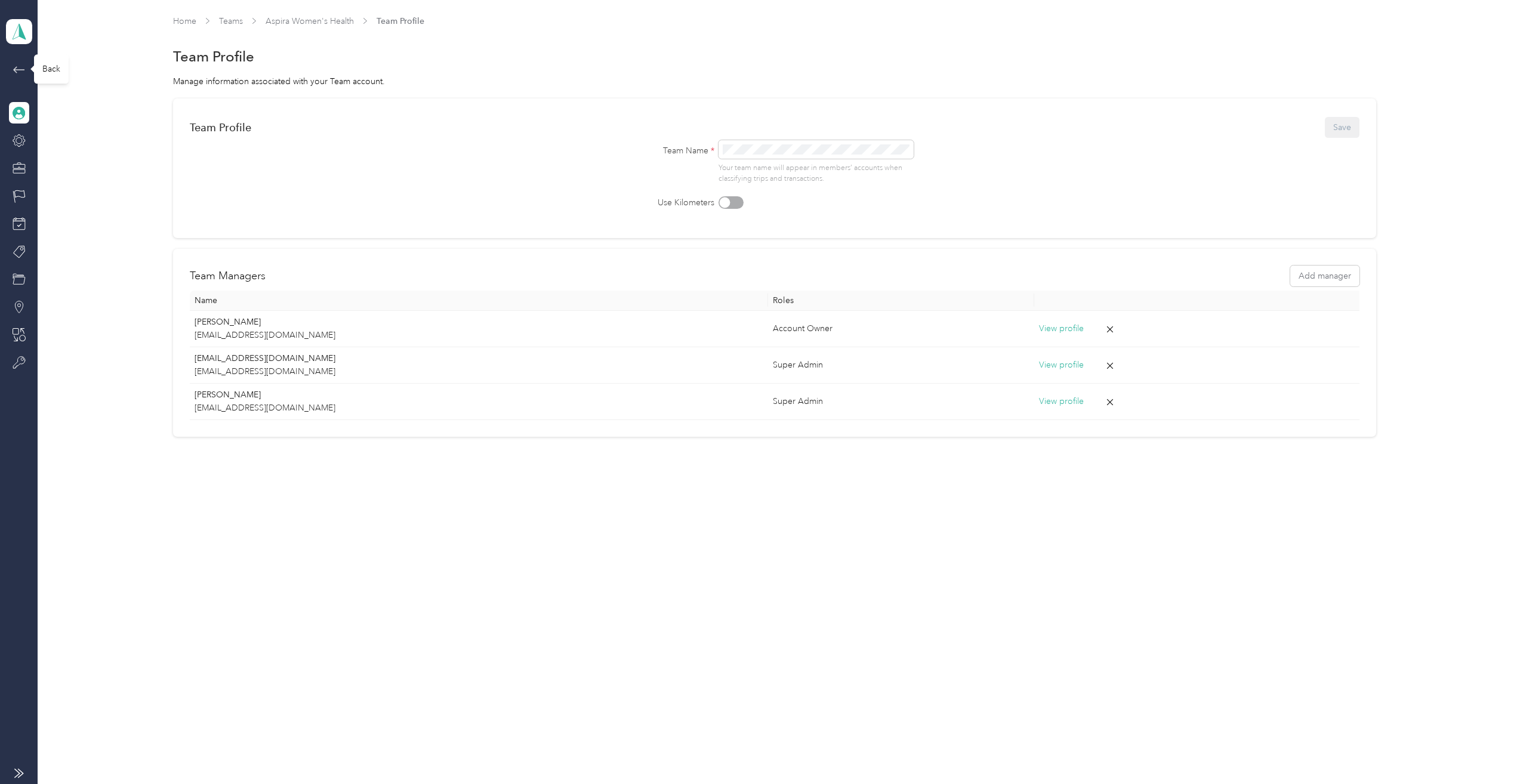
click at [20, 65] on icon at bounding box center [19, 69] width 14 height 14
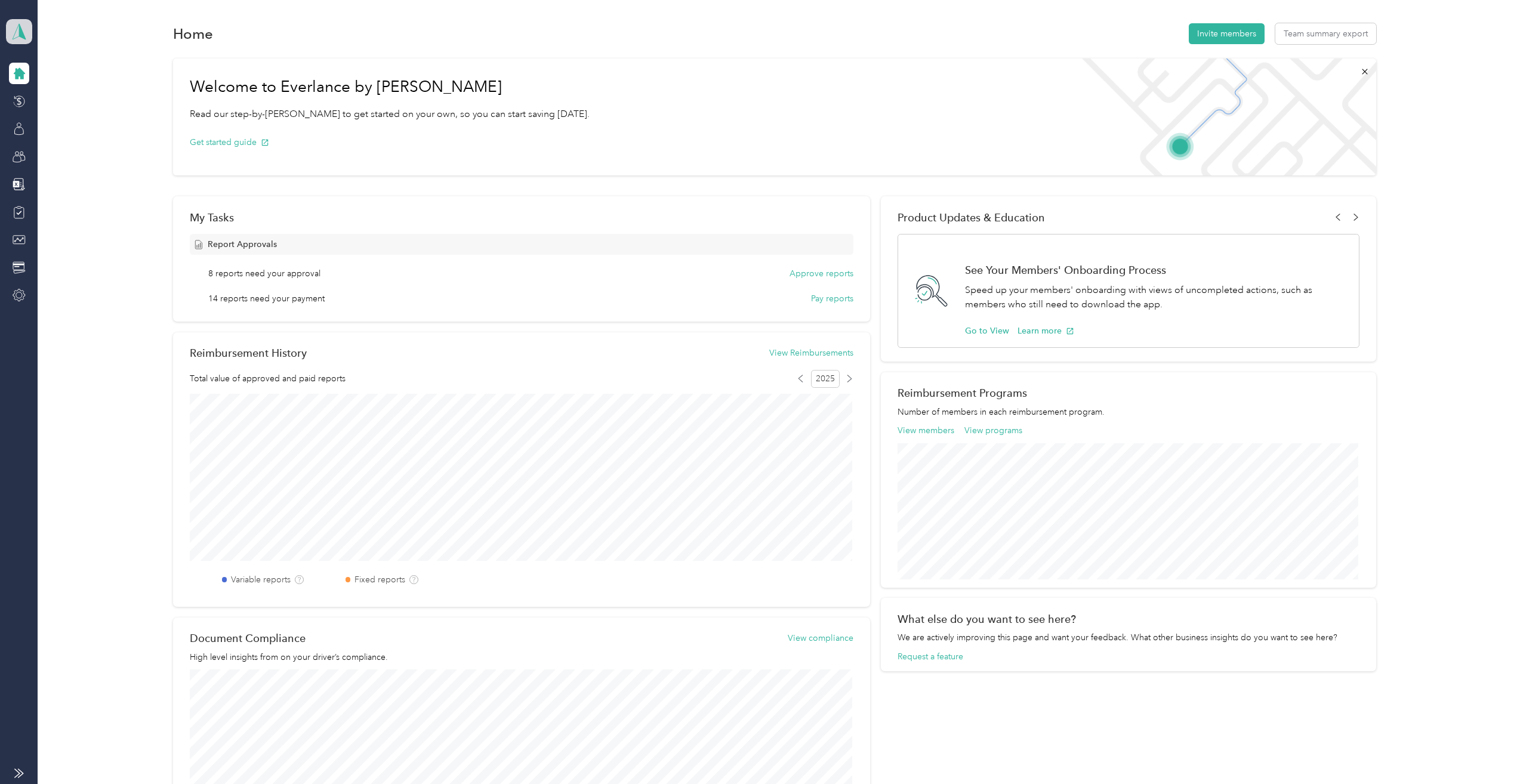
click at [26, 29] on icon at bounding box center [19, 31] width 18 height 17
click at [70, 124] on div "Personal dashboard" at bounding box center [53, 125] width 75 height 13
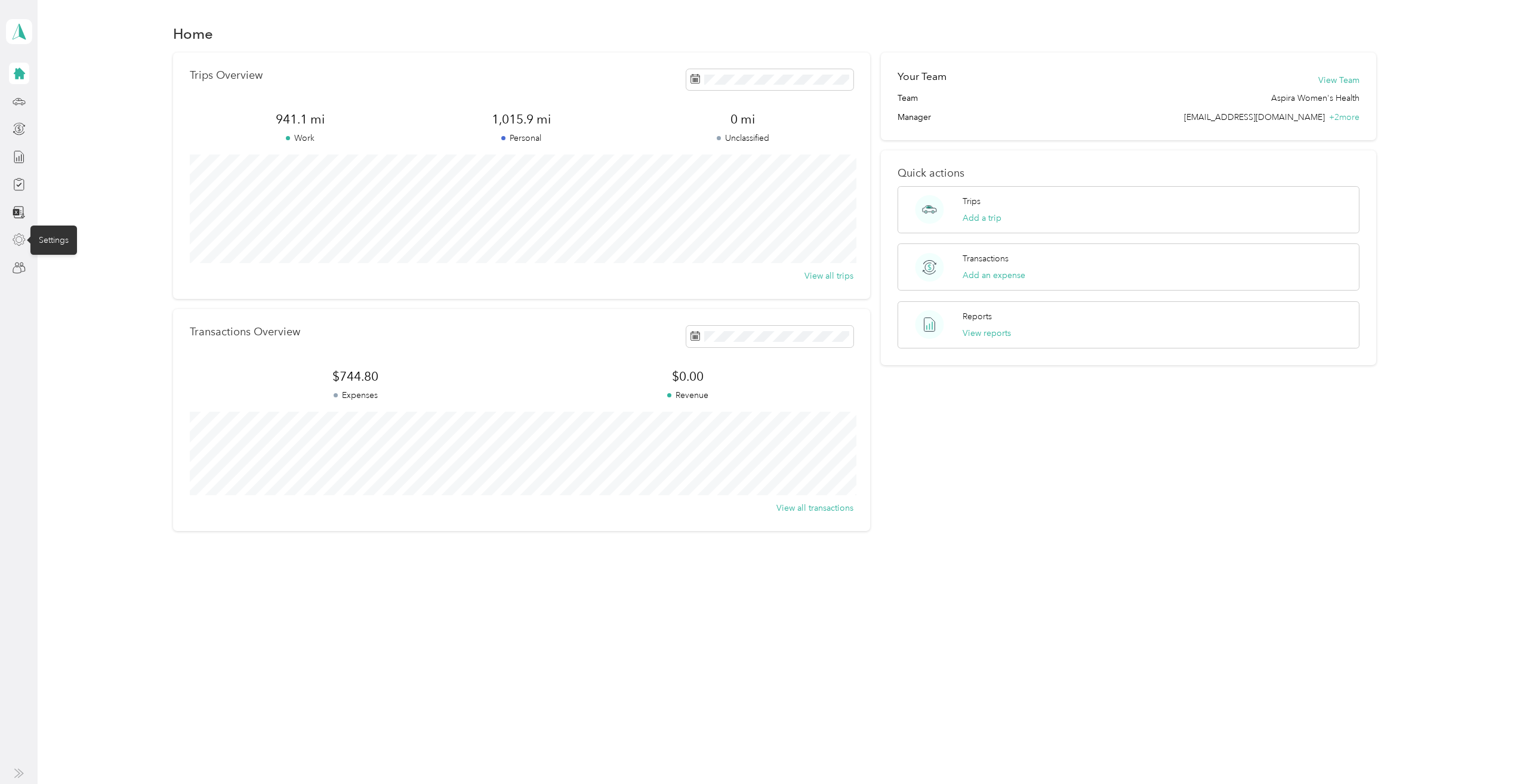
click at [21, 235] on icon at bounding box center [19, 240] width 12 height 12
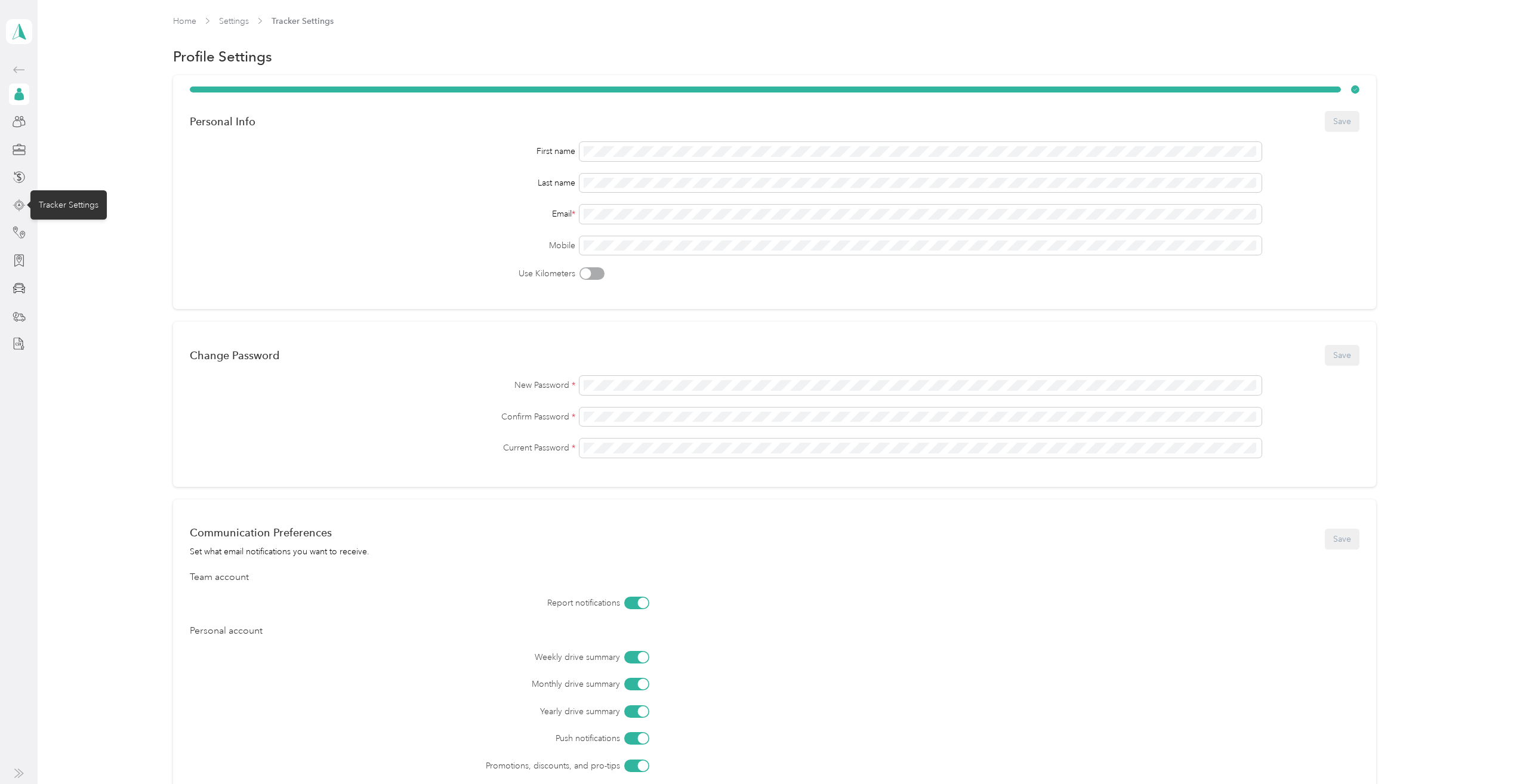
click at [17, 206] on icon at bounding box center [19, 206] width 13 height 13
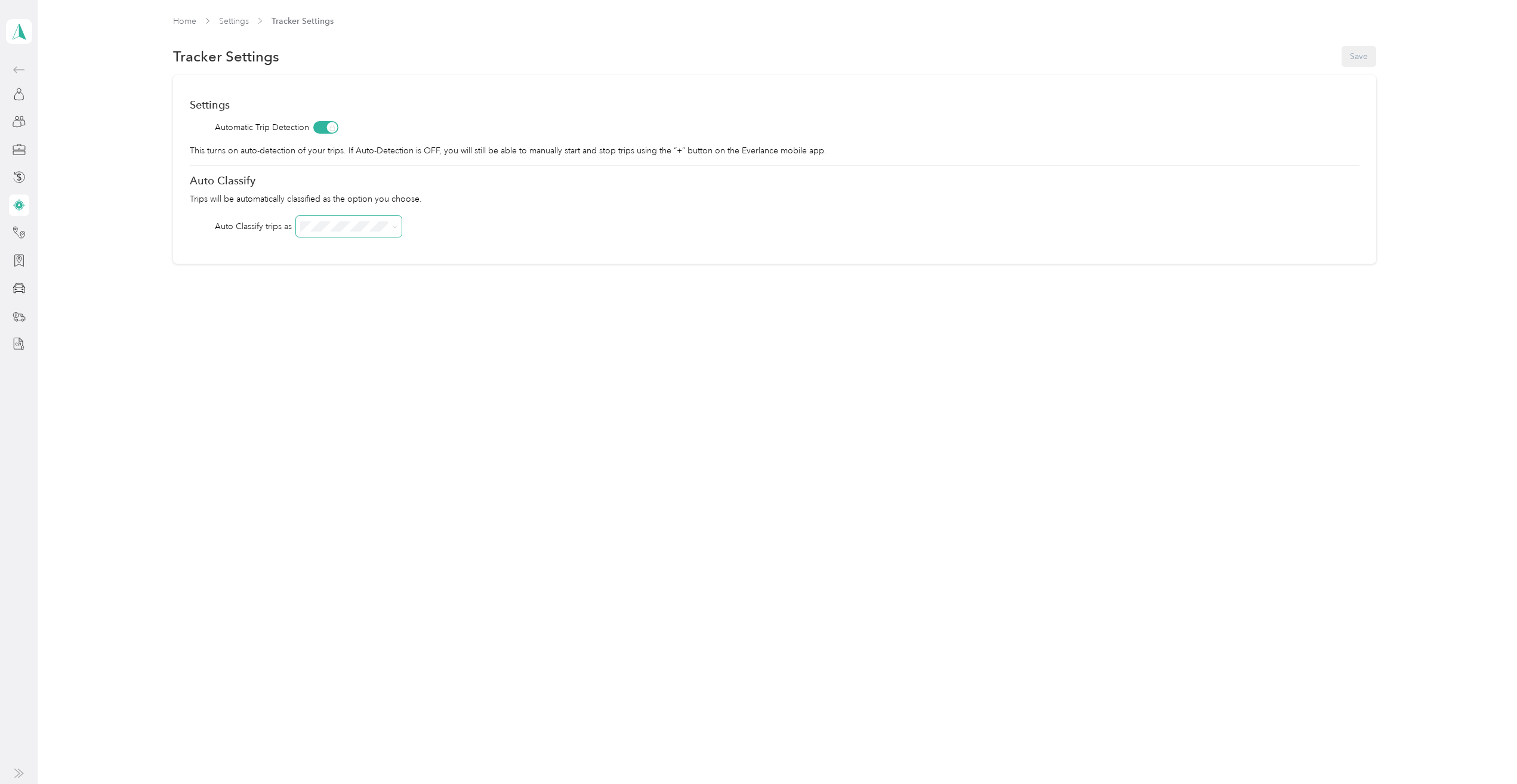
click at [400, 228] on span at bounding box center [349, 226] width 105 height 21
click at [396, 228] on icon at bounding box center [394, 227] width 5 height 5
click at [523, 214] on div "Settings Automatic Trip Detection This turns on auto-detection of your trips. I…" at bounding box center [774, 169] width 1203 height 189
click at [398, 230] on span at bounding box center [349, 226] width 105 height 21
click at [394, 224] on icon at bounding box center [394, 227] width 5 height 5
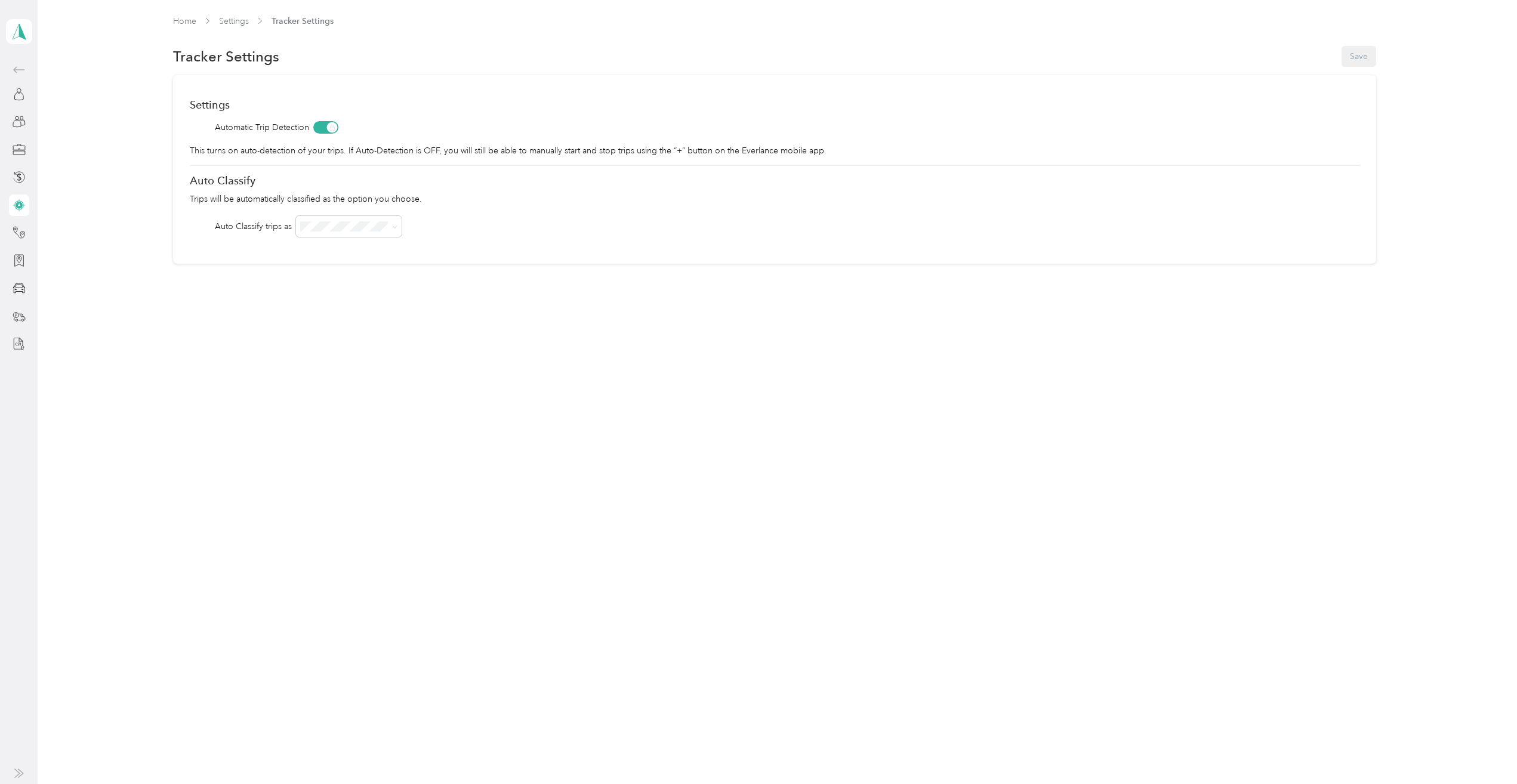
click at [454, 208] on div "Settings Automatic Trip Detection This turns on auto-detection of your trips. I…" at bounding box center [774, 169] width 1203 height 189
drag, startPoint x: 17, startPoint y: 31, endPoint x: 26, endPoint y: 27, distance: 9.8
click at [17, 31] on icon at bounding box center [19, 31] width 18 height 17
click at [89, 98] on div "Team dashboard" at bounding box center [131, 97] width 234 height 21
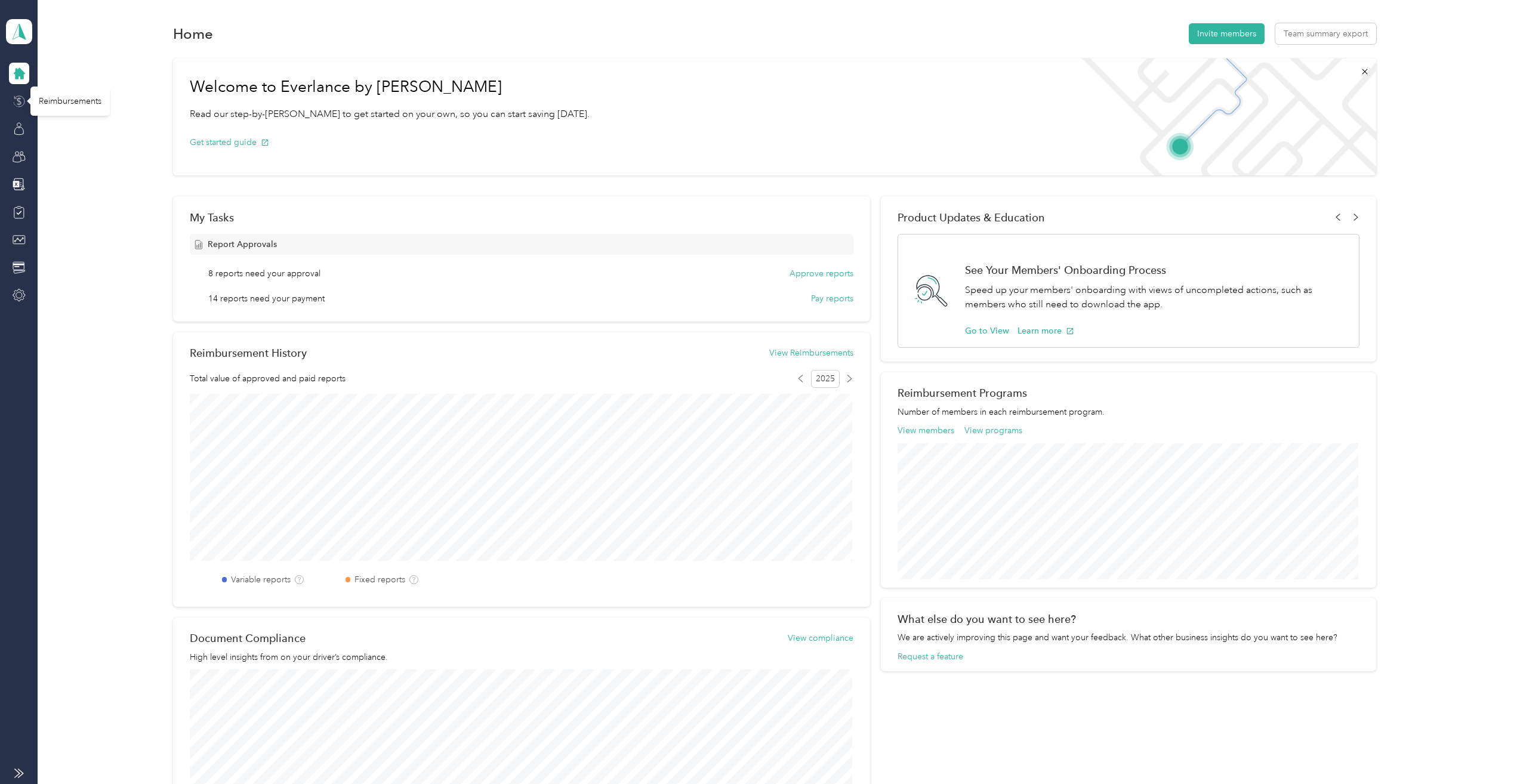
click at [14, 102] on icon at bounding box center [16, 103] width 4 height 5
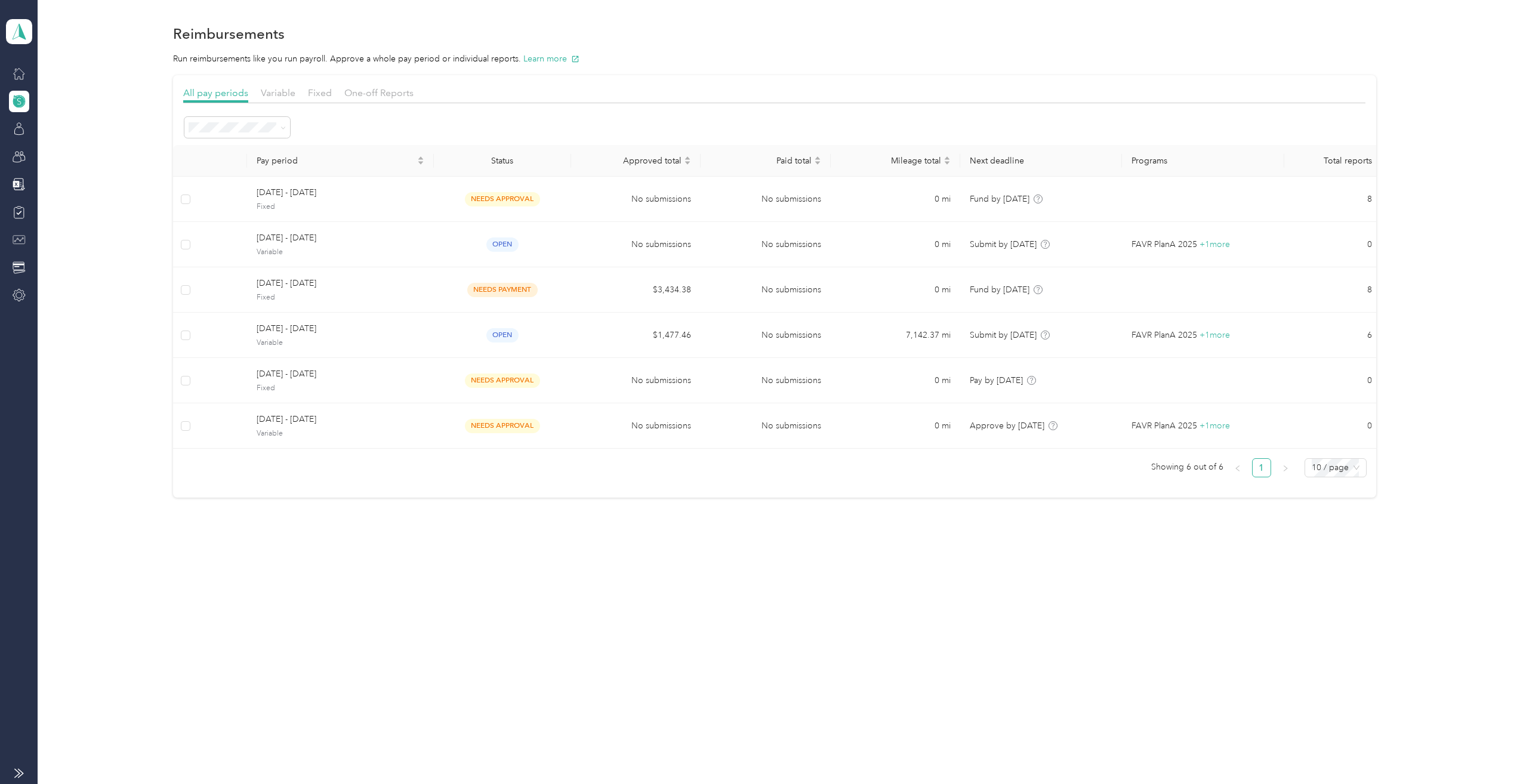
click at [15, 238] on icon at bounding box center [19, 240] width 13 height 13
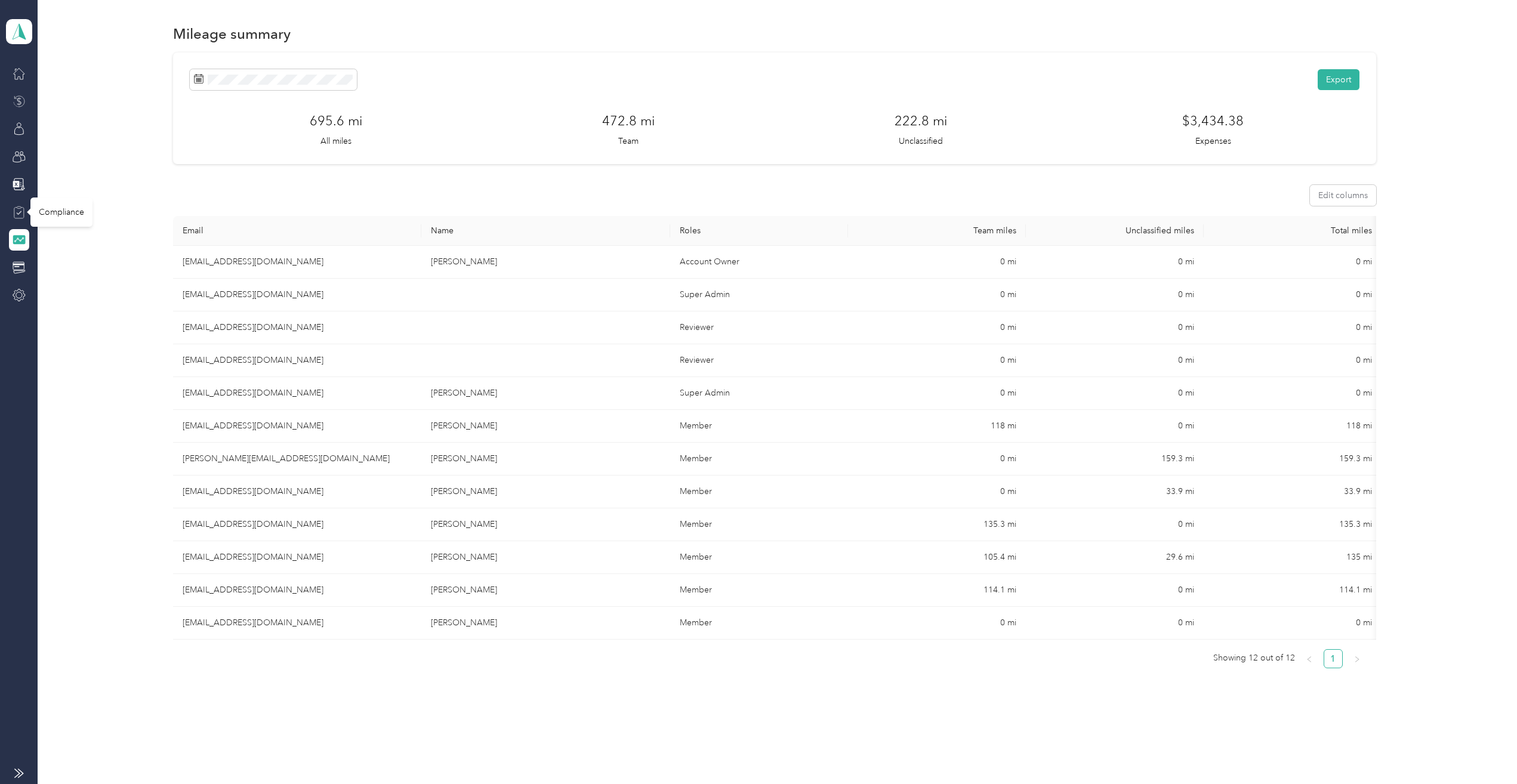
click at [20, 212] on icon at bounding box center [19, 212] width 5 height 3
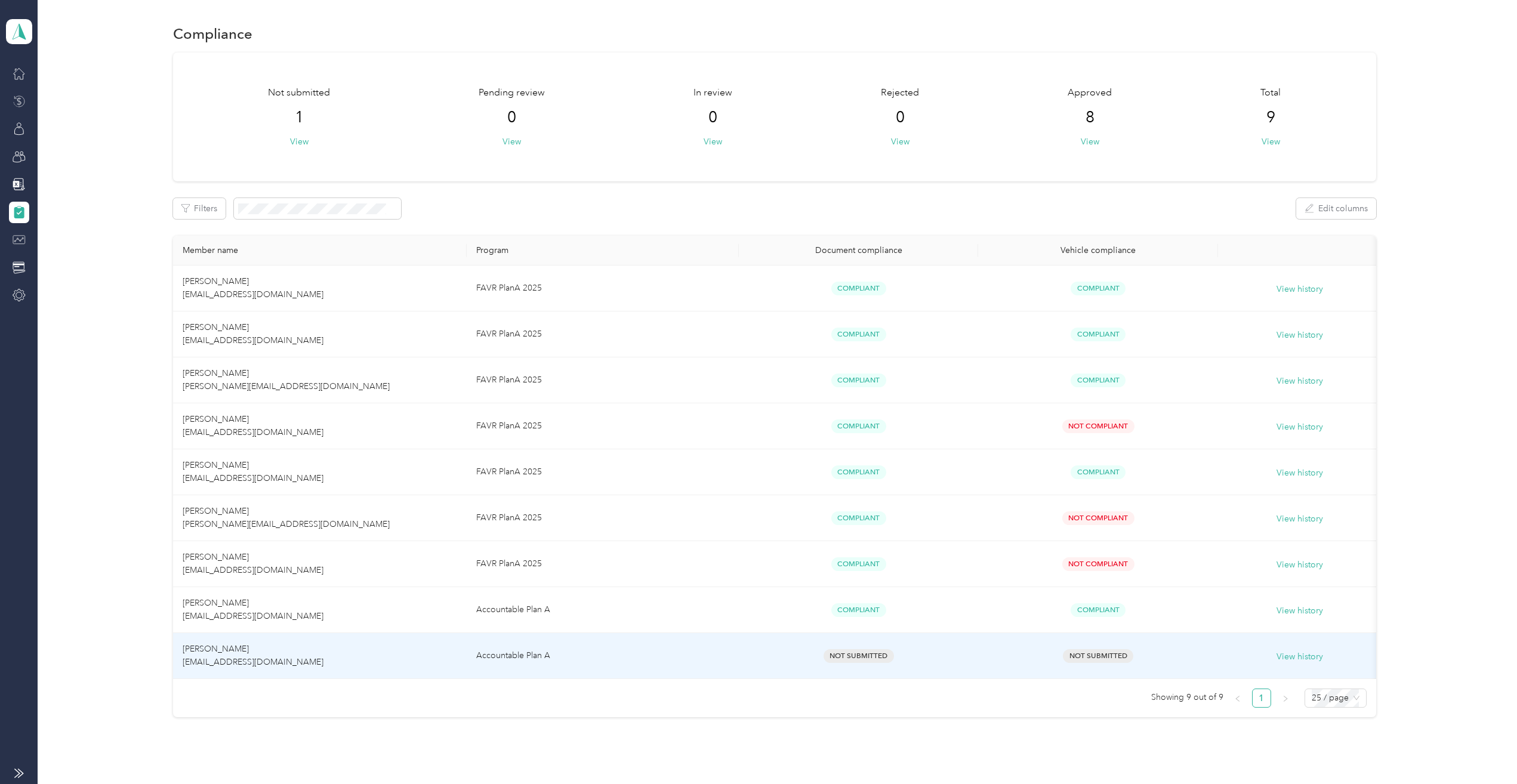
click at [256, 658] on span "[PERSON_NAME] [EMAIL_ADDRESS][DOMAIN_NAME]" at bounding box center [253, 655] width 141 height 23
click at [318, 657] on td "[PERSON_NAME] [EMAIL_ADDRESS][DOMAIN_NAME]" at bounding box center [320, 656] width 294 height 46
click at [745, 659] on td "Not Submitted" at bounding box center [858, 656] width 240 height 46
click at [537, 663] on td "Accountable Plan A" at bounding box center [603, 656] width 272 height 46
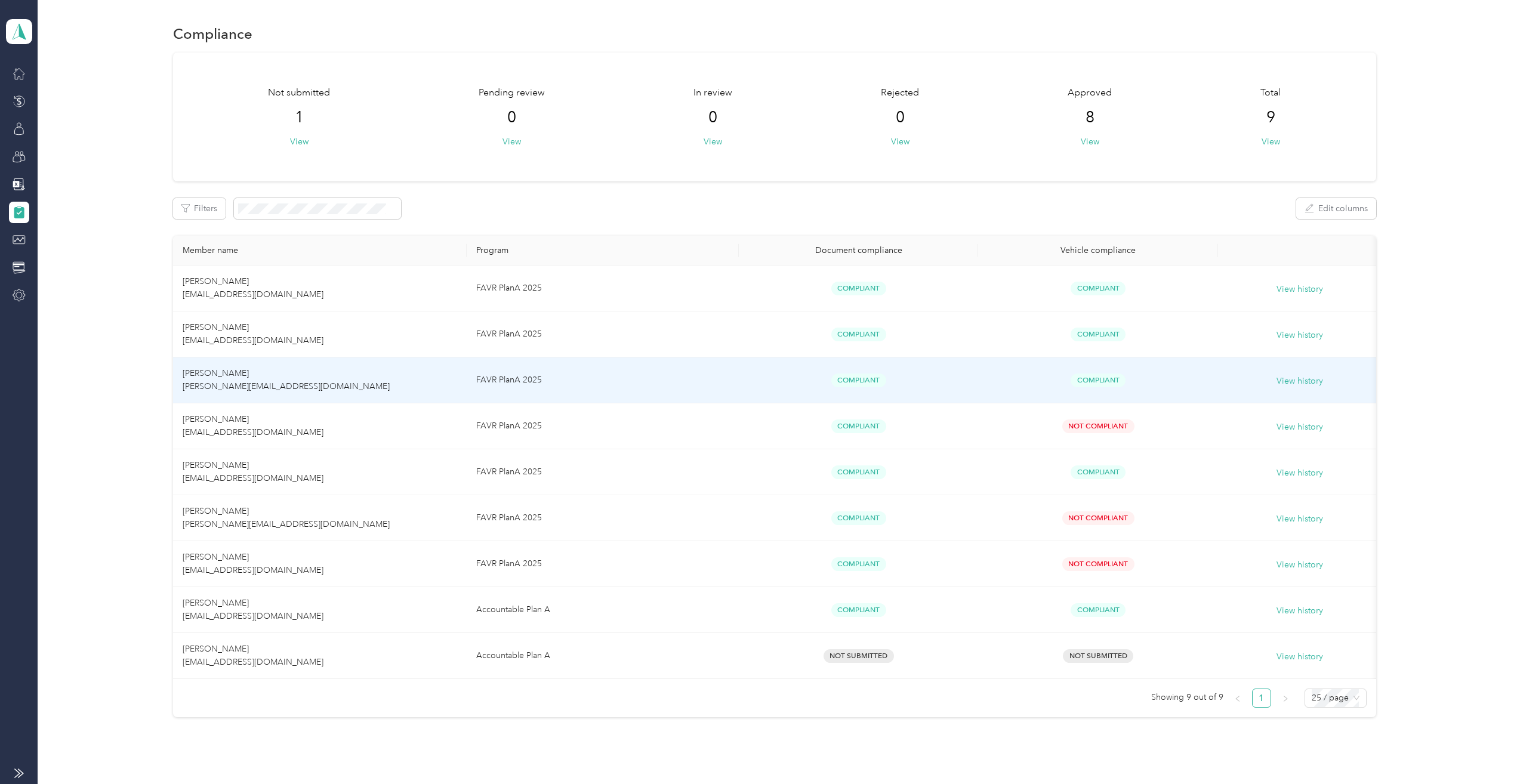
click at [216, 387] on span "[PERSON_NAME] [PERSON_NAME][EMAIL_ADDRESS][DOMAIN_NAME]" at bounding box center [286, 380] width 207 height 23
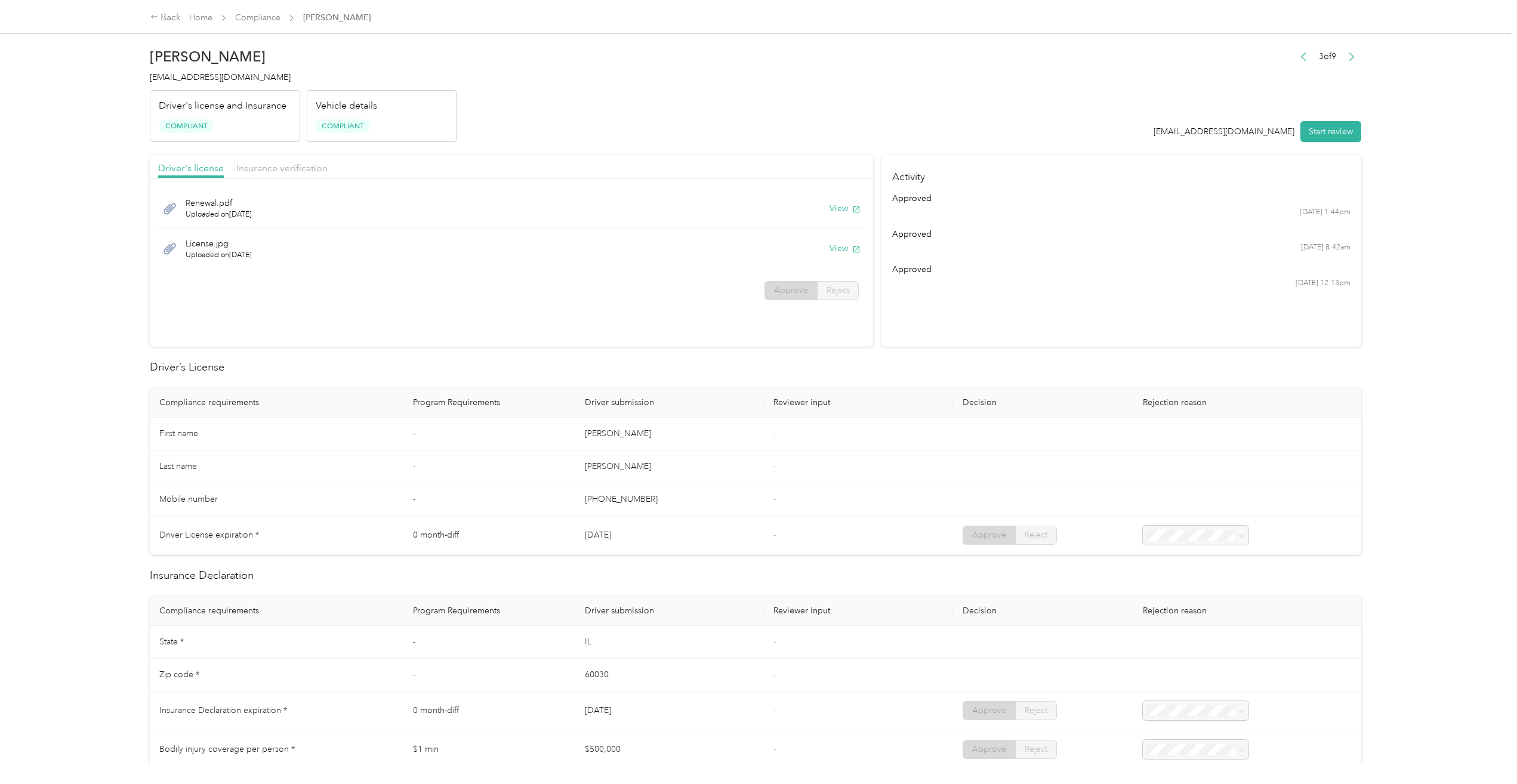
click at [521, 251] on div "License.jpg Uploaded on 8/20/2025 View" at bounding box center [511, 249] width 707 height 40
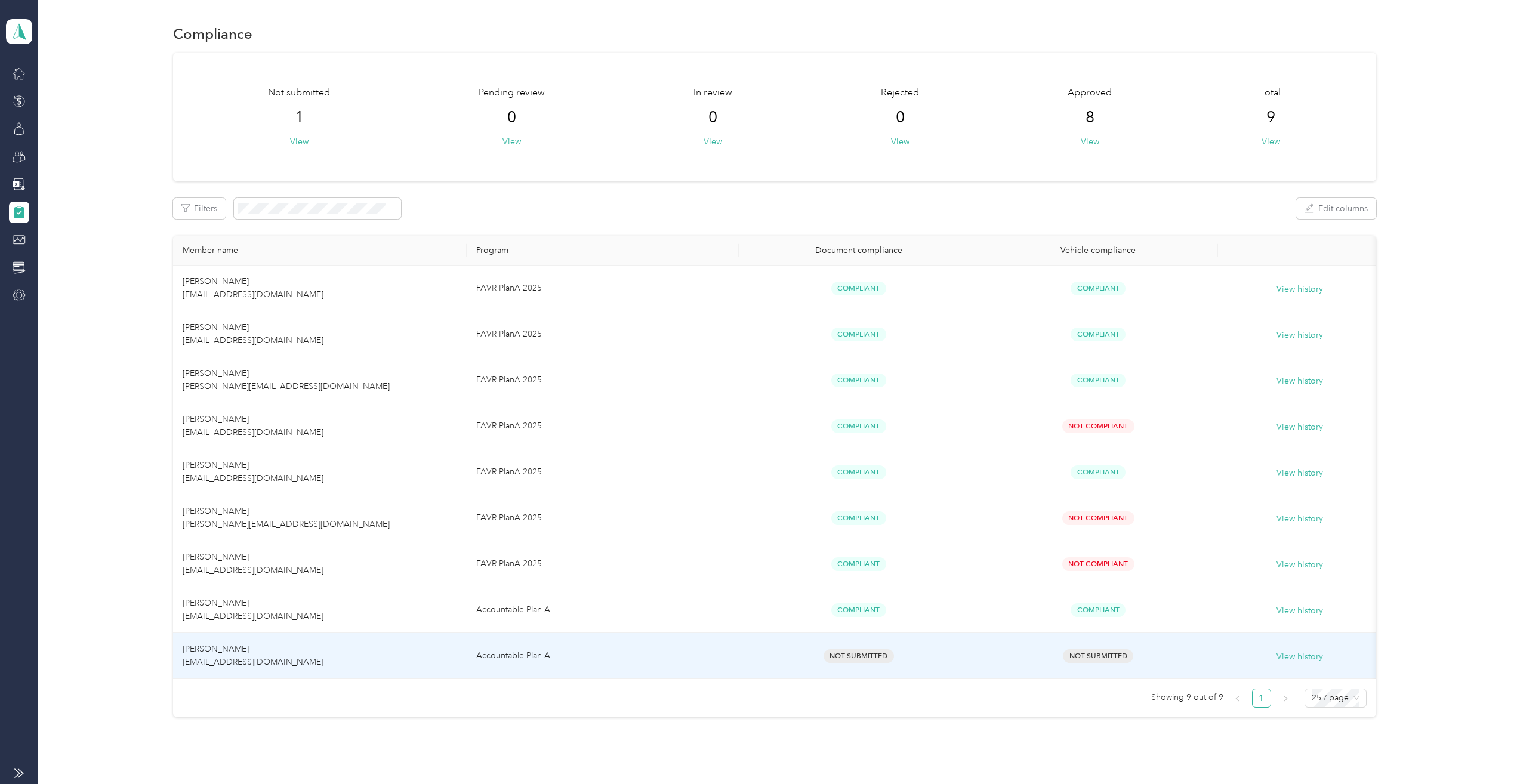
click at [430, 661] on td "[PERSON_NAME] [EMAIL_ADDRESS][DOMAIN_NAME]" at bounding box center [320, 656] width 294 height 46
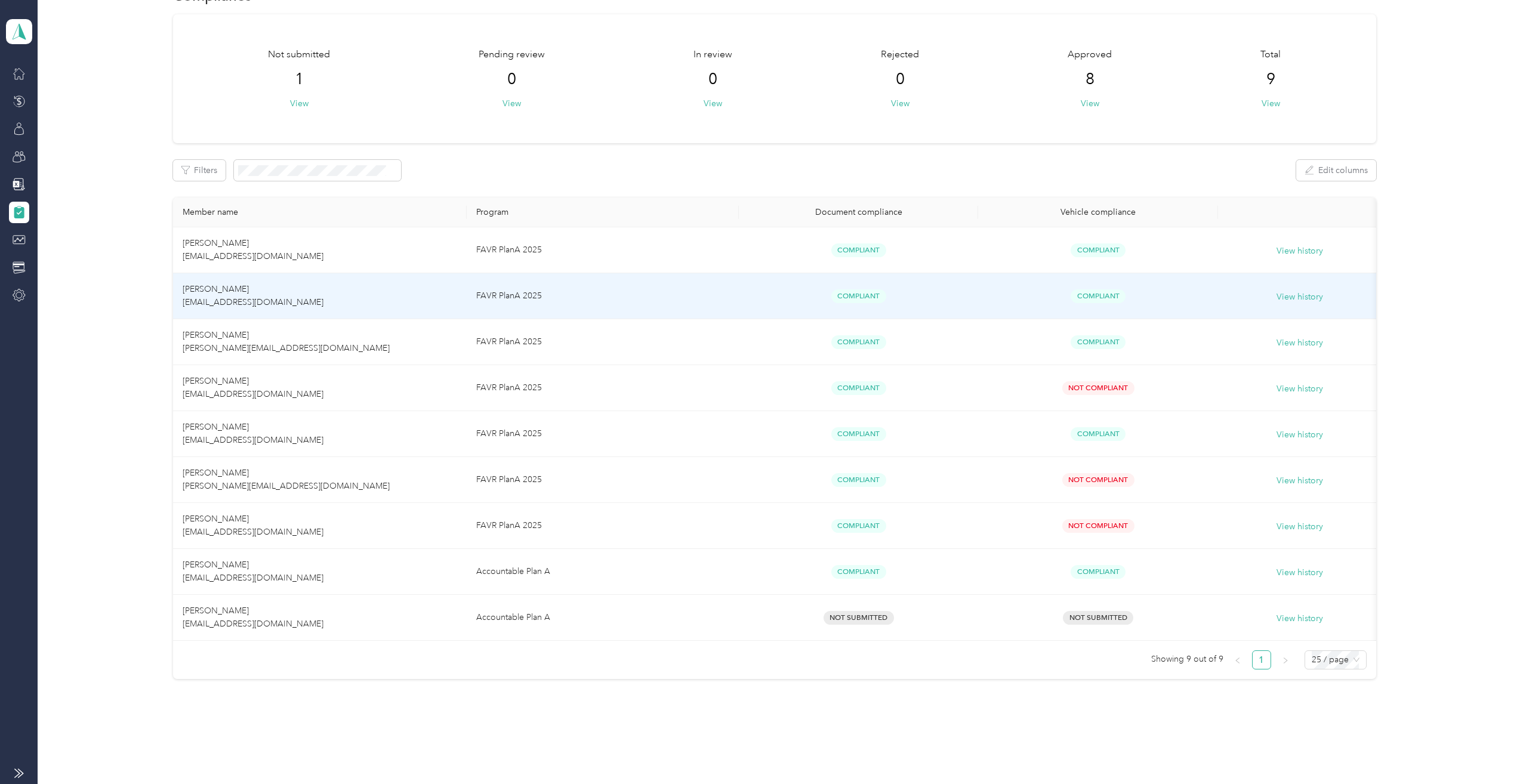
scroll to position [57, 0]
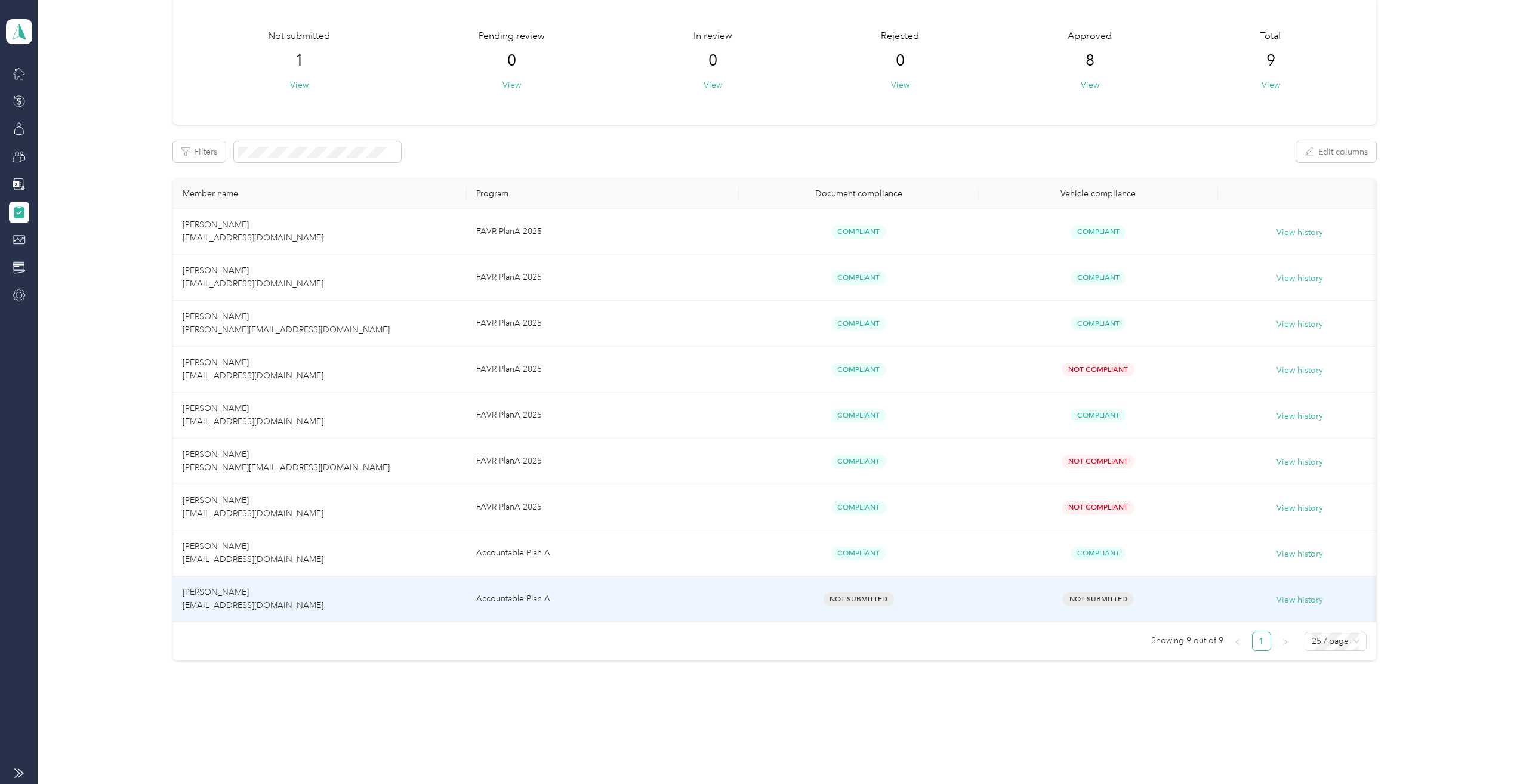
click at [774, 603] on div "Not Submitted" at bounding box center [858, 599] width 220 height 14
click at [771, 605] on div "Not Submitted" at bounding box center [858, 599] width 220 height 14
click at [944, 596] on div "Not Submitted" at bounding box center [858, 599] width 220 height 14
click at [369, 610] on td "[PERSON_NAME] [EMAIL_ADDRESS][DOMAIN_NAME]" at bounding box center [320, 599] width 294 height 46
click at [353, 601] on td "[PERSON_NAME] [EMAIL_ADDRESS][DOMAIN_NAME]" at bounding box center [320, 599] width 294 height 46
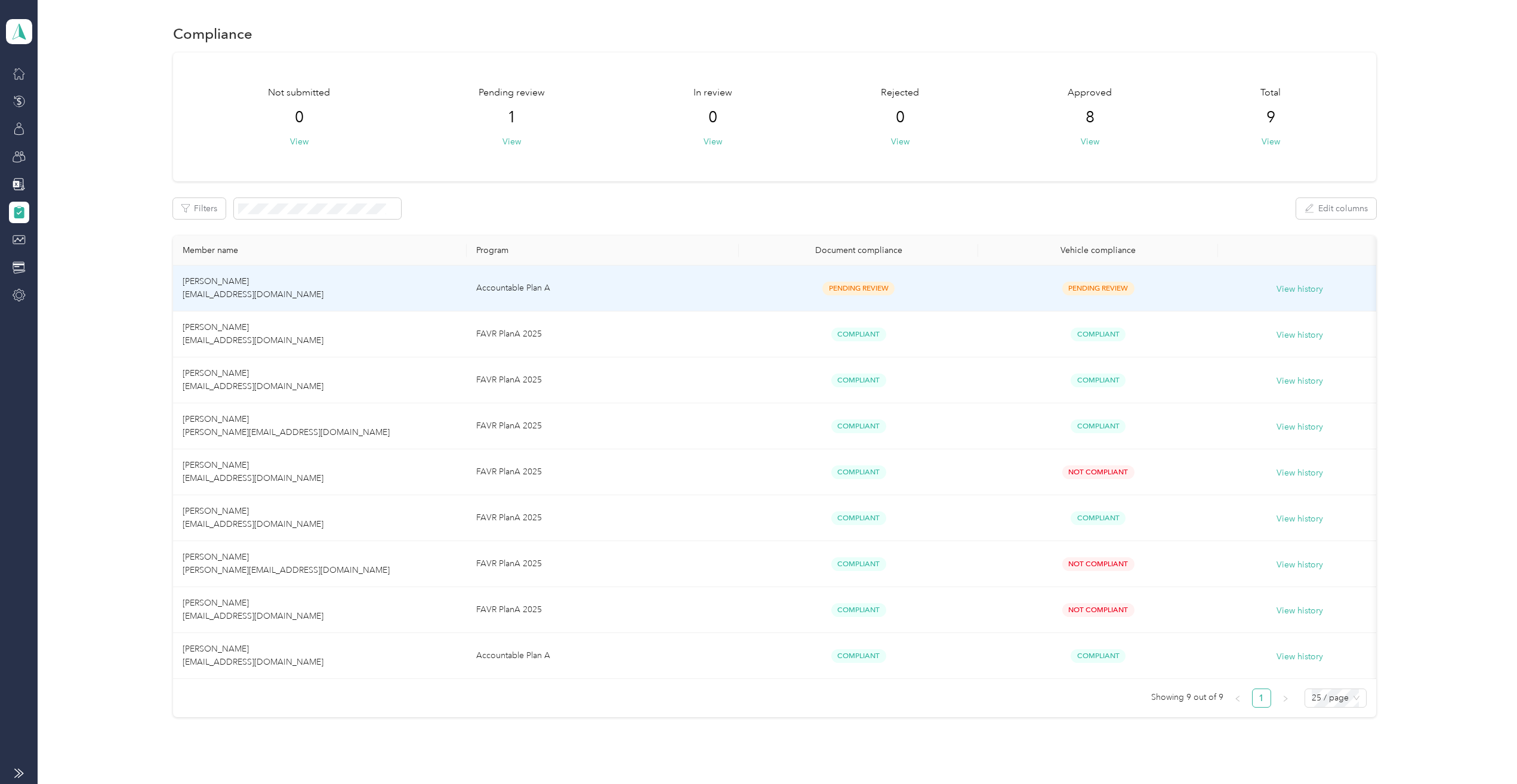
click at [254, 285] on td "[PERSON_NAME] [EMAIL_ADDRESS][DOMAIN_NAME]" at bounding box center [320, 288] width 294 height 46
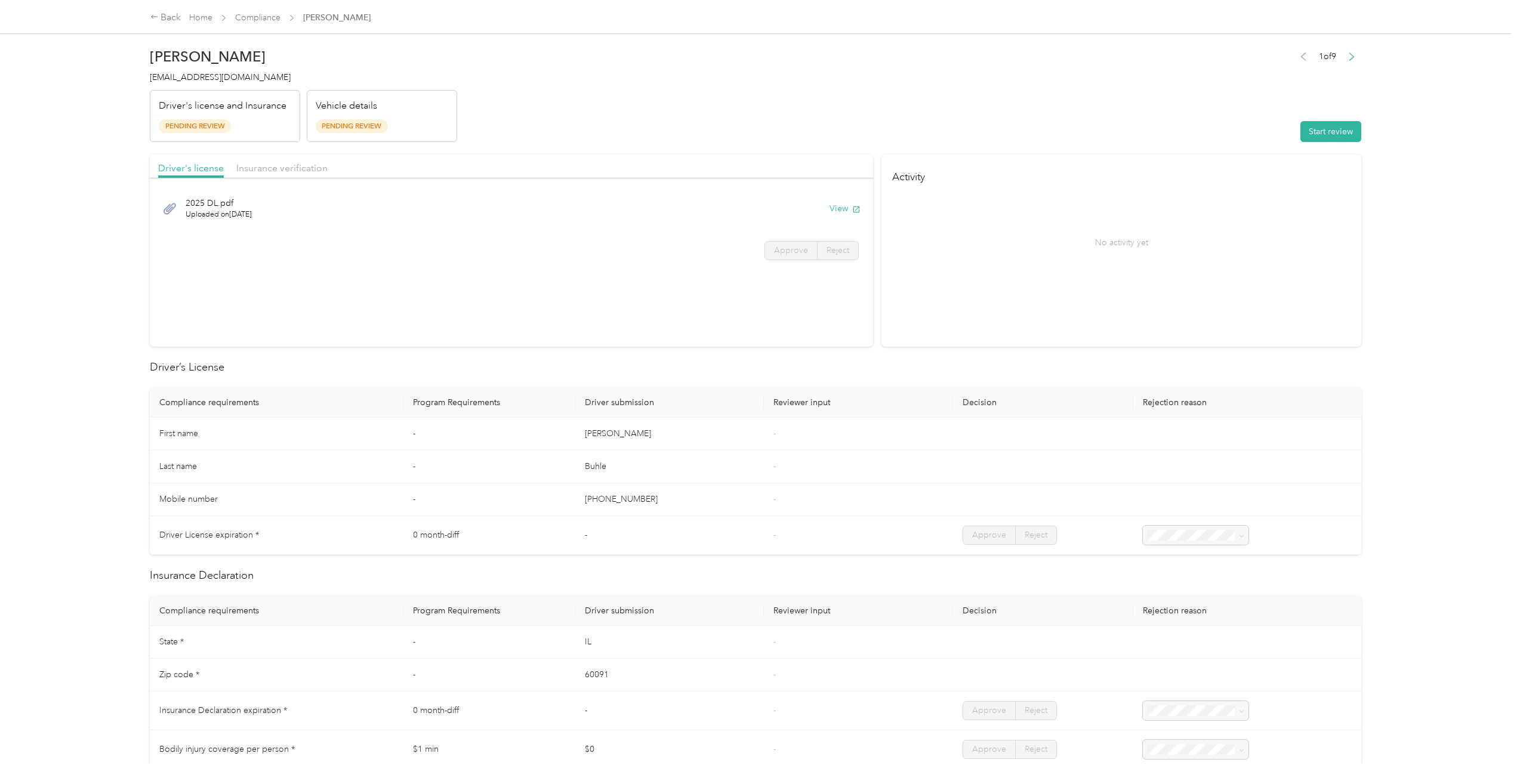
click at [595, 212] on div "2025 DL.pdf Uploaded on [DATE] View" at bounding box center [511, 209] width 707 height 40
click at [296, 166] on span "Insurance verification" at bounding box center [282, 167] width 91 height 11
click at [178, 165] on span "Driver's license" at bounding box center [191, 167] width 65 height 11
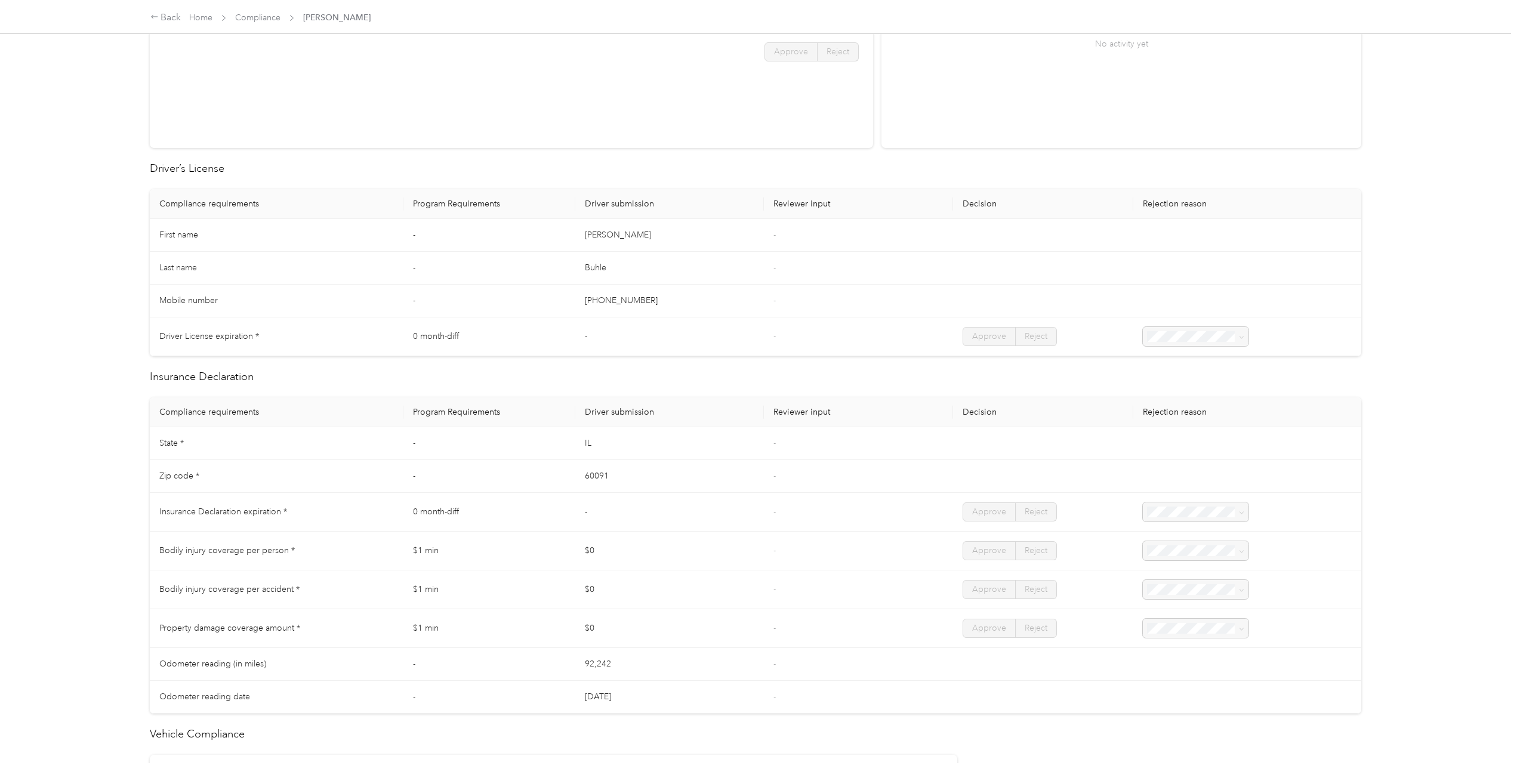
scroll to position [59, 0]
